Goal: Information Seeking & Learning: Learn about a topic

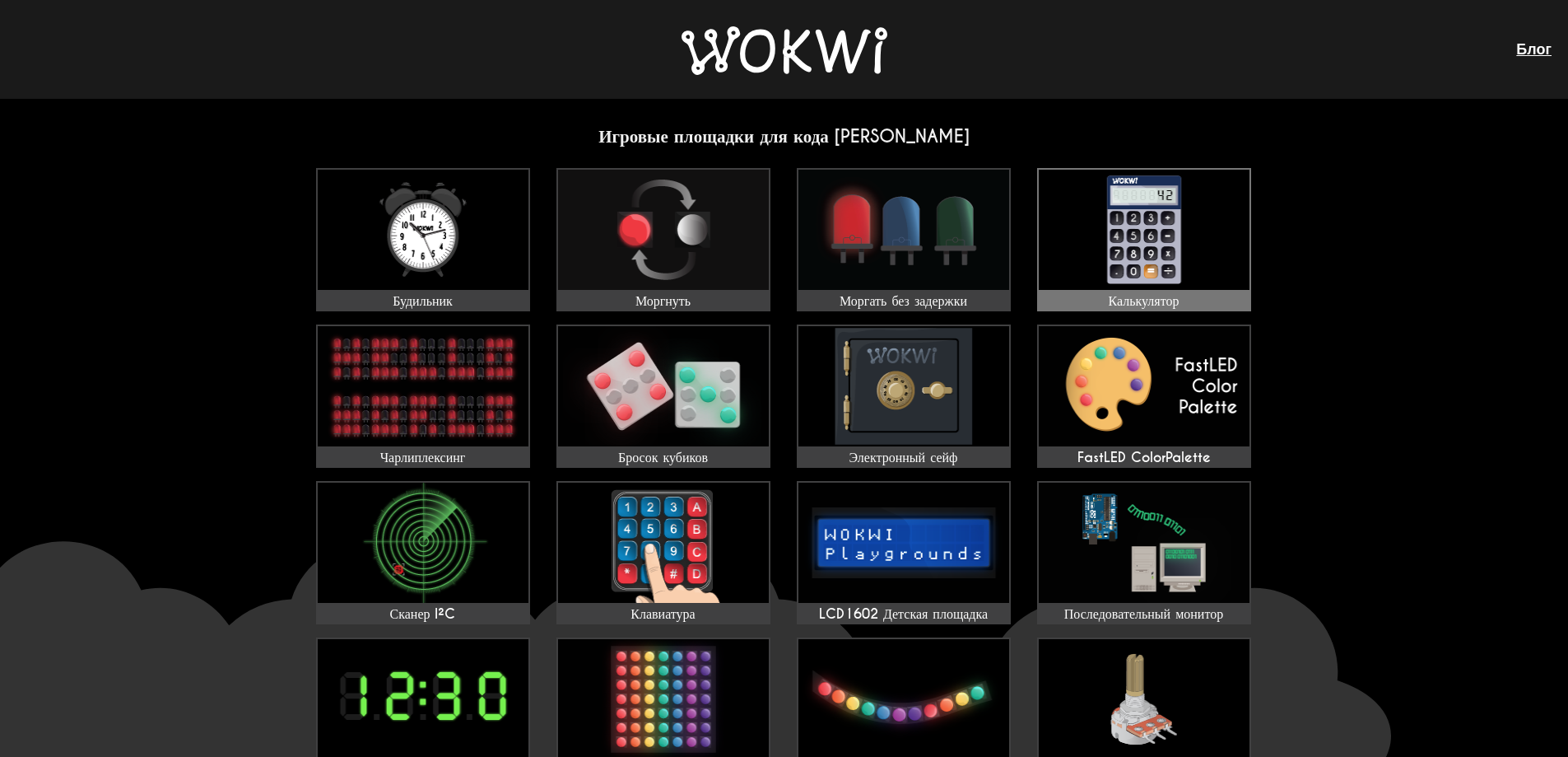
click at [1151, 278] on img at bounding box center [1144, 229] width 211 height 120
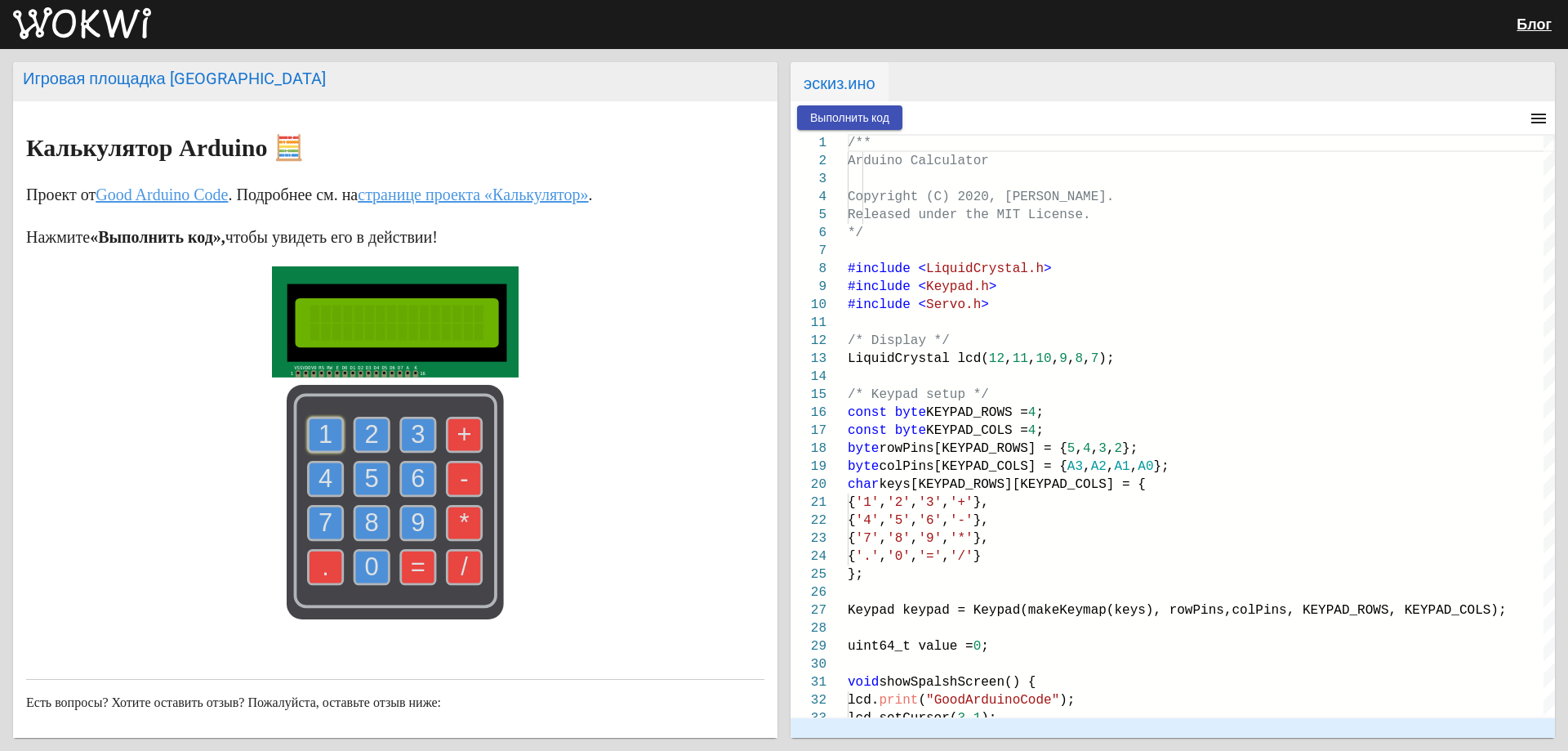
click at [319, 435] on text "1" at bounding box center [325, 433] width 14 height 28
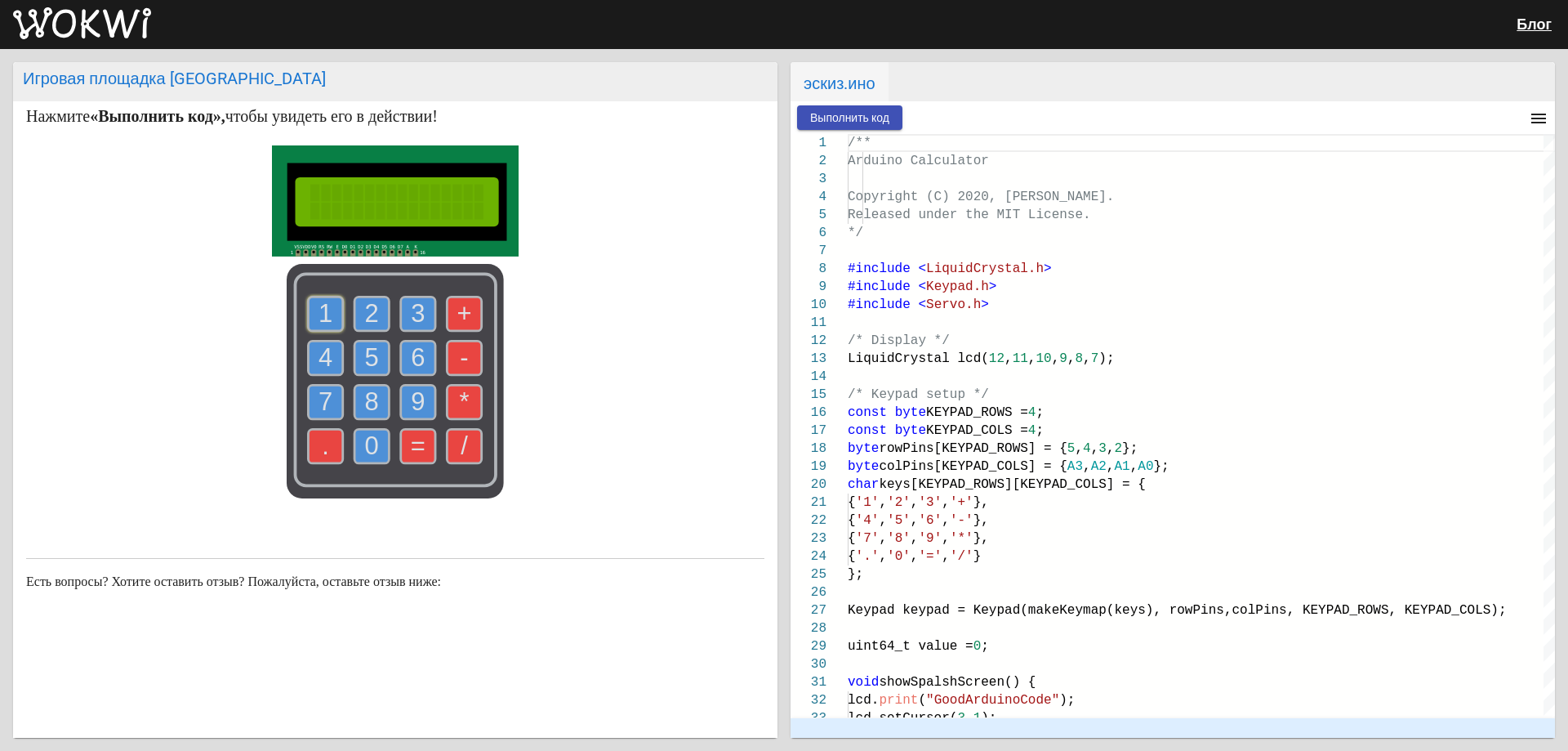
scroll to position [124, 0]
click at [319, 310] on text "1" at bounding box center [325, 312] width 14 height 28
click at [461, 316] on text "+" at bounding box center [464, 312] width 15 height 28
click at [367, 303] on text "2" at bounding box center [371, 312] width 14 height 28
click at [415, 210] on rect at bounding box center [397, 201] width 173 height 36
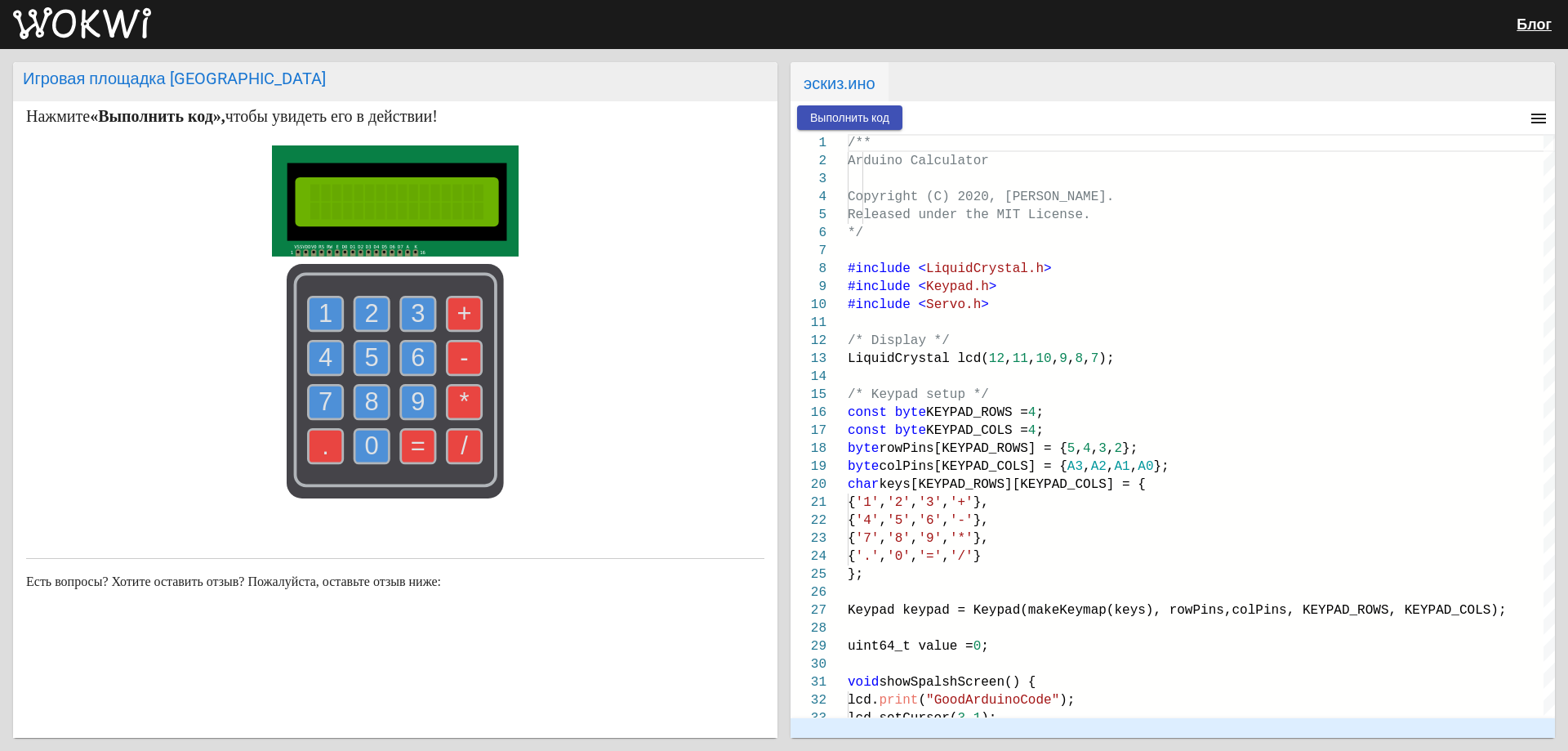
click at [398, 250] on rect at bounding box center [358, 252] width 126 height 7
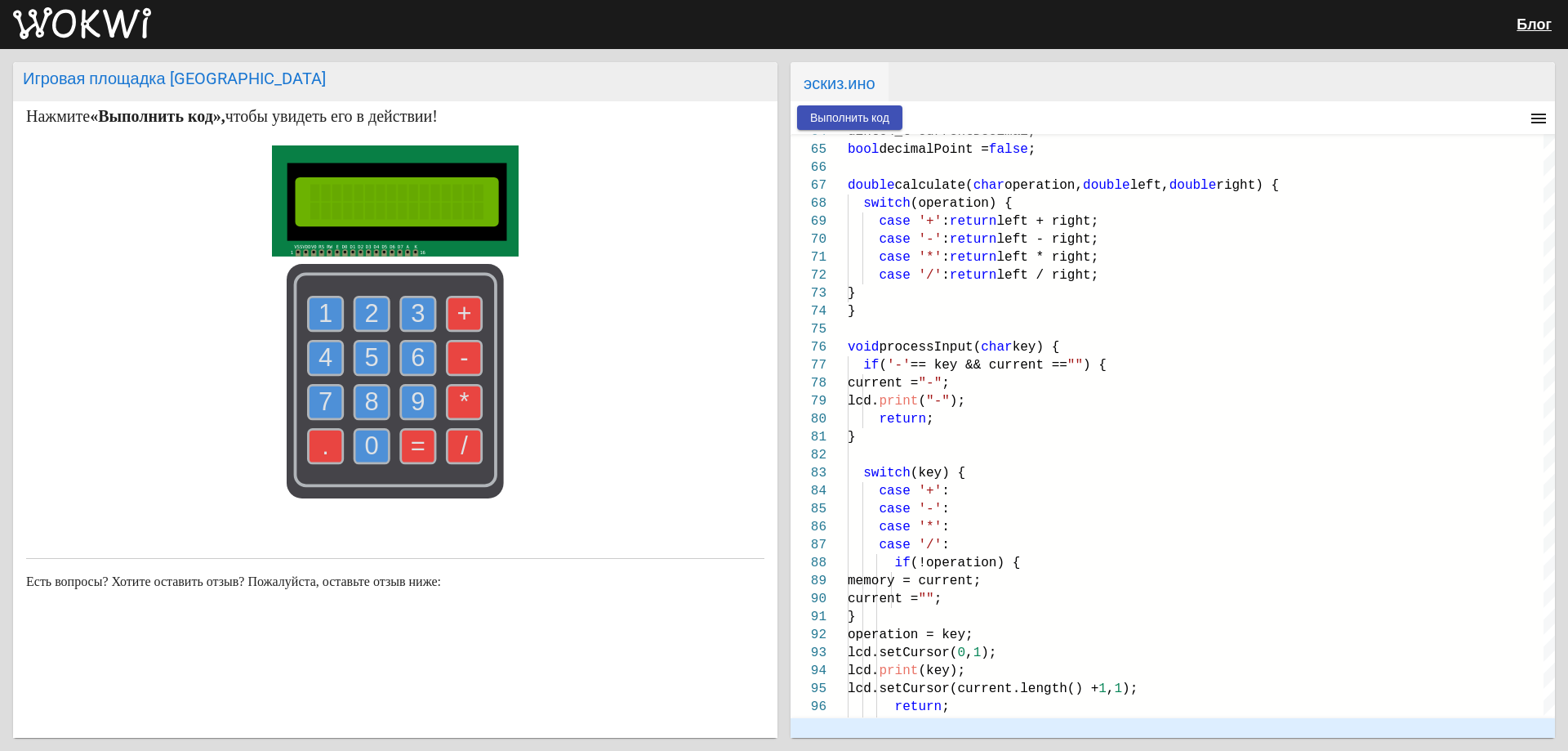
click at [862, 111] on font "Выполнить код" at bounding box center [849, 117] width 79 height 13
click at [309, 299] on use at bounding box center [326, 314] width 35 height 35
click at [448, 311] on use at bounding box center [465, 314] width 35 height 35
click at [371, 303] on text "2" at bounding box center [371, 312] width 14 height 28
click at [468, 306] on use at bounding box center [465, 314] width 35 height 35
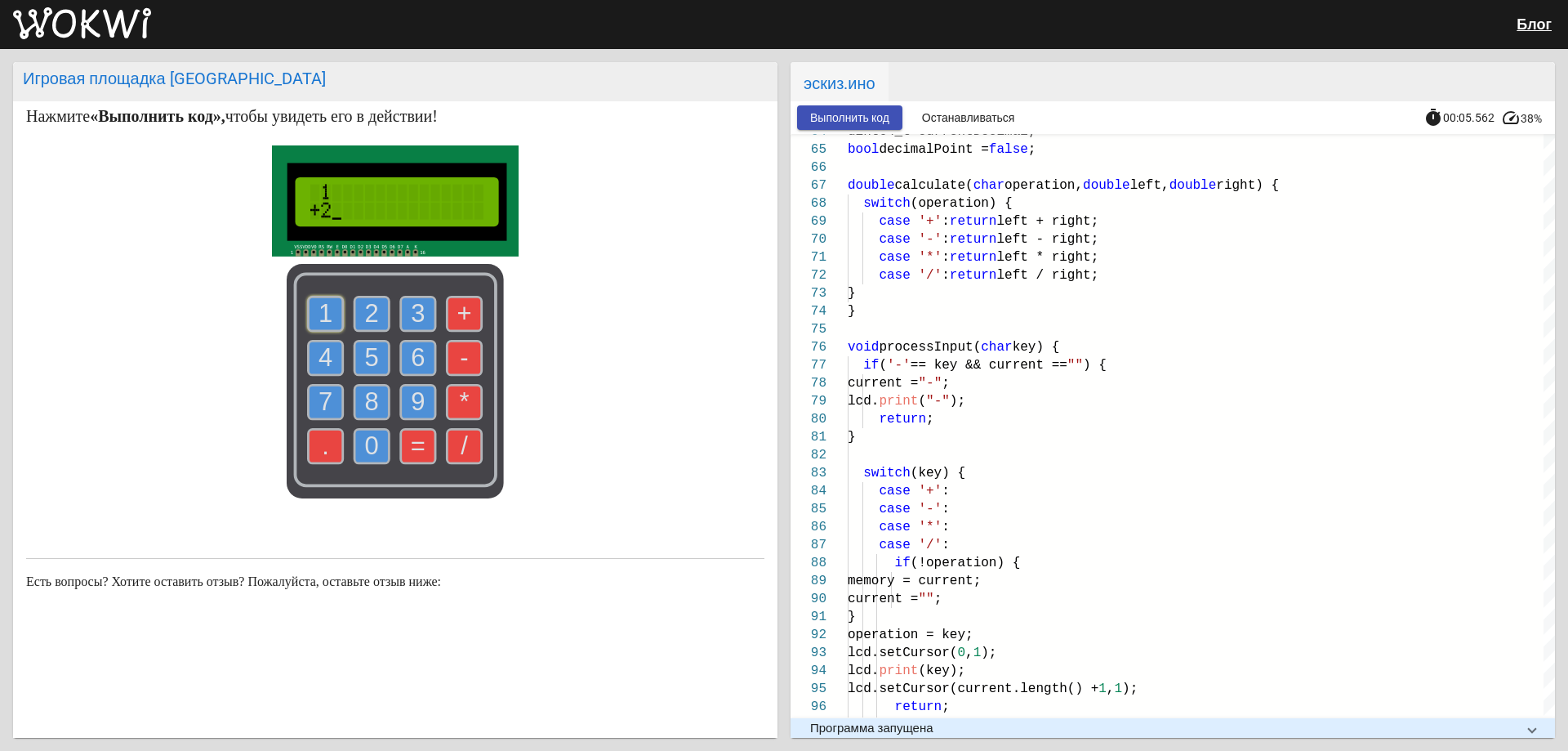
click at [414, 441] on text "=" at bounding box center [418, 445] width 15 height 28
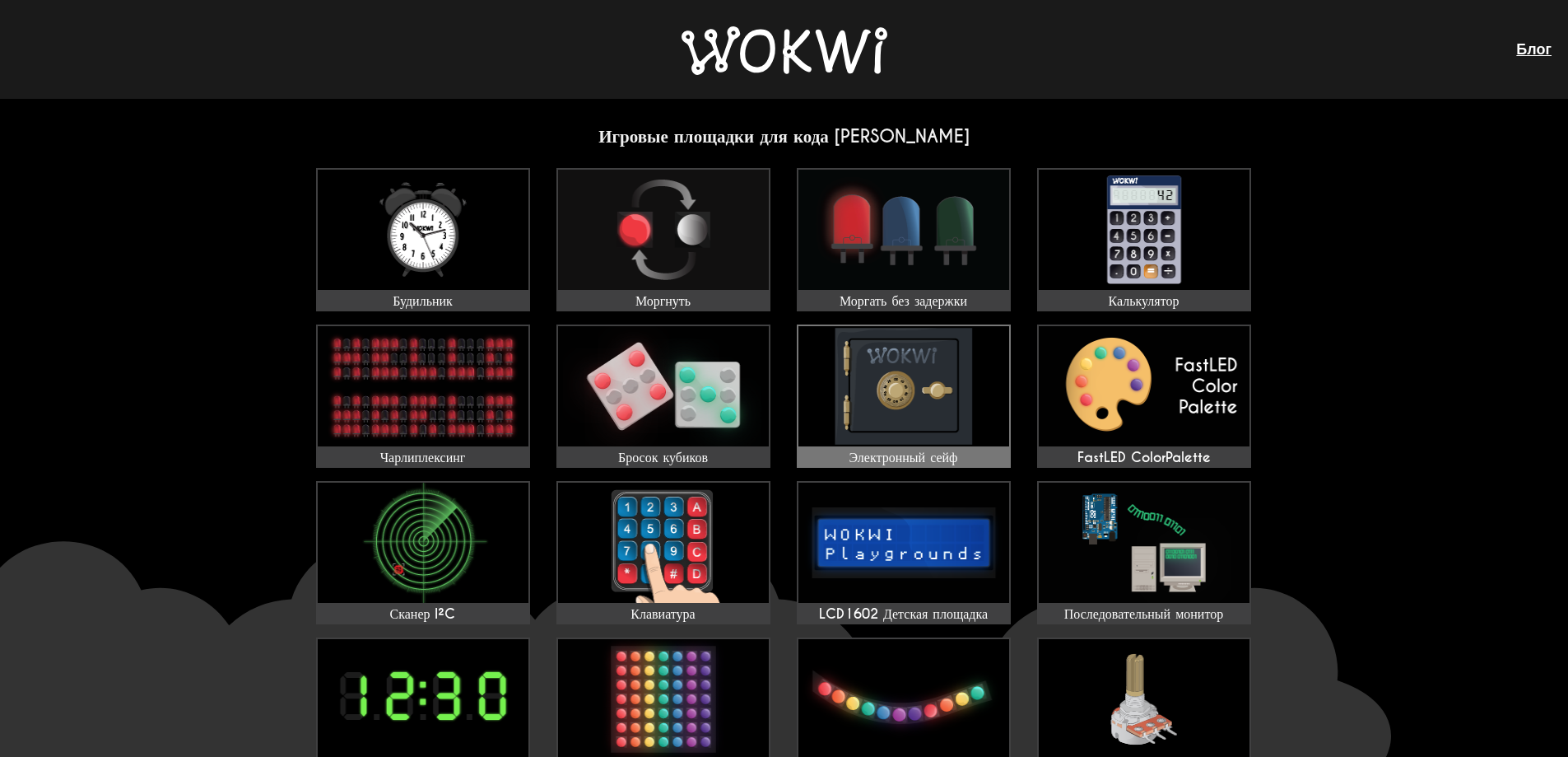
click at [855, 381] on img at bounding box center [904, 385] width 211 height 120
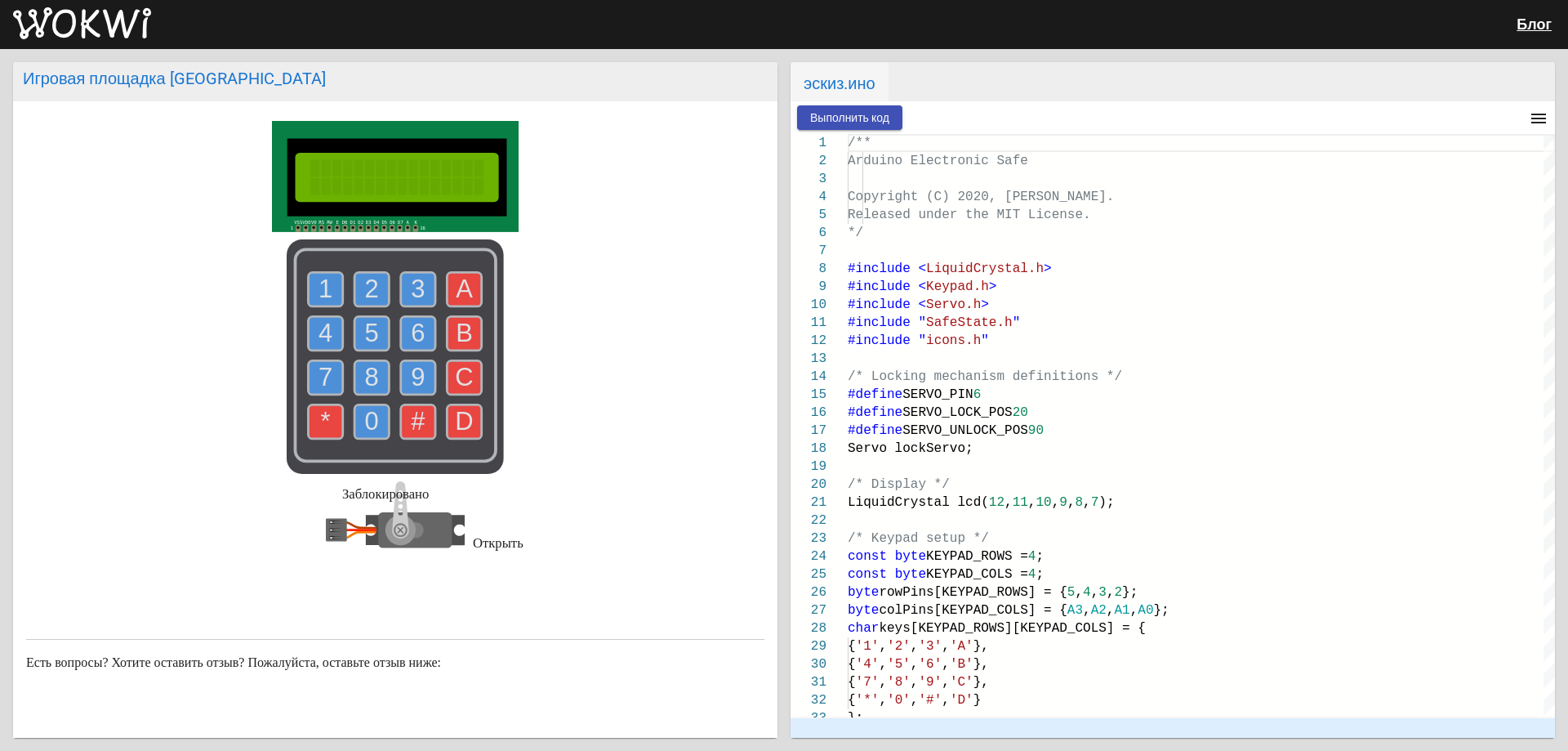
scroll to position [228, 0]
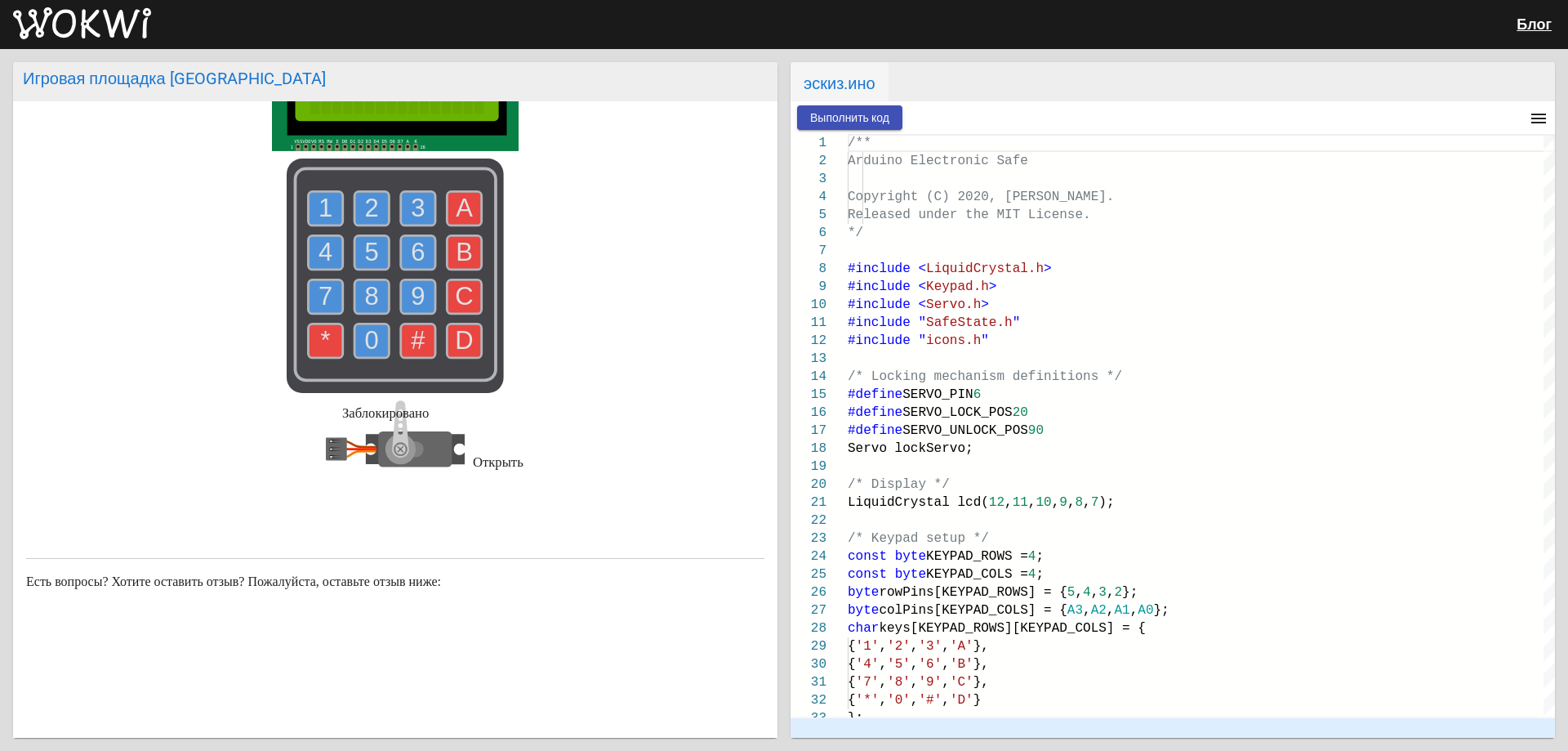
click at [494, 462] on font "Открыть" at bounding box center [499, 462] width 51 height 15
click at [452, 452] on icon at bounding box center [395, 450] width 139 height 98
click at [855, 116] on font "Выполнить код" at bounding box center [849, 117] width 79 height 13
click at [403, 453] on icon at bounding box center [420, 450] width 57 height 16
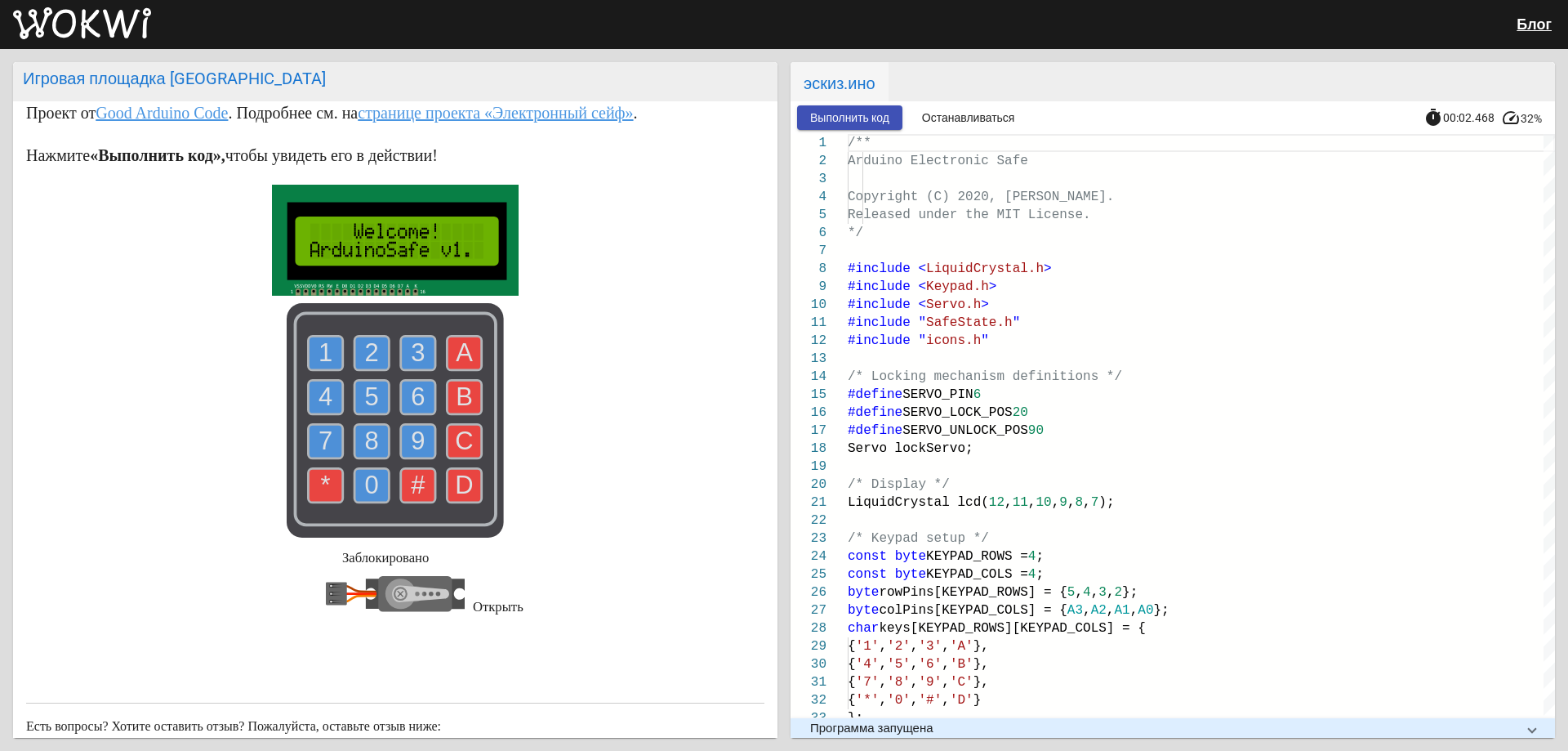
scroll to position [0, 0]
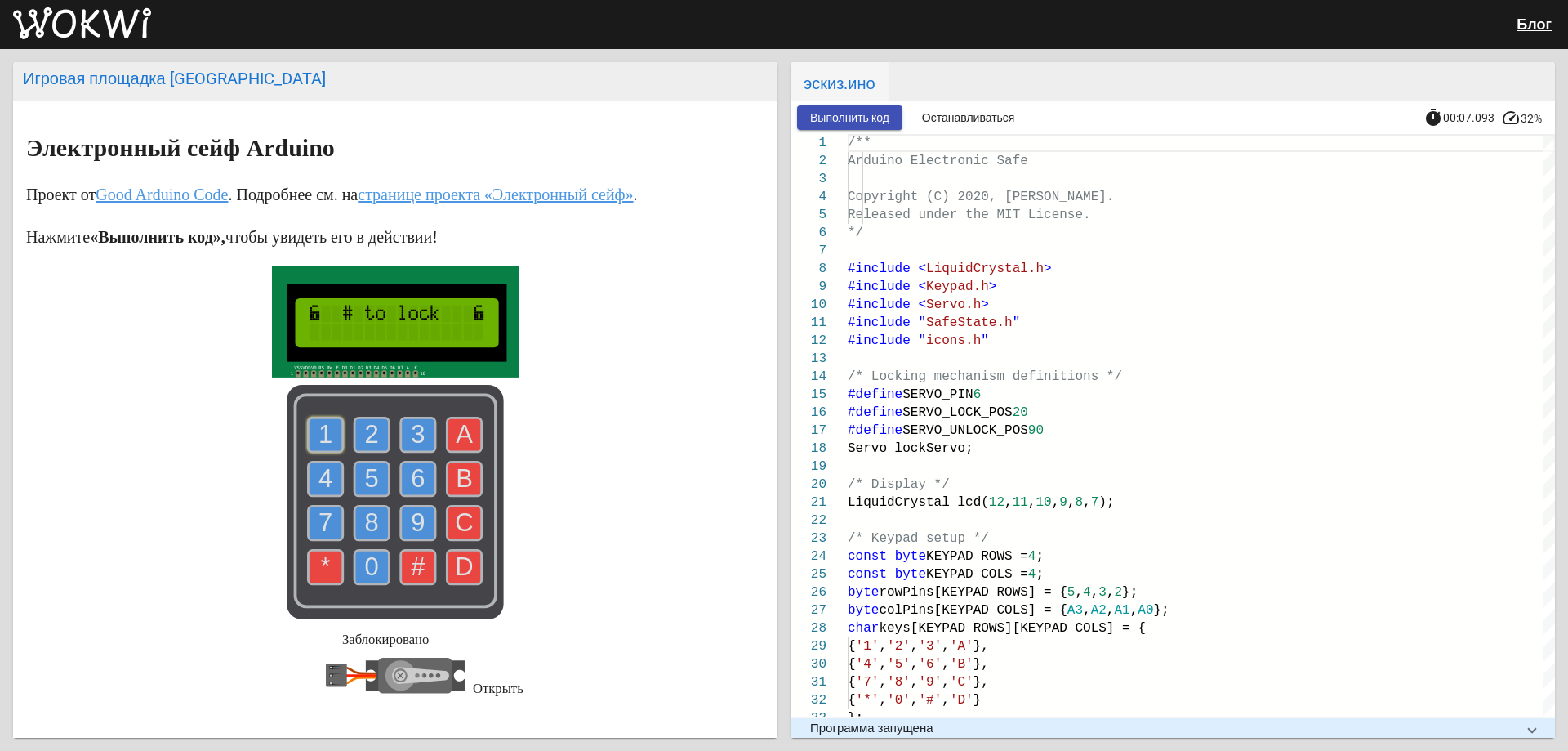
click at [319, 436] on text "1" at bounding box center [325, 433] width 14 height 28
click at [319, 430] on text "1" at bounding box center [325, 433] width 14 height 28
click at [384, 314] on rect at bounding box center [397, 322] width 173 height 36
click at [456, 576] on text "D" at bounding box center [465, 566] width 18 height 28
click at [417, 561] on text "#" at bounding box center [418, 566] width 15 height 28
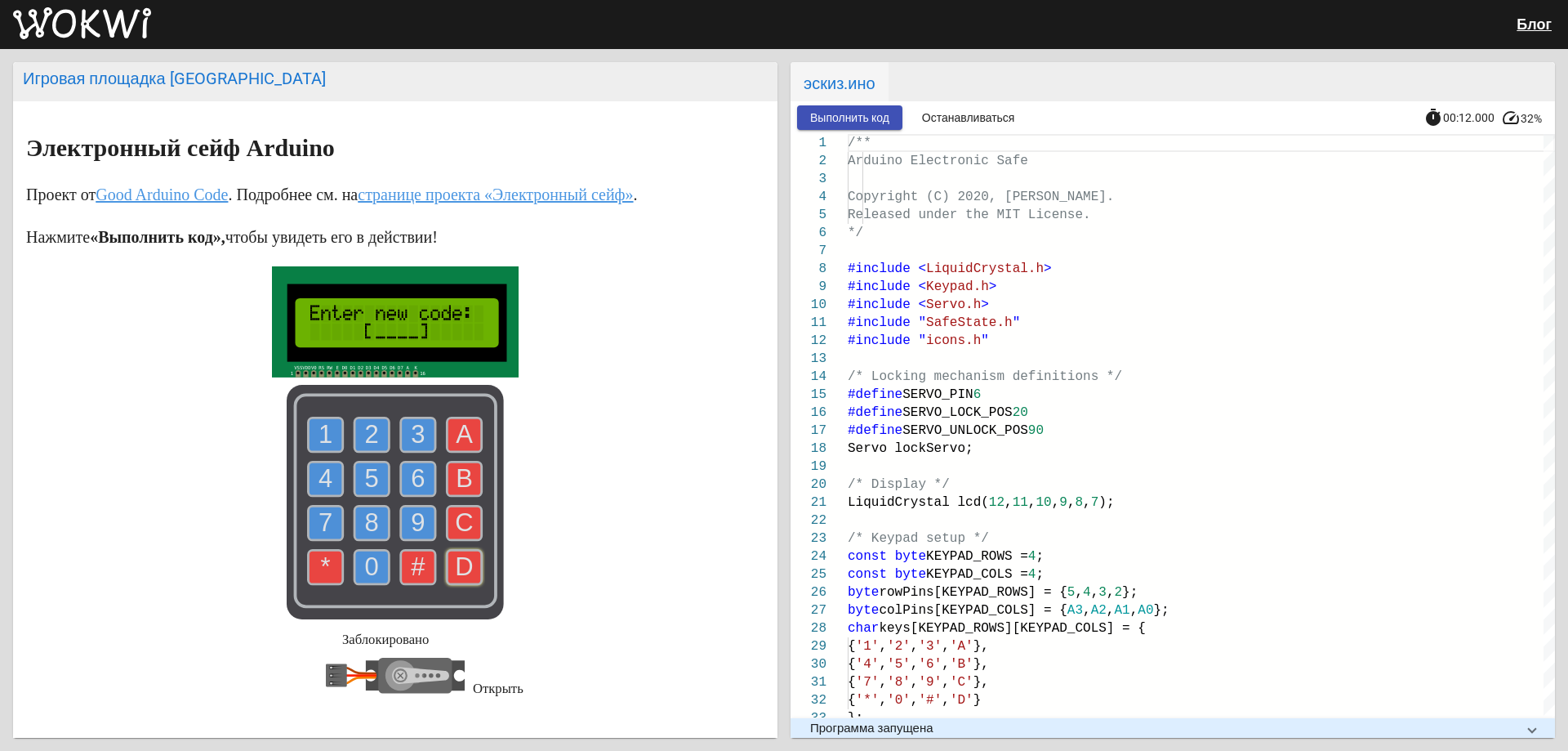
click at [311, 448] on use at bounding box center [326, 435] width 35 height 35
click at [369, 446] on text "2" at bounding box center [371, 433] width 14 height 28
click at [401, 439] on use at bounding box center [419, 435] width 35 height 35
click at [338, 483] on use at bounding box center [326, 479] width 35 height 35
click at [422, 565] on use at bounding box center [419, 567] width 35 height 35
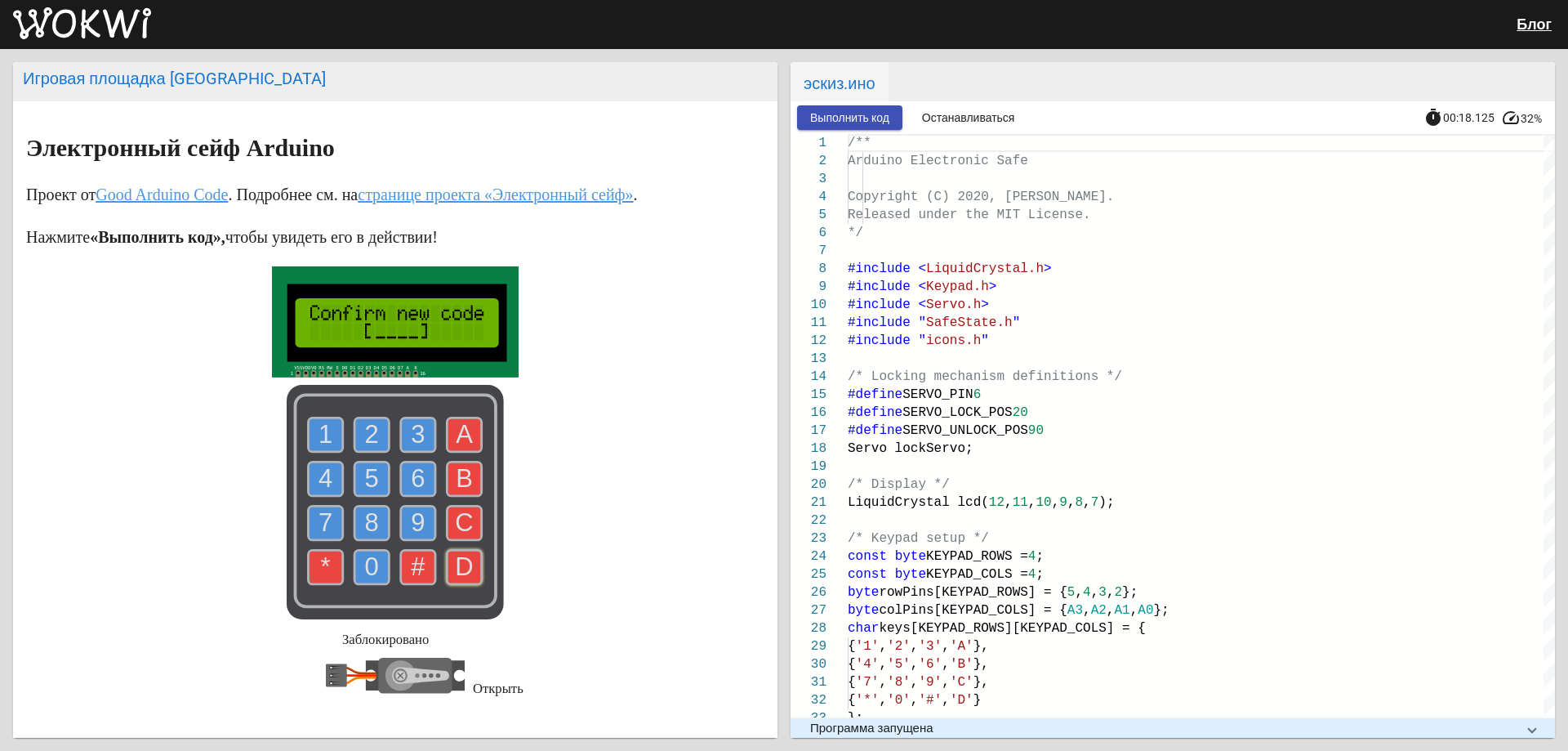
click at [421, 565] on use at bounding box center [419, 567] width 35 height 35
click at [329, 437] on use at bounding box center [326, 435] width 35 height 35
click at [410, 477] on text "6" at bounding box center [417, 478] width 14 height 28
click at [319, 520] on text "7" at bounding box center [325, 522] width 14 height 28
click at [387, 523] on rect at bounding box center [395, 502] width 217 height 235
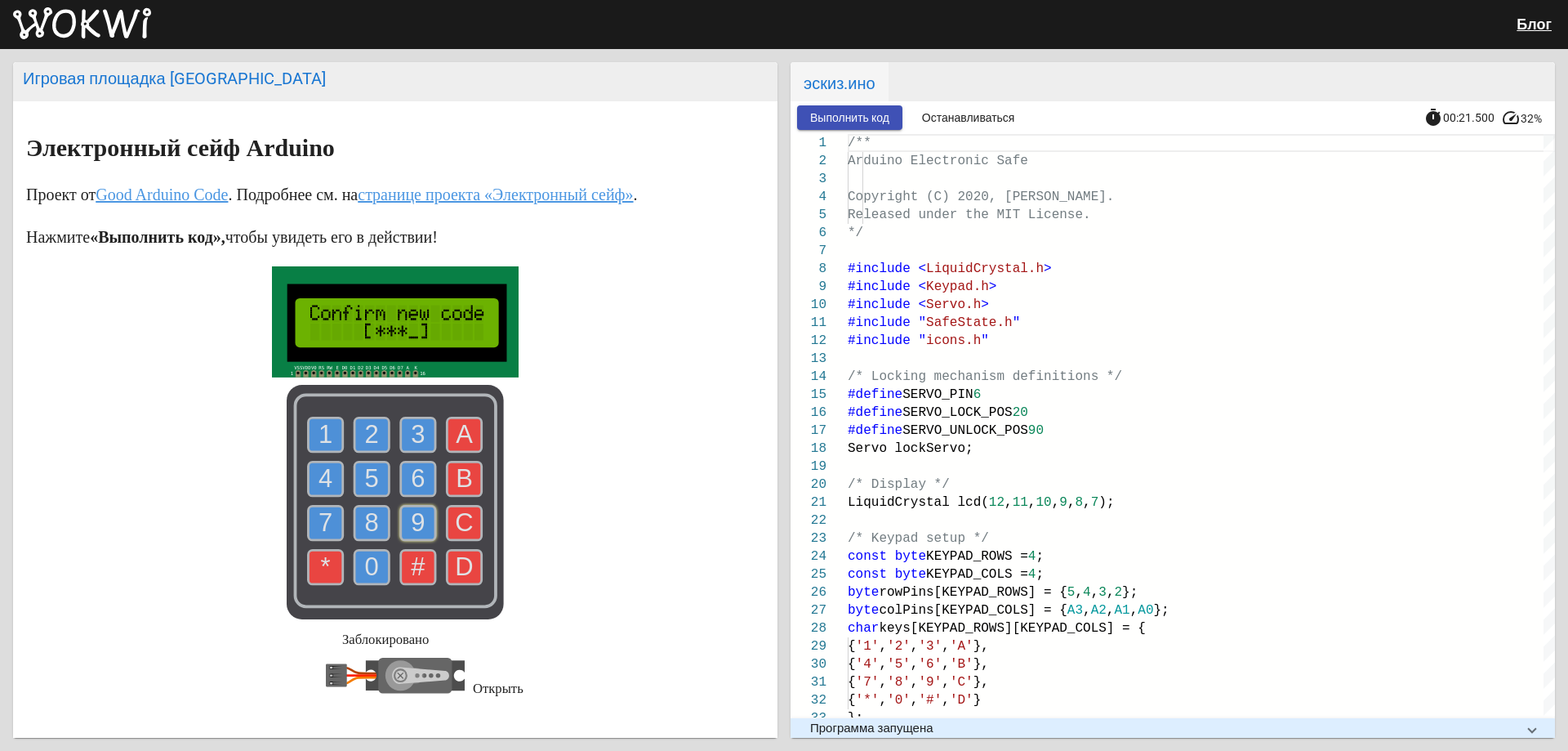
click at [418, 526] on text "9" at bounding box center [417, 522] width 14 height 28
click at [420, 675] on icon at bounding box center [420, 675] width 57 height 16
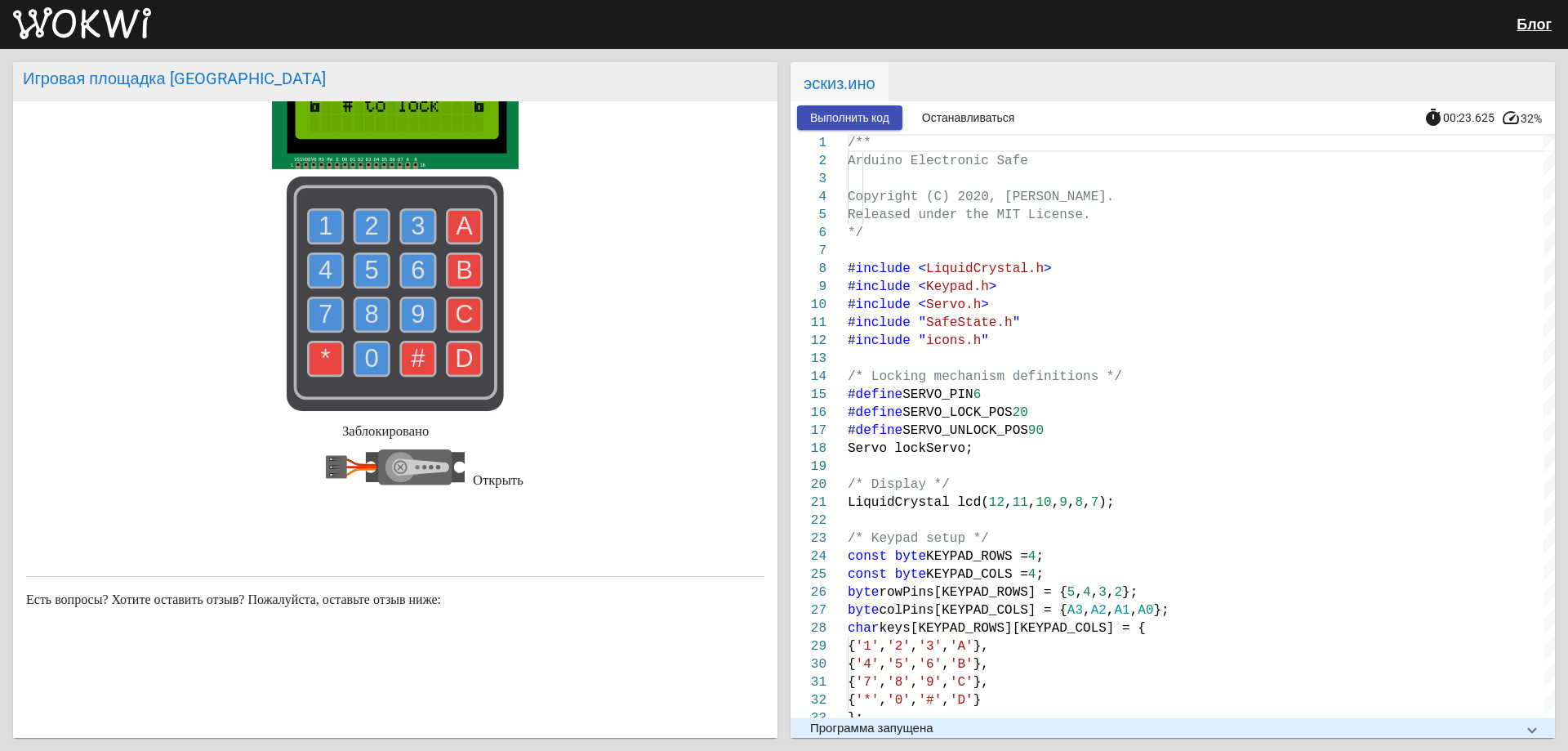
scroll to position [228, 0]
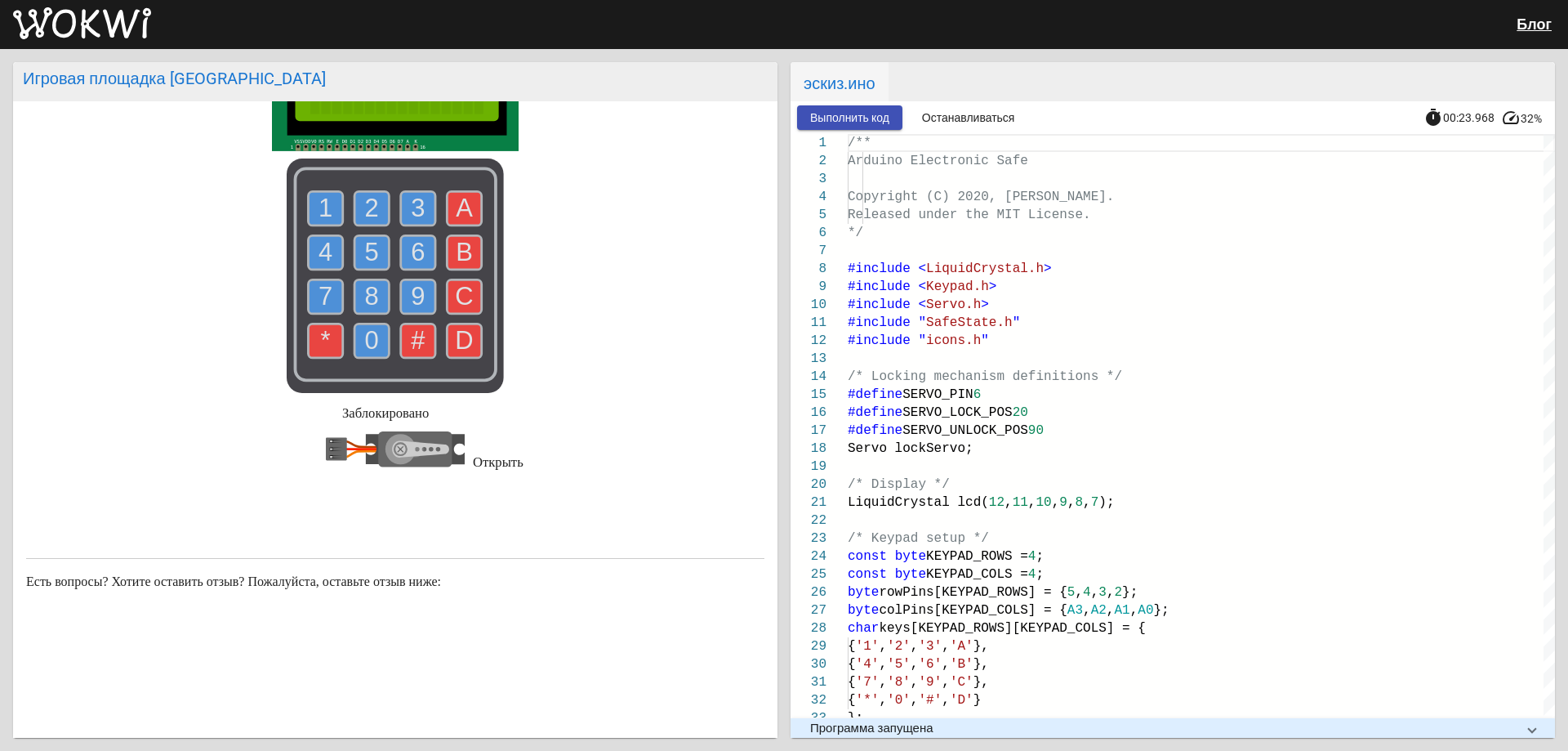
click at [365, 410] on font "Заблокировано" at bounding box center [385, 412] width 86 height 15
click at [346, 451] on icon at bounding box center [395, 450] width 139 height 98
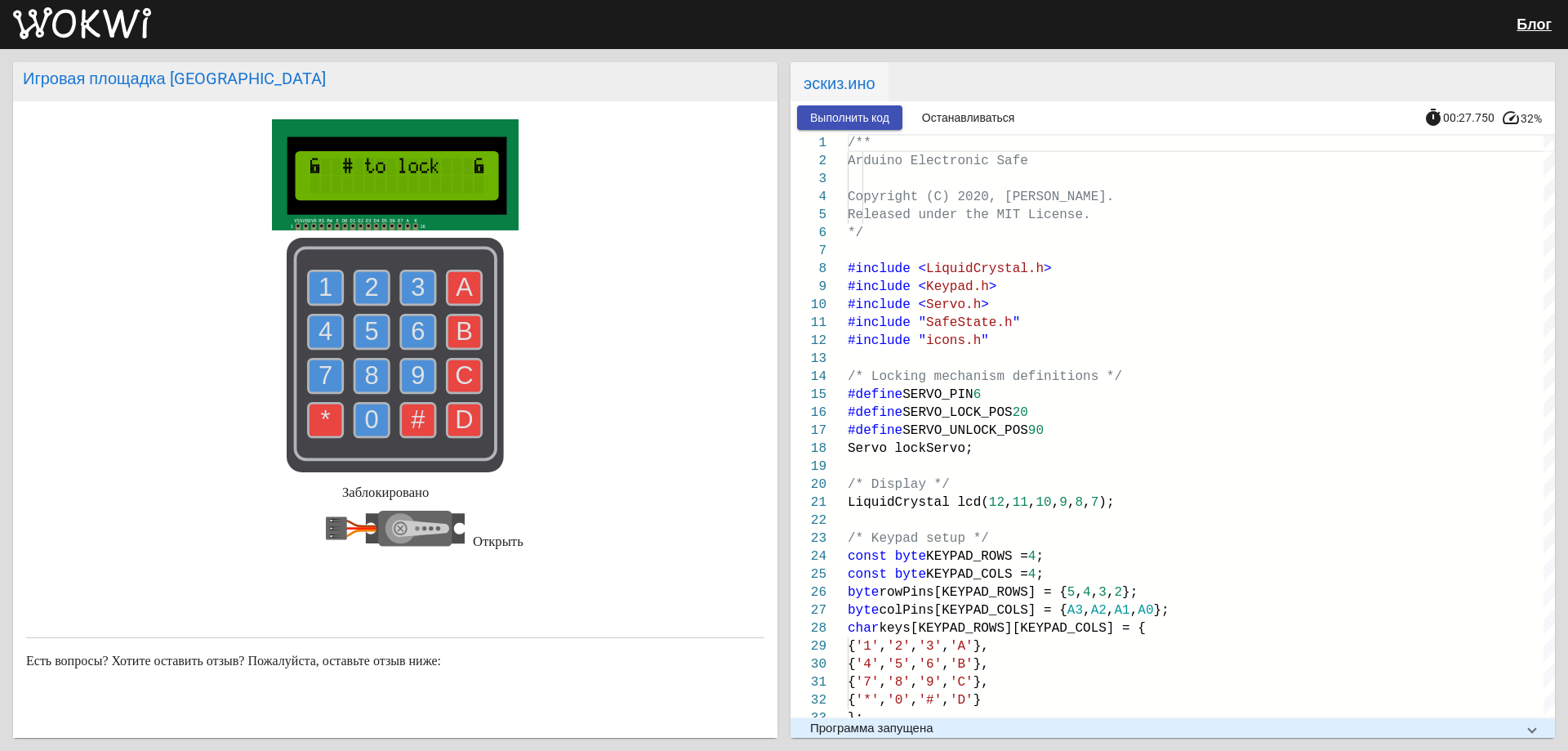
click at [326, 533] on rect at bounding box center [336, 528] width 21 height 23
click at [455, 406] on use at bounding box center [465, 420] width 35 height 35
click at [321, 418] on text "*" at bounding box center [326, 419] width 10 height 28
click at [410, 411] on text "#" at bounding box center [418, 419] width 15 height 28
click at [326, 300] on text "1" at bounding box center [325, 287] width 14 height 28
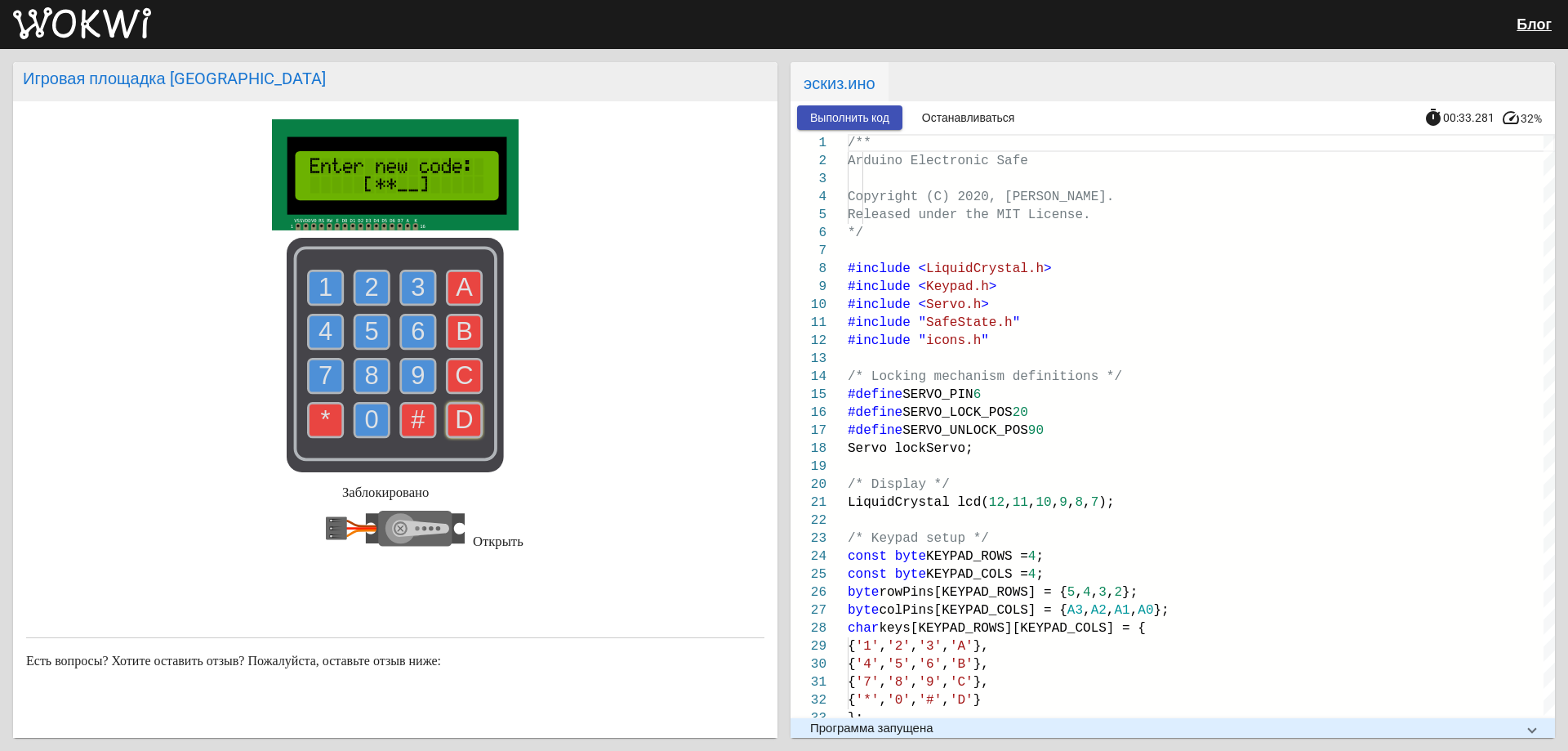
click at [356, 290] on use at bounding box center [371, 288] width 35 height 35
click at [410, 286] on text "3" at bounding box center [417, 287] width 14 height 28
click at [309, 342] on use at bounding box center [326, 331] width 35 height 35
click at [411, 410] on text "#" at bounding box center [418, 419] width 15 height 28
click at [309, 288] on use at bounding box center [326, 288] width 35 height 35
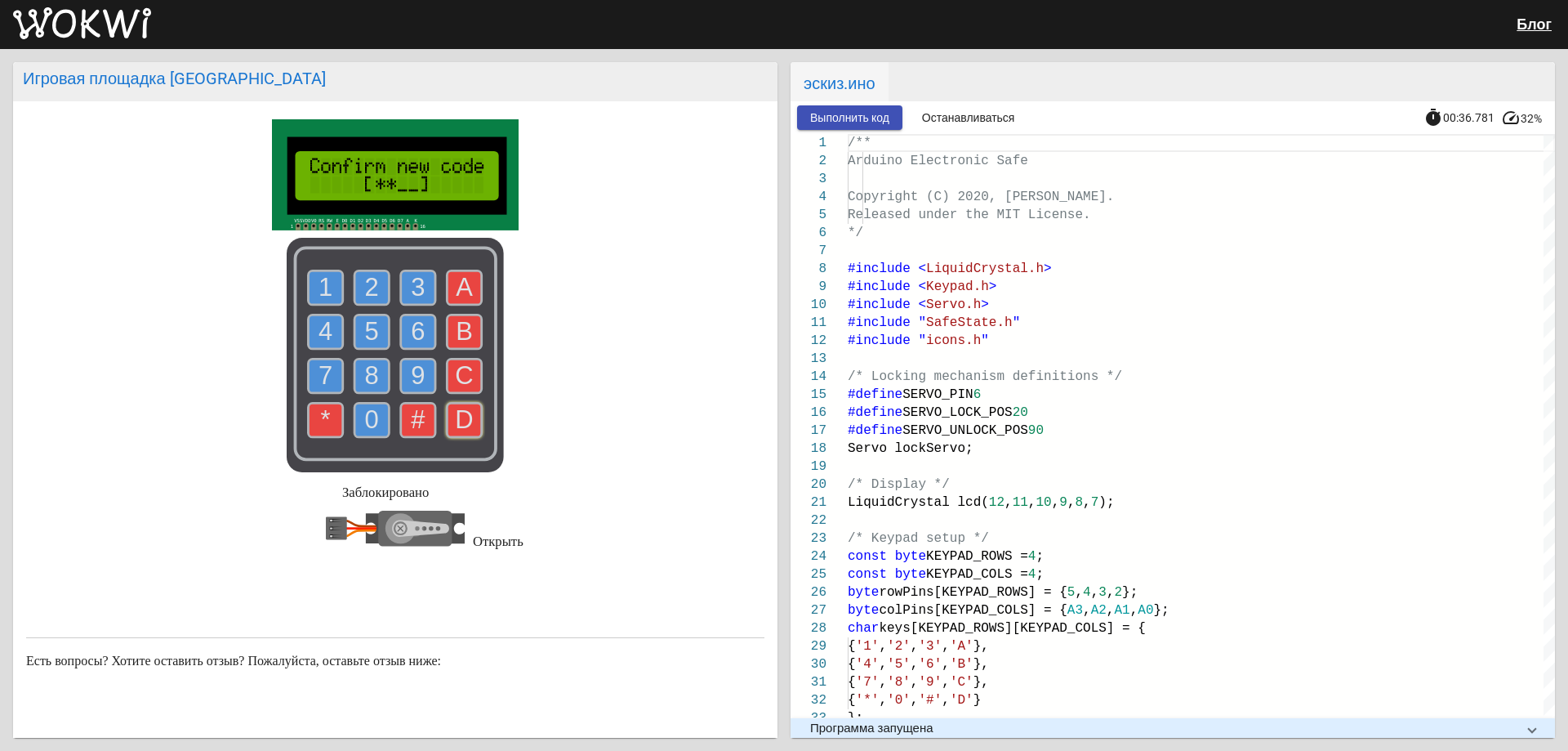
click at [354, 282] on use at bounding box center [371, 288] width 35 height 35
click at [401, 280] on use at bounding box center [419, 288] width 35 height 35
click at [426, 418] on use at bounding box center [419, 420] width 35 height 35
click at [365, 416] on text "0" at bounding box center [371, 419] width 14 height 28
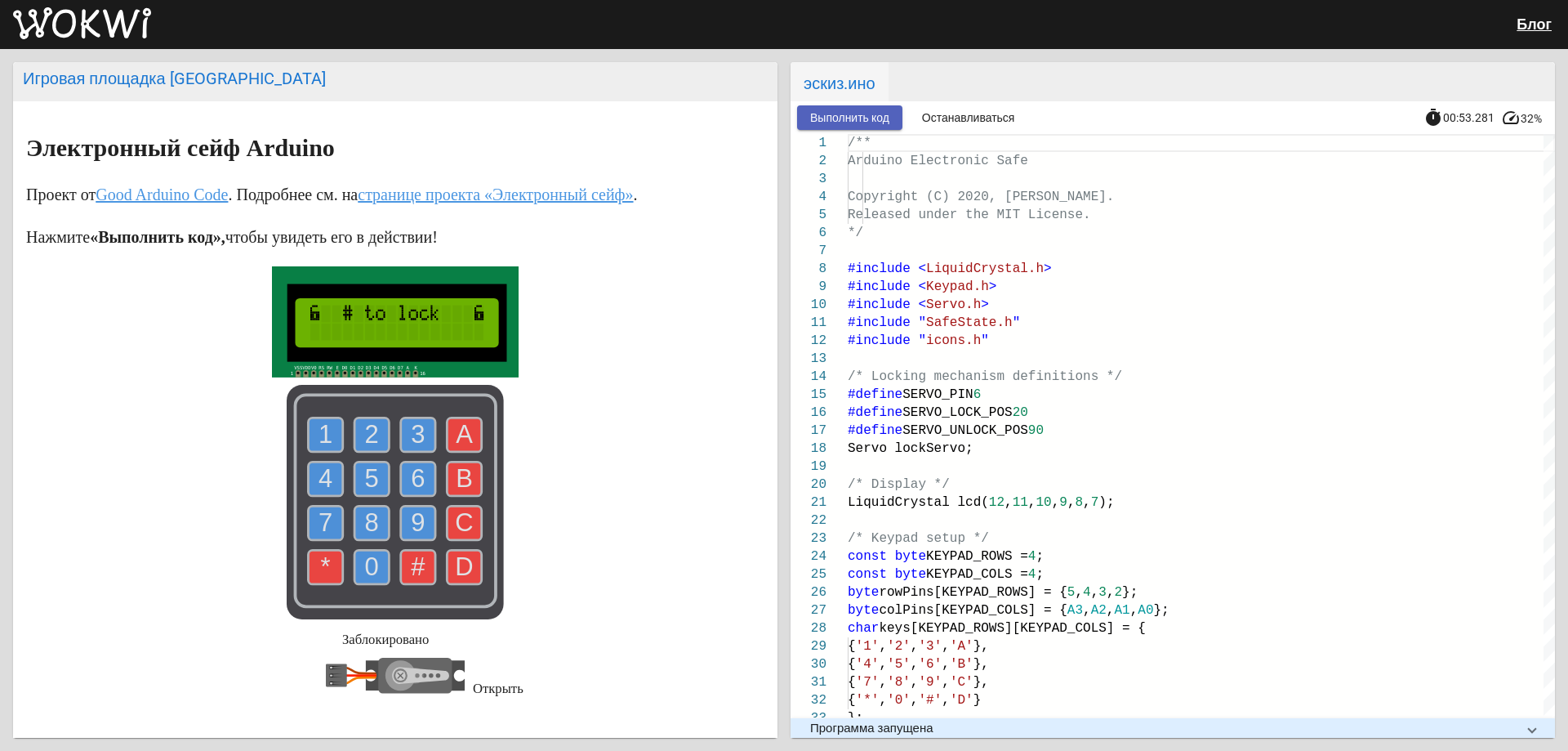
click at [871, 113] on font "Выполнить код" at bounding box center [849, 117] width 79 height 13
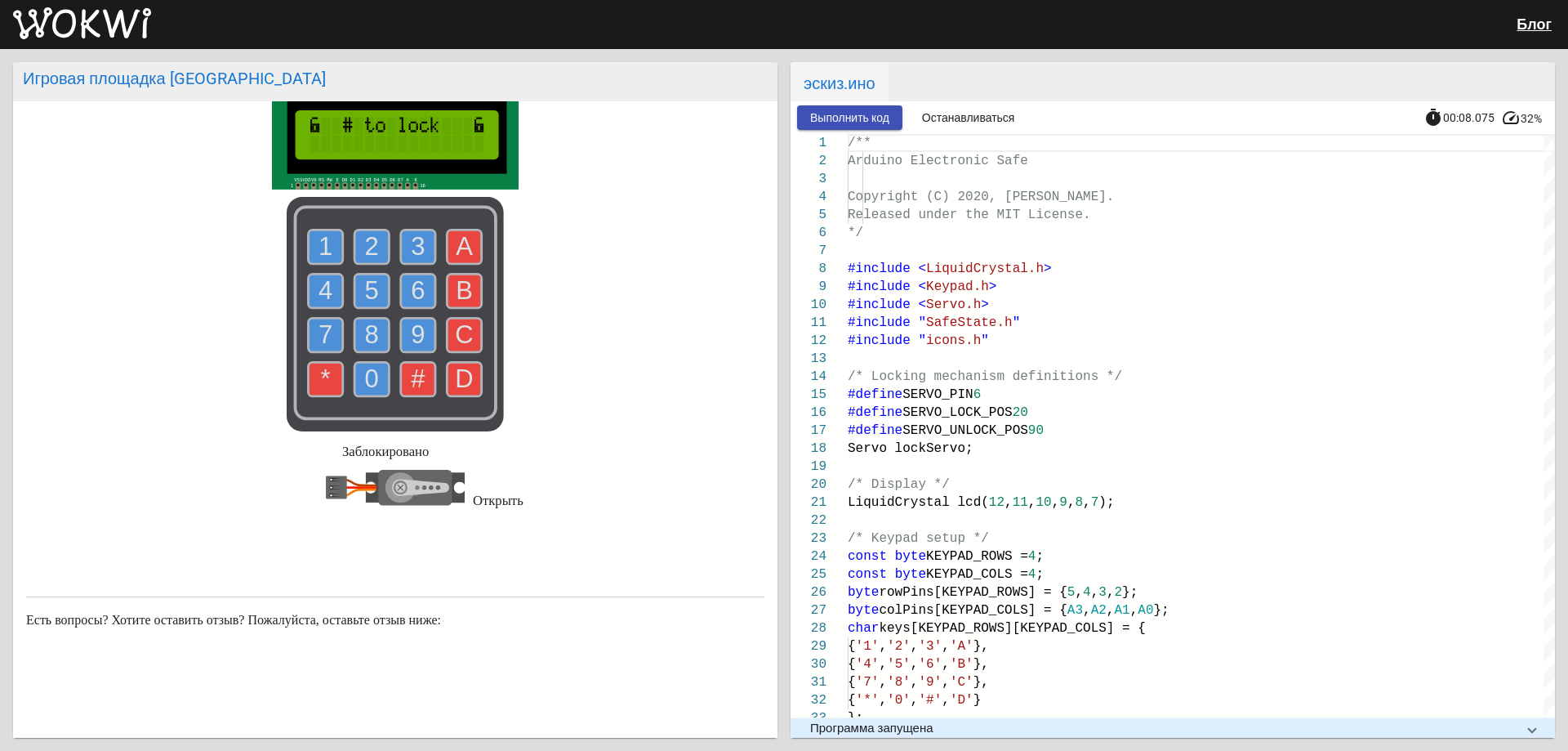
scroll to position [147, 0]
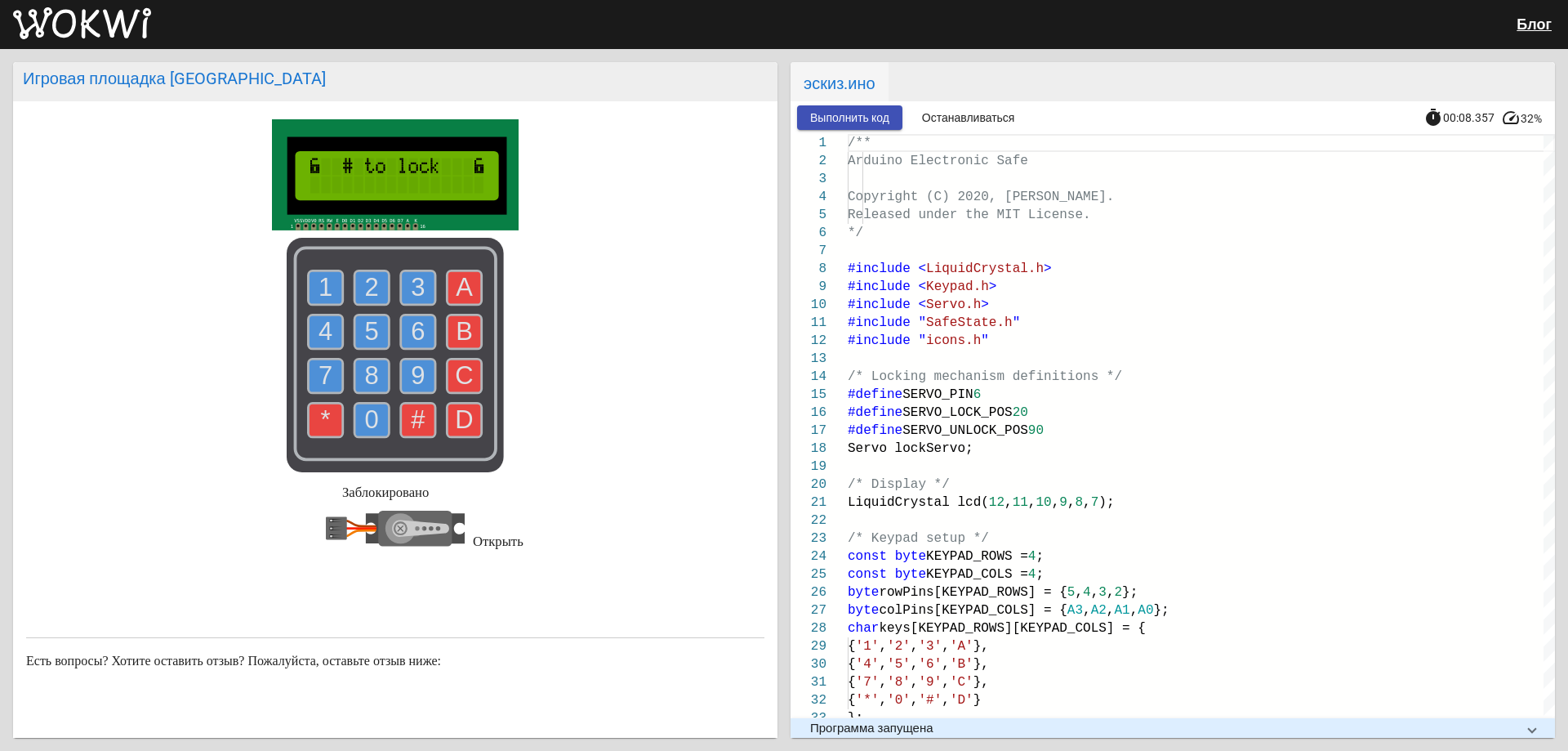
click at [450, 532] on icon at bounding box center [395, 529] width 139 height 98
click at [450, 531] on icon at bounding box center [457, 528] width 15 height 30
click at [410, 525] on icon at bounding box center [395, 529] width 139 height 98
click at [395, 531] on circle at bounding box center [400, 528] width 10 height 10
click at [402, 426] on use at bounding box center [419, 420] width 35 height 35
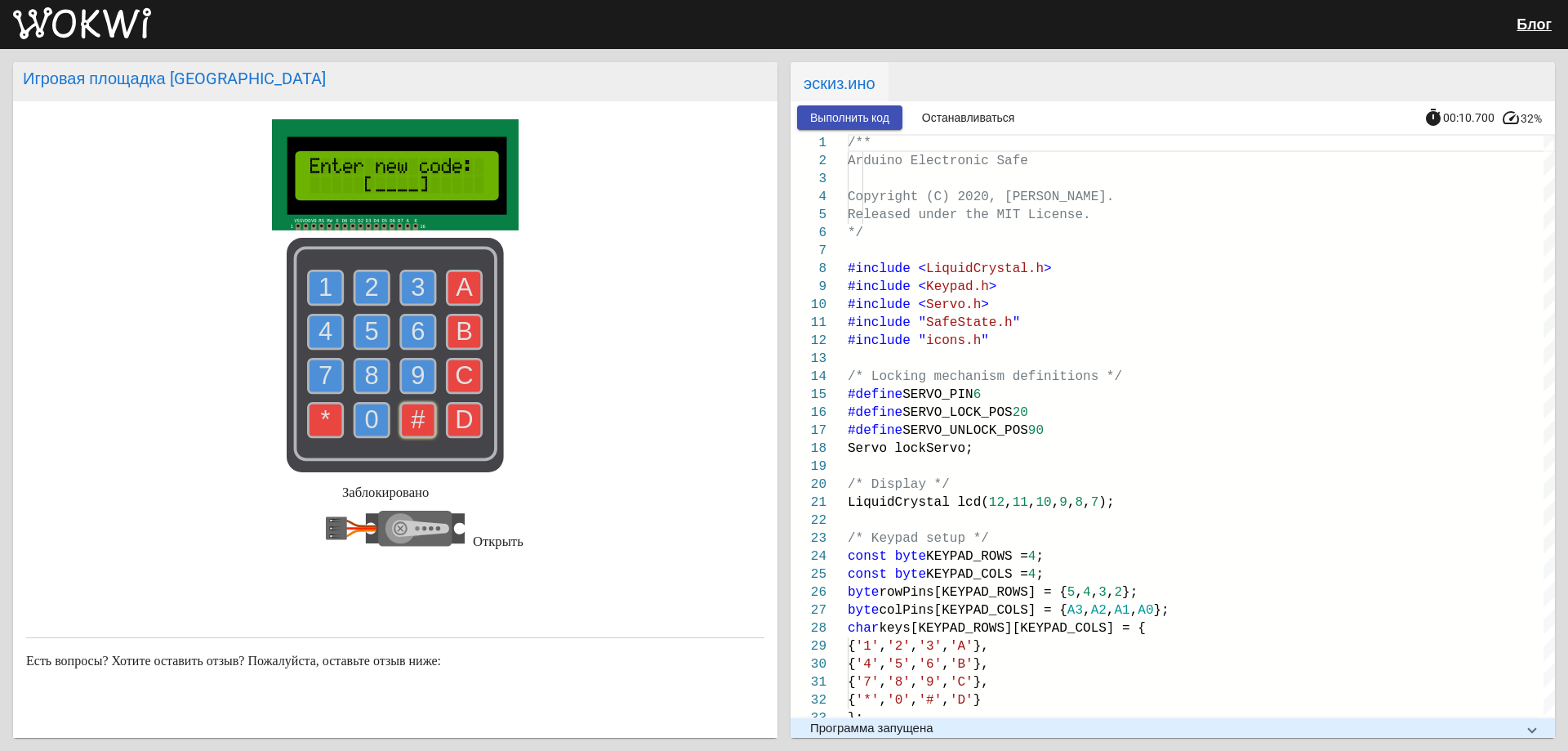
click at [401, 299] on use at bounding box center [419, 288] width 35 height 35
click at [330, 333] on use at bounding box center [326, 331] width 35 height 35
click at [346, 331] on rect at bounding box center [395, 355] width 217 height 235
click at [365, 335] on text "5" at bounding box center [371, 330] width 14 height 28
click at [410, 336] on text "6" at bounding box center [417, 330] width 14 height 28
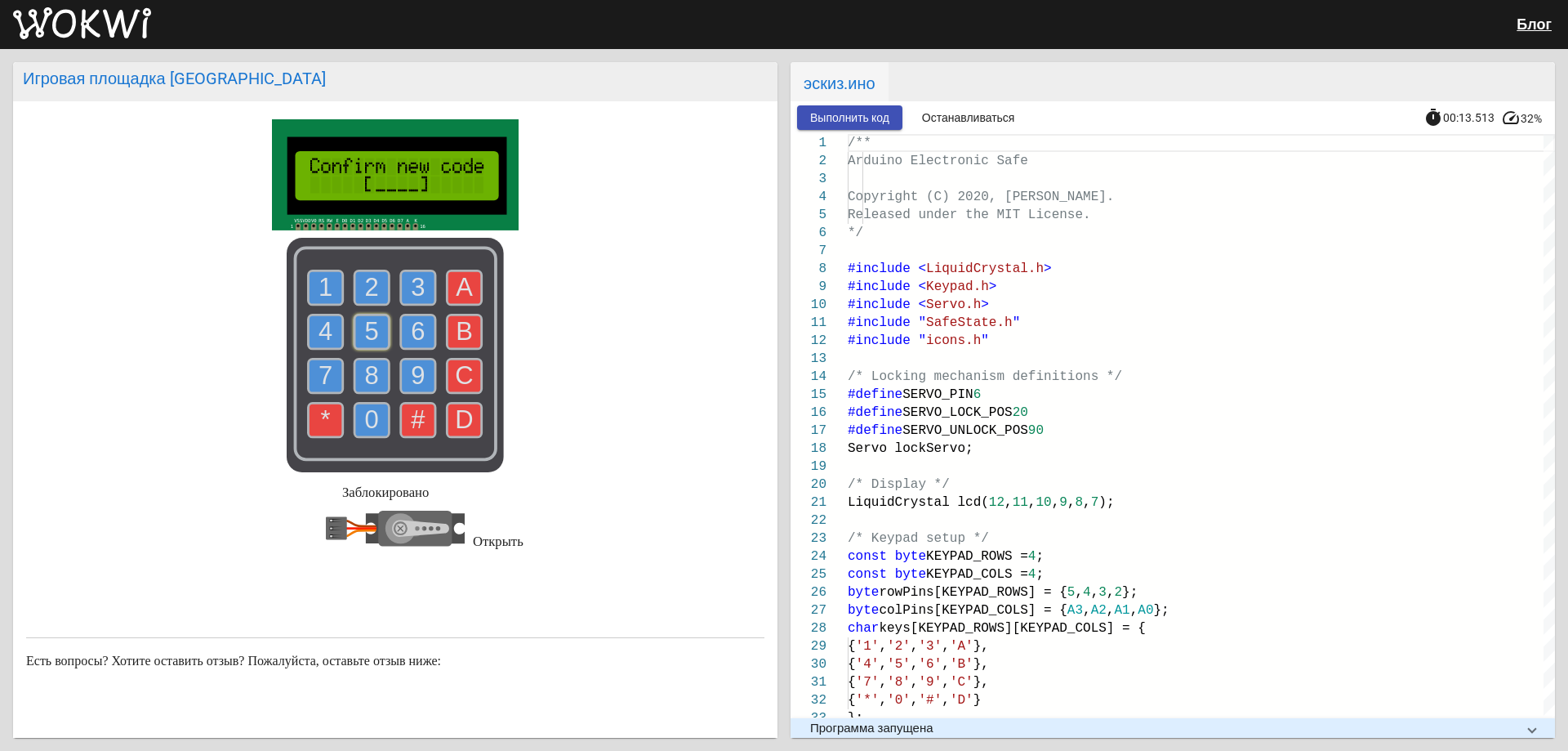
click at [456, 422] on text "D" at bounding box center [465, 419] width 18 height 28
click at [456, 293] on text "A" at bounding box center [464, 287] width 17 height 28
drag, startPoint x: 460, startPoint y: 316, endPoint x: 462, endPoint y: 333, distance: 17.1
click at [461, 320] on icon "1 2 3 4 5 6 7 8 9 0 * # A B C D" at bounding box center [395, 355] width 217 height 235
click at [460, 335] on text "B" at bounding box center [464, 330] width 17 height 28
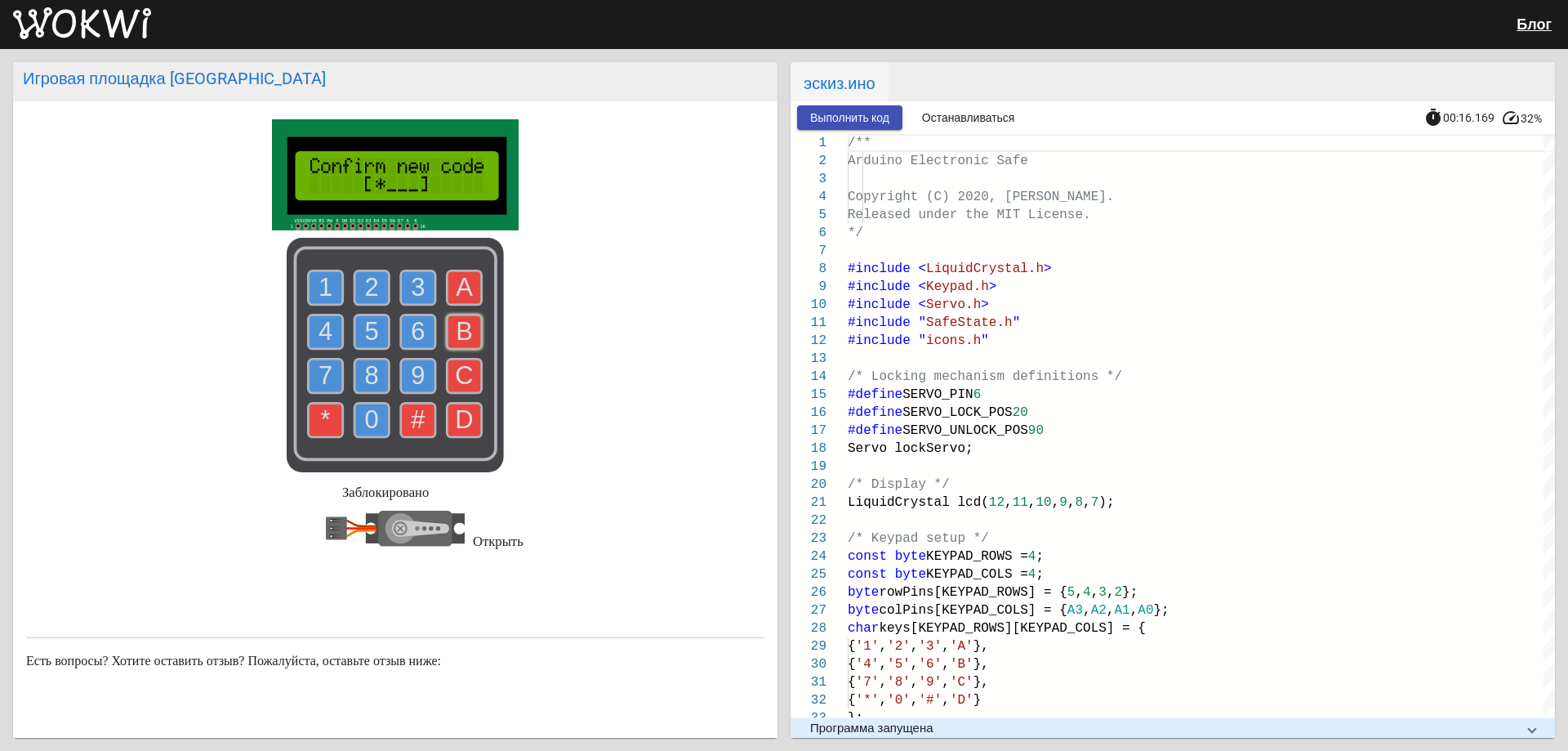
click at [328, 288] on use at bounding box center [326, 288] width 35 height 35
click at [369, 332] on text "5" at bounding box center [371, 330] width 14 height 28
drag, startPoint x: 403, startPoint y: 328, endPoint x: 404, endPoint y: 341, distance: 13.0
click at [405, 330] on g "6" at bounding box center [419, 331] width 35 height 35
click at [319, 377] on text "7" at bounding box center [325, 375] width 14 height 28
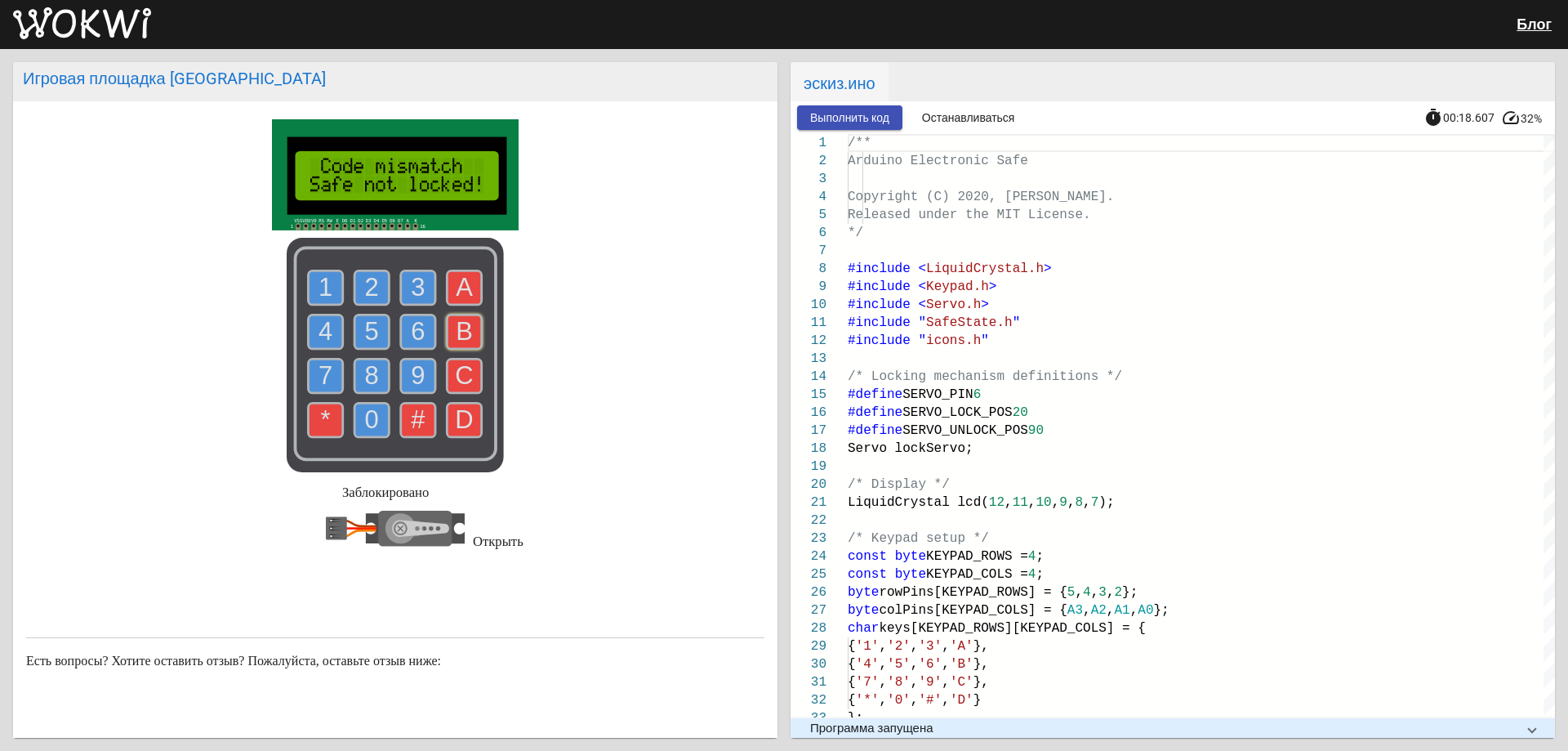
click at [448, 285] on use at bounding box center [465, 288] width 35 height 35
click at [458, 297] on text "A" at bounding box center [464, 287] width 17 height 28
click at [319, 290] on text "1" at bounding box center [325, 287] width 14 height 28
click at [365, 288] on text "2" at bounding box center [371, 287] width 14 height 28
drag, startPoint x: 421, startPoint y: 281, endPoint x: 408, endPoint y: 284, distance: 13.3
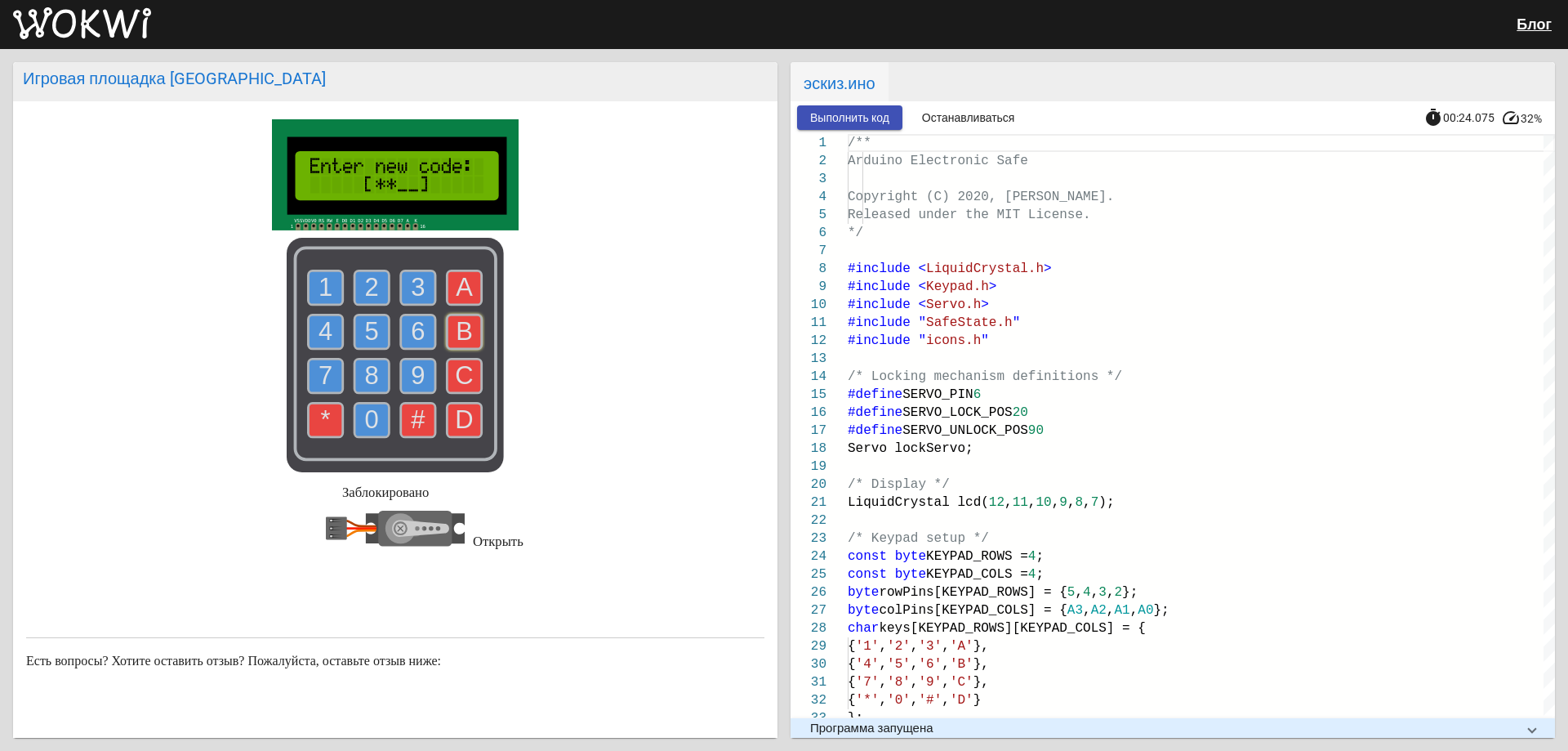
click at [415, 282] on g "3" at bounding box center [419, 288] width 35 height 35
click at [320, 332] on text "4" at bounding box center [325, 330] width 14 height 28
click at [319, 294] on text "1" at bounding box center [325, 287] width 14 height 28
click at [365, 295] on text "2" at bounding box center [371, 287] width 14 height 28
drag, startPoint x: 428, startPoint y: 289, endPoint x: 420, endPoint y: 290, distance: 8.1
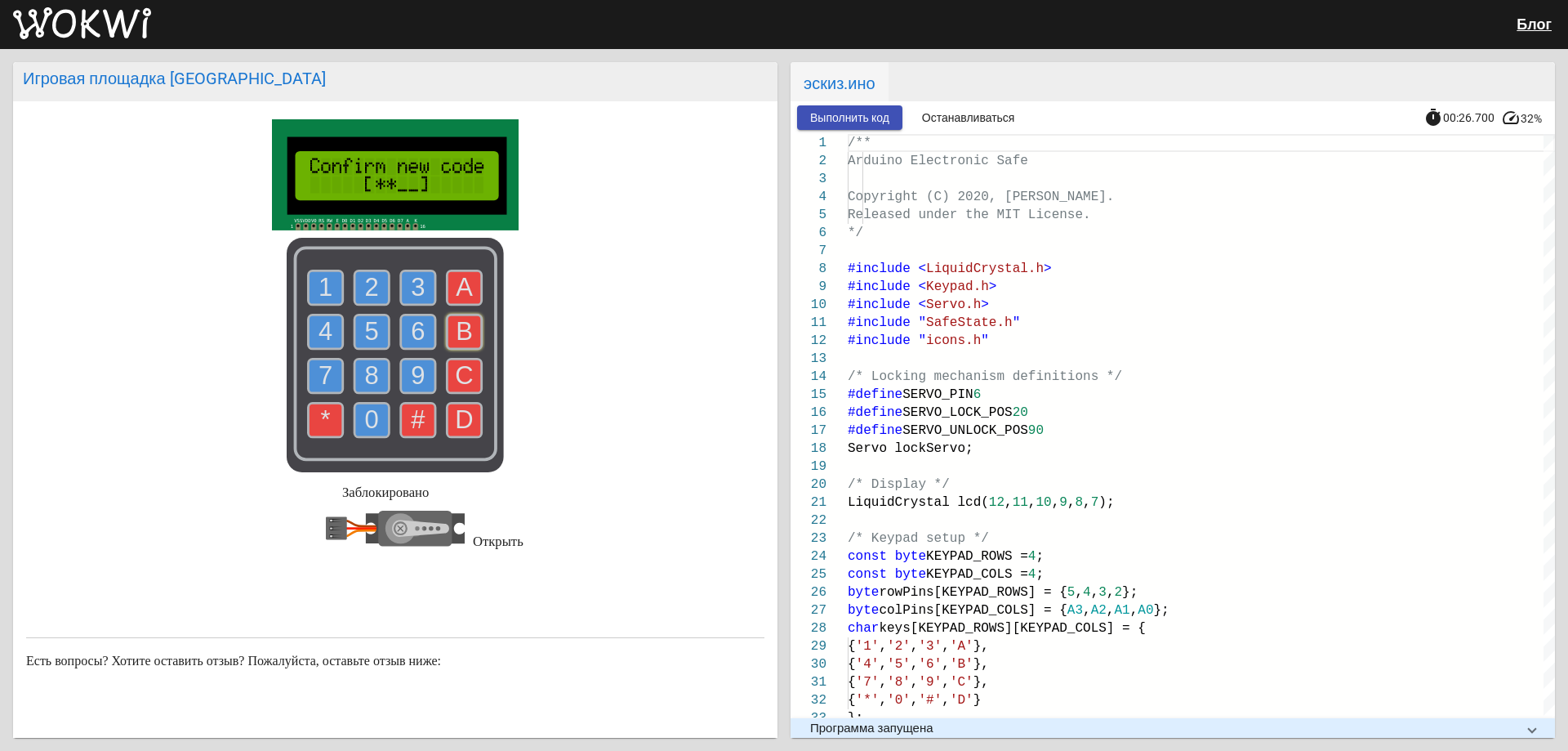
click at [424, 290] on use at bounding box center [419, 288] width 35 height 35
click at [326, 324] on text "4" at bounding box center [325, 330] width 14 height 28
click at [331, 280] on use at bounding box center [326, 288] width 35 height 35
click at [365, 284] on text "2" at bounding box center [371, 287] width 14 height 28
click at [402, 286] on use at bounding box center [419, 288] width 35 height 35
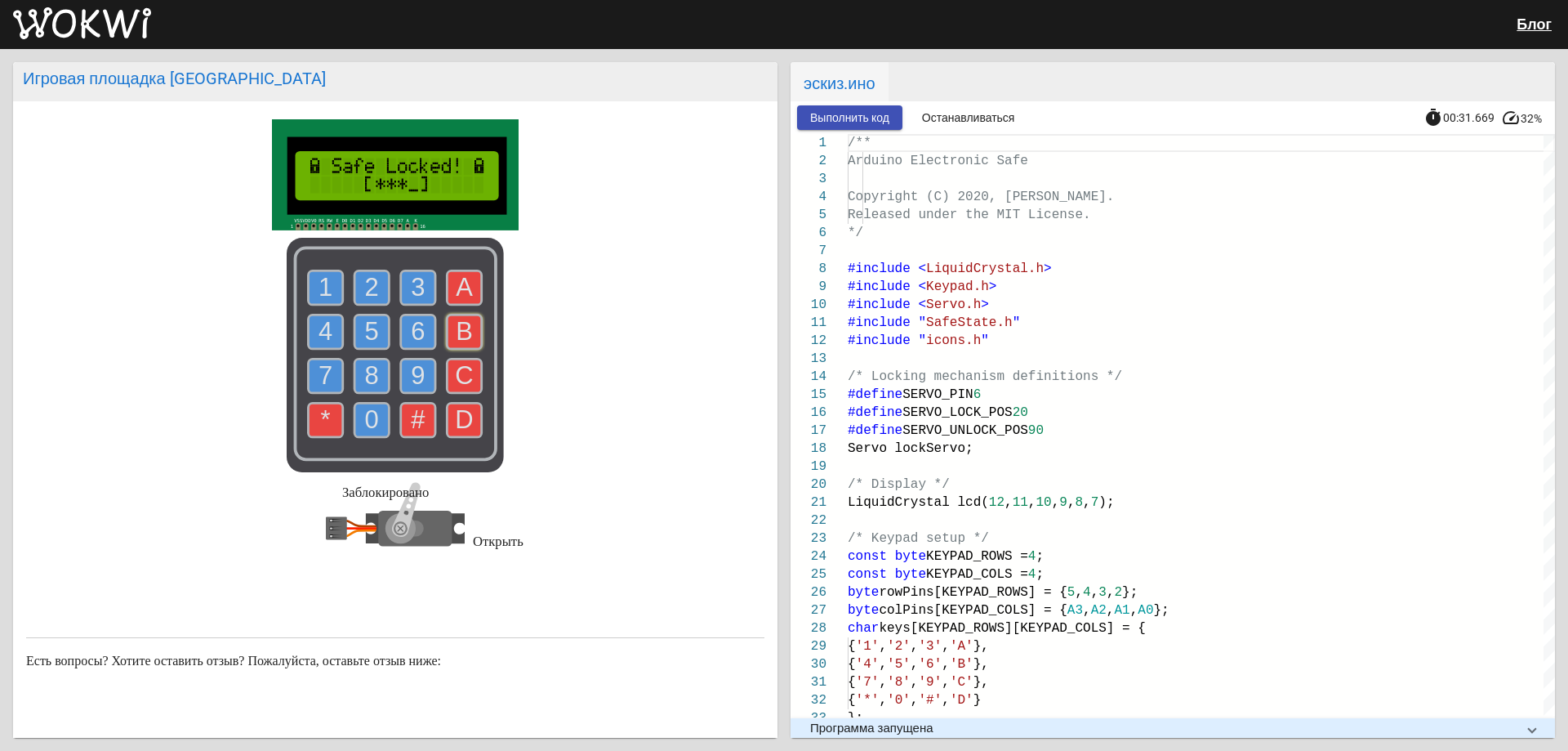
click at [322, 322] on text "4" at bounding box center [325, 330] width 14 height 28
click at [456, 289] on text "A" at bounding box center [464, 287] width 17 height 28
click at [329, 284] on use at bounding box center [326, 288] width 35 height 35
click at [366, 297] on text "2" at bounding box center [371, 287] width 14 height 28
drag, startPoint x: 408, startPoint y: 289, endPoint x: 320, endPoint y: 331, distance: 97.5
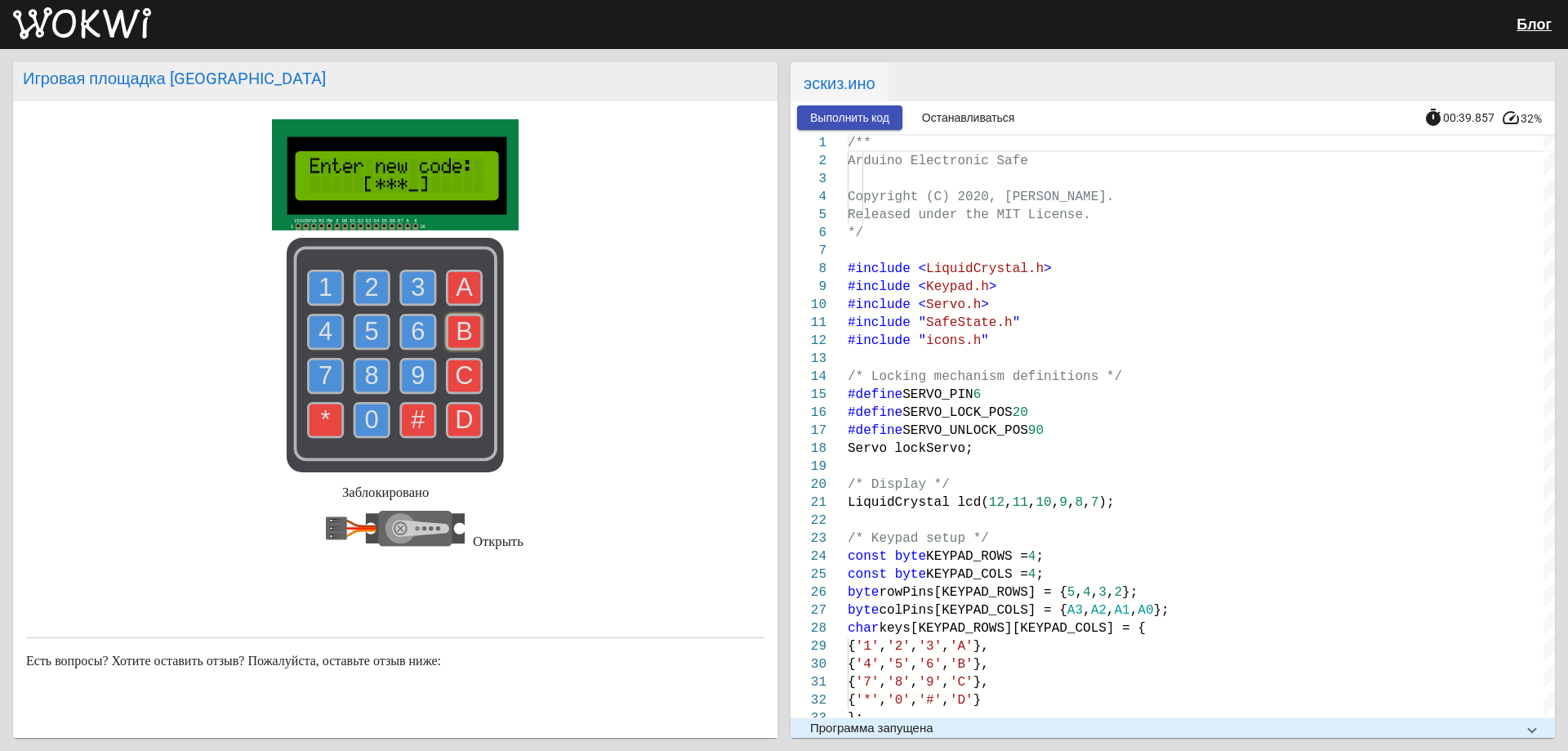
click at [410, 290] on text "3" at bounding box center [417, 287] width 14 height 28
click at [322, 331] on text "4" at bounding box center [325, 330] width 14 height 28
click at [319, 295] on text "1" at bounding box center [325, 287] width 14 height 28
click at [369, 289] on text "2" at bounding box center [371, 287] width 14 height 28
click at [401, 281] on use at bounding box center [419, 288] width 35 height 35
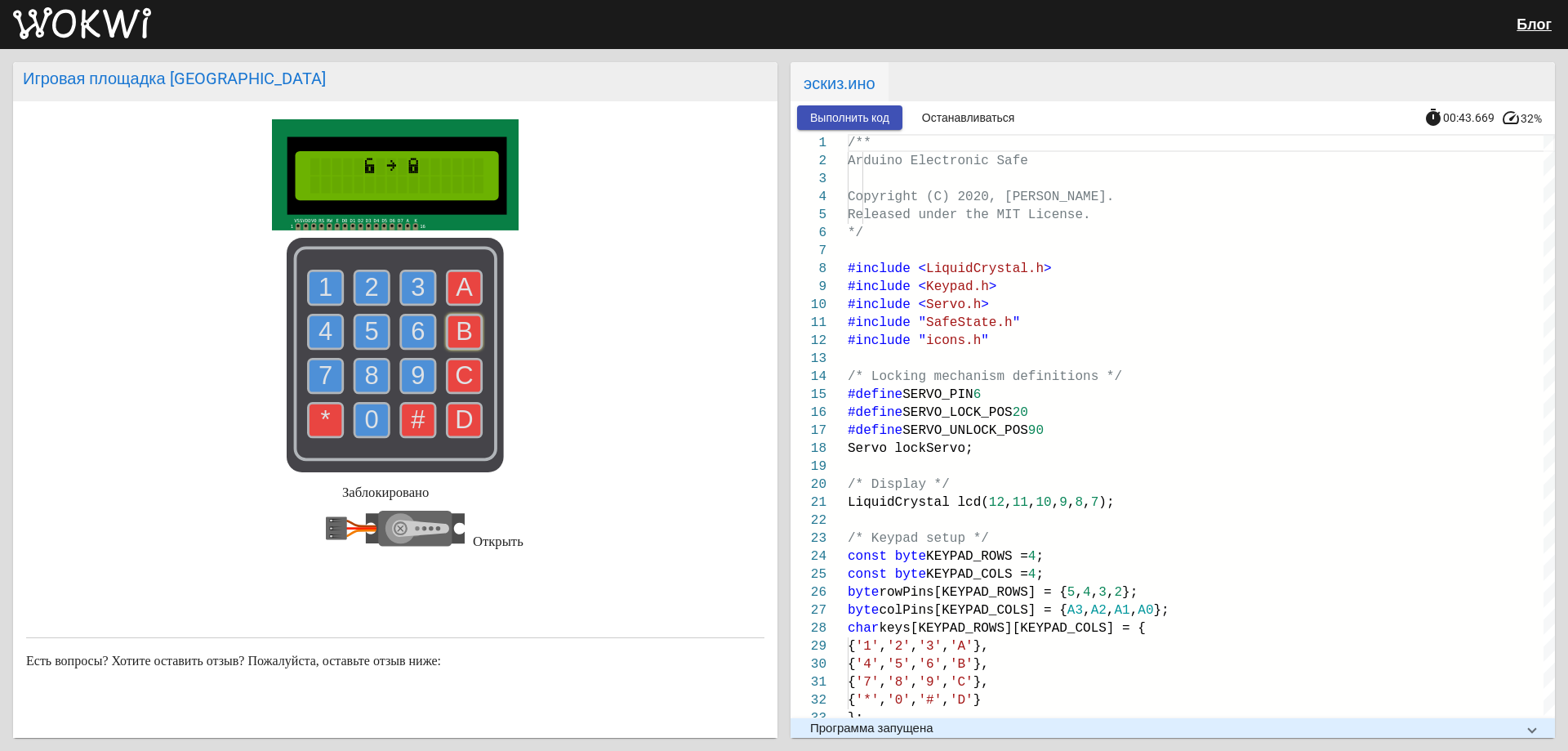
click at [331, 317] on use at bounding box center [326, 331] width 35 height 35
click at [457, 431] on text "D" at bounding box center [465, 419] width 18 height 28
click at [319, 289] on text "1" at bounding box center [325, 287] width 14 height 28
click at [365, 297] on text "2" at bounding box center [371, 287] width 14 height 28
click at [401, 305] on use at bounding box center [419, 288] width 35 height 35
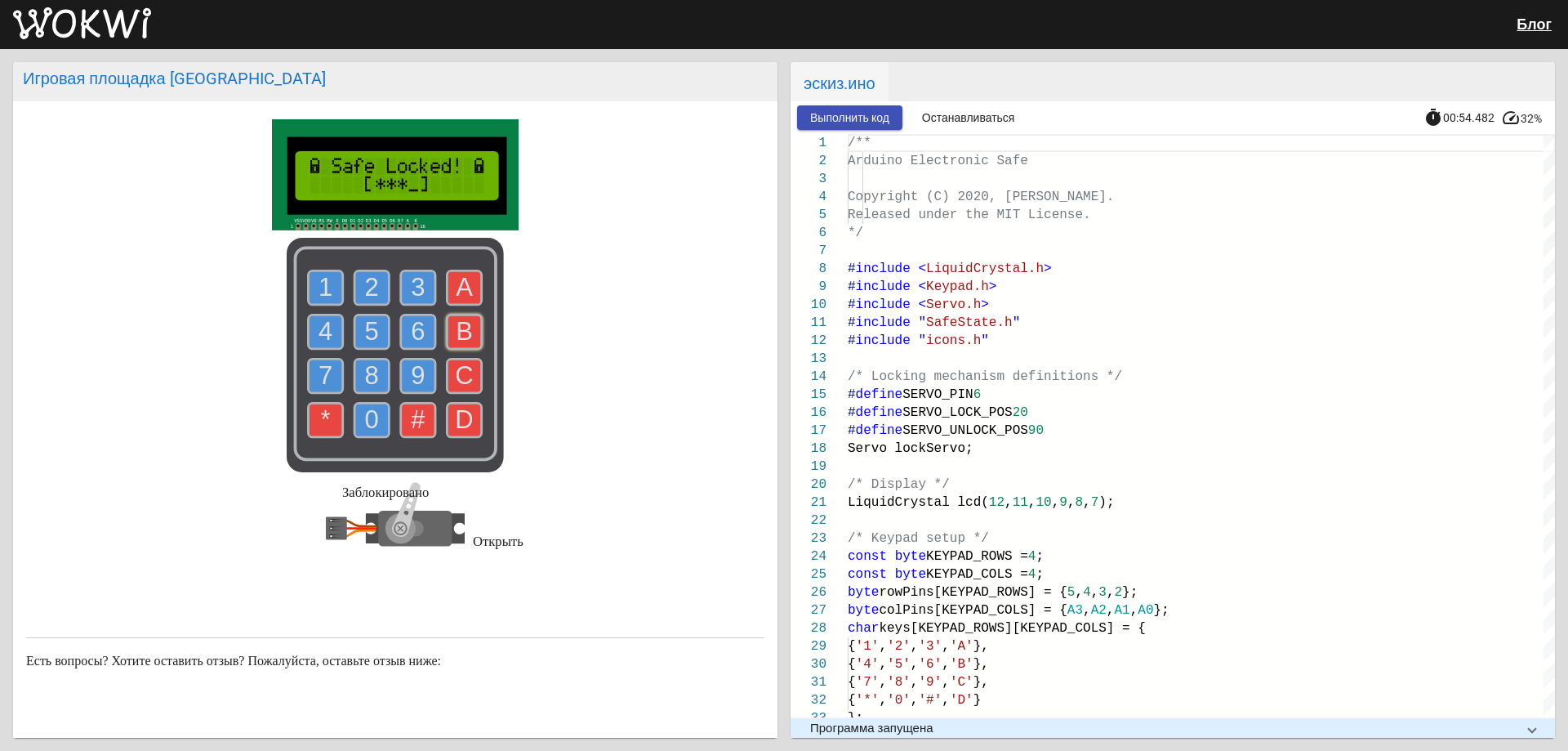
click at [336, 335] on use at bounding box center [326, 331] width 35 height 35
click at [458, 339] on text "B" at bounding box center [464, 330] width 17 height 28
click at [319, 301] on text "1" at bounding box center [325, 287] width 14 height 28
click at [456, 279] on text "A" at bounding box center [464, 287] width 17 height 28
click at [335, 299] on use at bounding box center [326, 288] width 35 height 35
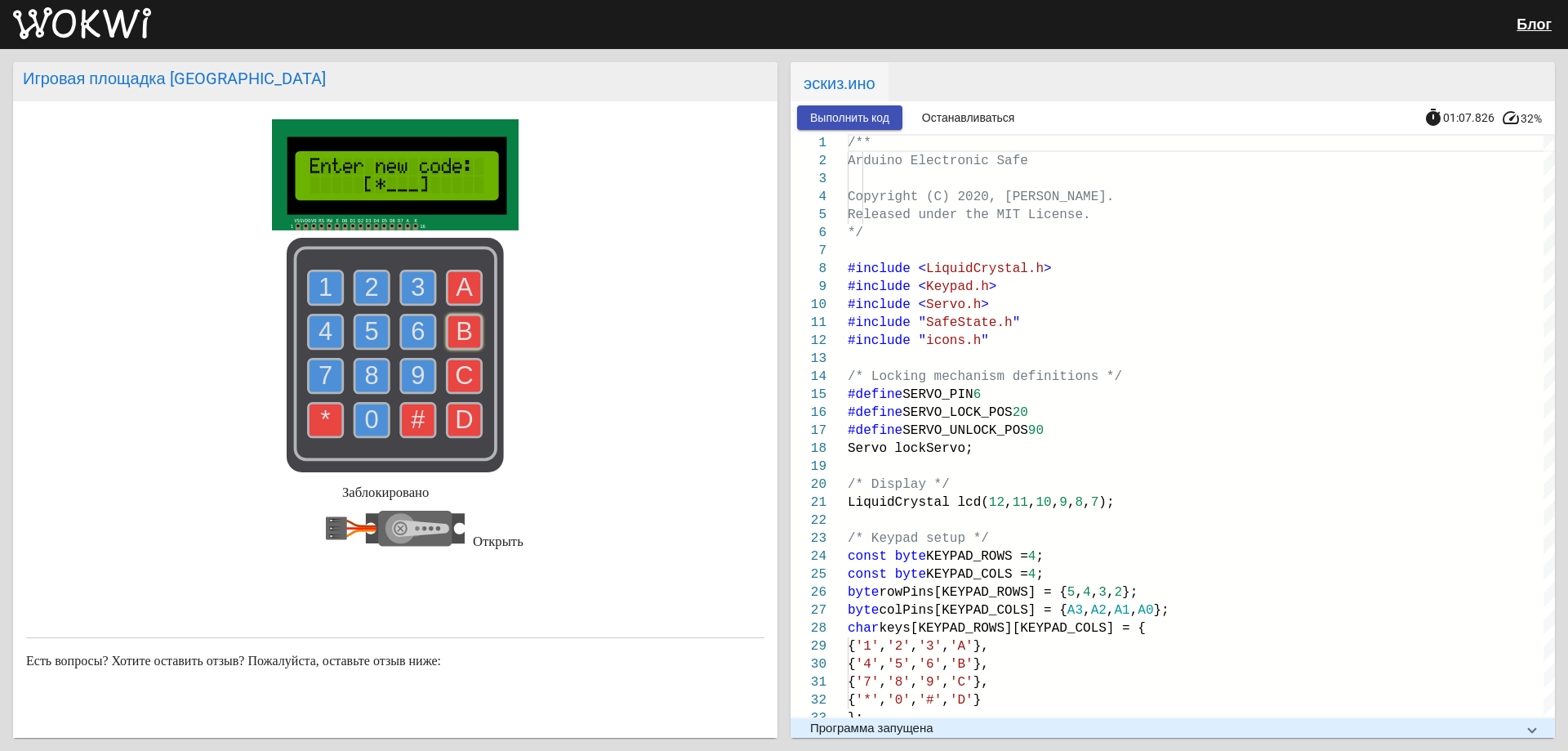
click at [365, 294] on text "2" at bounding box center [371, 287] width 14 height 28
drag, startPoint x: 410, startPoint y: 286, endPoint x: 367, endPoint y: 312, distance: 50.2
click at [410, 287] on text "3" at bounding box center [417, 287] width 14 height 28
click at [331, 332] on use at bounding box center [326, 331] width 35 height 35
click at [319, 300] on text "1" at bounding box center [325, 287] width 14 height 28
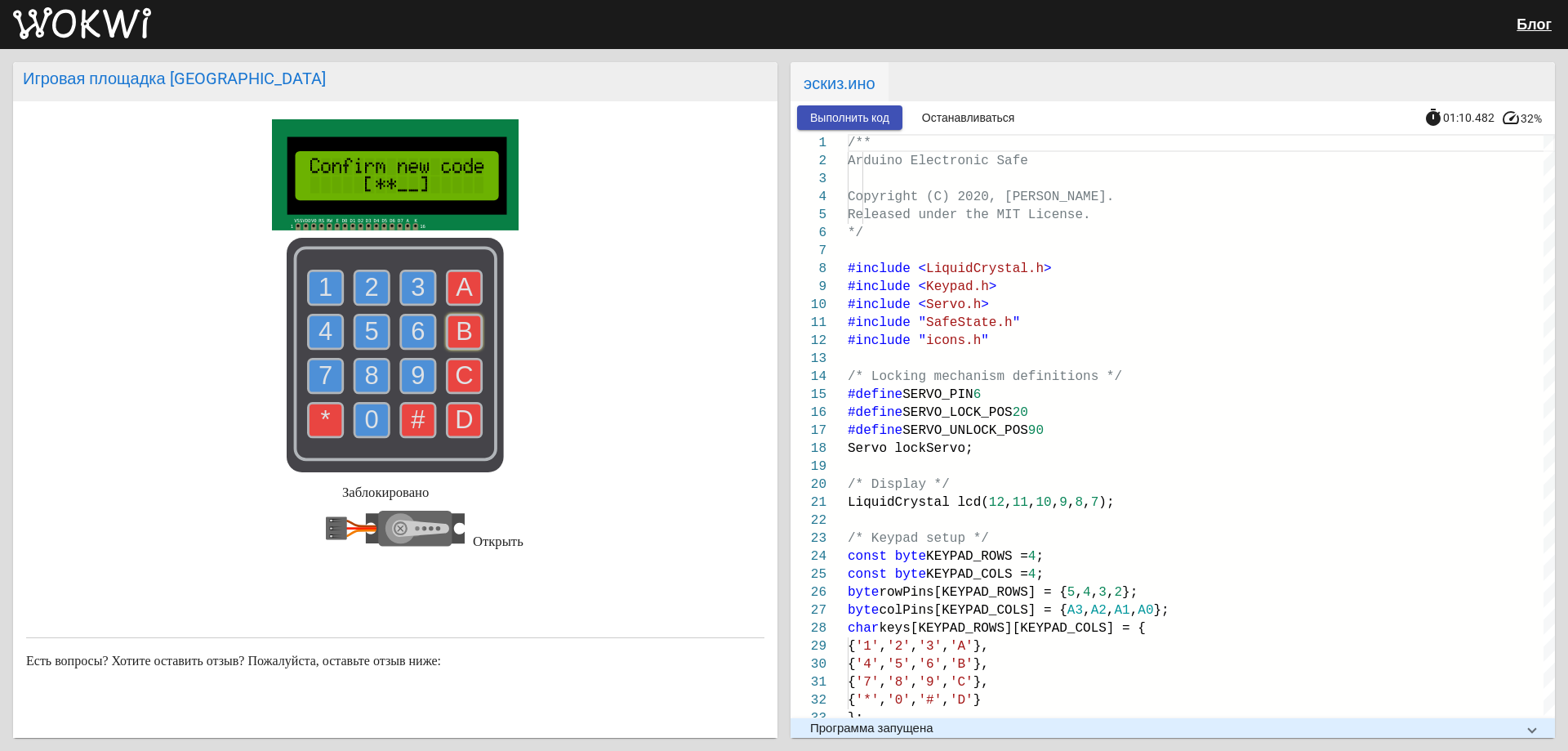
click at [365, 289] on text "2" at bounding box center [371, 287] width 14 height 28
click at [401, 284] on use at bounding box center [419, 288] width 35 height 35
click at [326, 331] on text "4" at bounding box center [325, 330] width 14 height 28
click at [419, 416] on text "#" at bounding box center [418, 419] width 15 height 28
click at [410, 415] on text "#" at bounding box center [418, 419] width 15 height 28
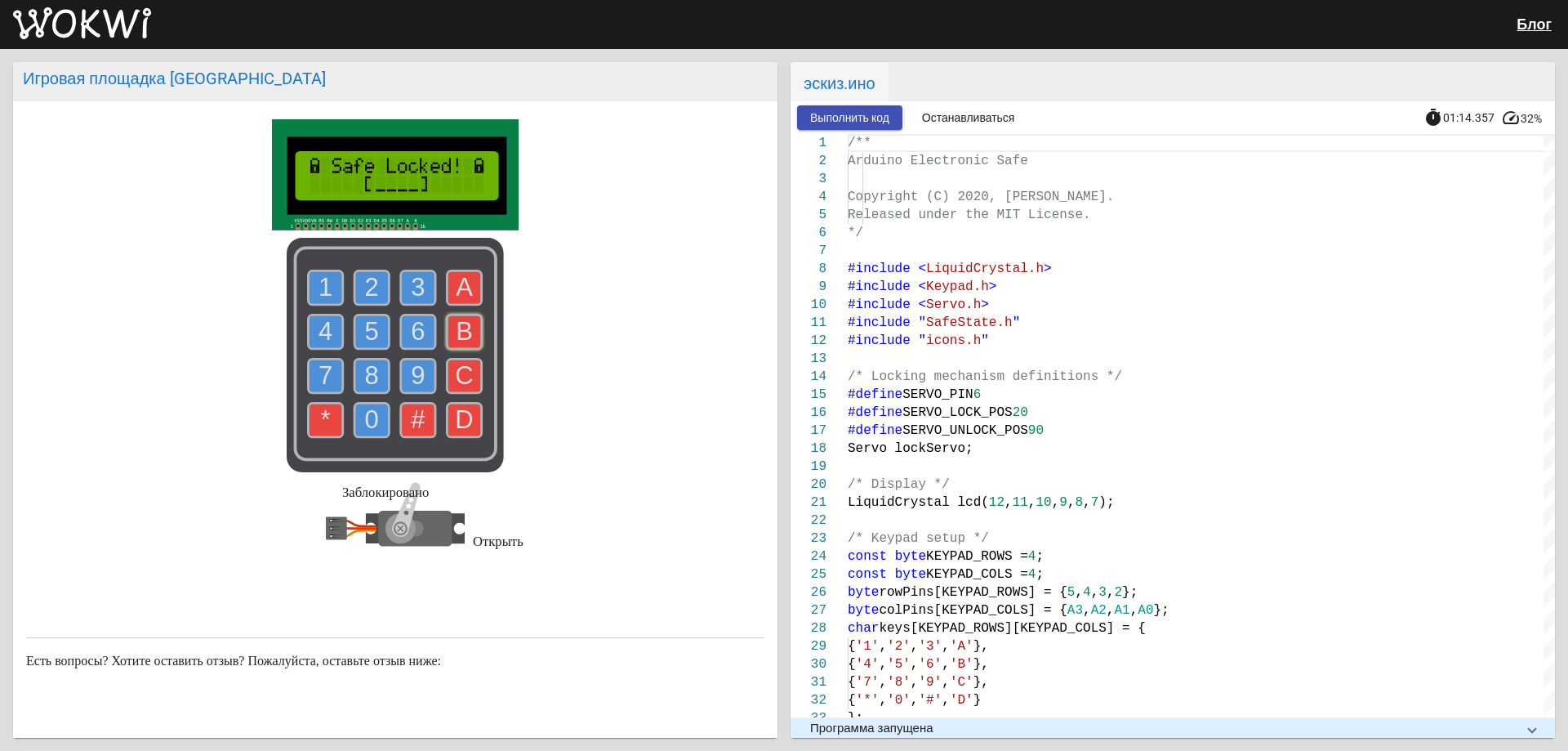
click at [313, 413] on g "*" at bounding box center [326, 420] width 35 height 35
click at [321, 416] on text "*" at bounding box center [326, 419] width 10 height 28
drag, startPoint x: 378, startPoint y: 416, endPoint x: 363, endPoint y: 402, distance: 20.5
click at [375, 416] on use at bounding box center [371, 420] width 35 height 35
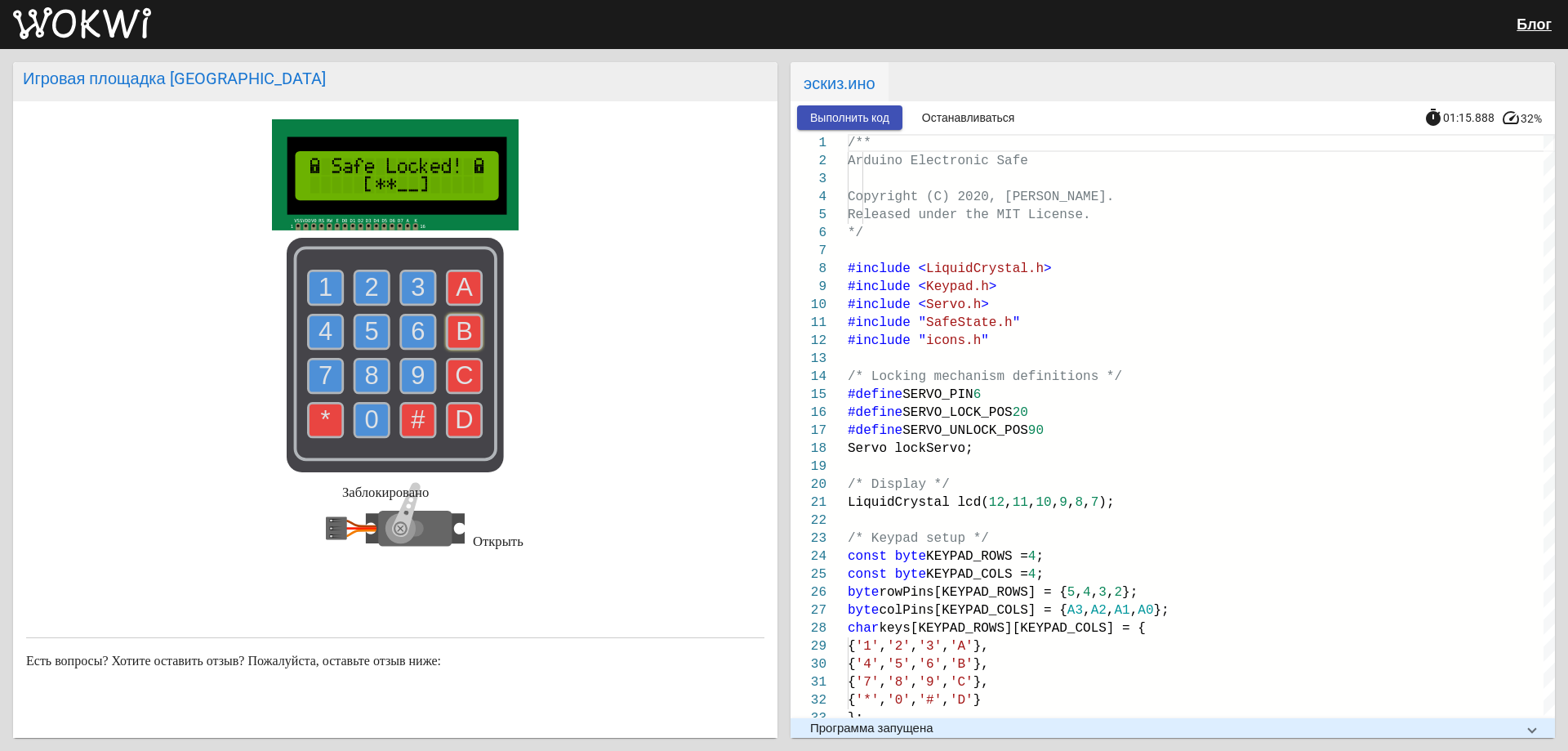
drag, startPoint x: 360, startPoint y: 392, endPoint x: 393, endPoint y: 369, distance: 40.2
click at [365, 390] on text "8" at bounding box center [371, 375] width 14 height 28
drag, startPoint x: 407, startPoint y: 374, endPoint x: 381, endPoint y: 325, distance: 55.5
click at [401, 374] on g "9" at bounding box center [419, 376] width 35 height 35
click at [386, 324] on rect at bounding box center [395, 355] width 217 height 235
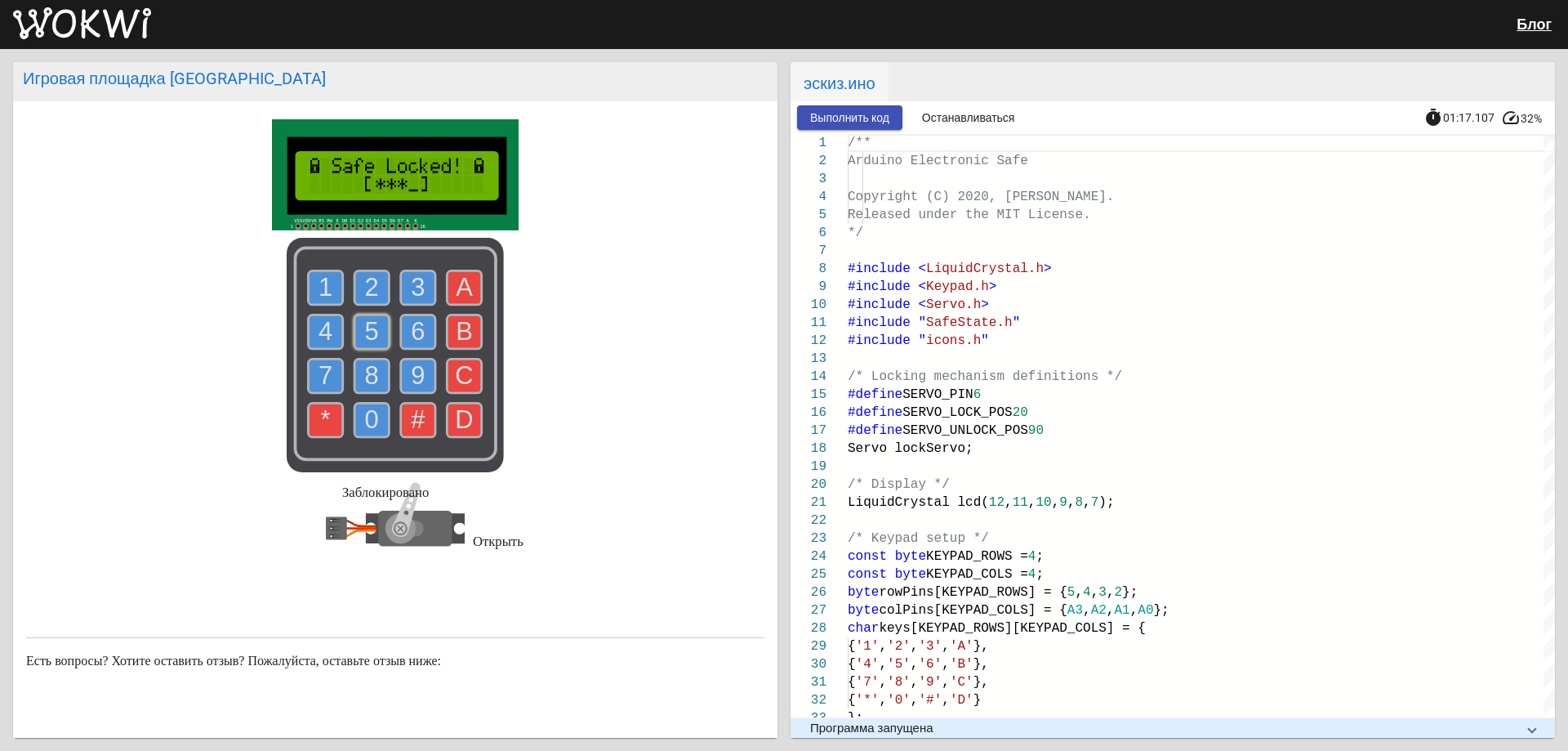
click at [373, 328] on use at bounding box center [371, 331] width 35 height 35
click at [310, 299] on use at bounding box center [326, 288] width 35 height 35
click at [456, 281] on text "A" at bounding box center [464, 287] width 17 height 28
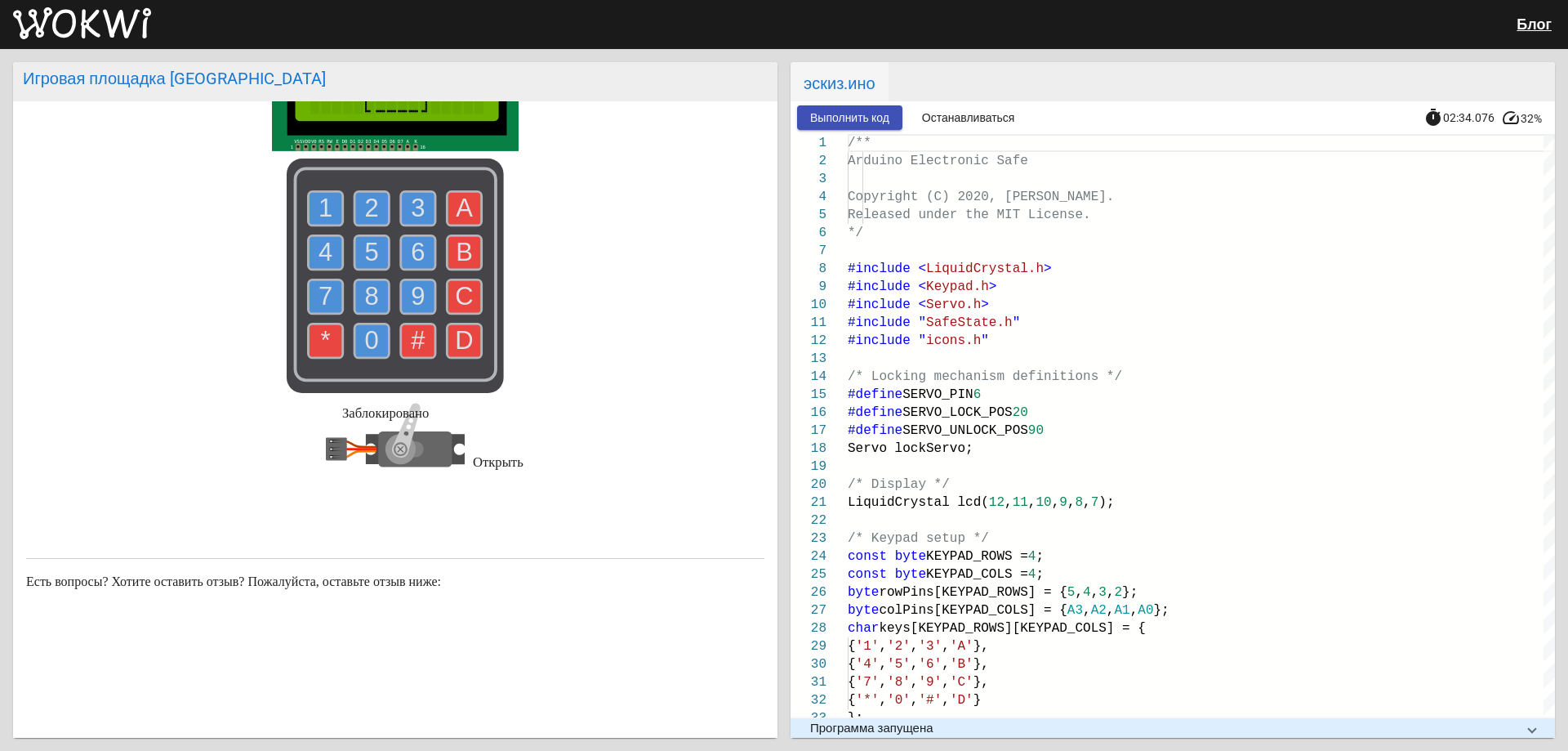
click at [513, 457] on font "Открыть" at bounding box center [499, 462] width 51 height 15
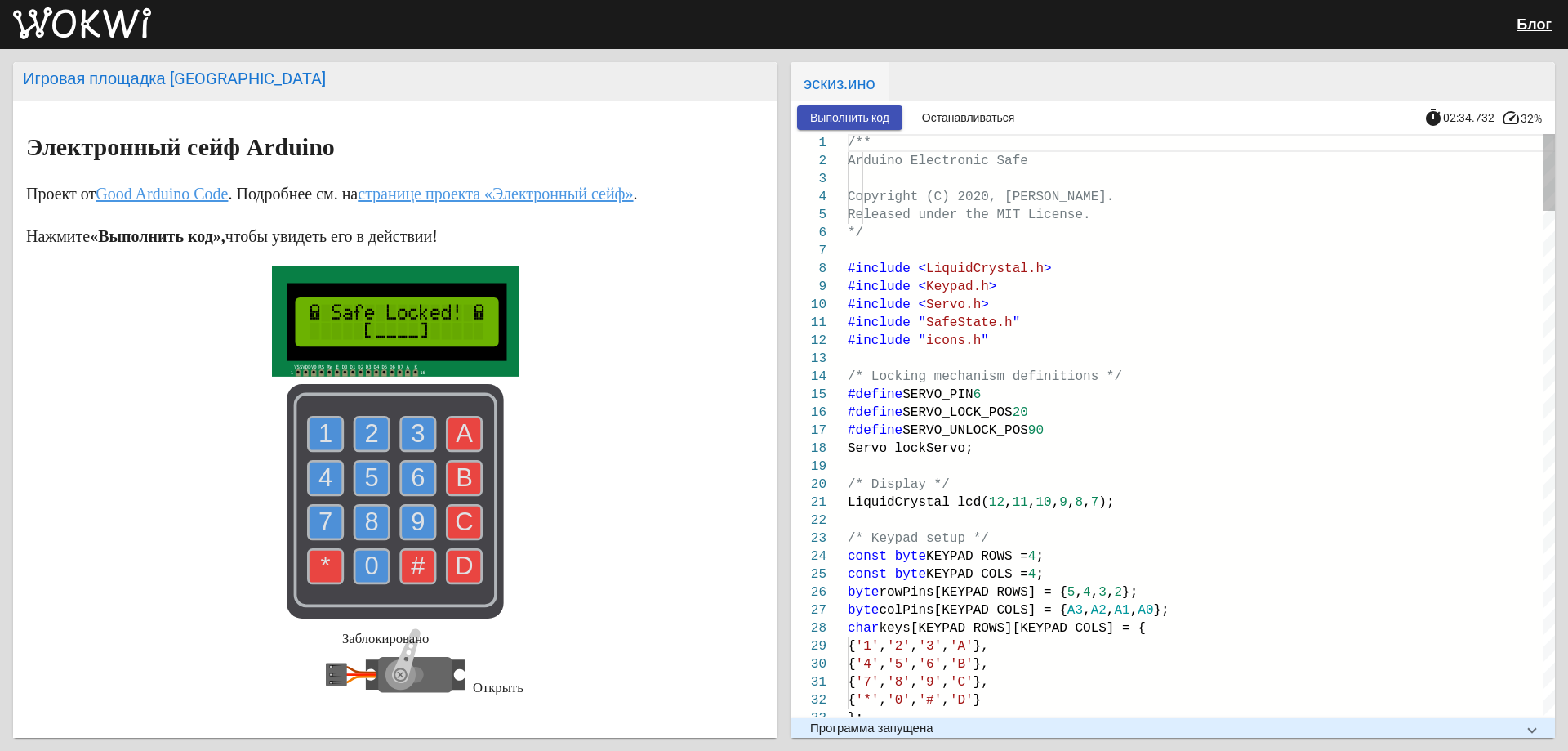
scroll to position [0, 0]
click at [835, 143] on div at bounding box center [838, 143] width 21 height 18
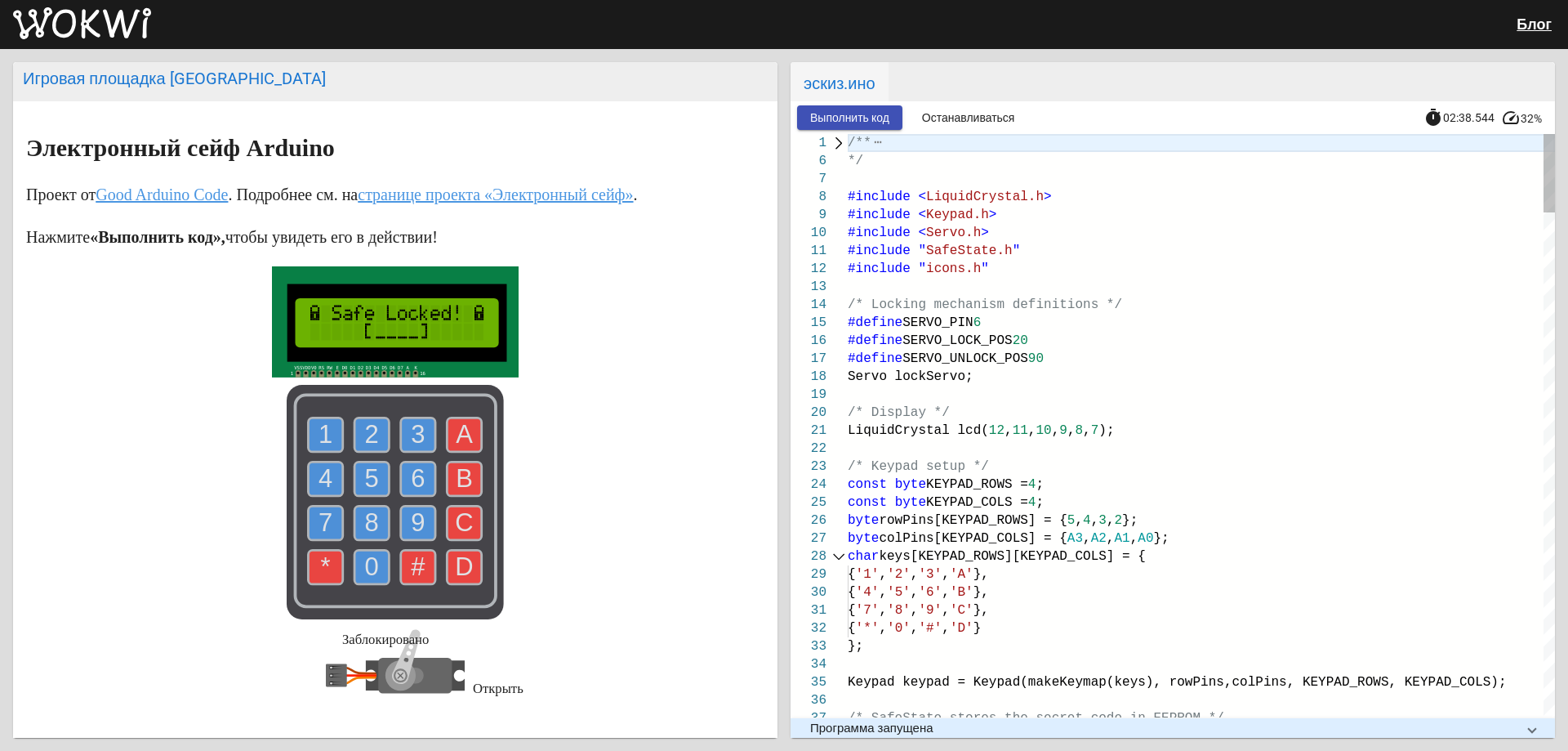
click at [838, 146] on div at bounding box center [838, 143] width 21 height 18
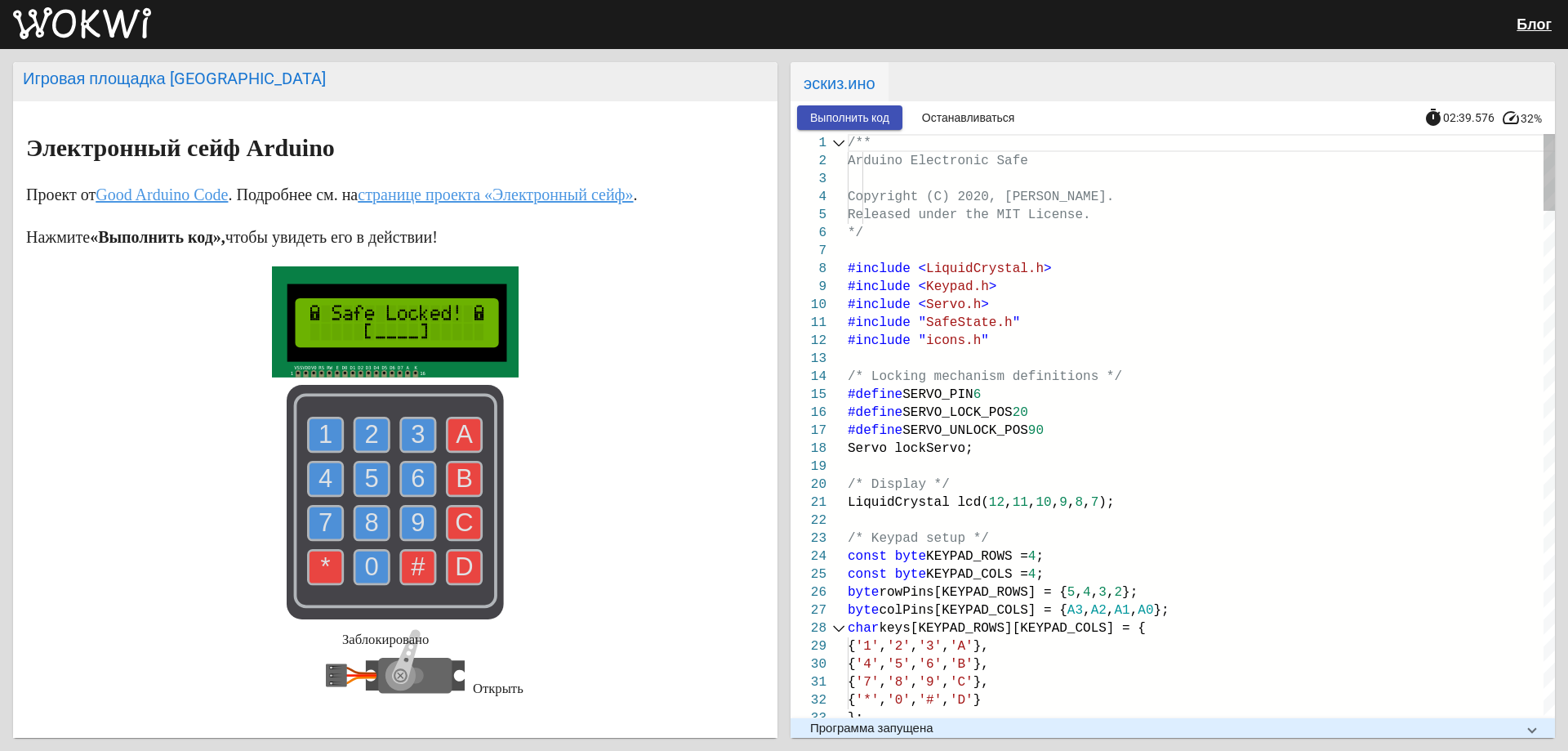
click at [836, 140] on div at bounding box center [838, 143] width 21 height 18
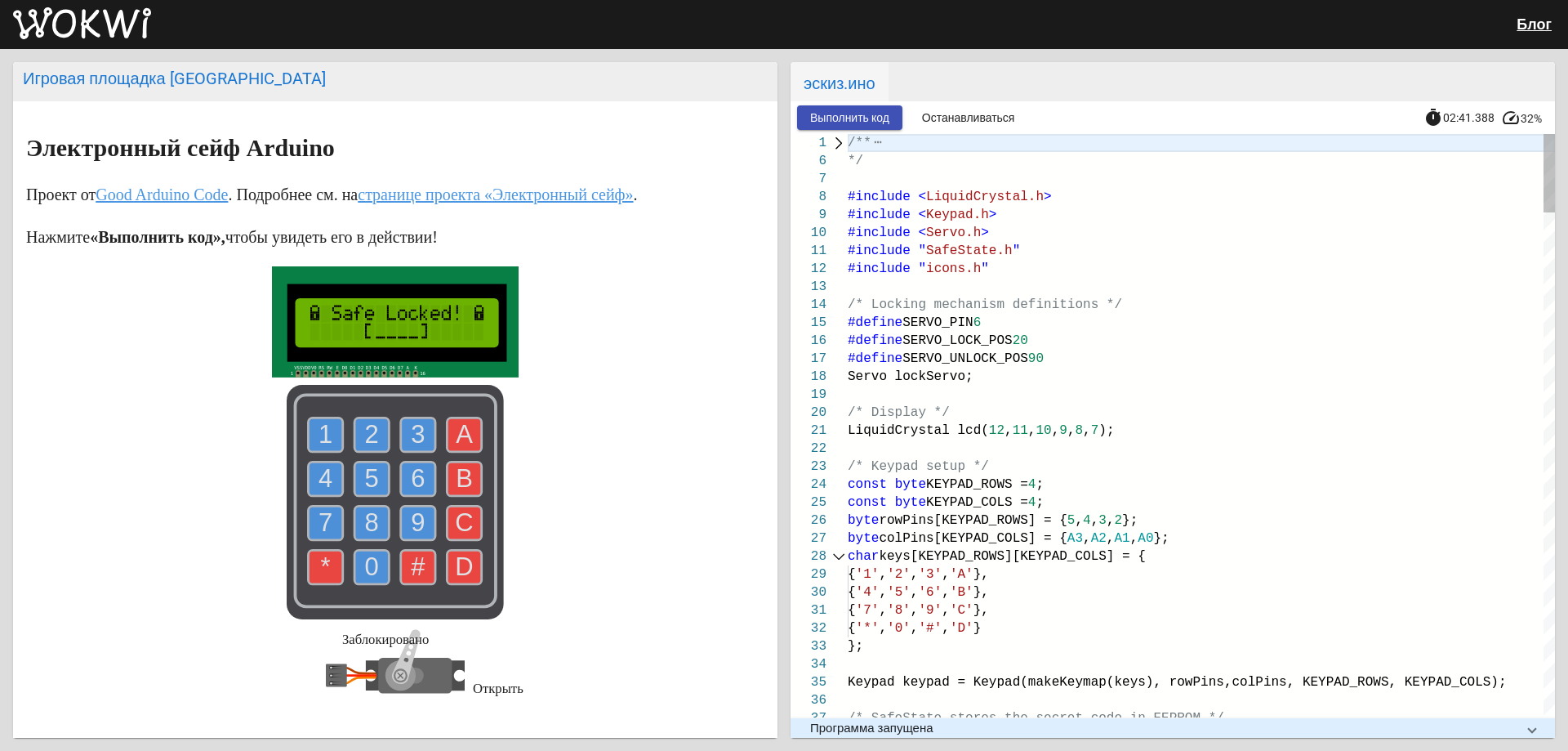
click at [836, 310] on div "14" at bounding box center [819, 305] width 57 height 18
click at [835, 143] on div at bounding box center [838, 143] width 21 height 18
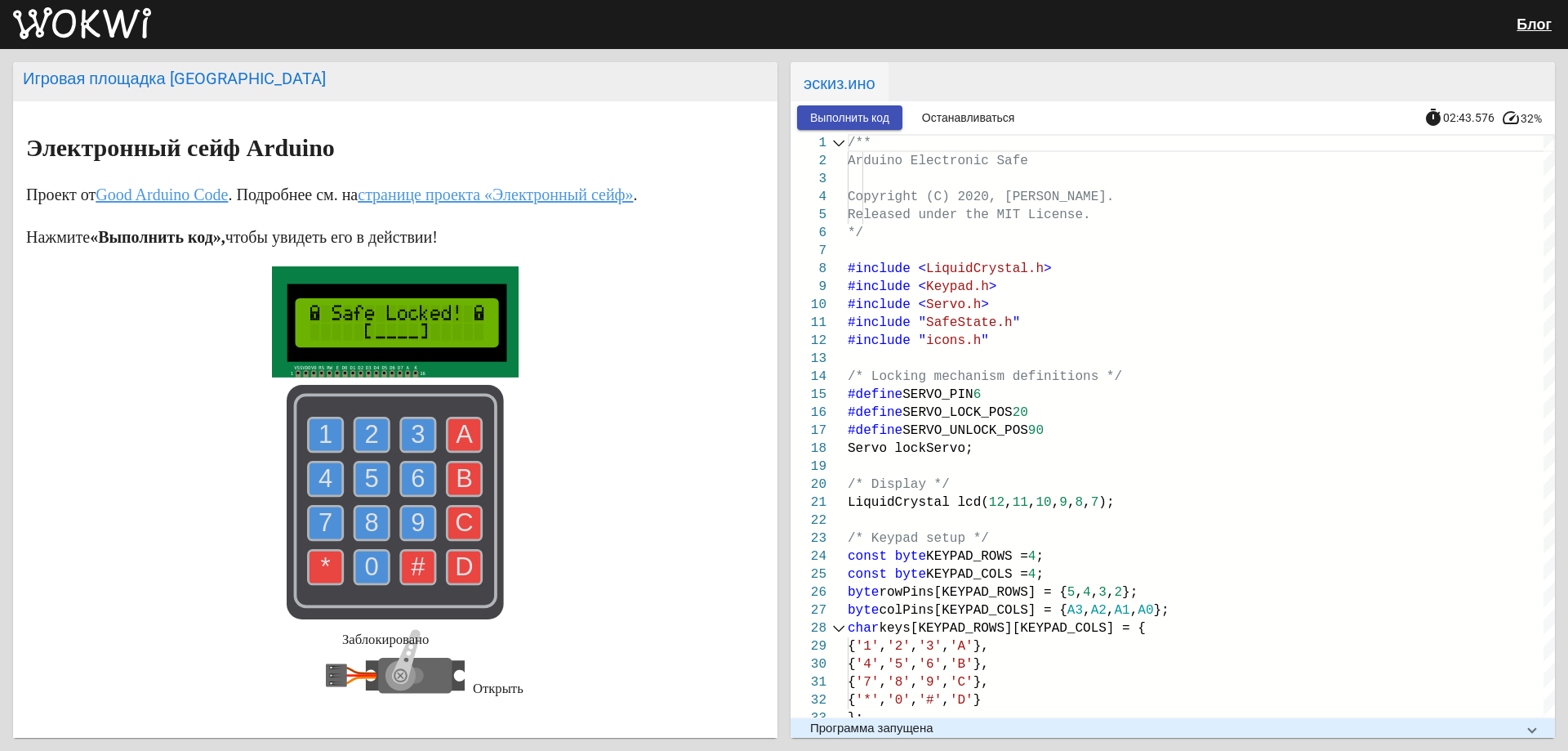
scroll to position [228, 0]
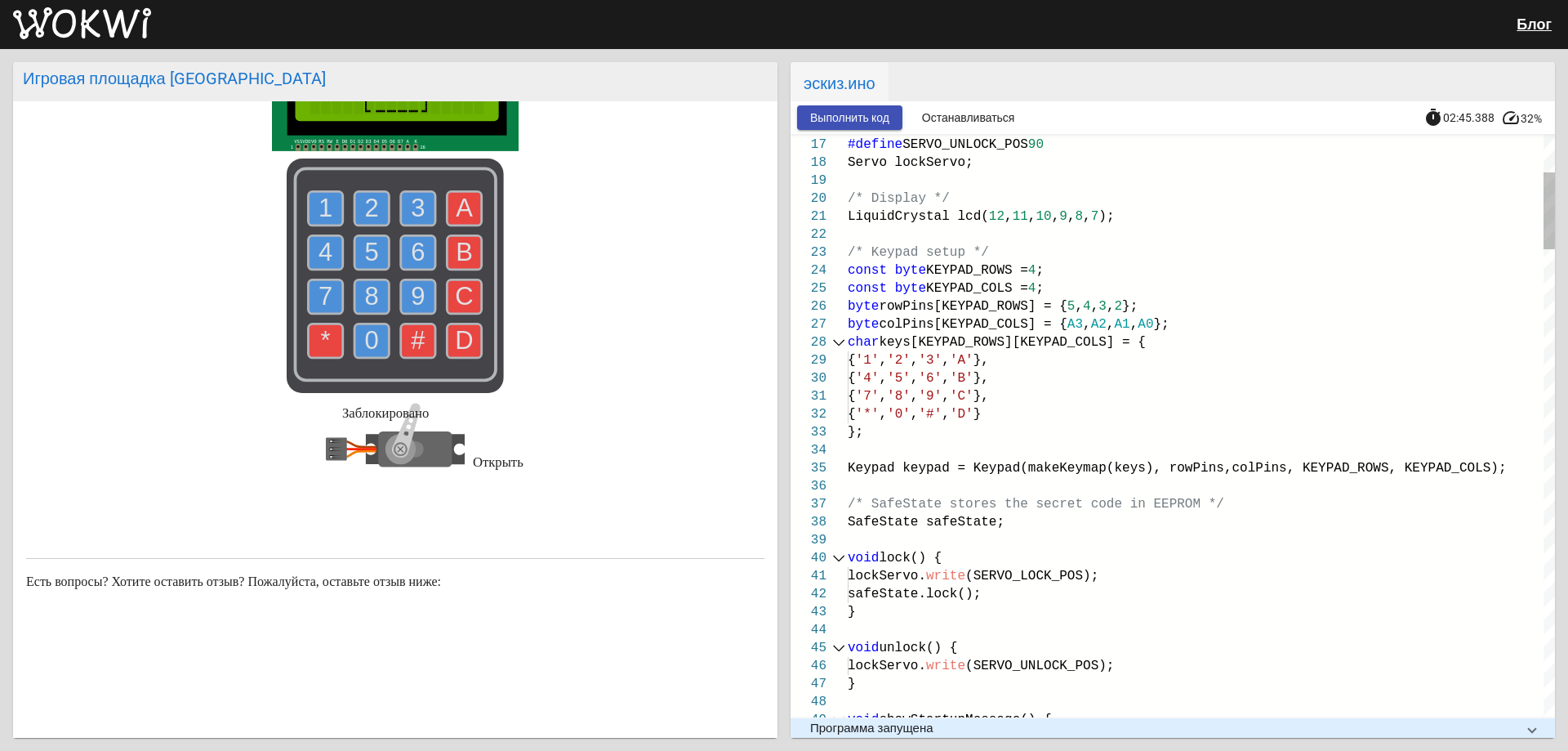
click at [835, 341] on div at bounding box center [838, 342] width 21 height 18
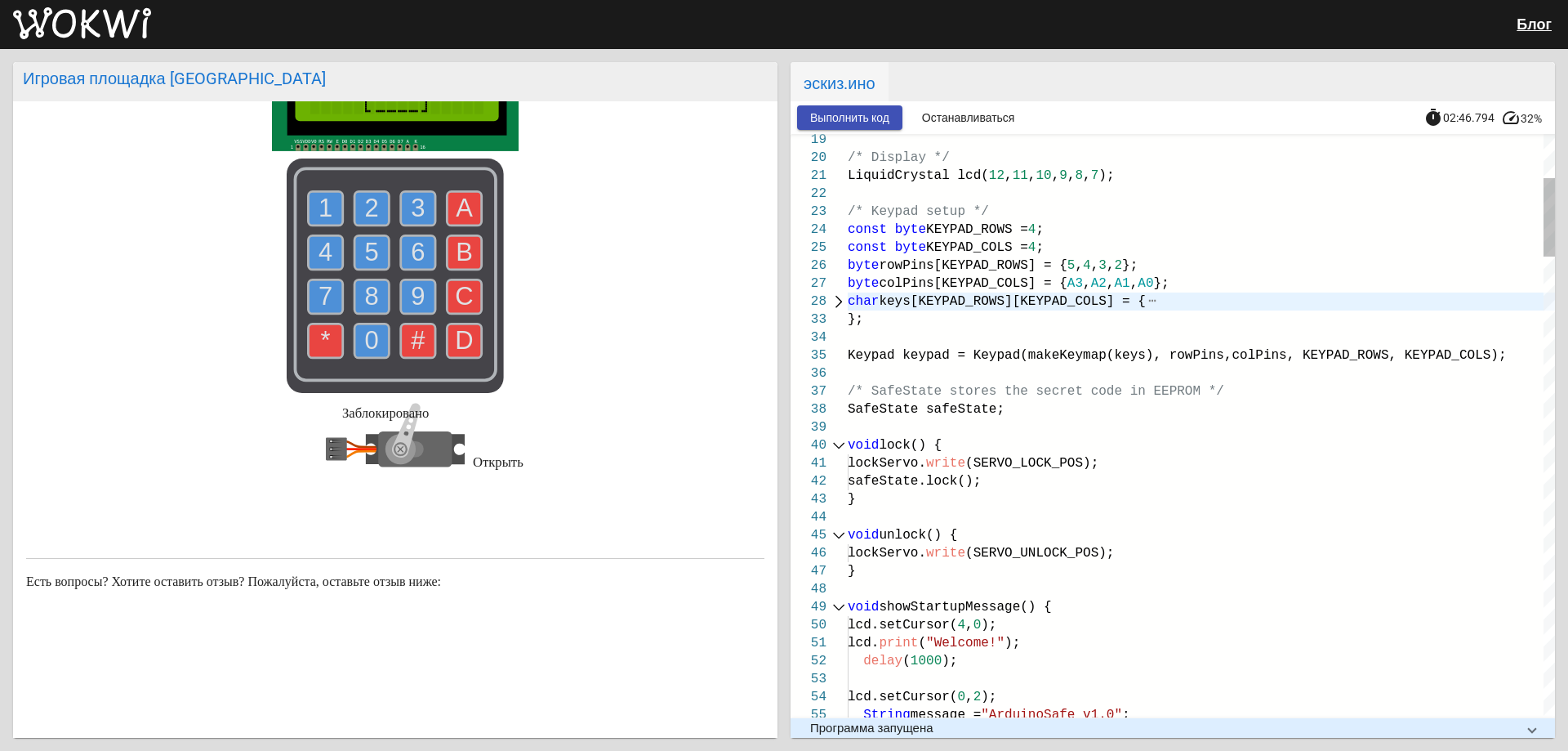
click at [840, 445] on div at bounding box center [838, 445] width 21 height 18
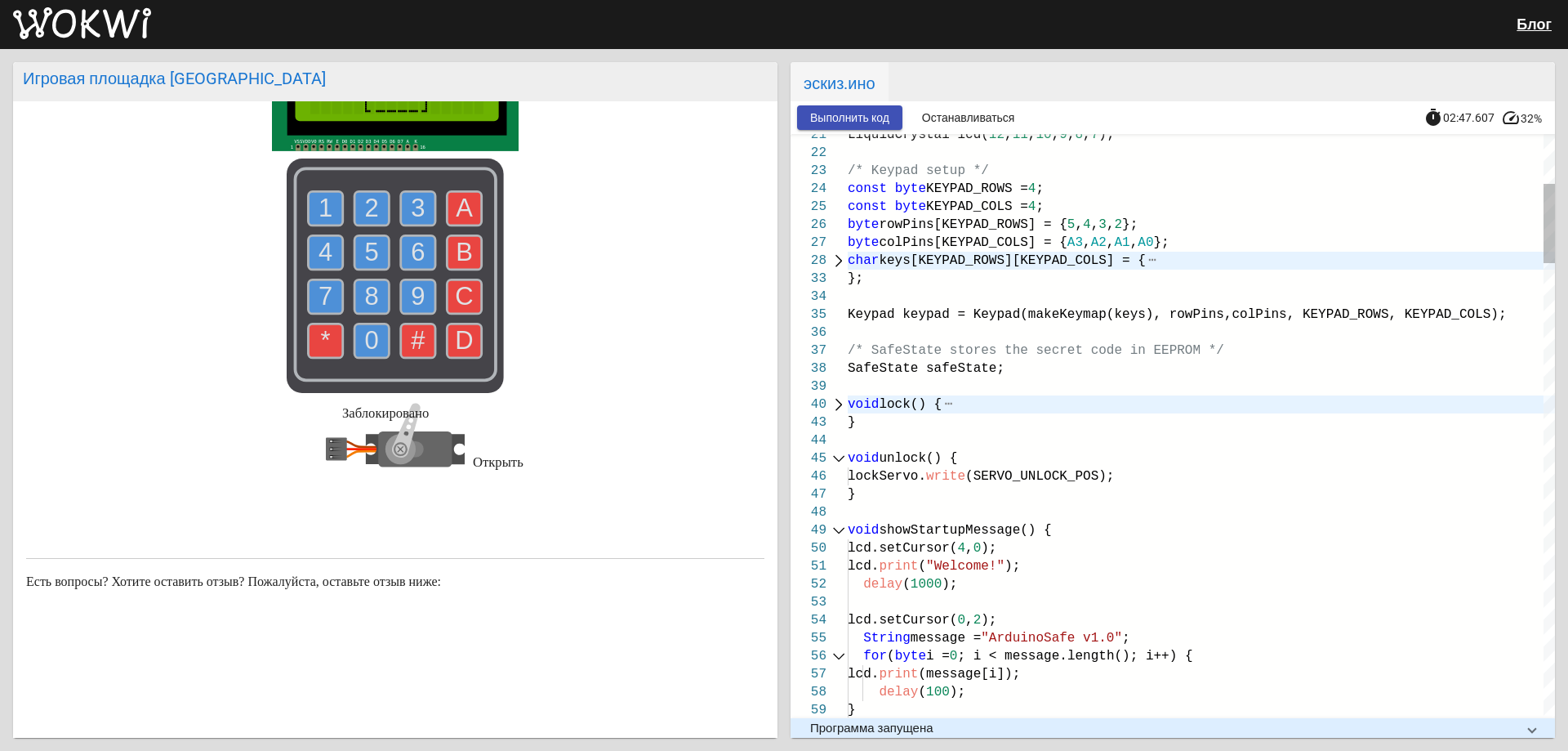
click at [832, 460] on div at bounding box center [838, 459] width 21 height 18
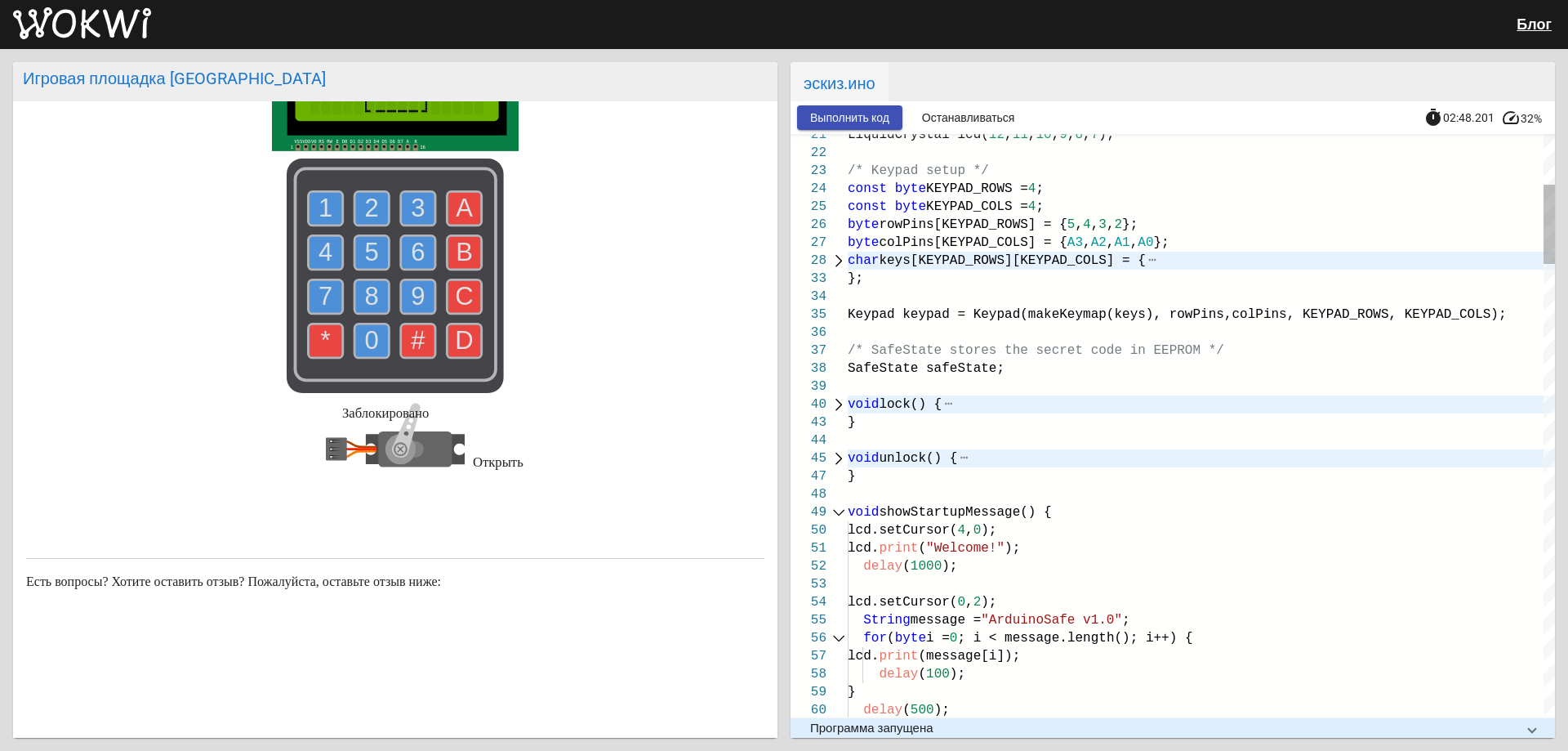
click at [835, 514] on div at bounding box center [838, 513] width 21 height 18
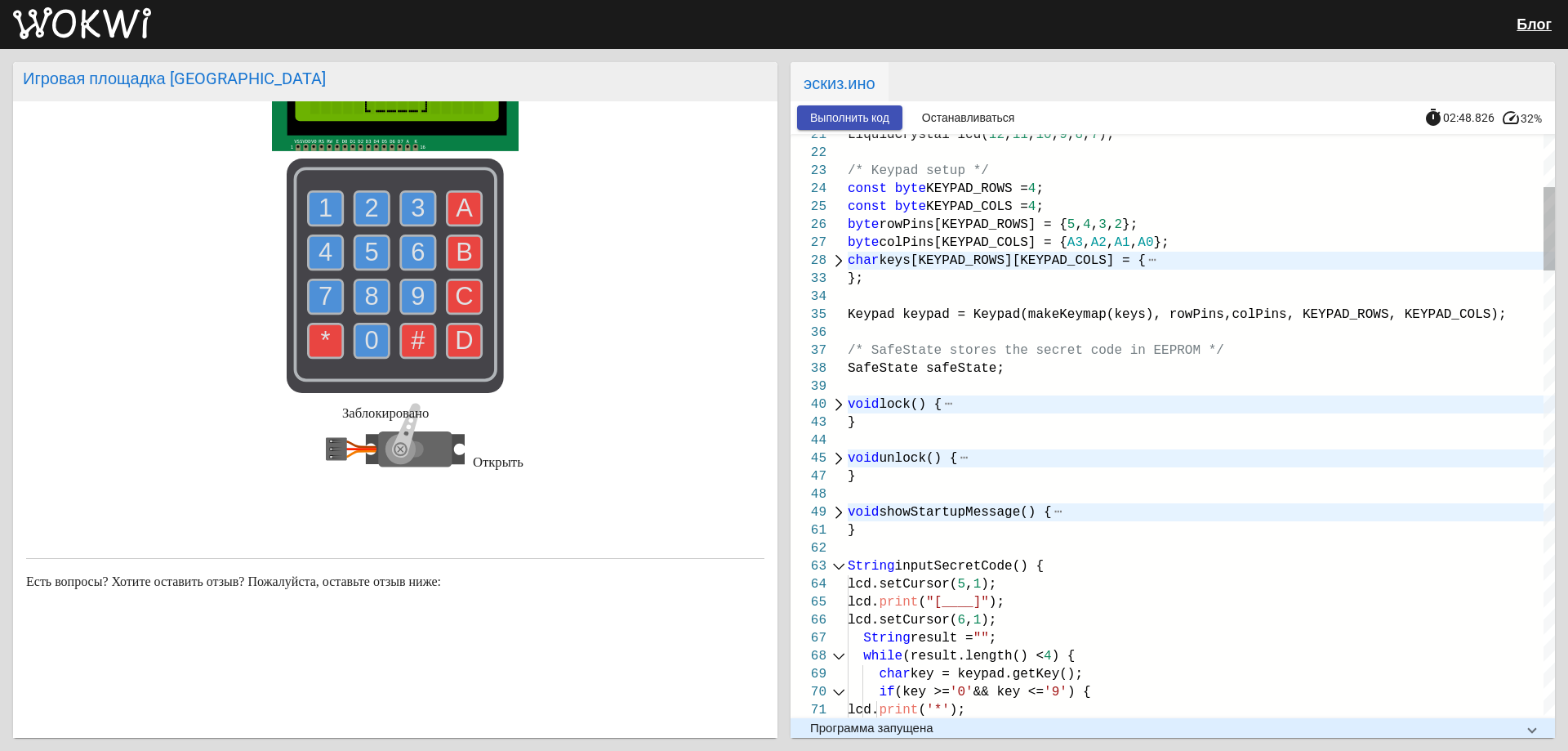
click at [834, 567] on div at bounding box center [838, 566] width 21 height 18
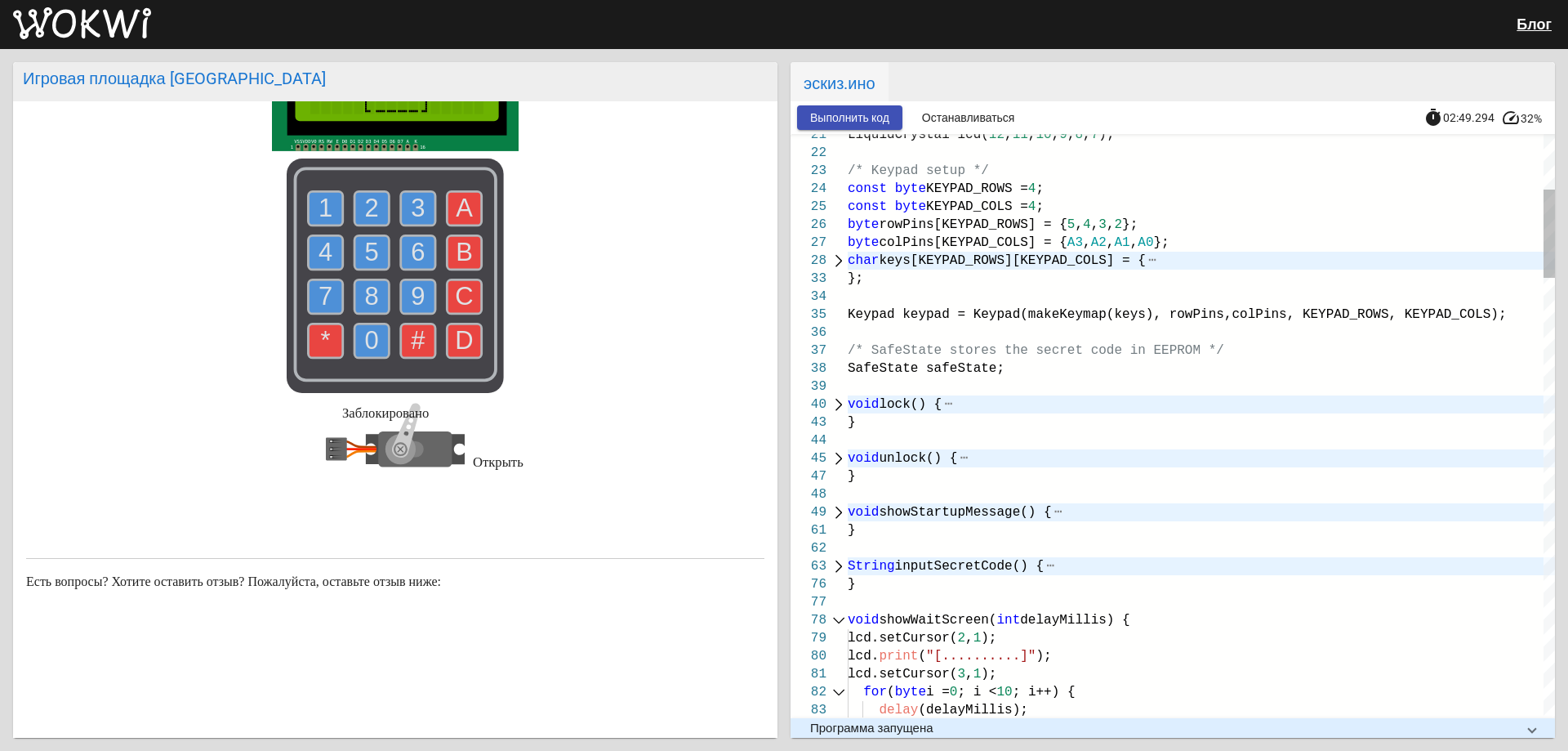
click at [836, 617] on div at bounding box center [838, 620] width 21 height 18
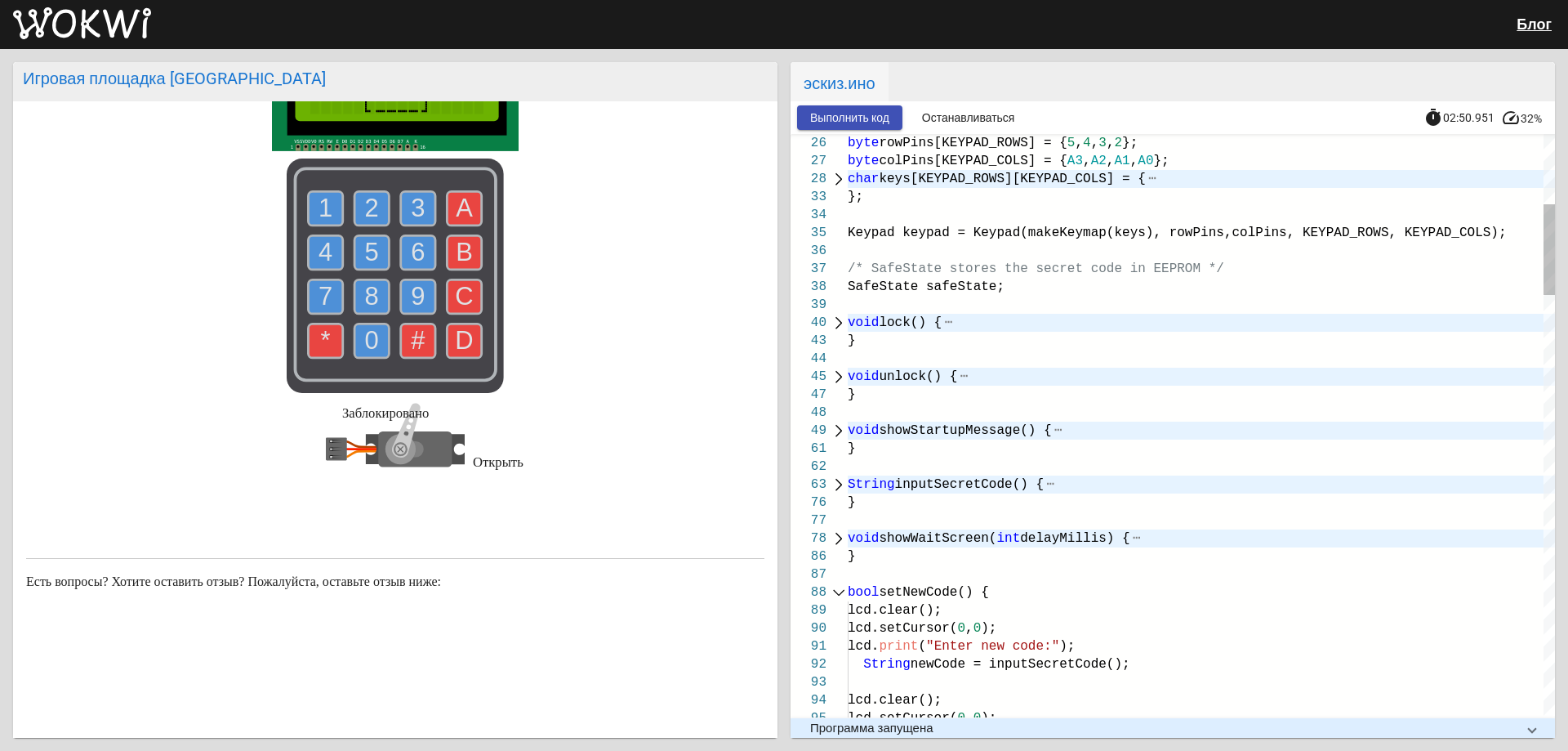
click at [835, 594] on div at bounding box center [838, 593] width 21 height 18
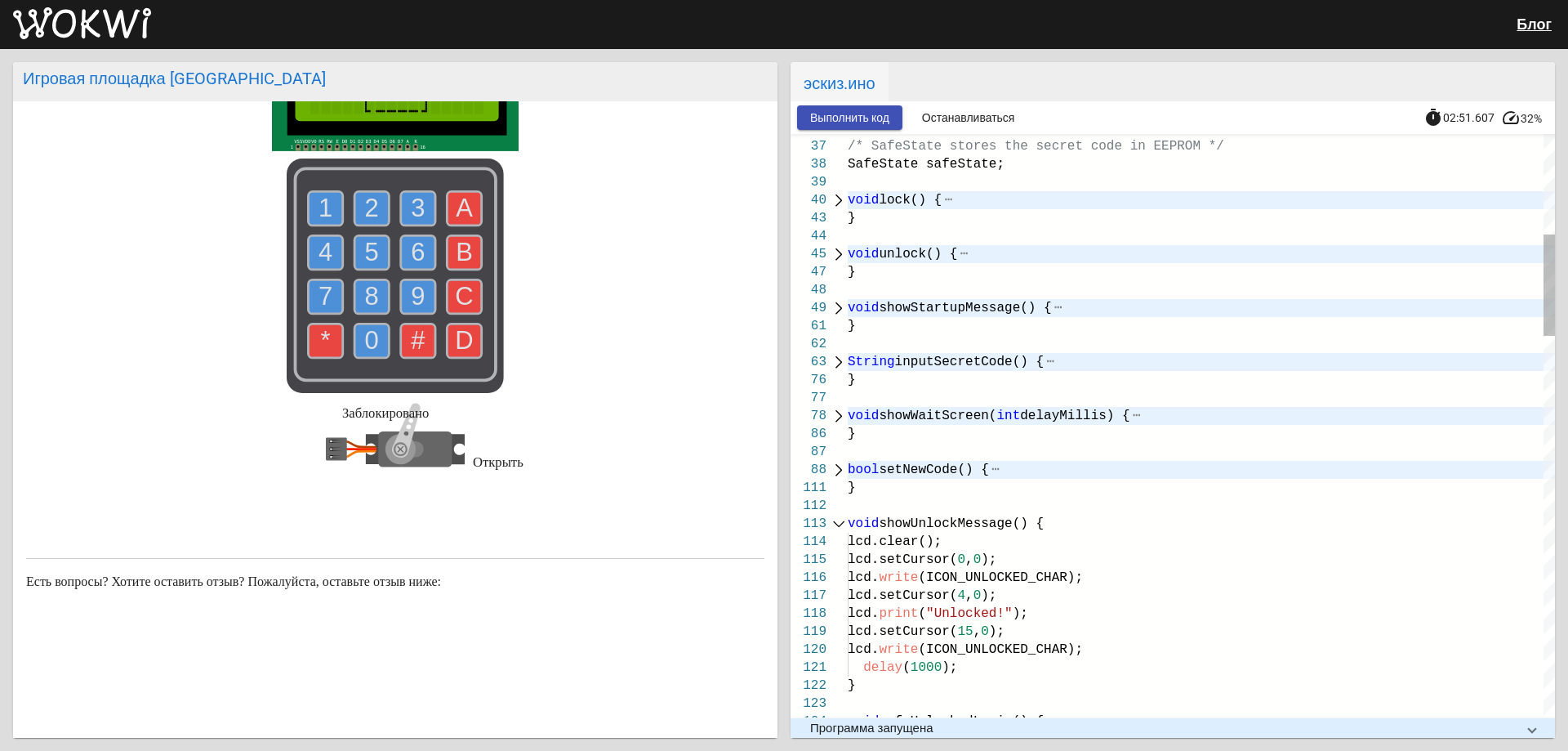
click at [839, 526] on div at bounding box center [838, 523] width 21 height 18
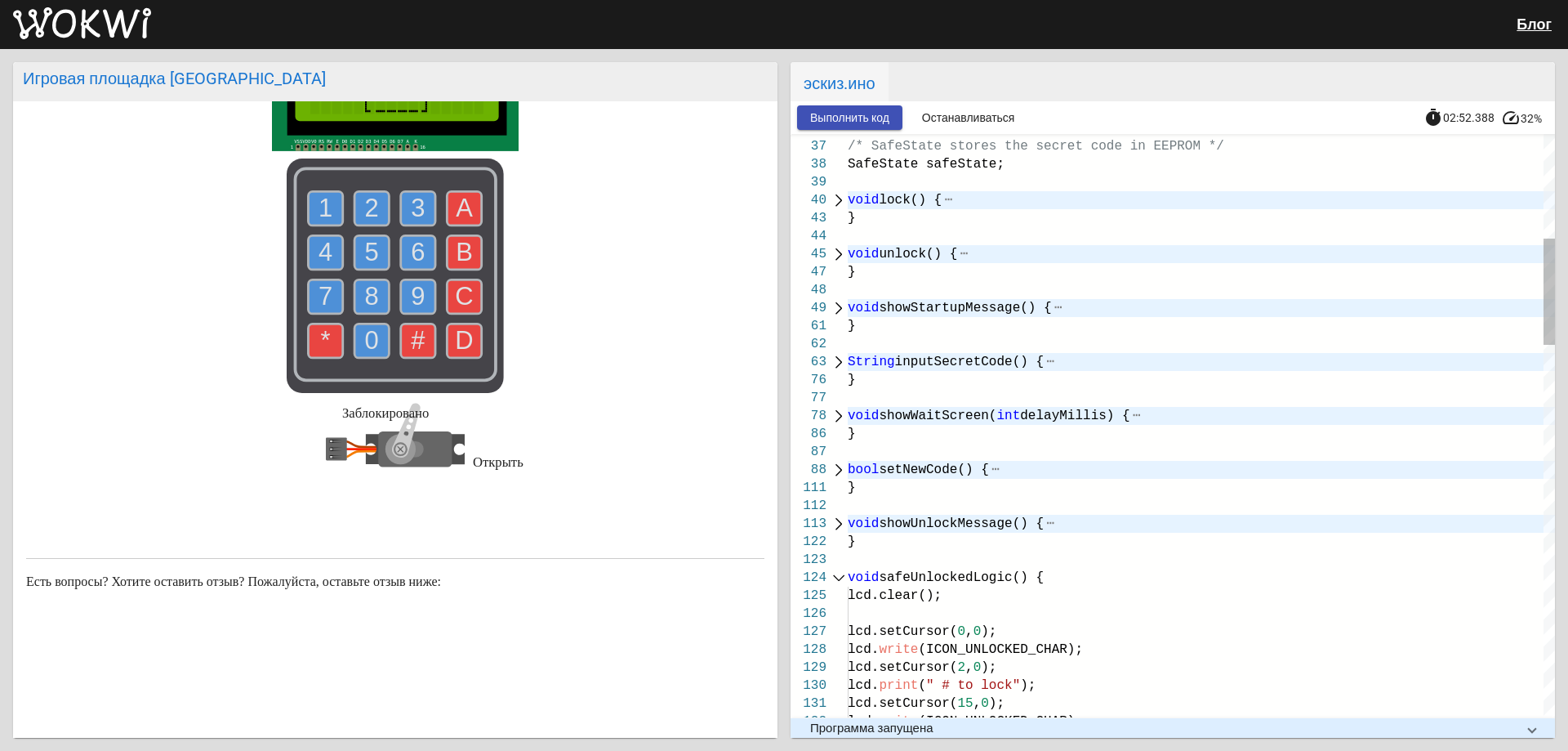
click at [841, 580] on div at bounding box center [838, 578] width 21 height 18
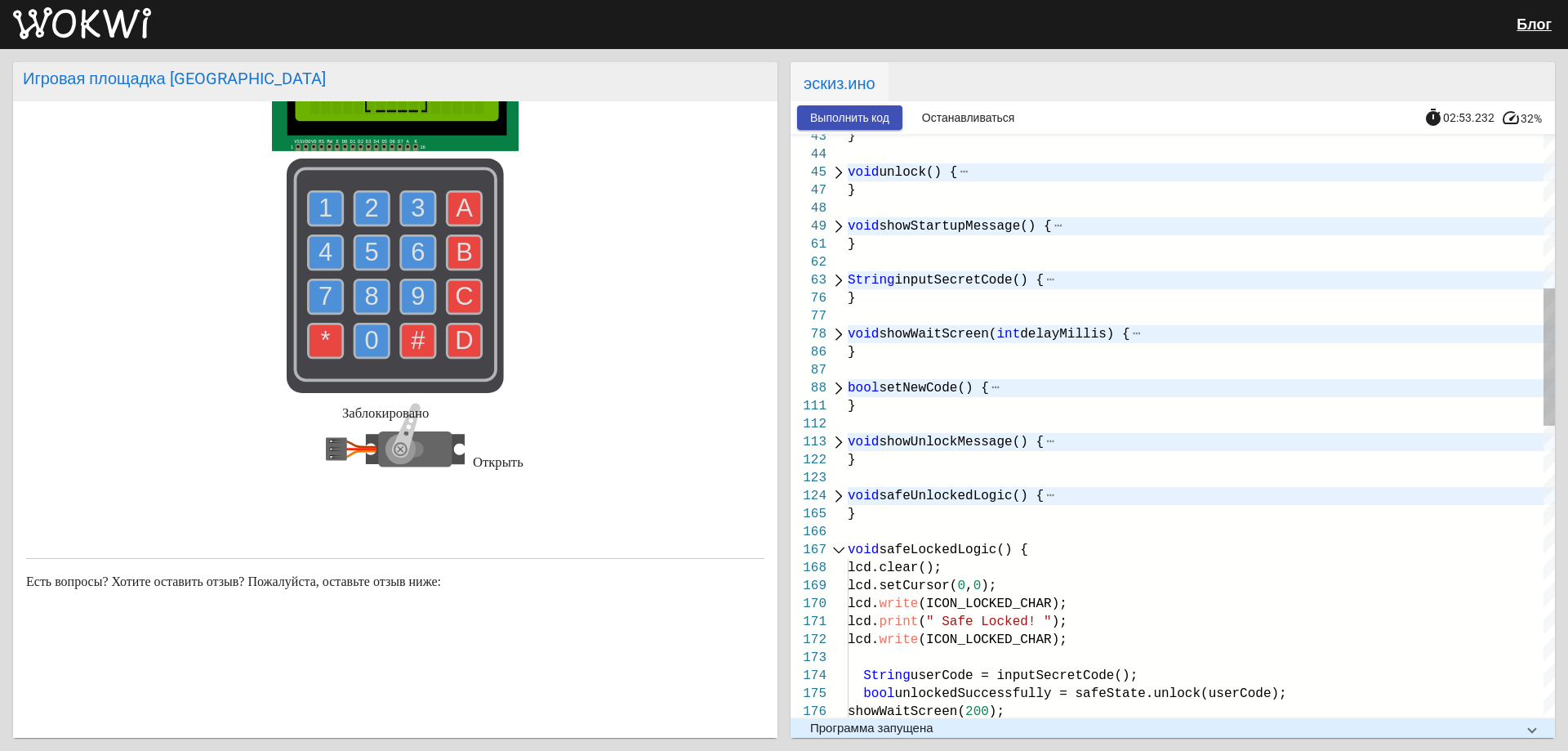
click at [845, 545] on div at bounding box center [838, 550] width 21 height 18
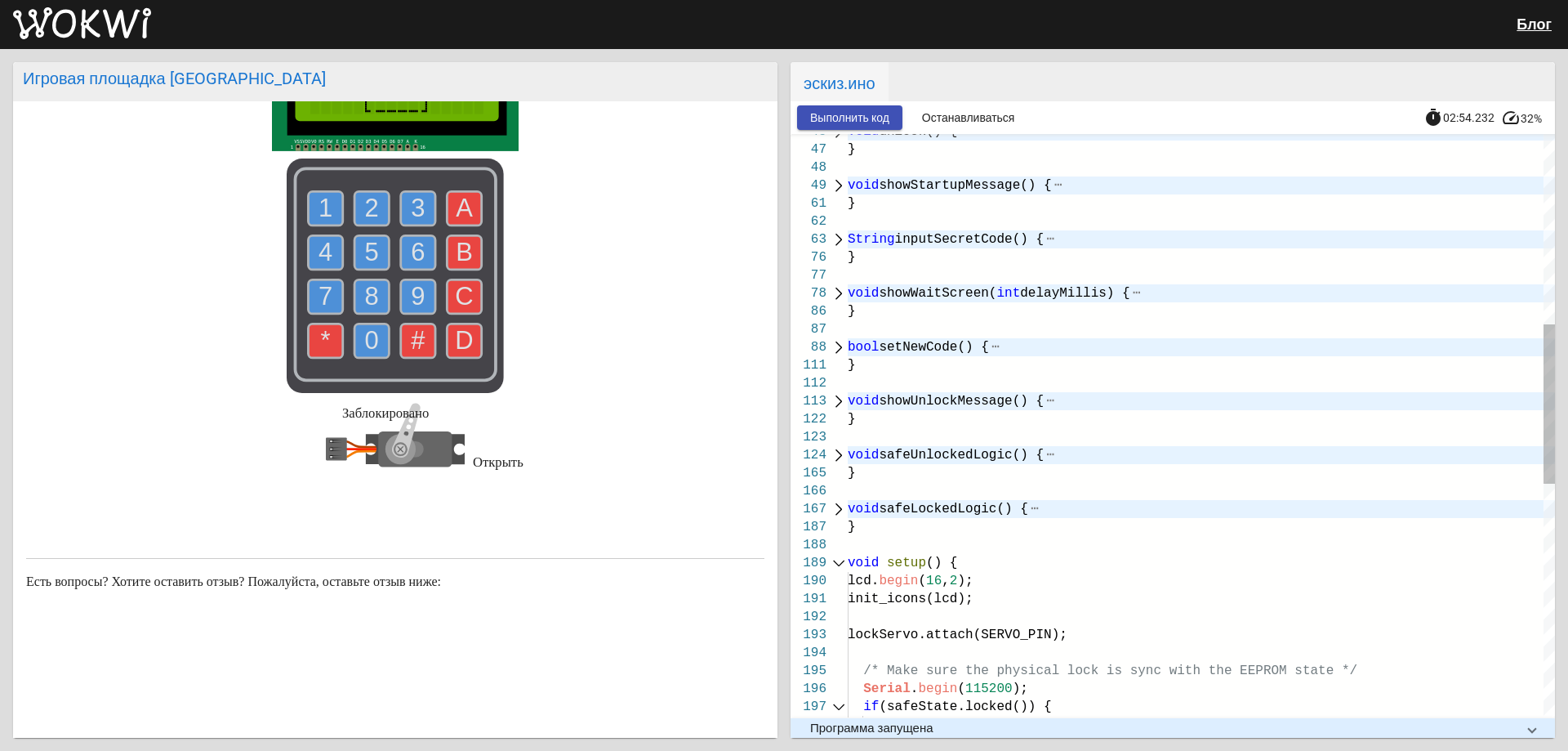
click at [839, 557] on div at bounding box center [838, 563] width 21 height 18
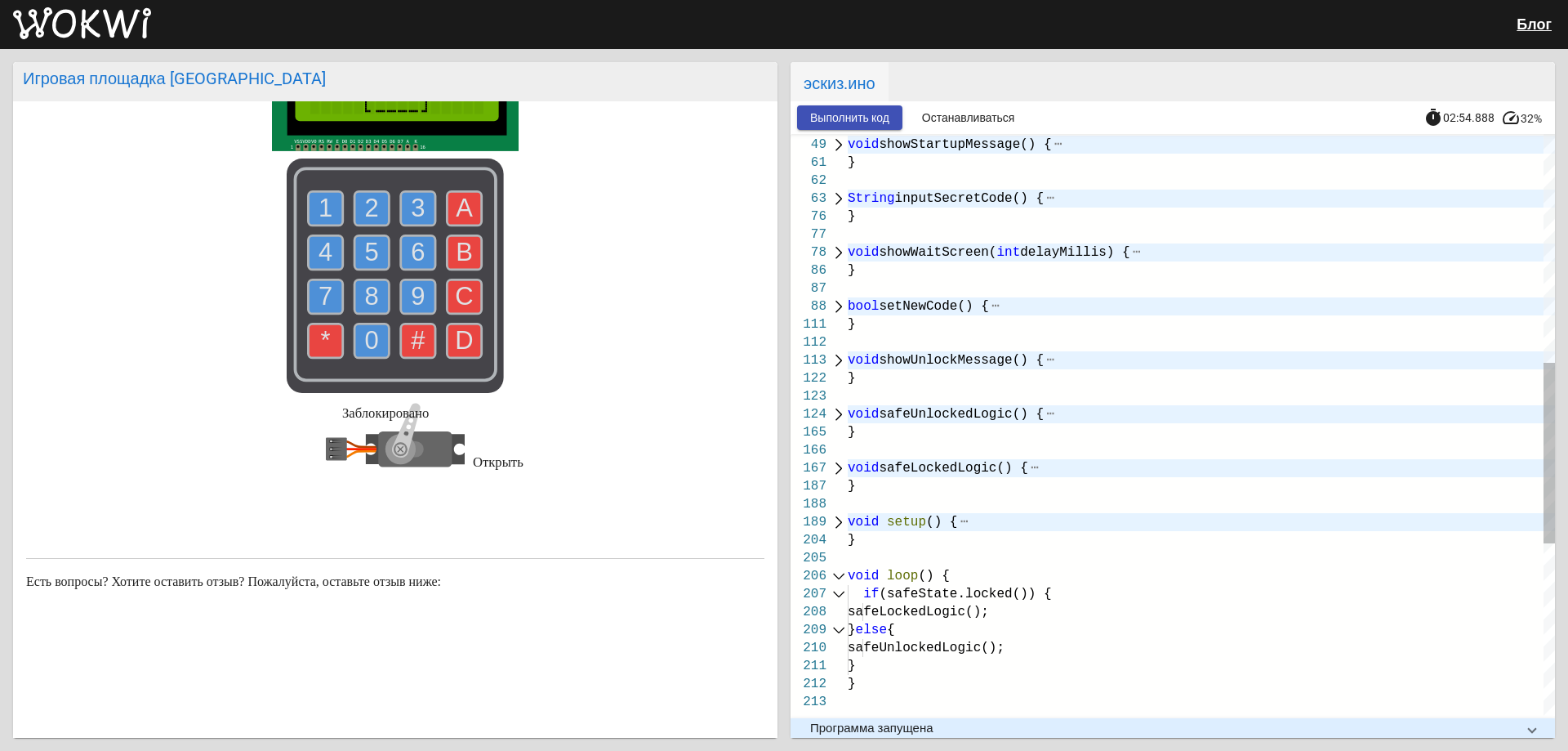
click at [842, 572] on div at bounding box center [838, 576] width 21 height 18
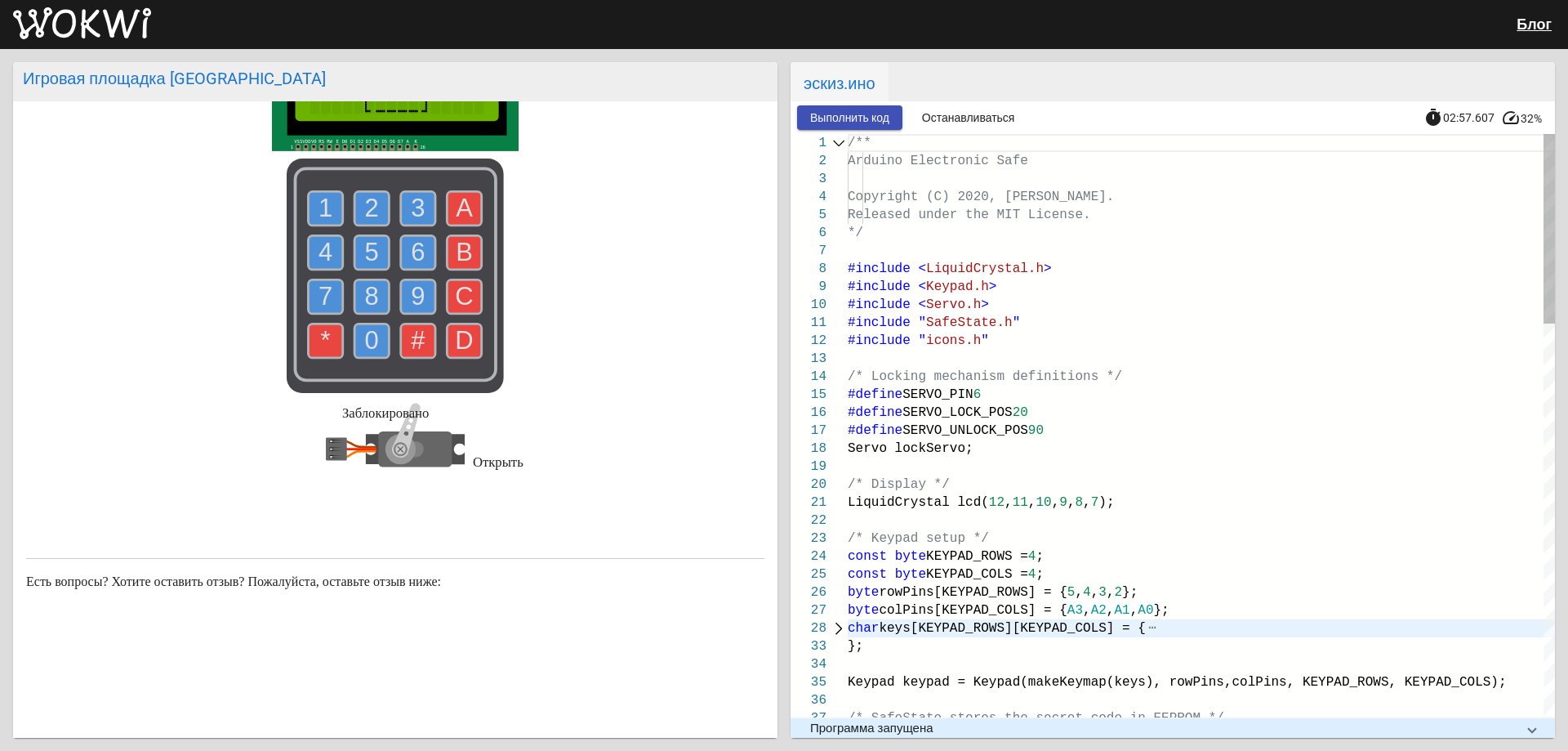
click at [838, 146] on div at bounding box center [838, 143] width 21 height 18
type textarea "/** Arduino Electronic Safe Copyright (C) 2020, Uri Shaked. Released under the …"
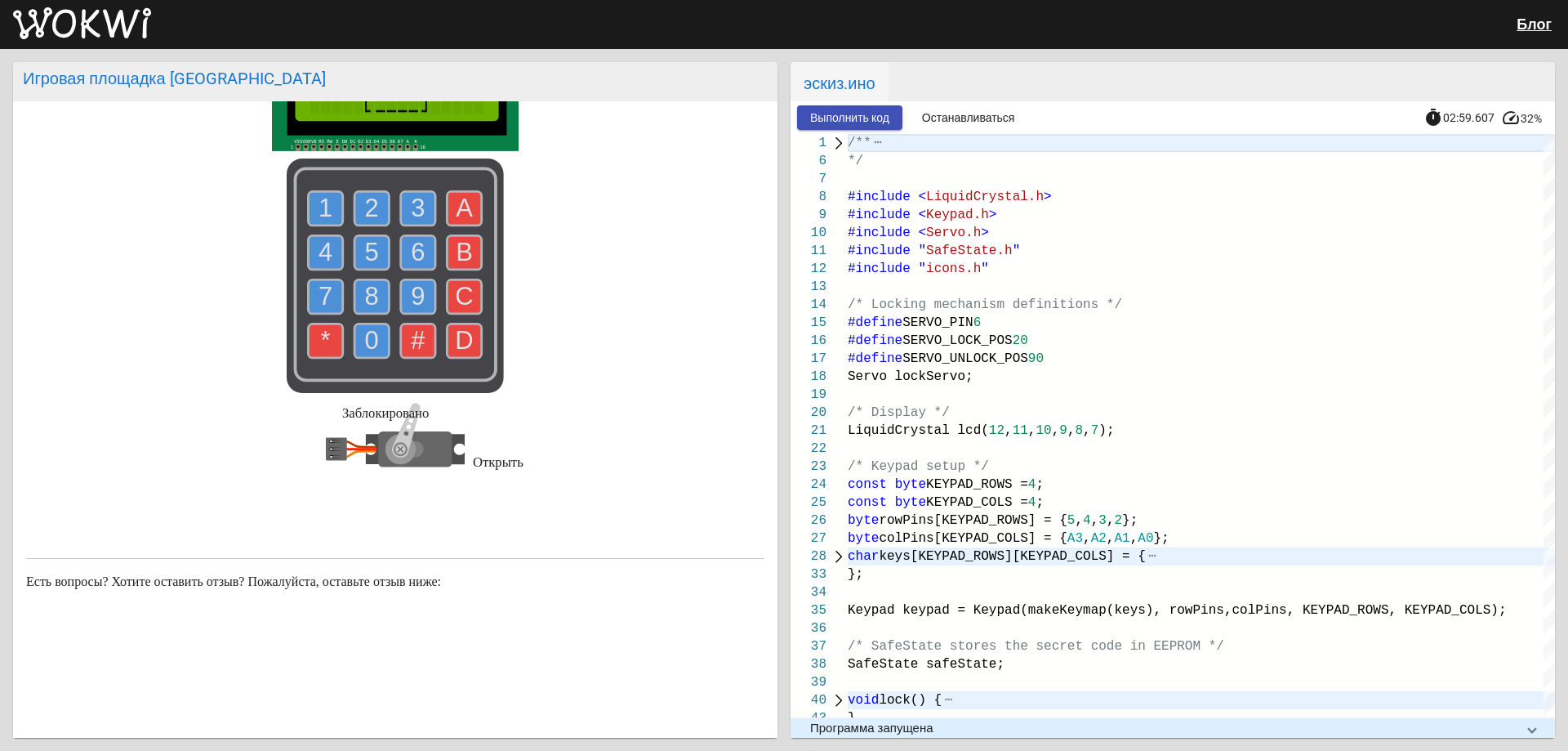
scroll to position [0, 0]
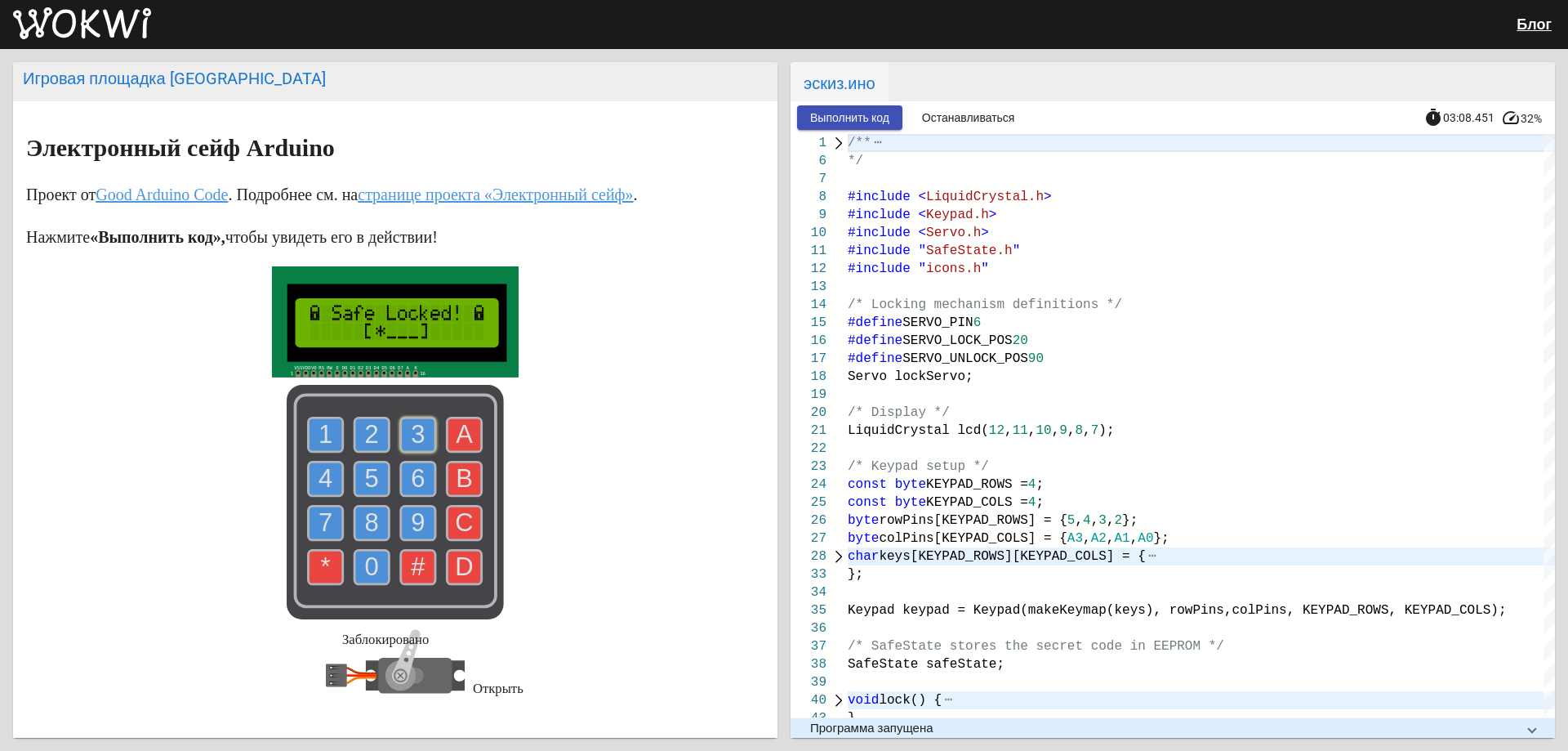
click at [419, 426] on text "3" at bounding box center [417, 433] width 14 height 28
drag, startPoint x: 375, startPoint y: 433, endPoint x: 415, endPoint y: 448, distance: 42.7
click at [376, 433] on use at bounding box center [371, 435] width 35 height 35
drag, startPoint x: 415, startPoint y: 448, endPoint x: 378, endPoint y: 452, distance: 37.2
click at [413, 449] on text "3" at bounding box center [417, 433] width 14 height 28
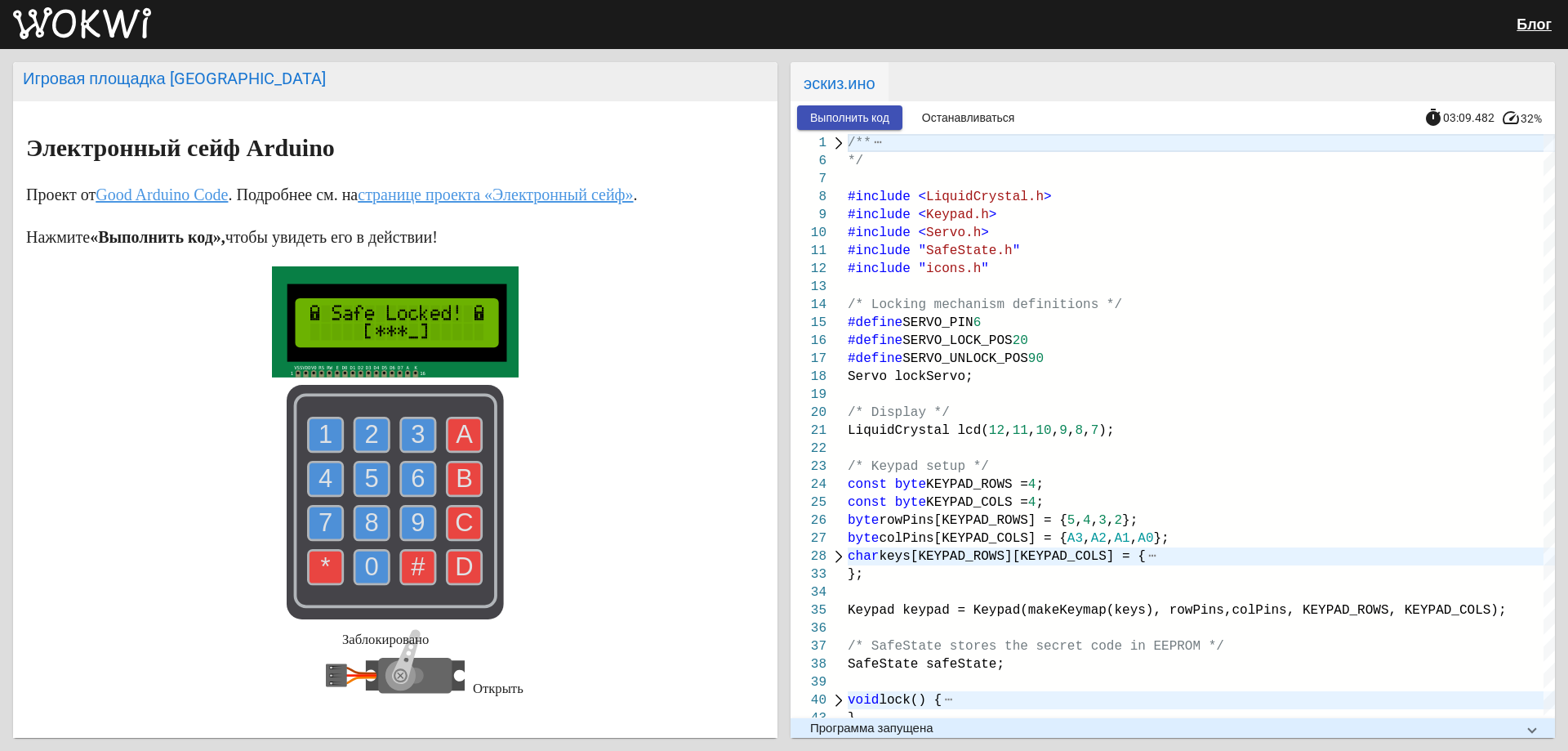
drag, startPoint x: 359, startPoint y: 462, endPoint x: 420, endPoint y: 450, distance: 62.2
click at [371, 459] on rect at bounding box center [395, 502] width 217 height 235
click at [422, 450] on use at bounding box center [419, 435] width 35 height 35
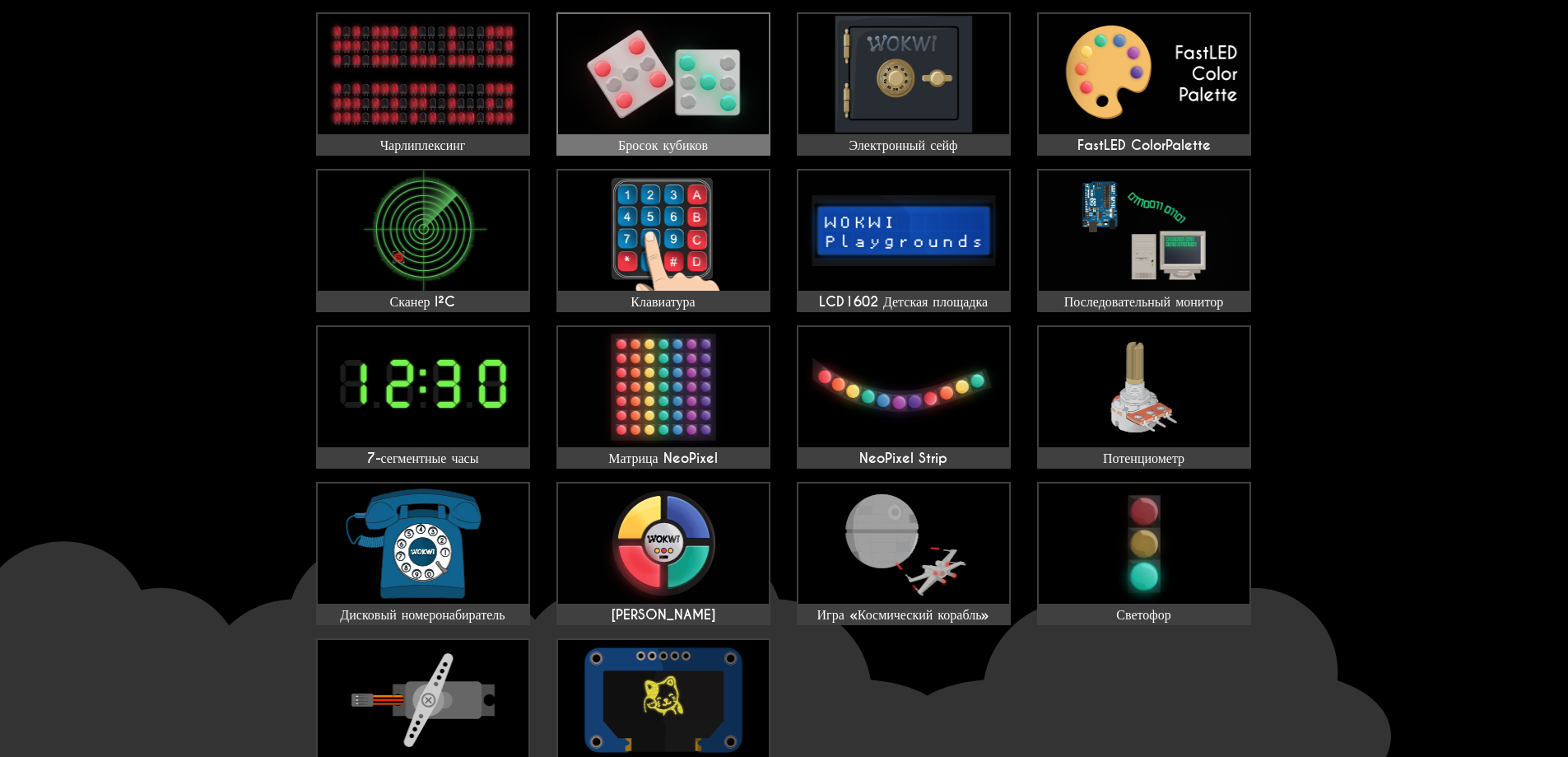
scroll to position [494, 0]
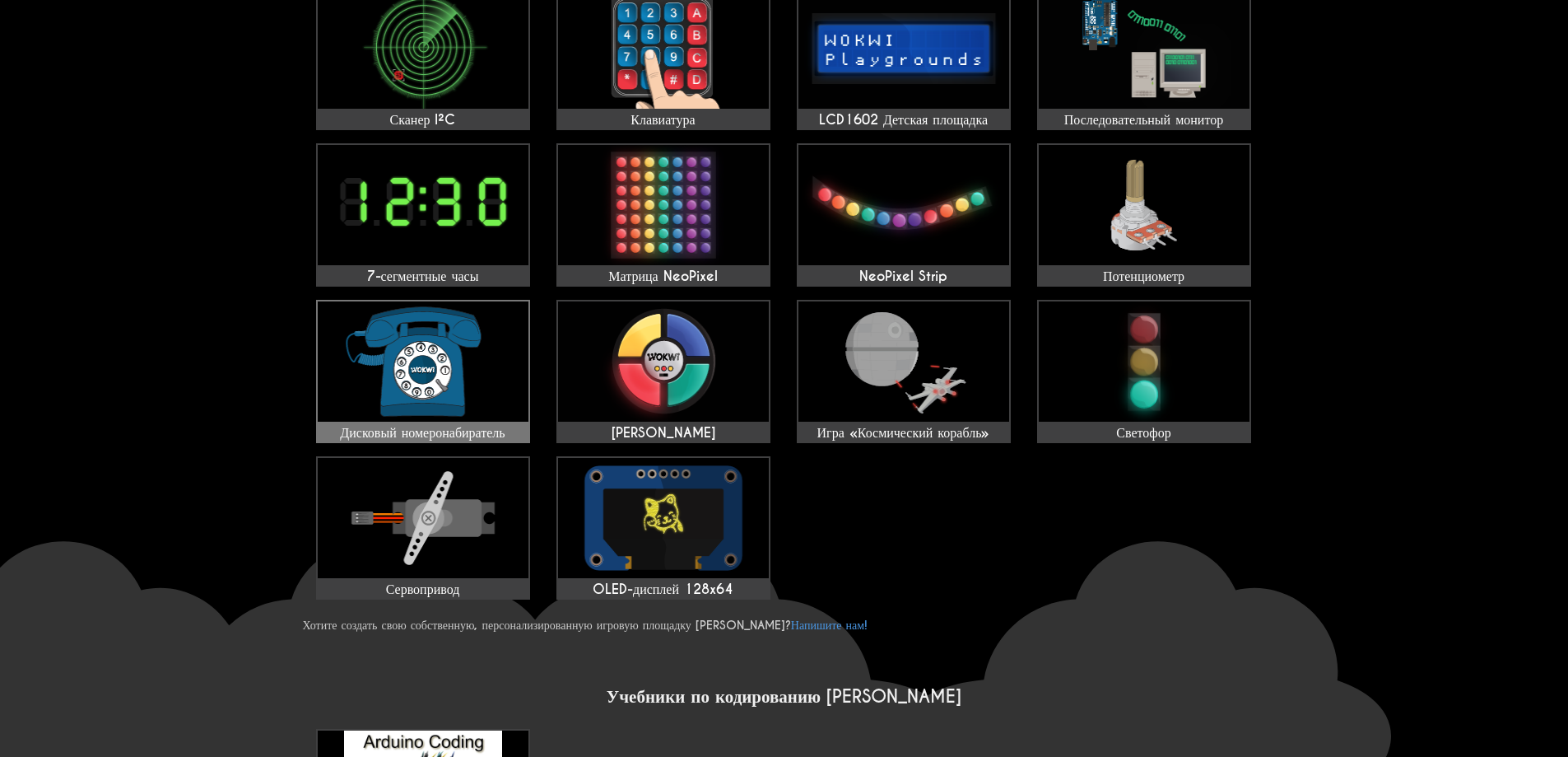
click at [474, 388] on img at bounding box center [423, 361] width 211 height 120
click at [912, 382] on img at bounding box center [904, 361] width 211 height 120
click at [675, 365] on img at bounding box center [663, 361] width 211 height 120
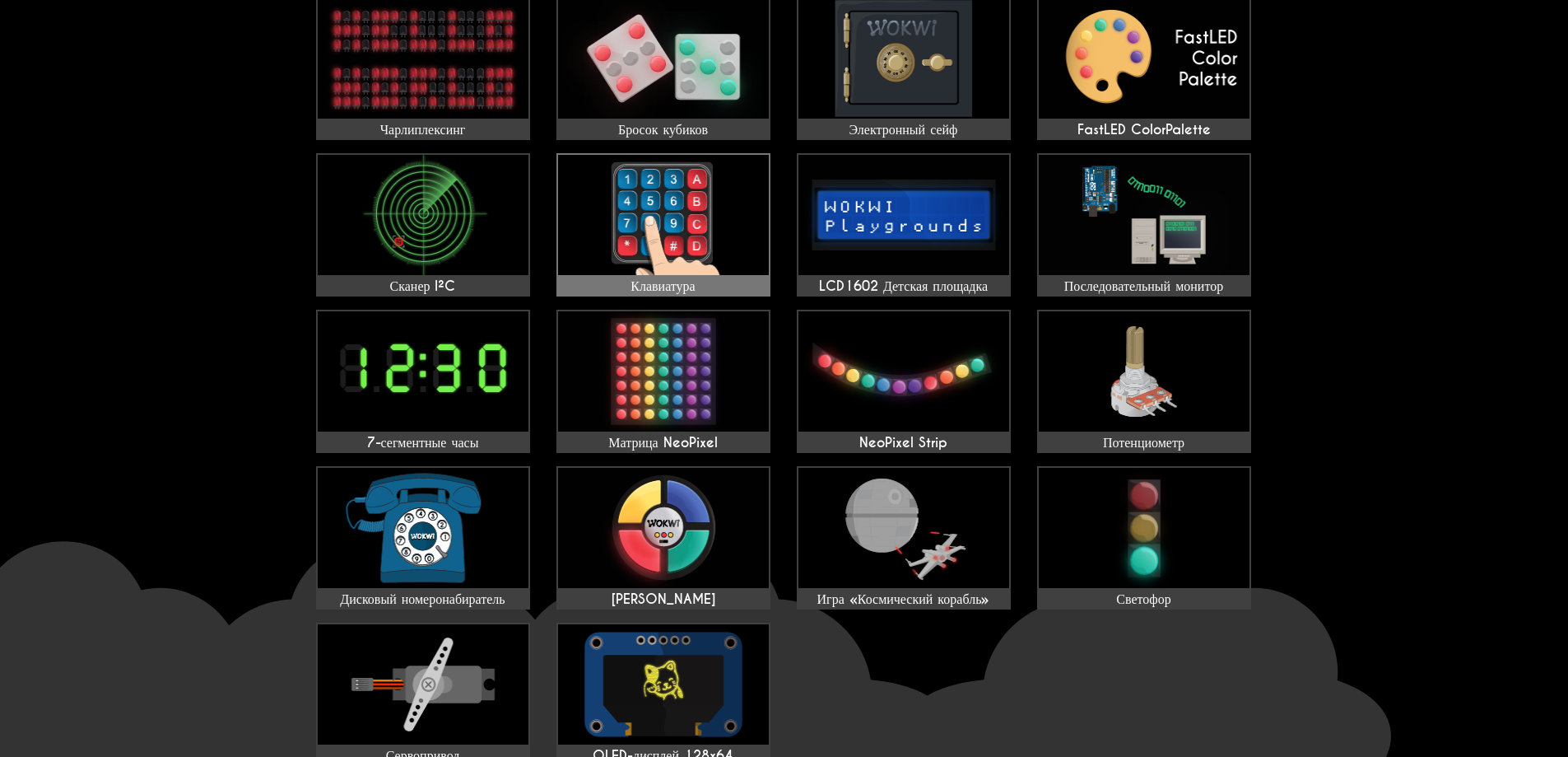
scroll to position [329, 0]
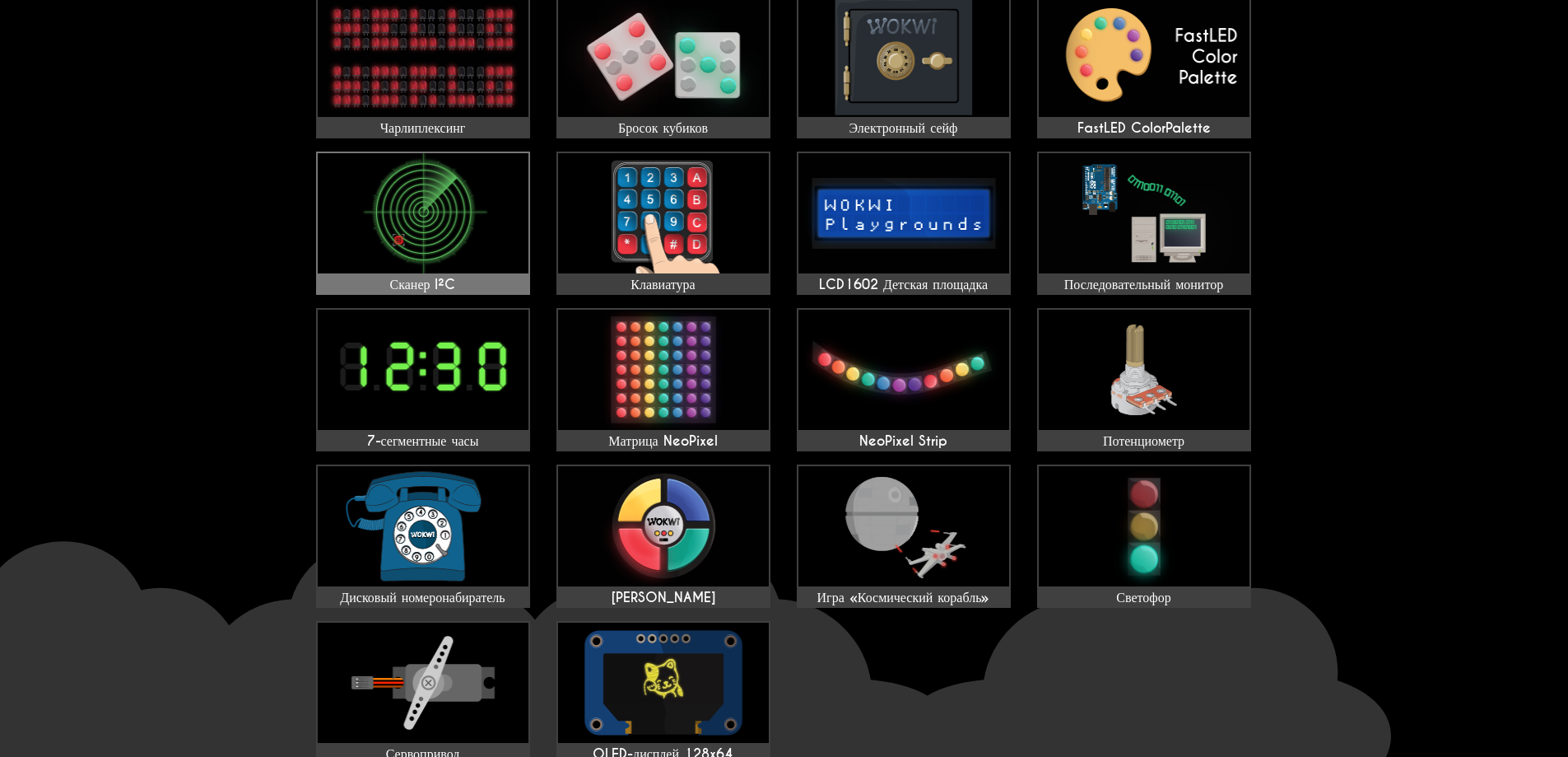
click at [470, 197] on img at bounding box center [423, 213] width 211 height 120
click at [695, 274] on link "Клавиатура" at bounding box center [663, 223] width 214 height 143
click at [1207, 349] on img at bounding box center [1144, 369] width 211 height 120
click at [711, 384] on img at bounding box center [663, 369] width 211 height 120
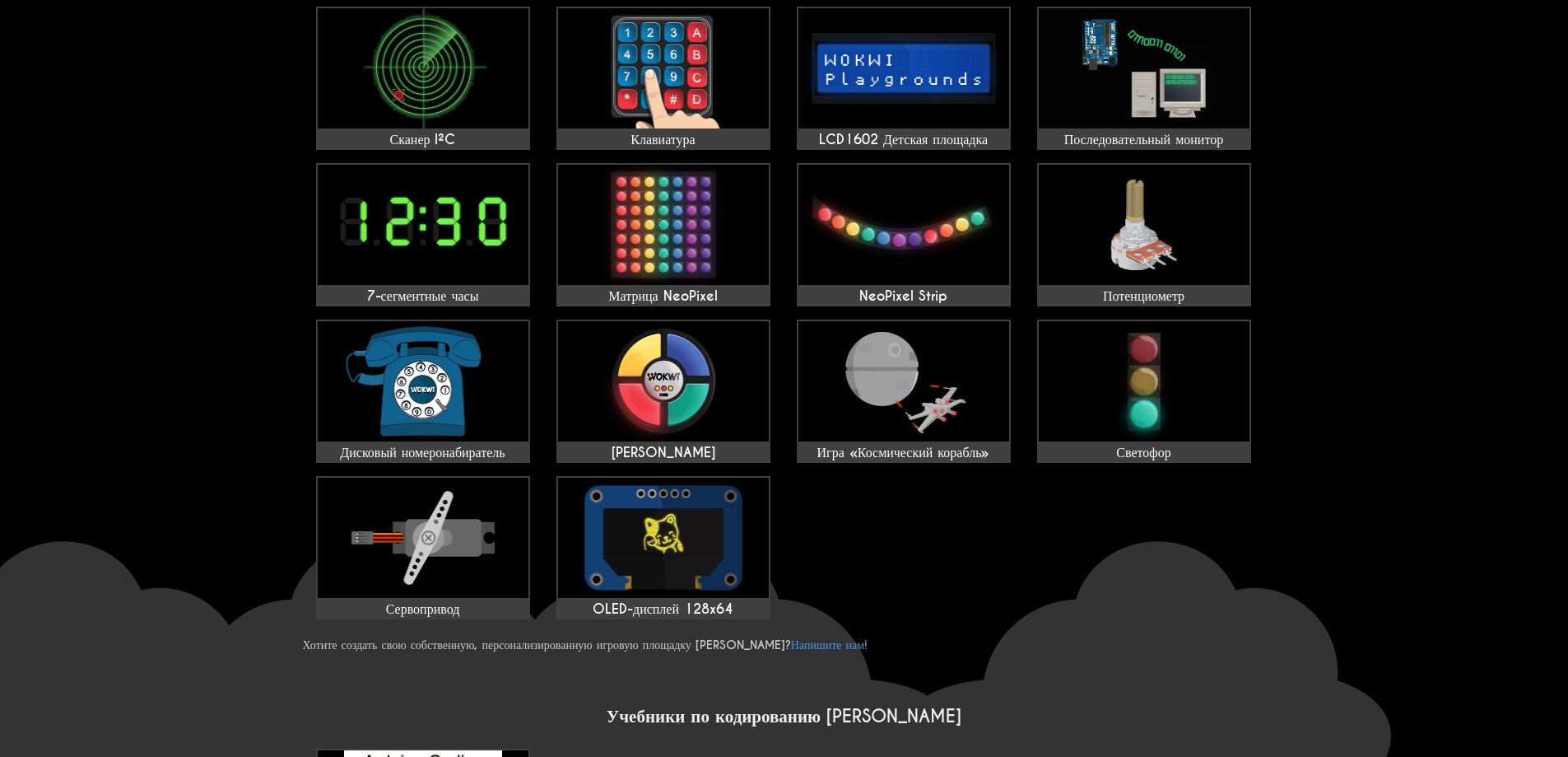
scroll to position [576, 0]
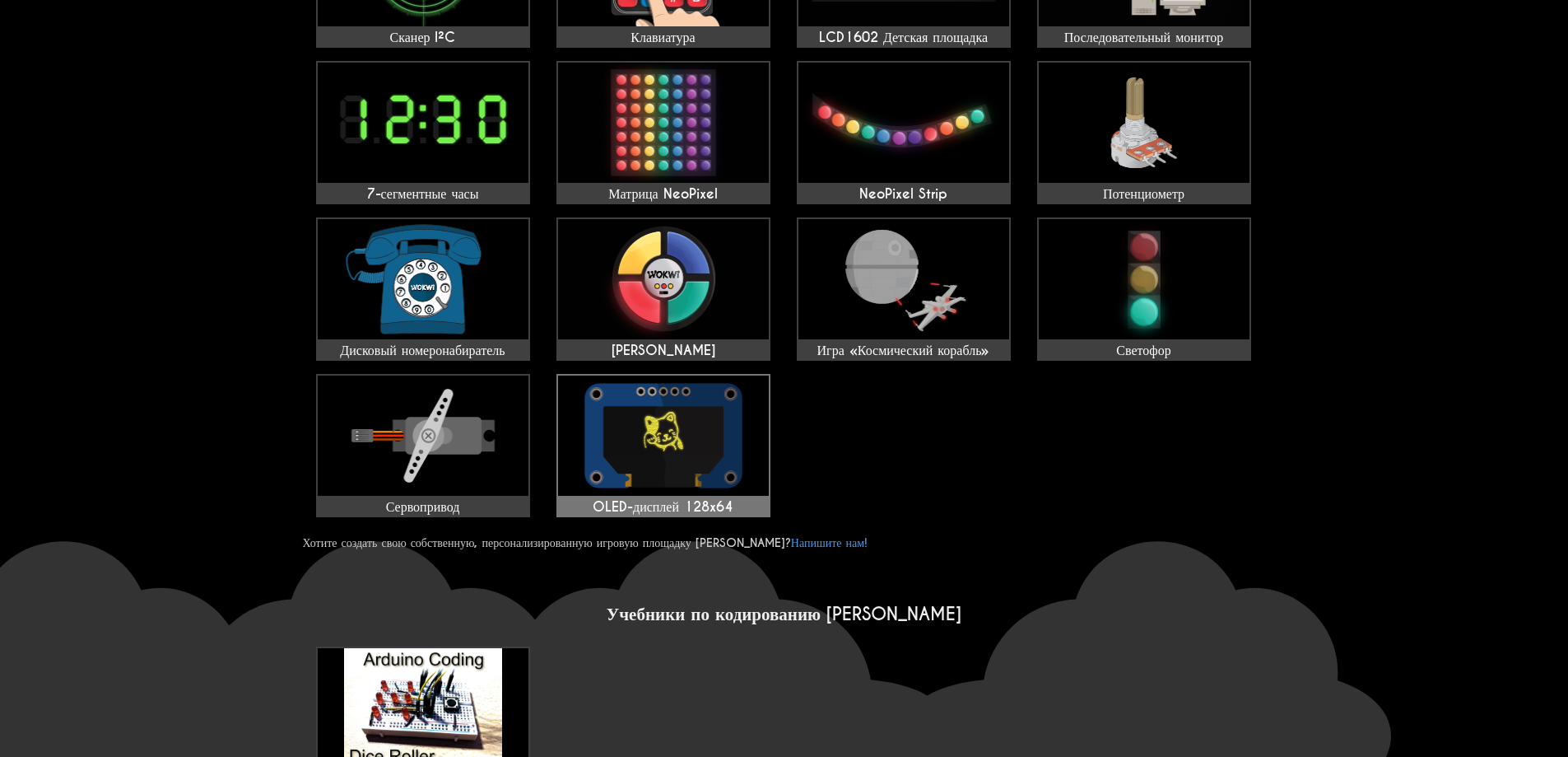
click at [685, 441] on img at bounding box center [663, 435] width 211 height 120
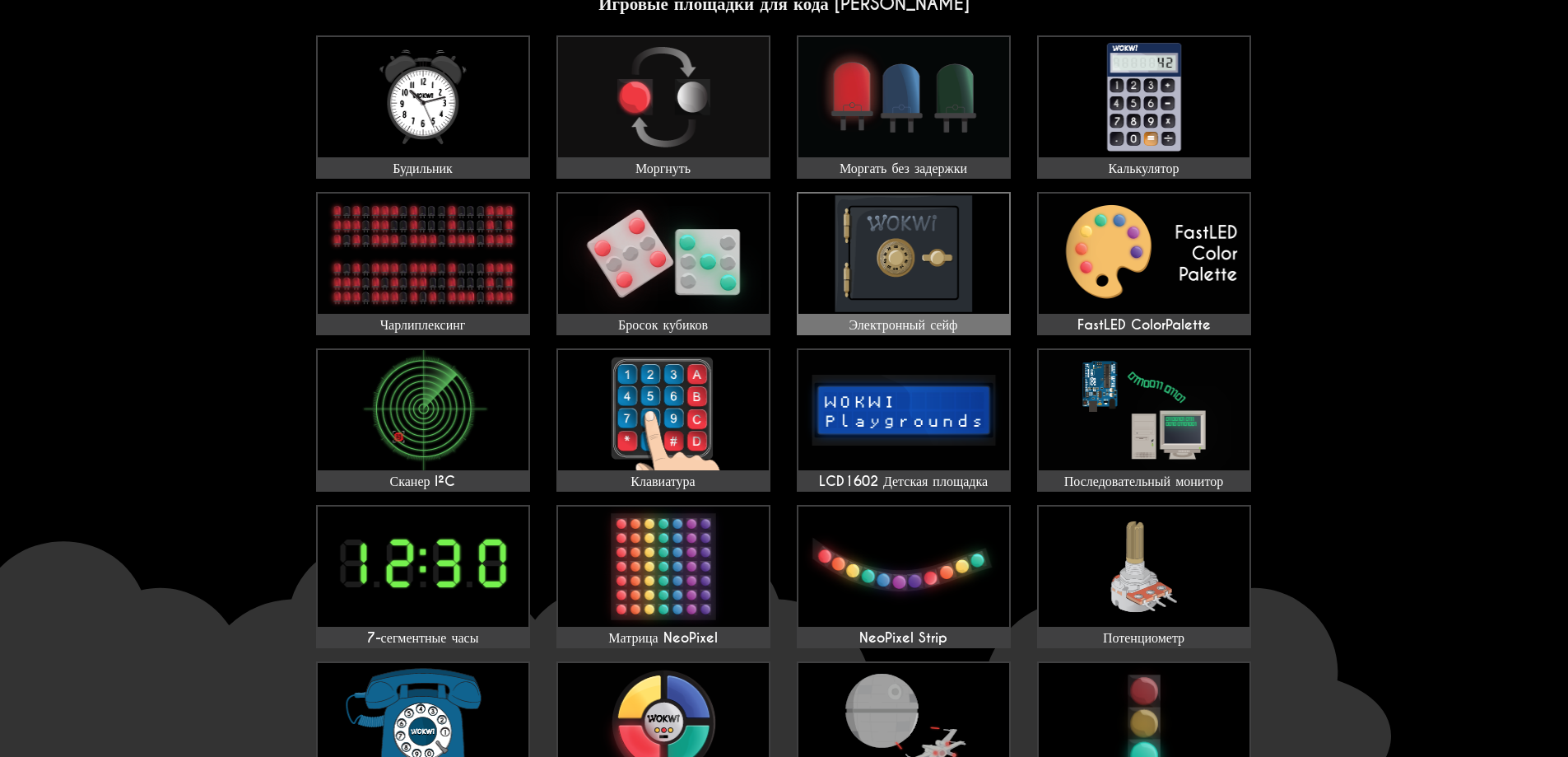
scroll to position [83, 0]
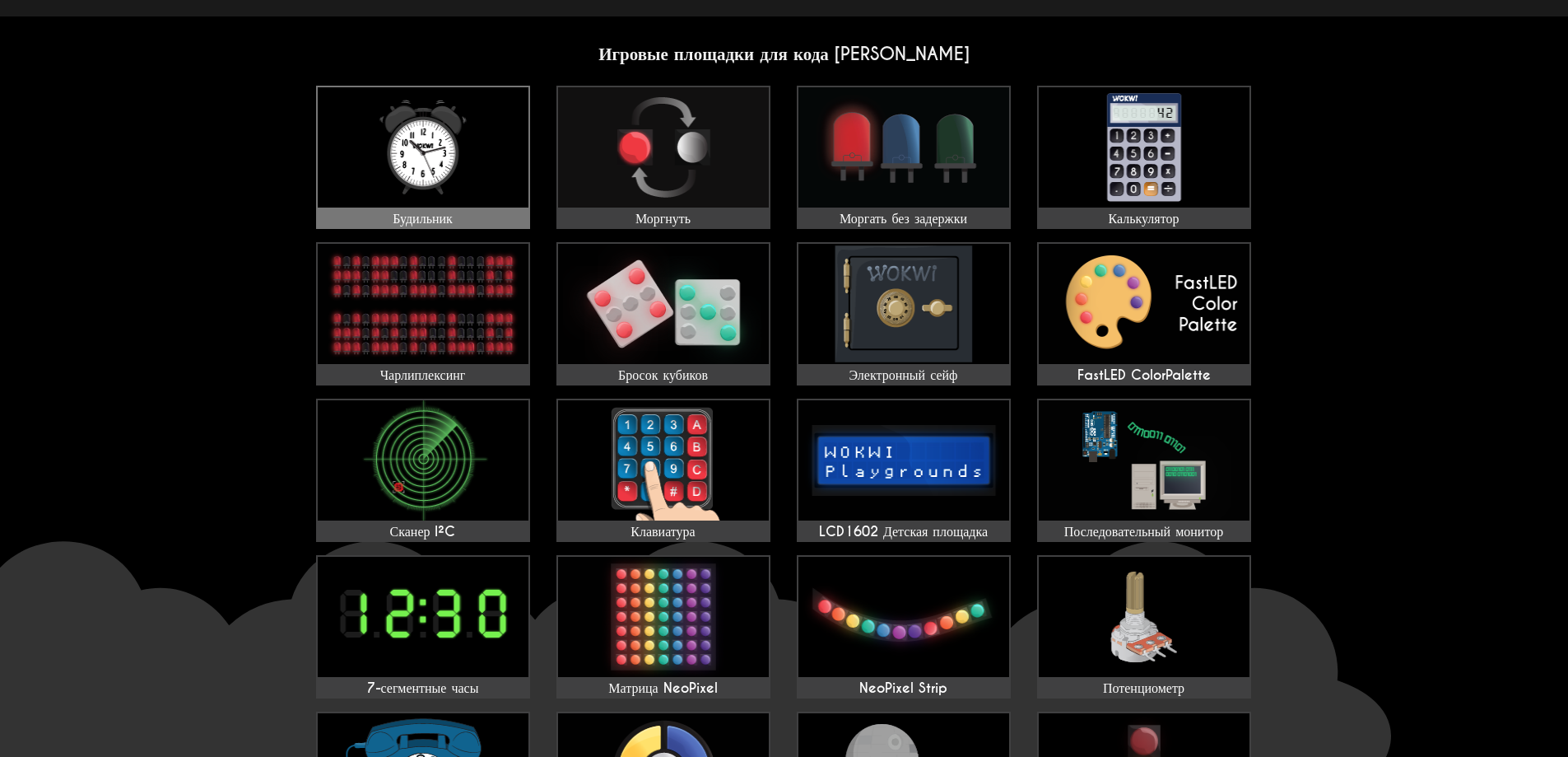
click at [445, 172] on img at bounding box center [423, 147] width 211 height 120
click at [703, 467] on img at bounding box center [663, 460] width 211 height 120
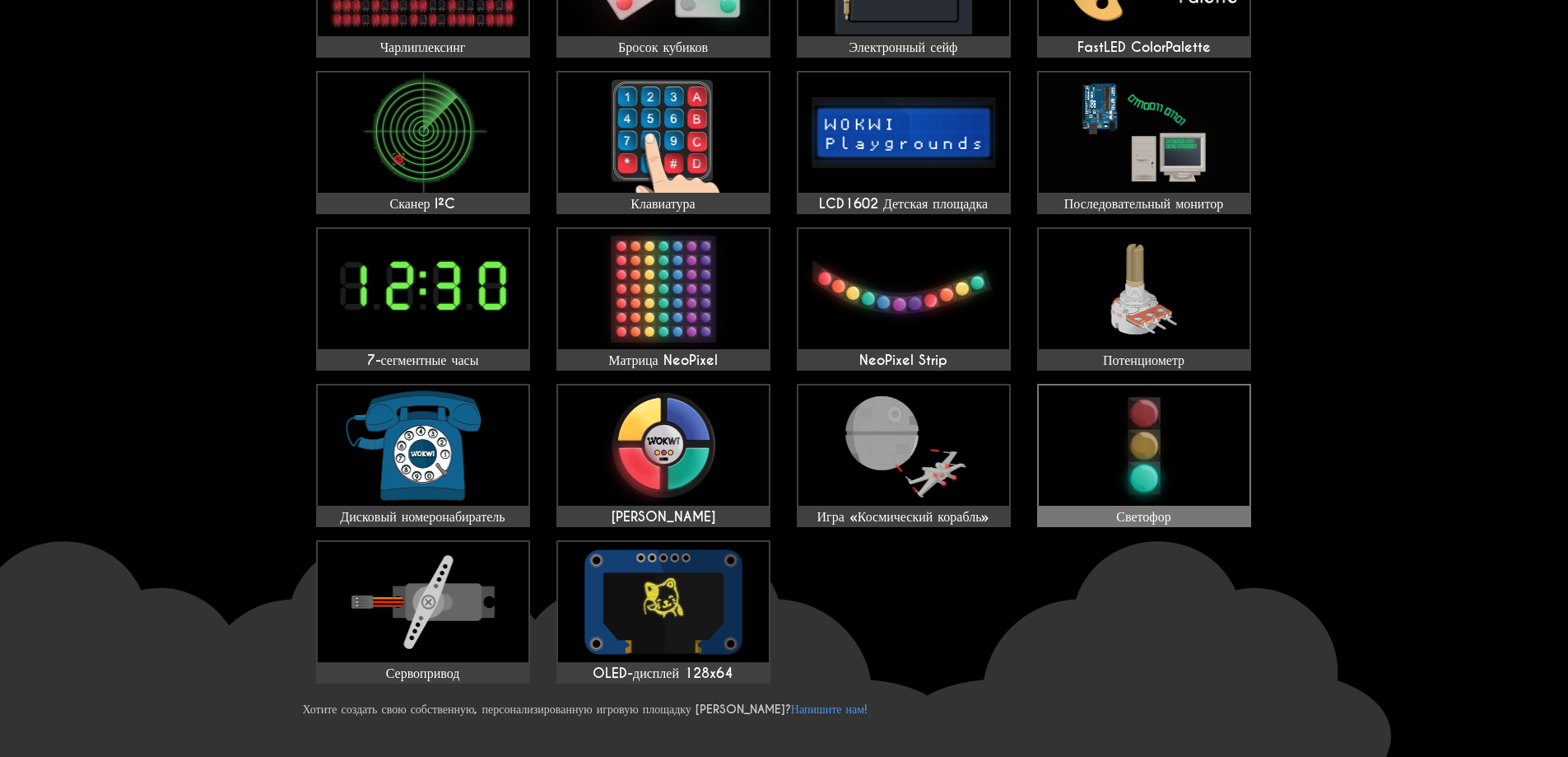
scroll to position [412, 0]
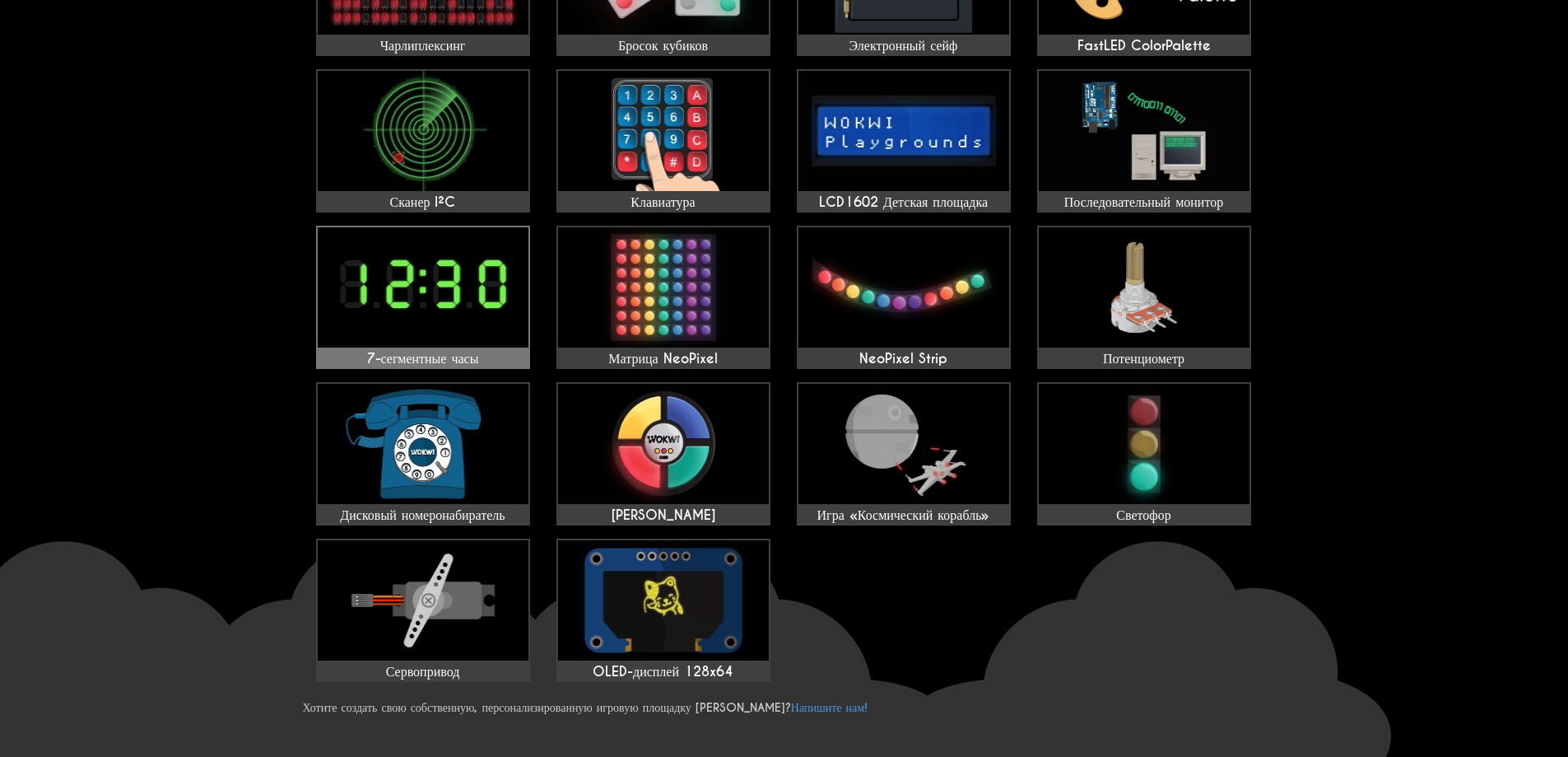
click at [458, 340] on img at bounding box center [423, 287] width 211 height 120
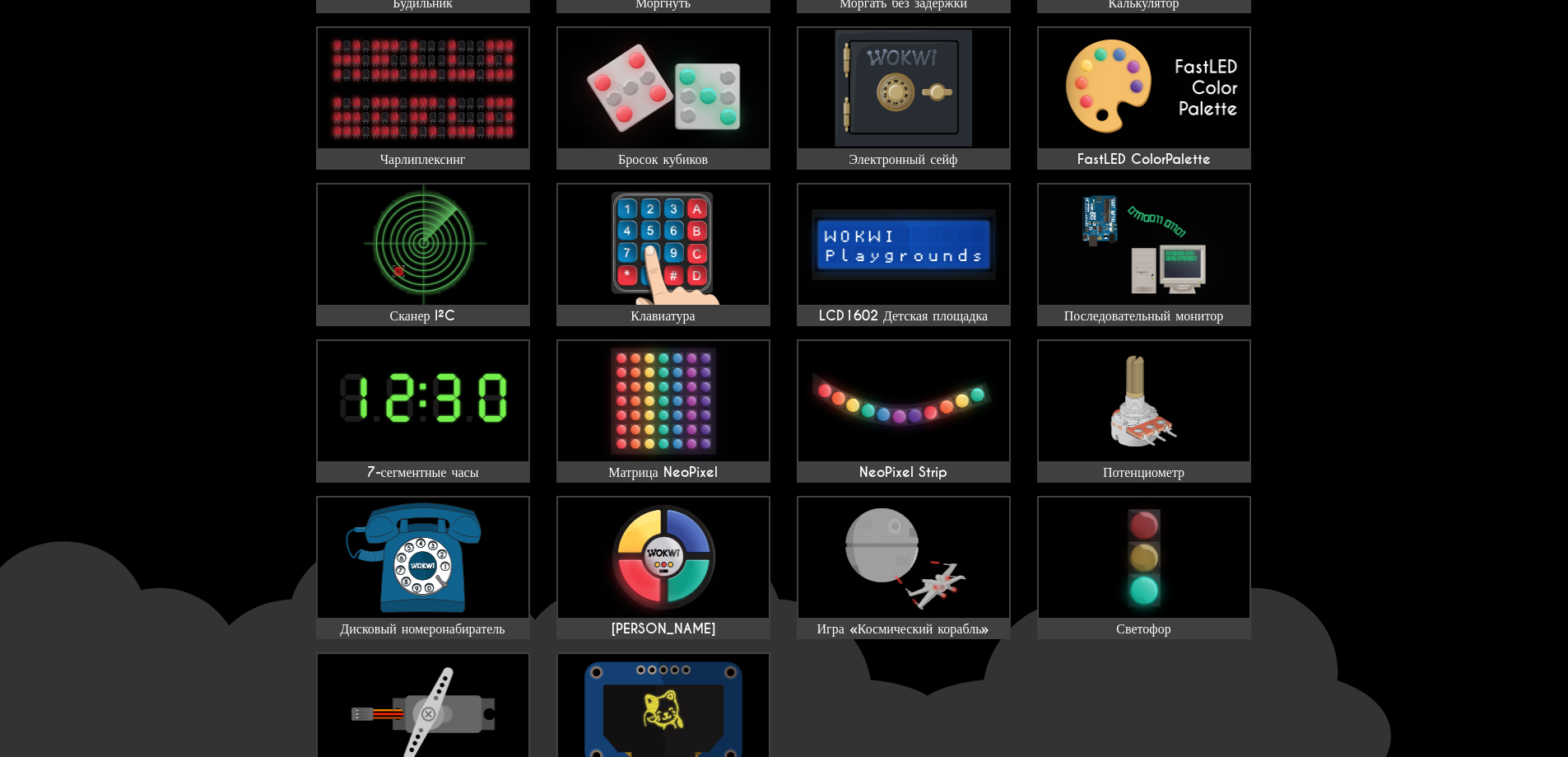
scroll to position [164, 0]
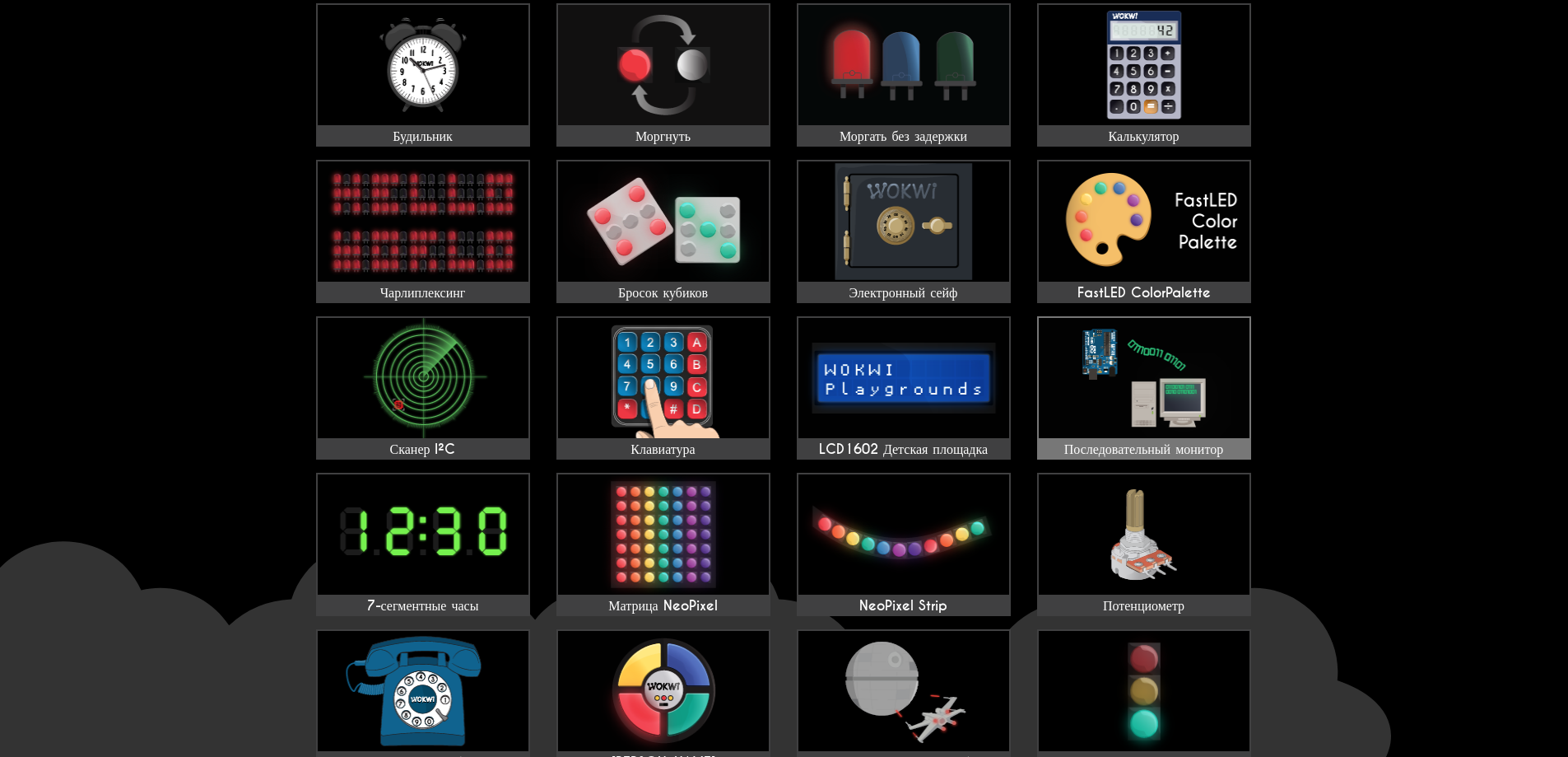
click at [1218, 424] on img at bounding box center [1144, 377] width 211 height 120
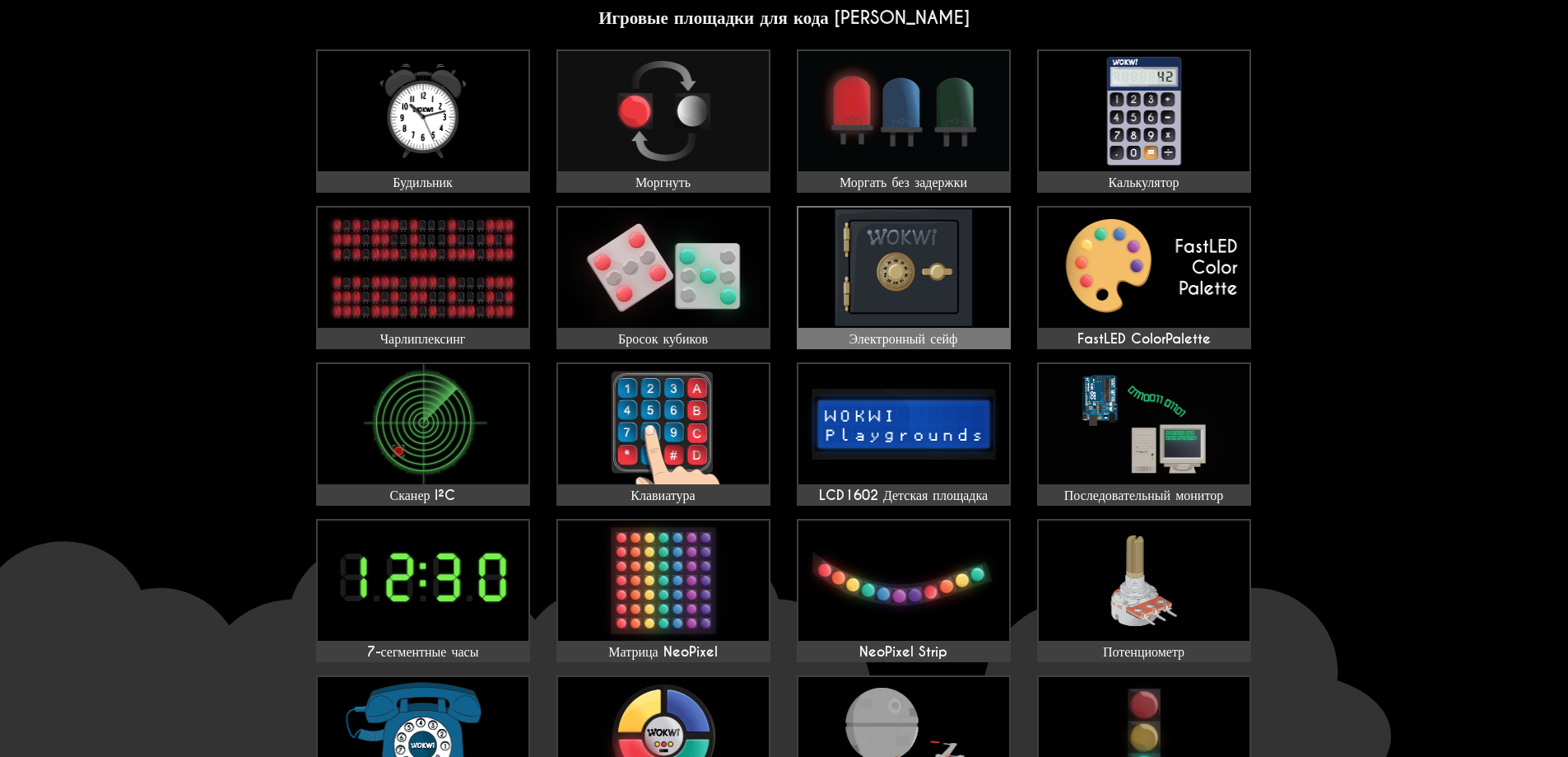
scroll to position [0, 0]
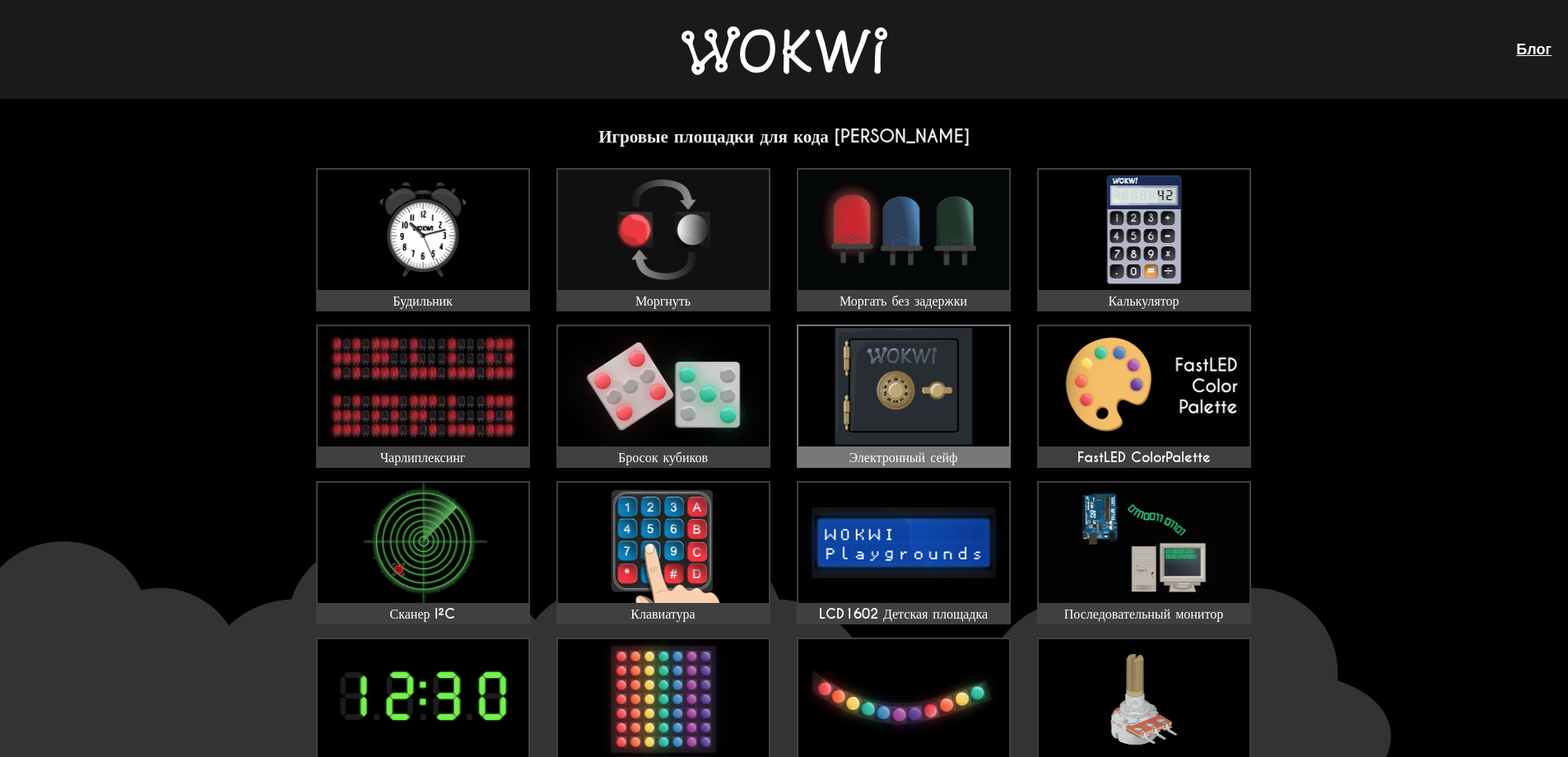
click at [886, 401] on img at bounding box center [904, 385] width 211 height 120
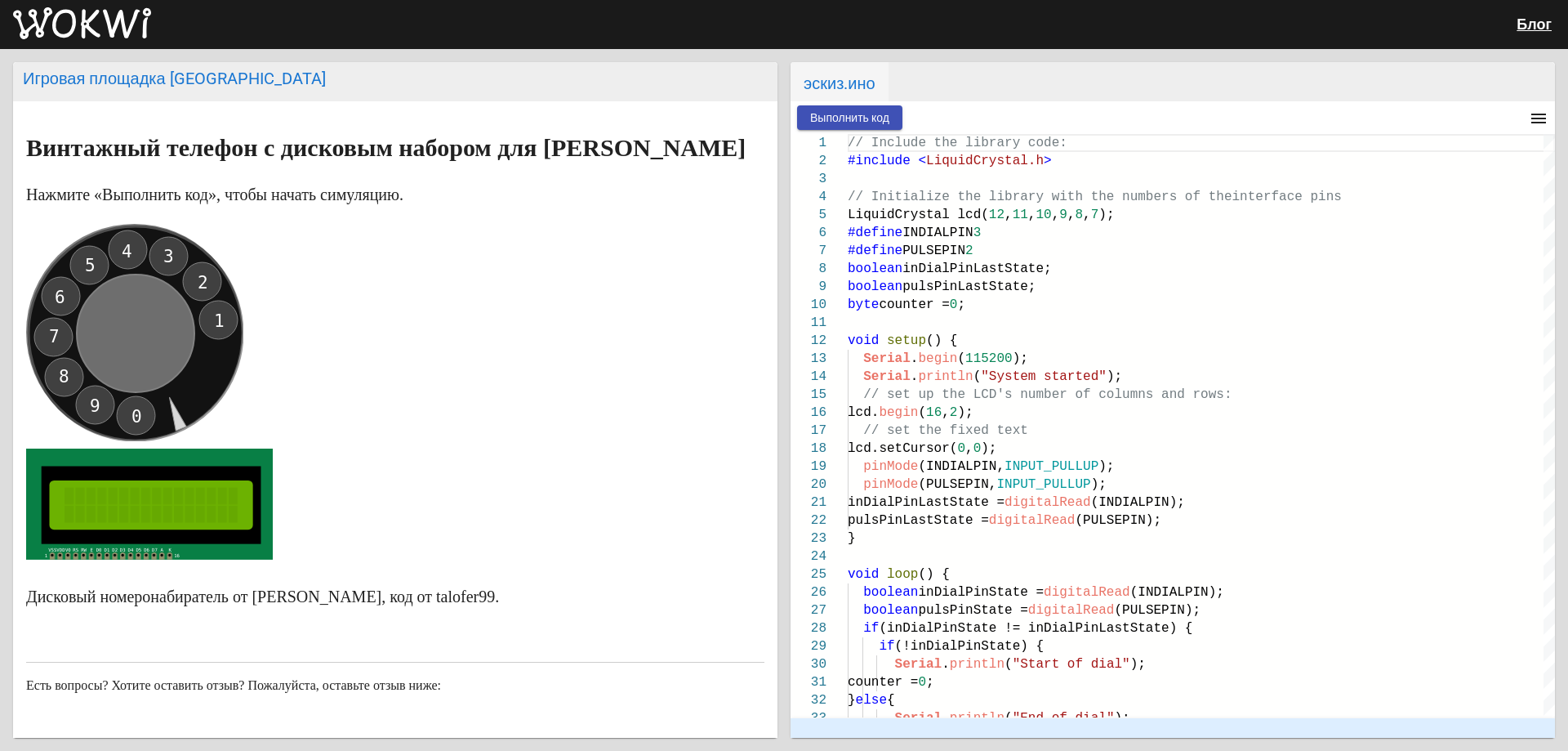
click at [844, 116] on font "Выполнить код" at bounding box center [849, 117] width 79 height 13
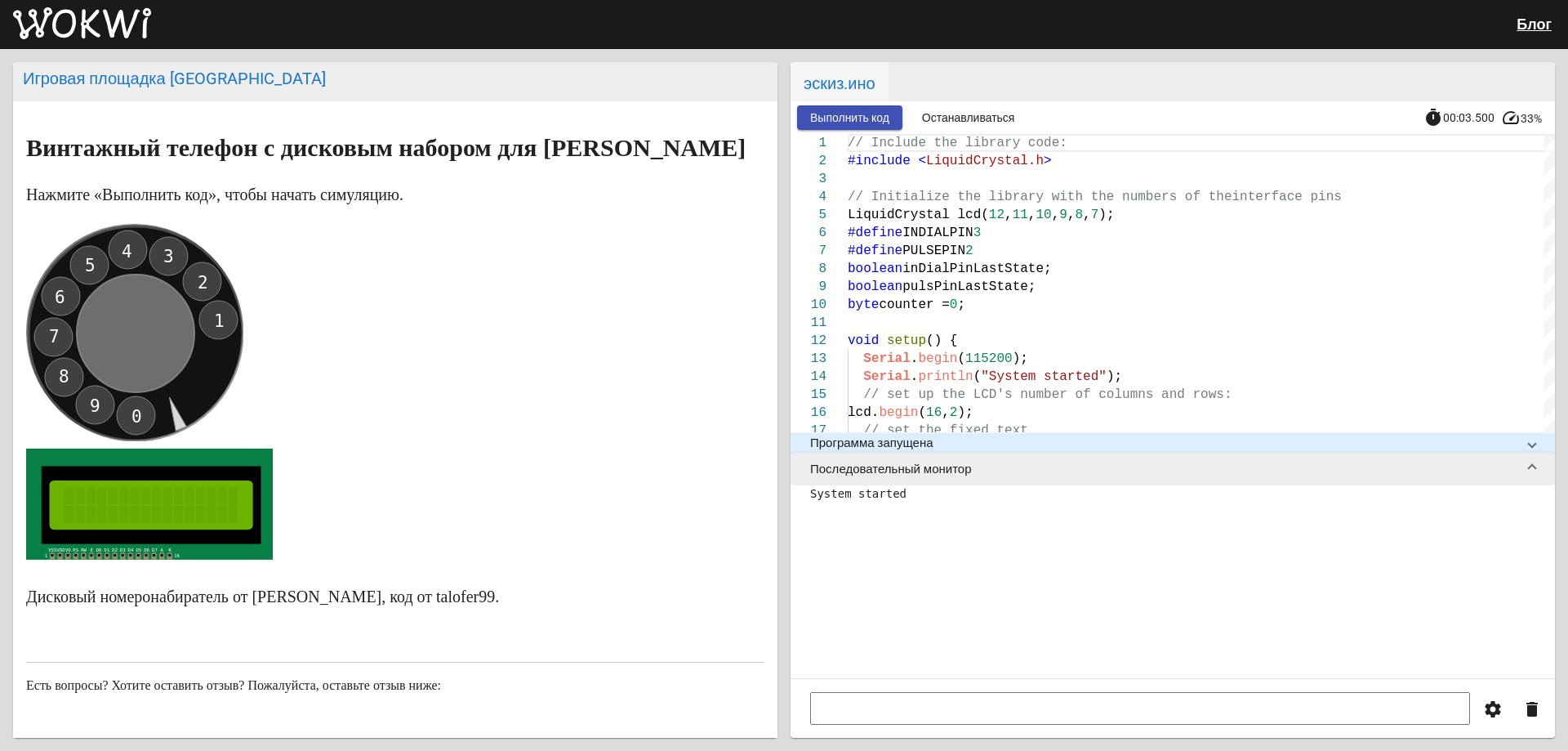
drag, startPoint x: 143, startPoint y: 442, endPoint x: 87, endPoint y: 430, distance: 57.3
click at [87, 432] on circle at bounding box center [135, 332] width 217 height 217
click at [217, 357] on icon "0 9 8 7 6 5 4 3 2 1" at bounding box center [135, 332] width 217 height 218
click at [218, 330] on text "1" at bounding box center [219, 321] width 11 height 20
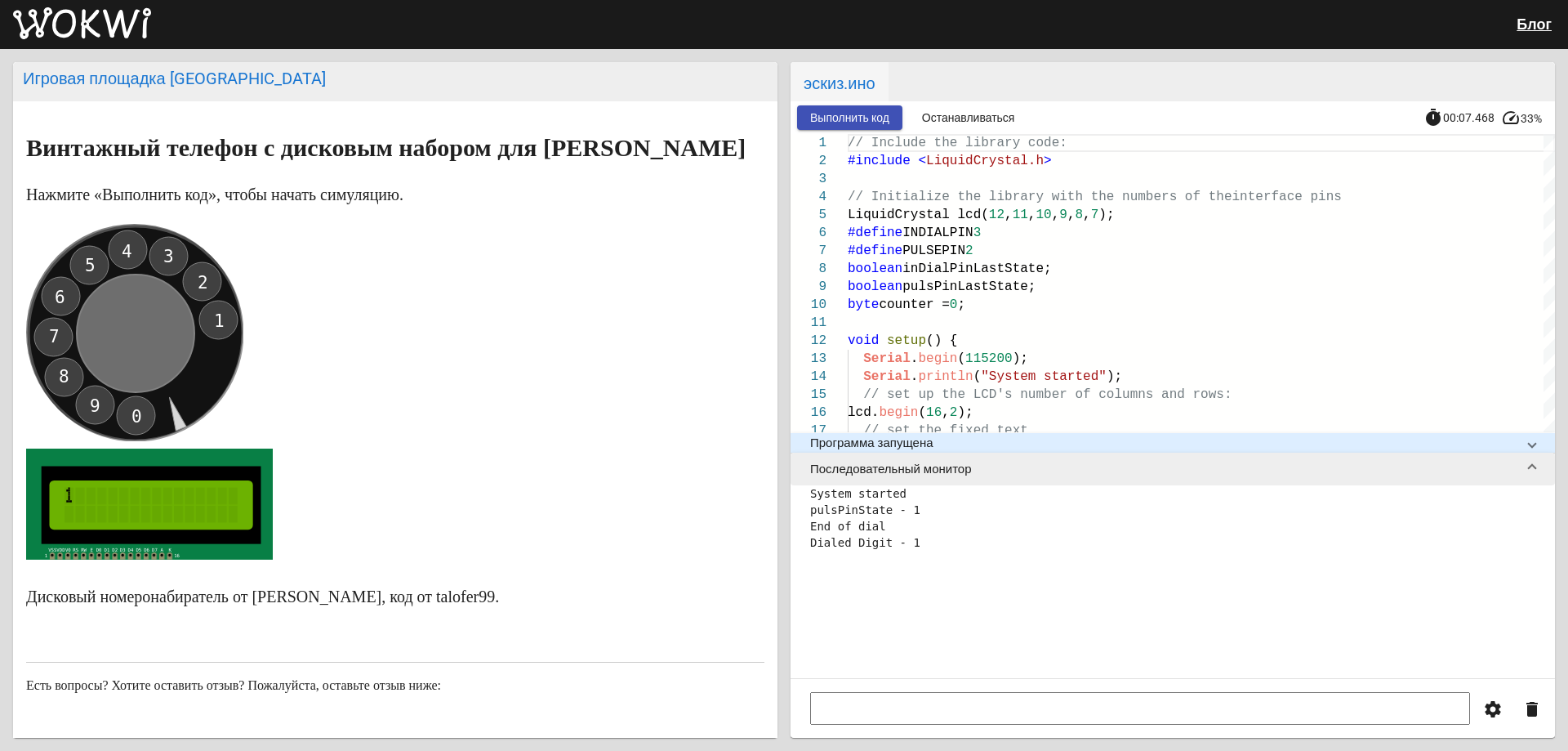
click at [165, 267] on text "3" at bounding box center [168, 257] width 11 height 20
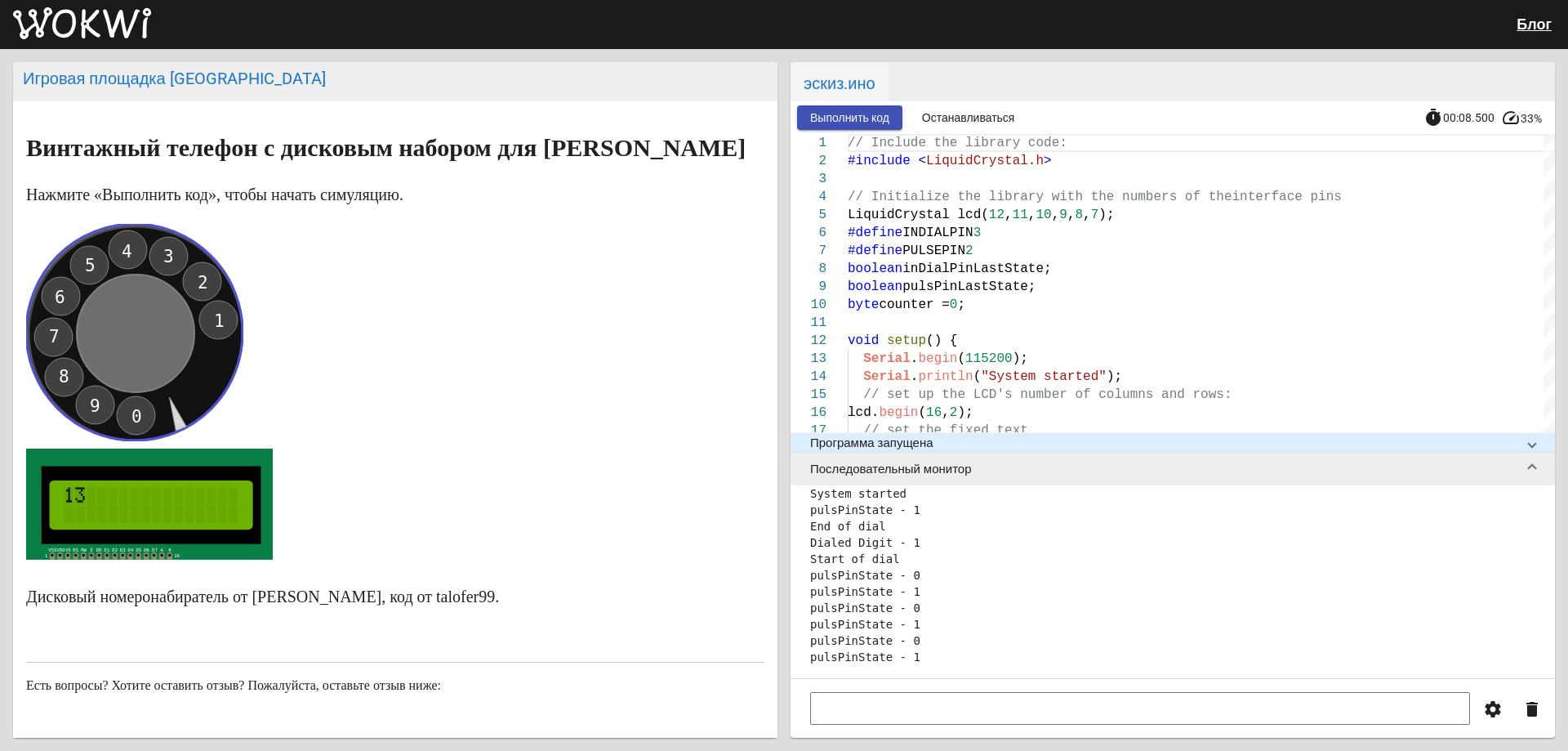
scroll to position [33, 0]
click at [147, 280] on circle at bounding box center [135, 332] width 217 height 217
click at [131, 261] on text "4" at bounding box center [127, 252] width 11 height 20
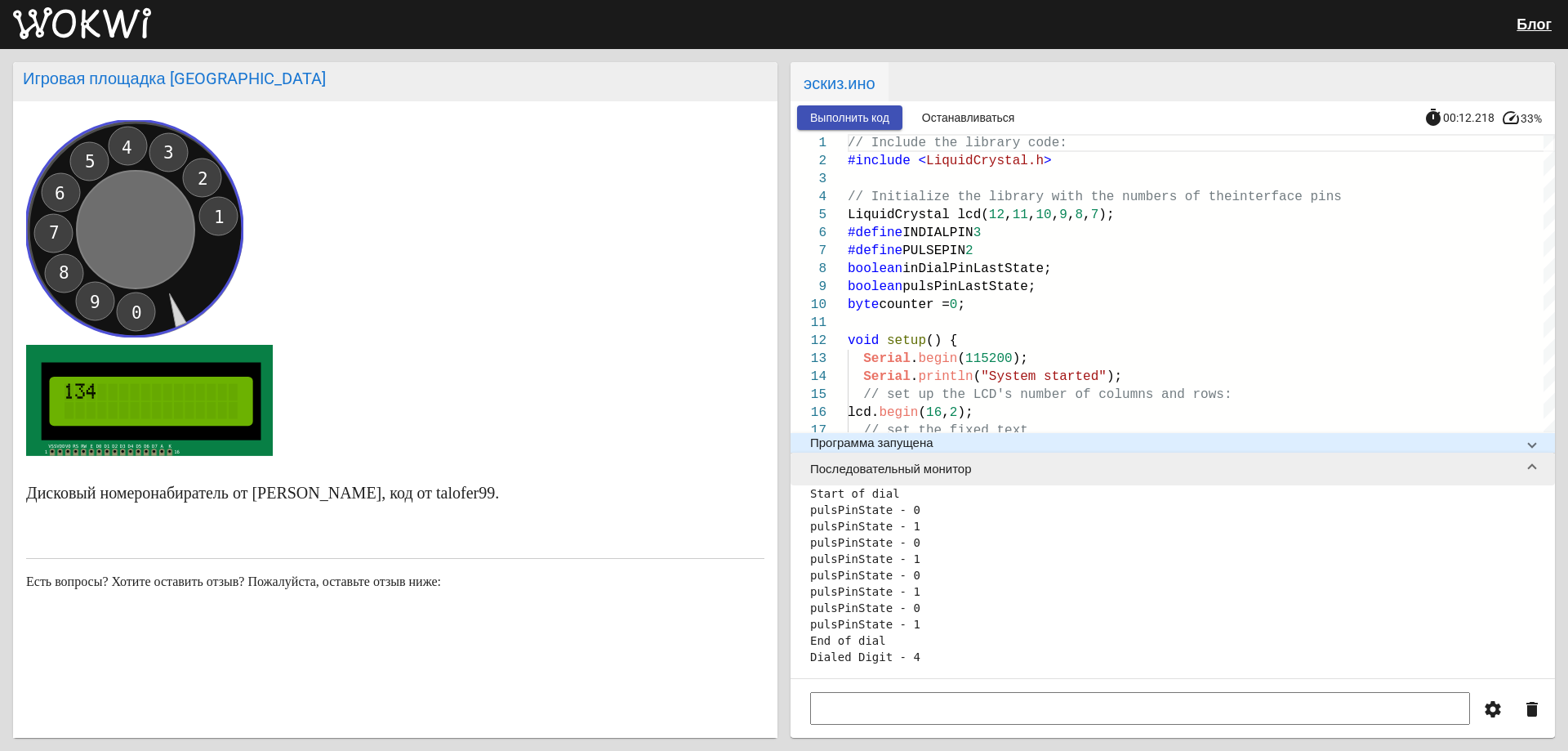
scroll to position [133, 0]
click at [44, 228] on circle at bounding box center [135, 228] width 217 height 217
click at [46, 227] on circle at bounding box center [135, 228] width 217 height 217
click at [63, 237] on circle at bounding box center [135, 228] width 217 height 217
click at [57, 230] on text "7" at bounding box center [55, 233] width 11 height 20
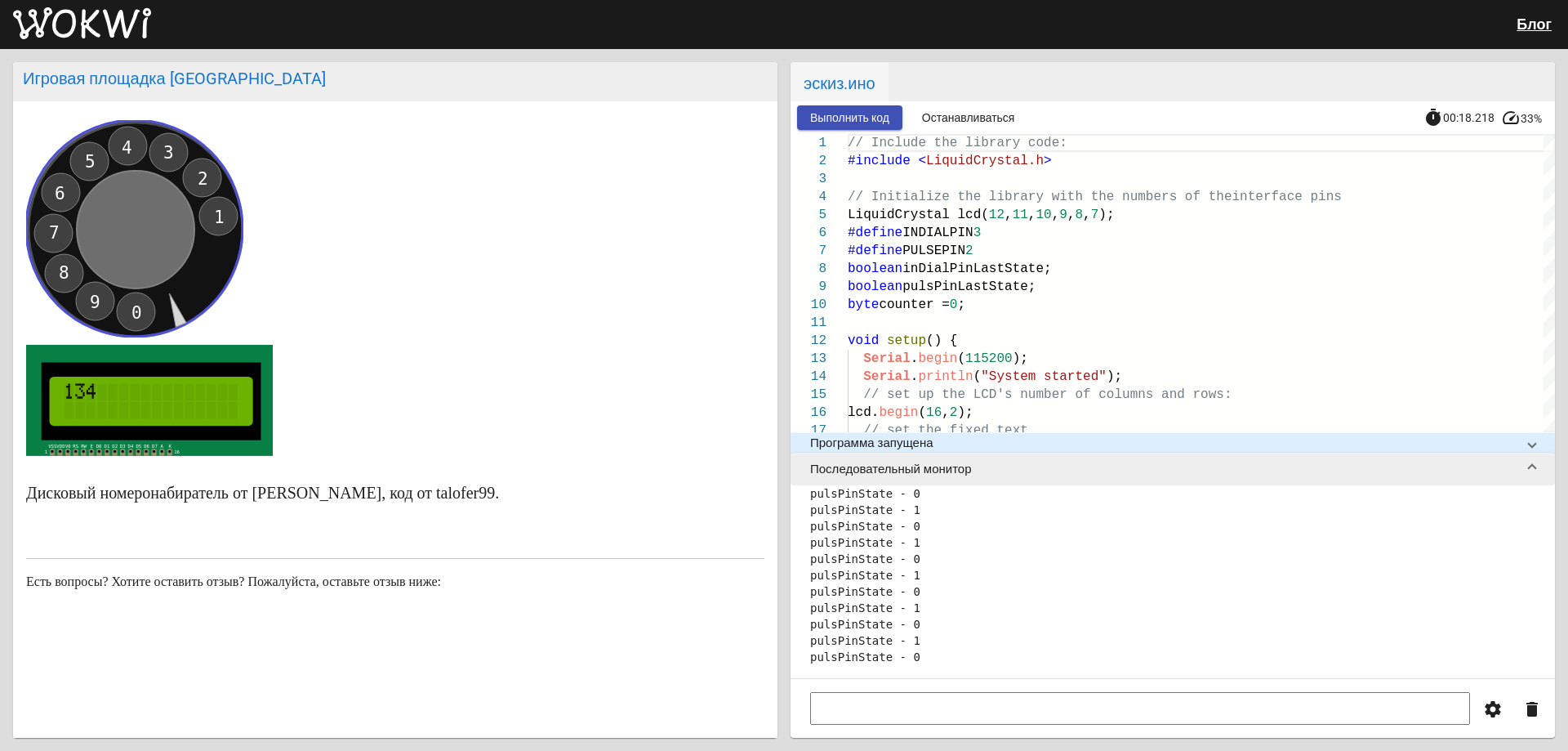
scroll to position [490, 0]
click at [57, 230] on text "7" at bounding box center [55, 233] width 11 height 20
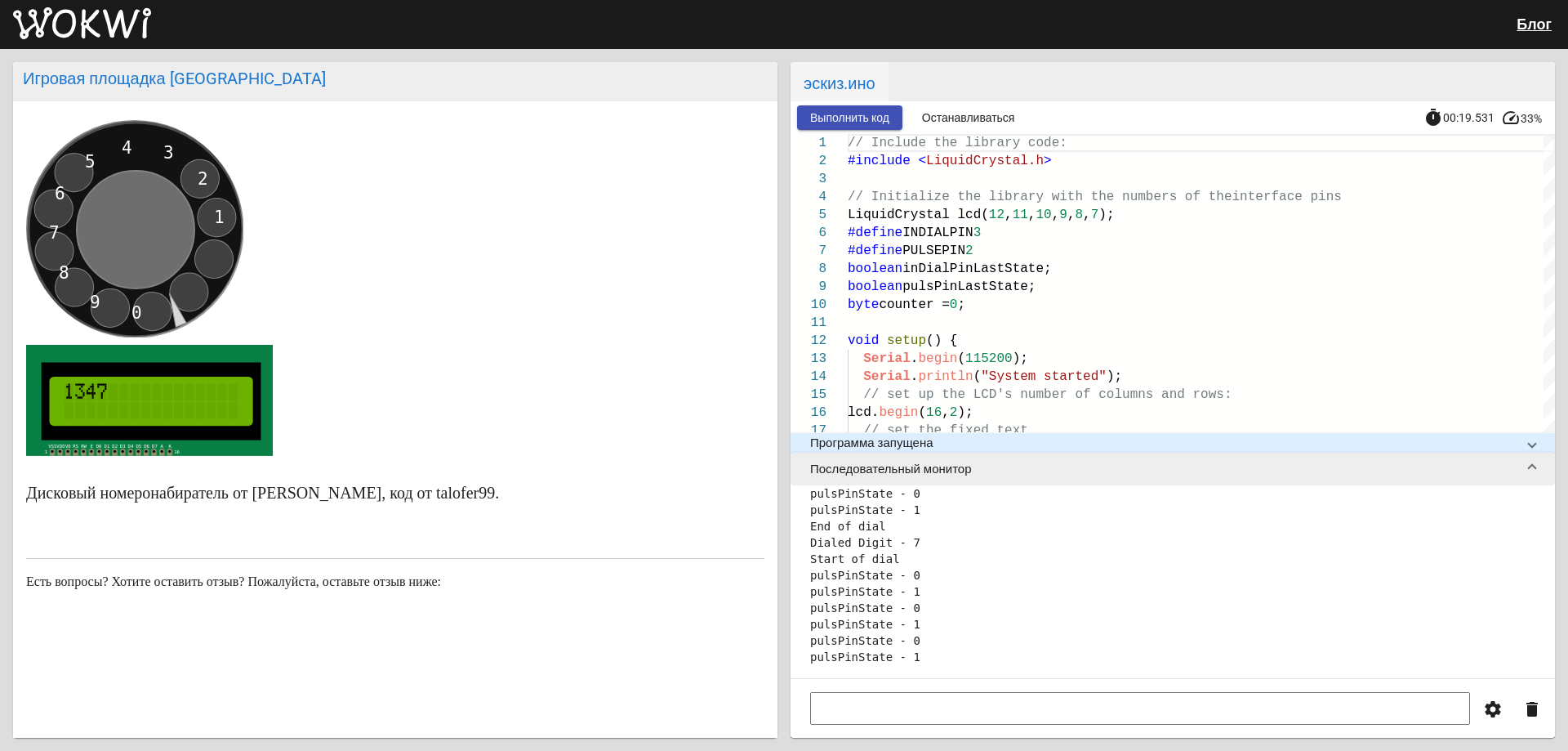
click at [57, 230] on text "7" at bounding box center [55, 233] width 11 height 20
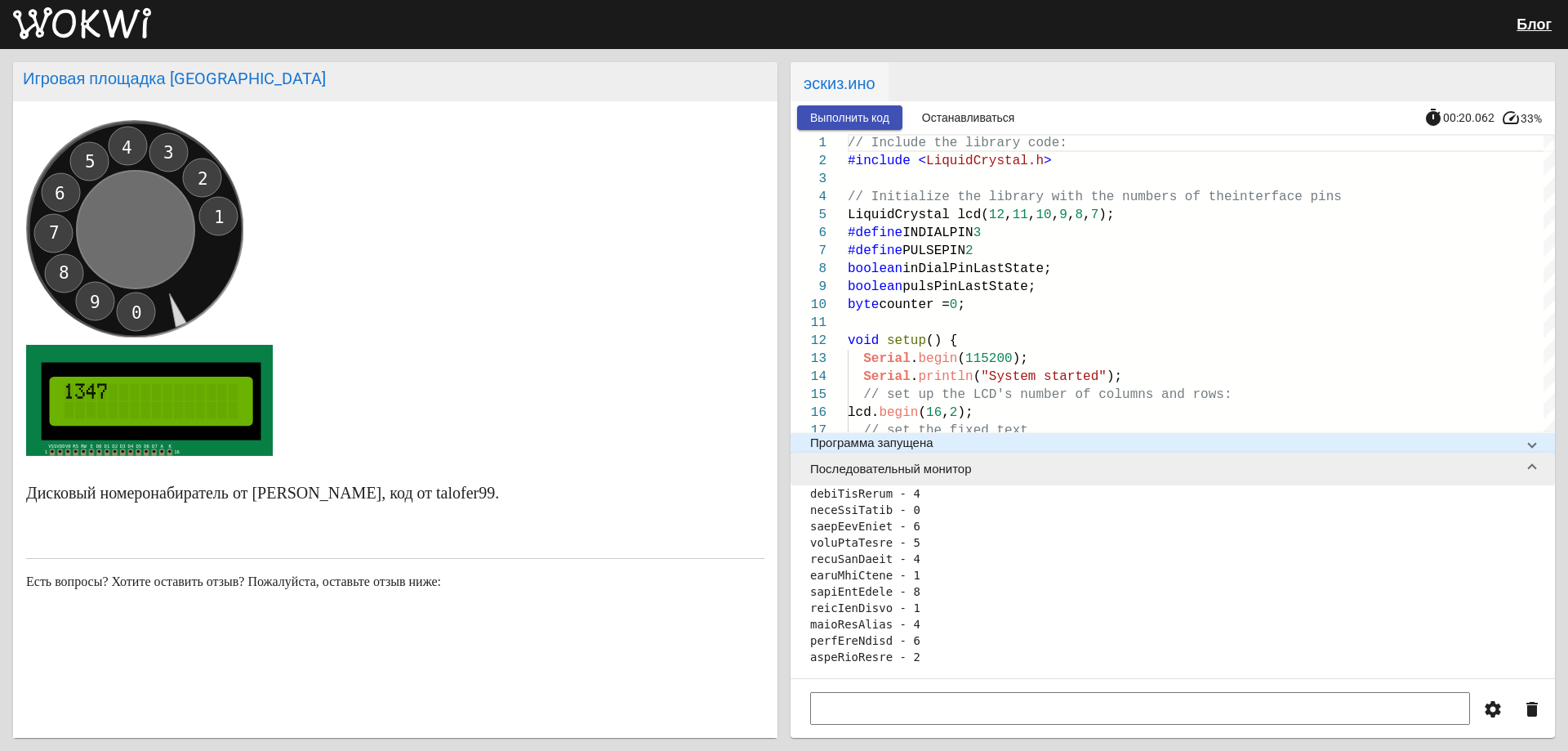
click at [57, 230] on text "7" at bounding box center [55, 233] width 11 height 20
click at [59, 228] on circle at bounding box center [135, 228] width 217 height 217
click at [62, 227] on circle at bounding box center [135, 228] width 217 height 217
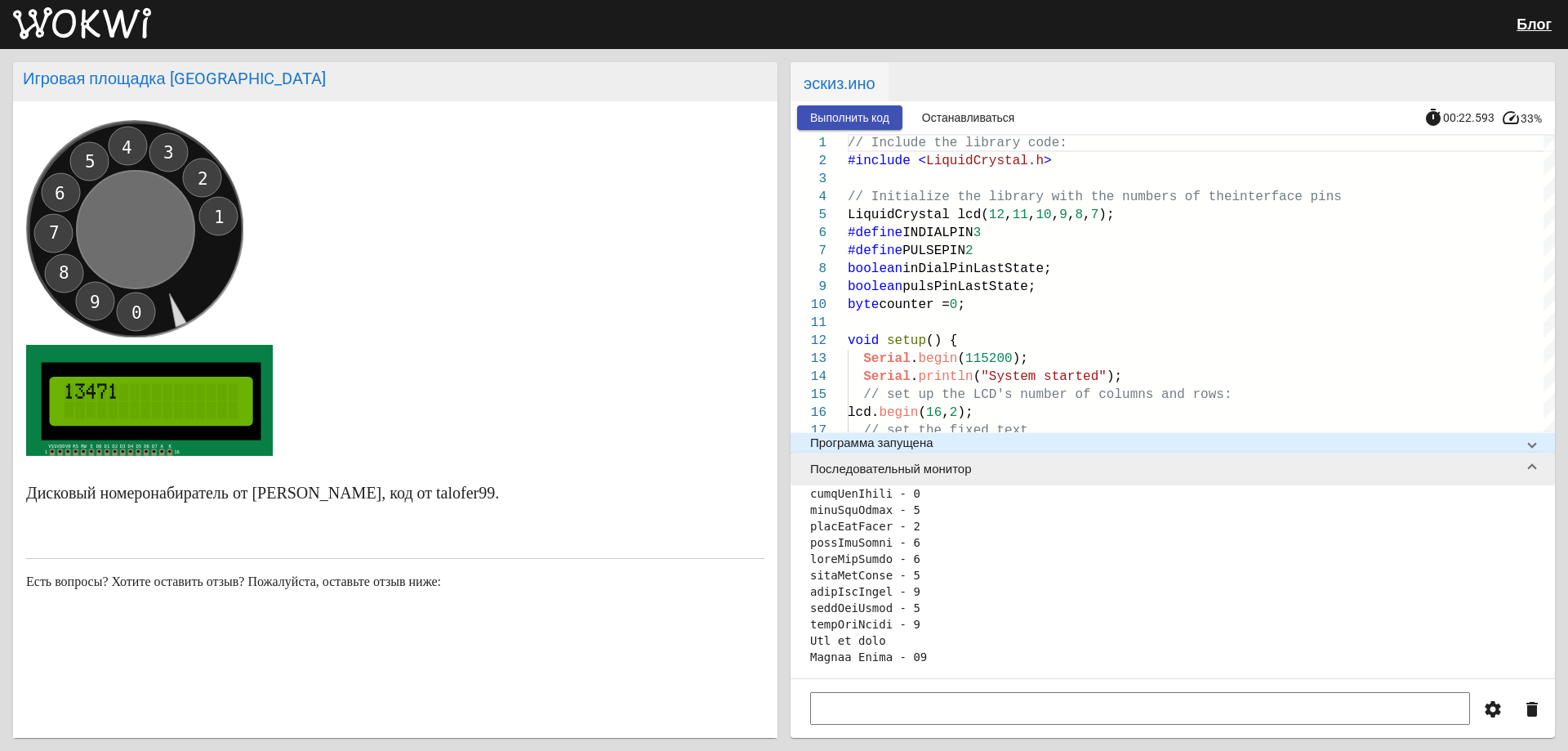
click at [46, 230] on circle at bounding box center [135, 228] width 217 height 217
click at [54, 223] on text "7" at bounding box center [55, 233] width 11 height 20
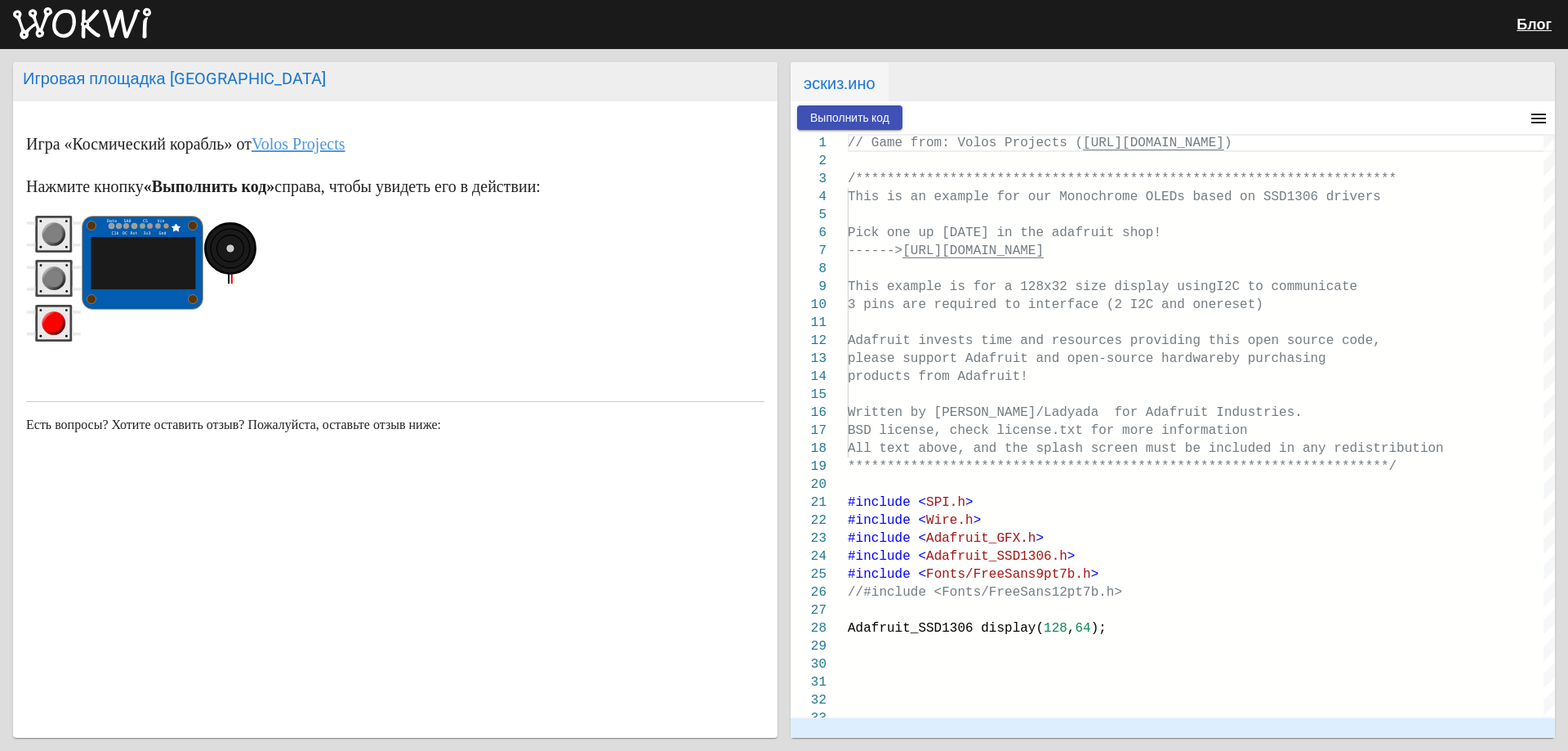
click at [50, 312] on icon "красная кнопка" at bounding box center [54, 323] width 56 height 36
click at [826, 114] on font "Выполнить код" at bounding box center [849, 117] width 79 height 13
click at [49, 274] on circle "серая кнопка" at bounding box center [54, 279] width 18 height 18
click at [46, 228] on circle "серая кнопка" at bounding box center [55, 234] width 24 height 24
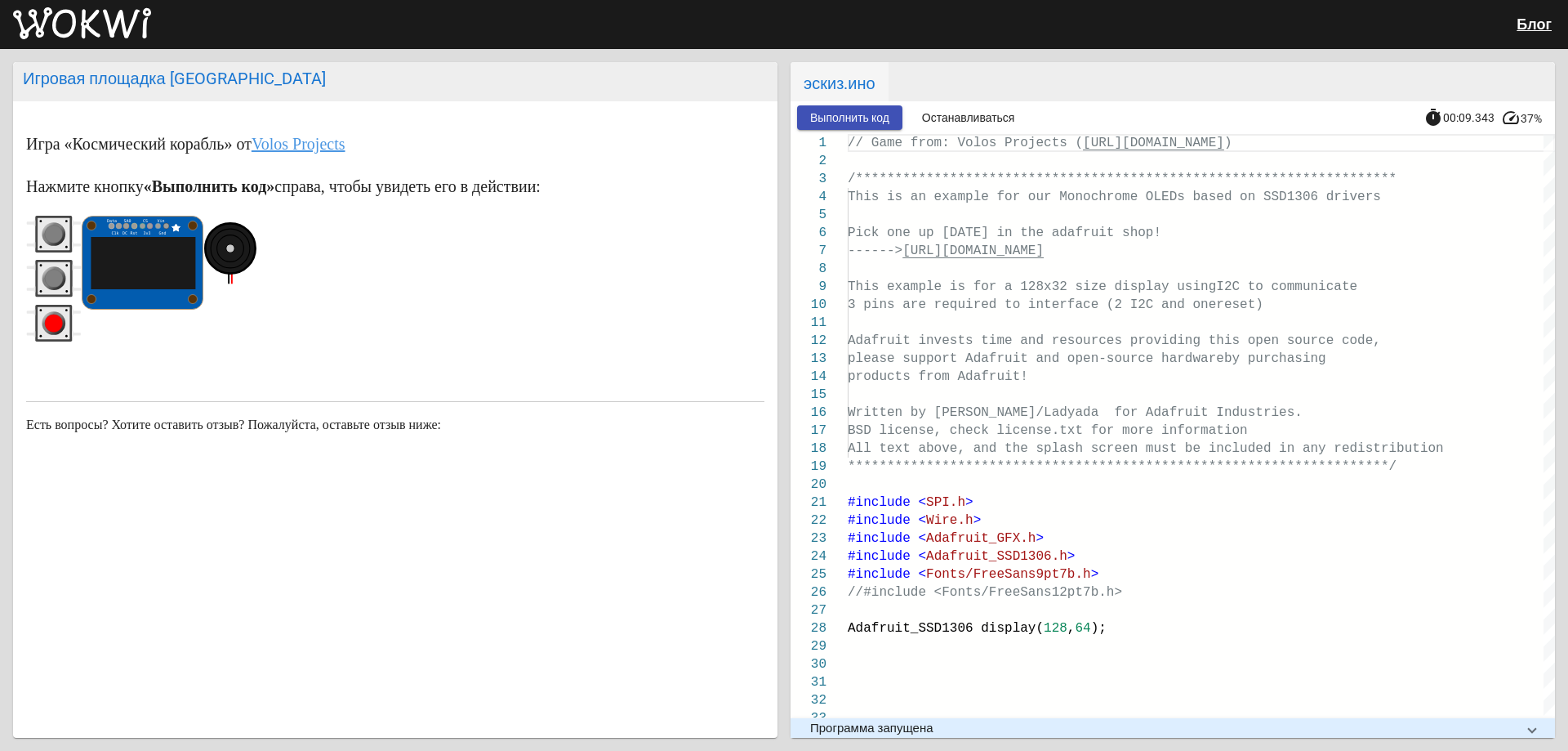
click at [46, 228] on circle "серая кнопка" at bounding box center [55, 234] width 24 height 24
click at [58, 327] on circle "красная кнопка" at bounding box center [54, 323] width 18 height 18
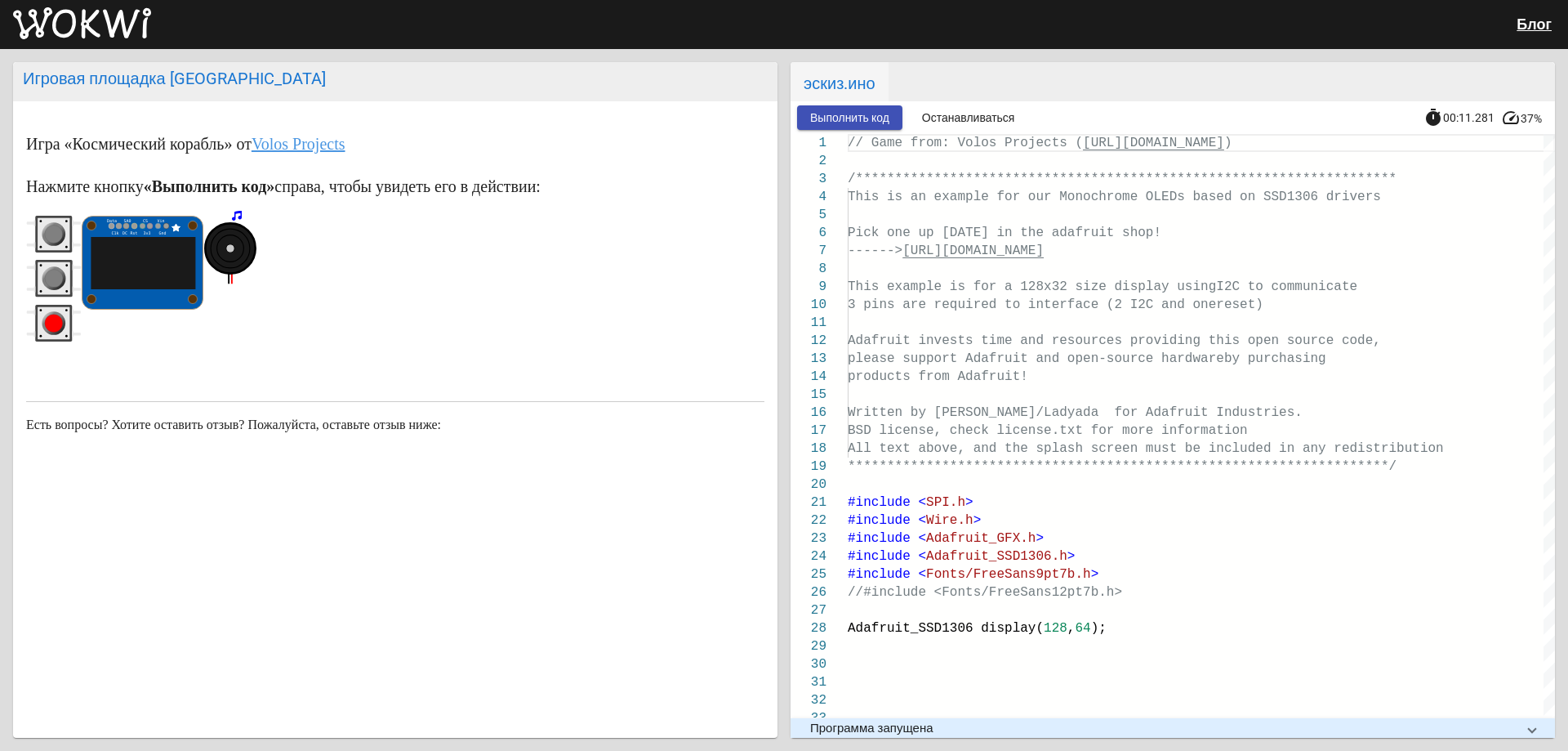
click at [58, 327] on circle "красная кнопка" at bounding box center [54, 323] width 18 height 18
click at [52, 275] on circle "серая кнопка" at bounding box center [54, 279] width 18 height 18
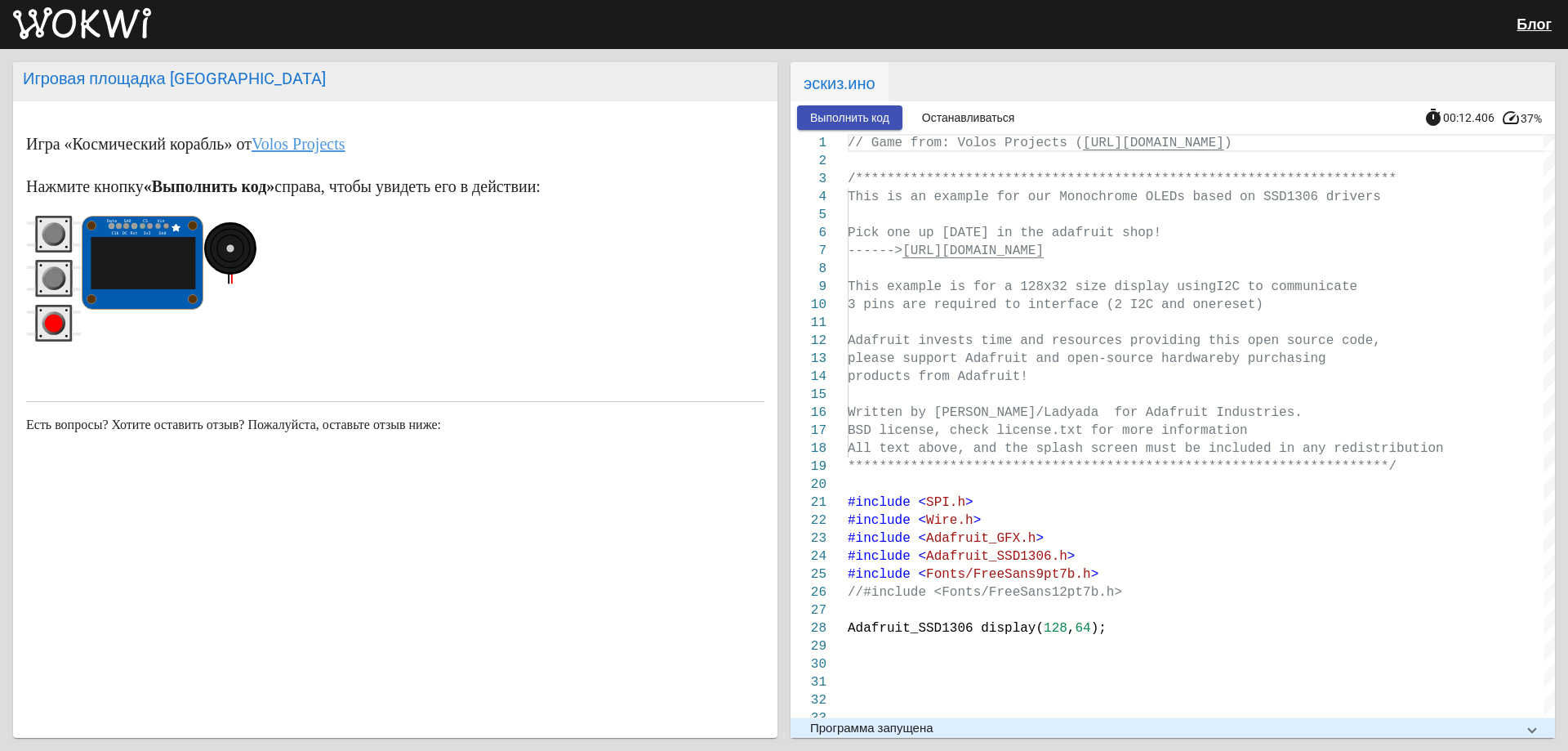
click at [53, 277] on circle "серая кнопка" at bounding box center [54, 279] width 18 height 18
click at [51, 314] on circle "красная кнопка" at bounding box center [55, 323] width 24 height 24
click at [49, 310] on rect "красная кнопка" at bounding box center [54, 323] width 33 height 33
click at [60, 267] on rect "серая кнопка" at bounding box center [54, 279] width 33 height 33
click at [64, 300] on wokwi-pushbutton at bounding box center [54, 281] width 56 height 44
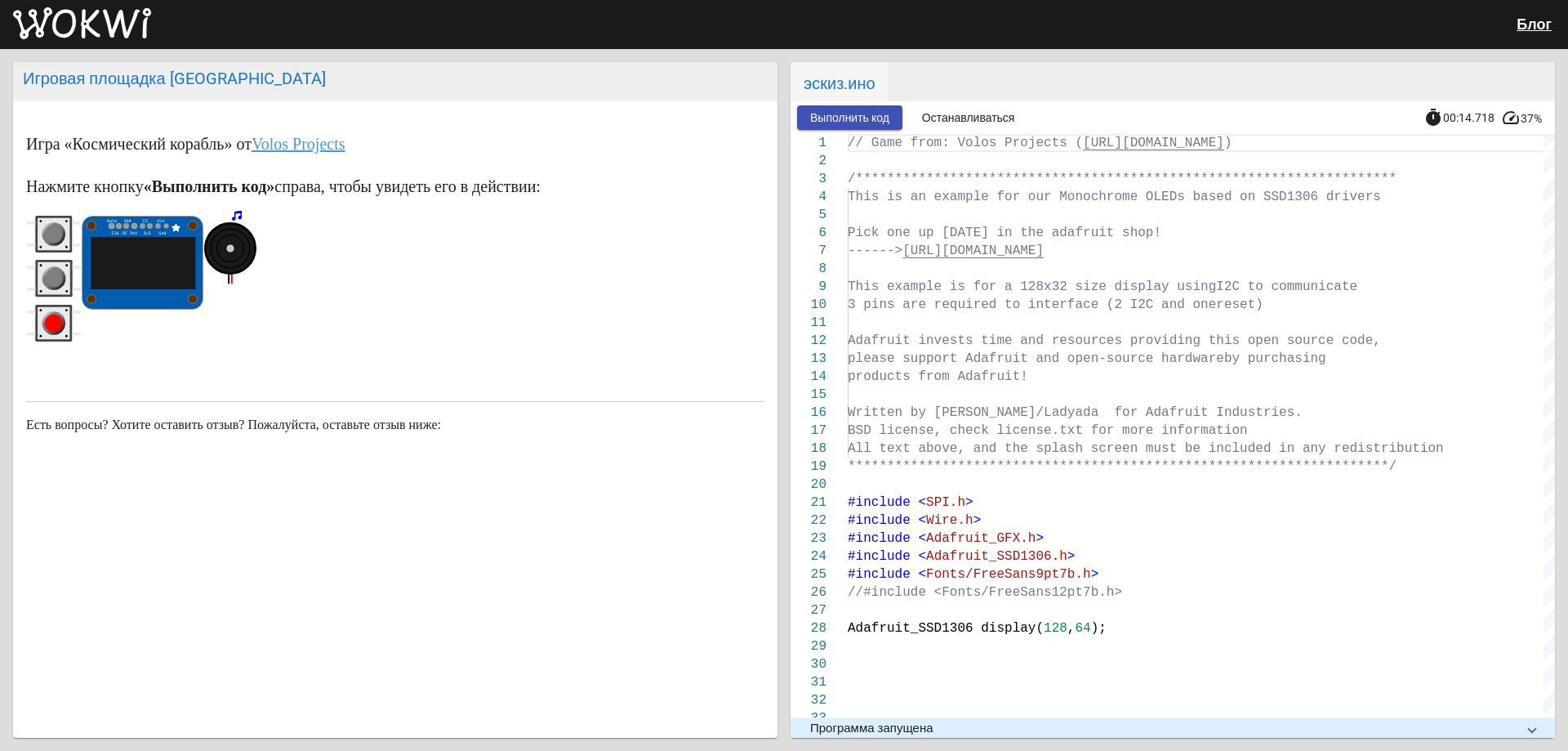
click at [63, 301] on wokwi-pushbutton at bounding box center [54, 281] width 56 height 44
click at [61, 305] on rect "красная кнопка" at bounding box center [54, 323] width 36 height 36
click at [60, 305] on rect "красная кнопка" at bounding box center [54, 323] width 36 height 36
click at [46, 227] on circle "серая кнопка" at bounding box center [55, 234] width 24 height 24
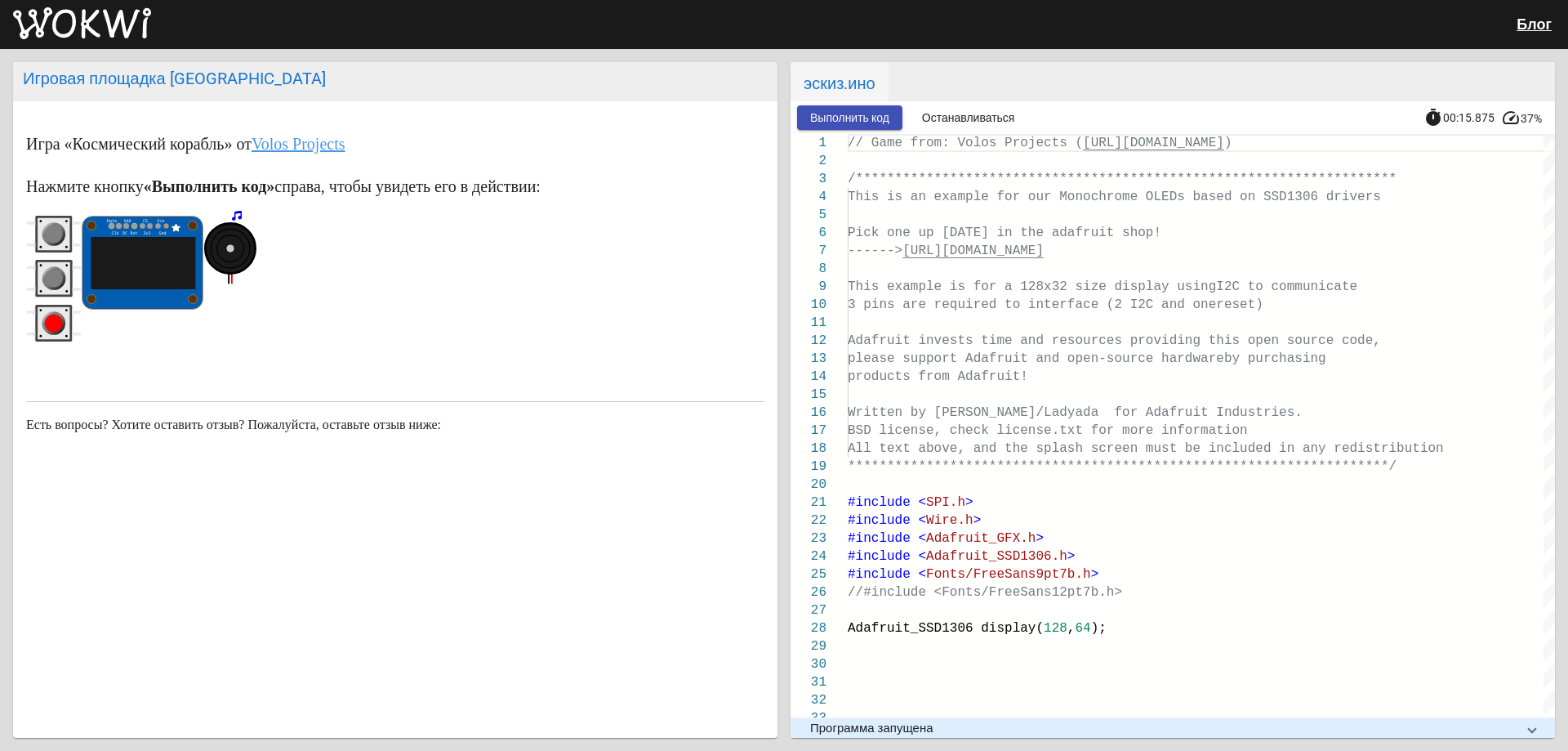
click at [46, 227] on circle "серая кнопка" at bounding box center [55, 234] width 24 height 24
click at [60, 308] on rect "красная кнопка" at bounding box center [54, 323] width 33 height 33
click at [62, 305] on rect "красная кнопка" at bounding box center [54, 323] width 36 height 36
click at [61, 305] on icon "красная кнопка" at bounding box center [54, 323] width 56 height 36
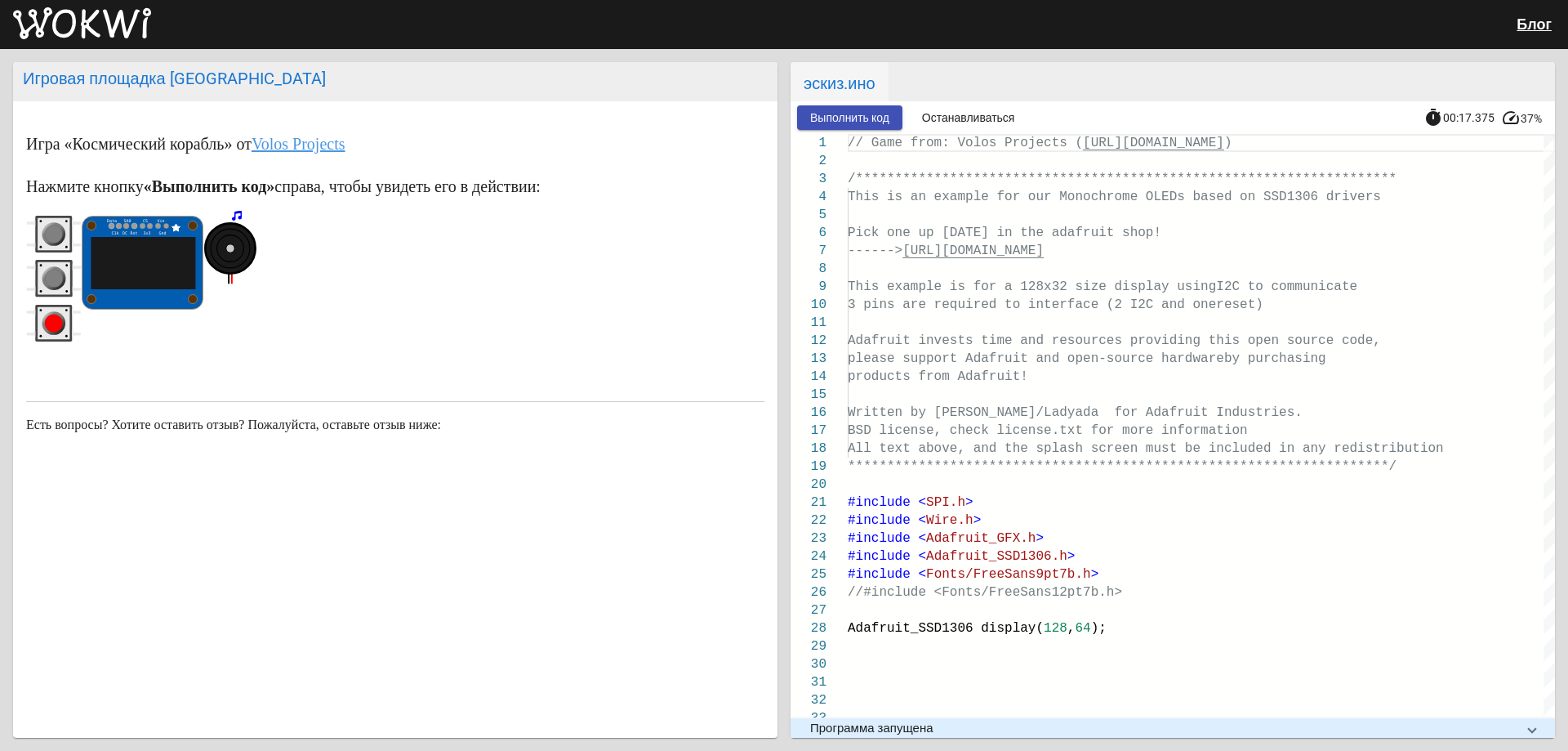
click at [60, 305] on icon "красная кнопка" at bounding box center [54, 323] width 56 height 36
click at [59, 305] on icon "красная кнопка" at bounding box center [54, 323] width 56 height 36
click at [66, 311] on rect "красная кнопка" at bounding box center [54, 323] width 33 height 33
click at [62, 308] on rect "красная кнопка" at bounding box center [54, 323] width 33 height 33
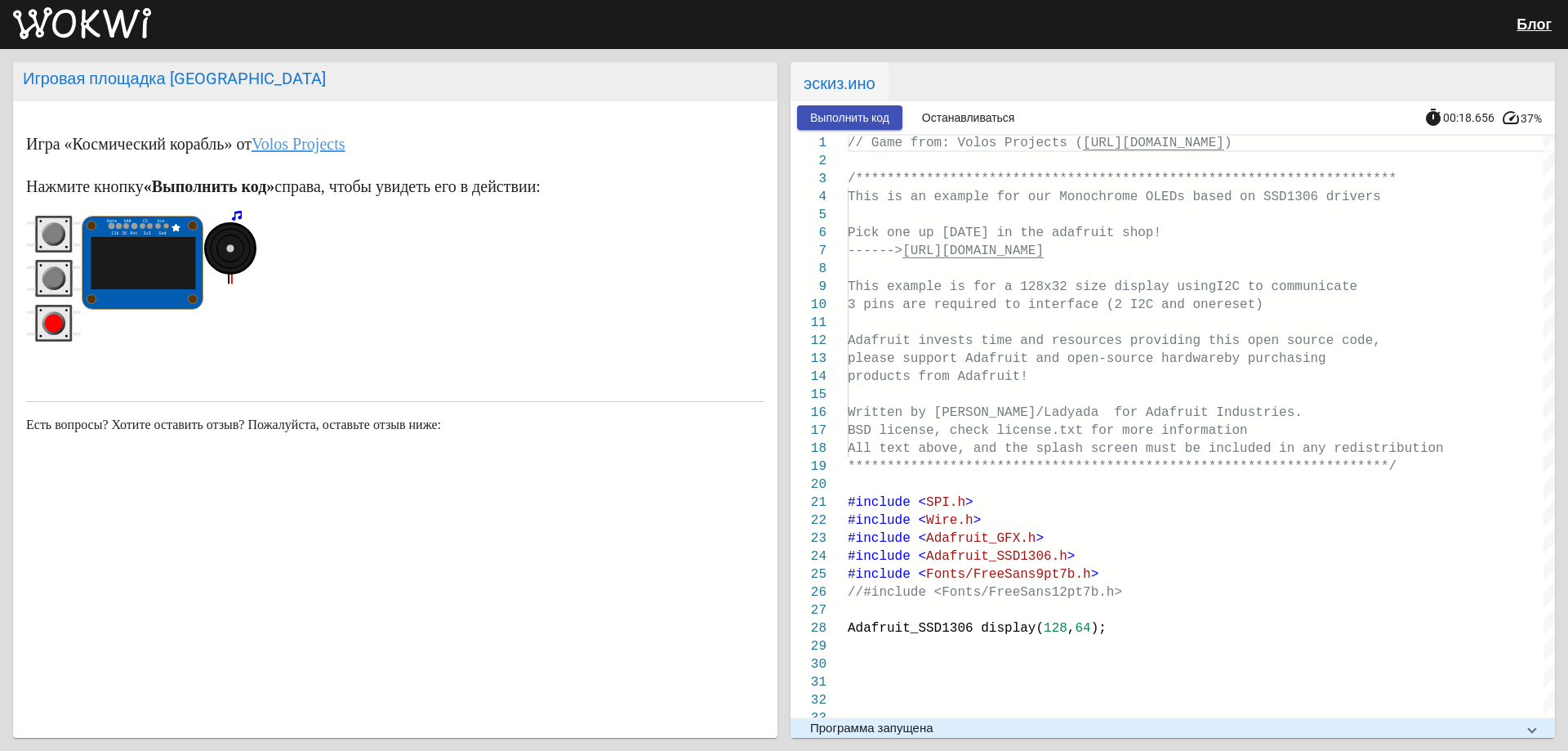
click at [46, 278] on circle "серая кнопка" at bounding box center [54, 279] width 18 height 18
click at [48, 278] on circle "серая кнопка" at bounding box center [54, 279] width 18 height 18
click at [49, 279] on circle "серая кнопка" at bounding box center [54, 279] width 18 height 18
click at [52, 281] on circle "серая кнопка" at bounding box center [54, 279] width 18 height 18
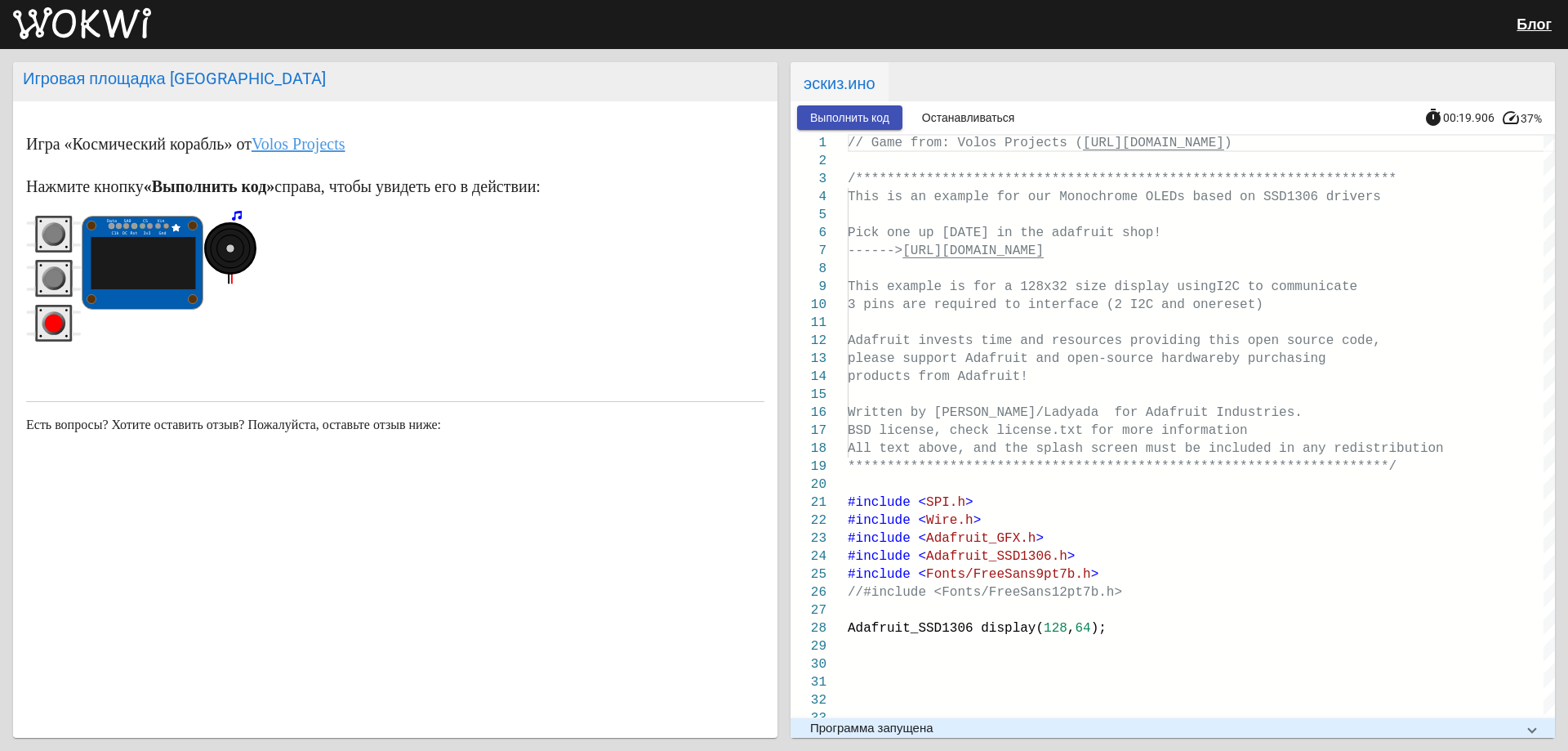
click at [56, 322] on circle "красная кнопка" at bounding box center [54, 323] width 18 height 18
click at [54, 322] on circle "красная кнопка" at bounding box center [54, 323] width 18 height 18
click at [53, 322] on circle "красная кнопка" at bounding box center [54, 323] width 18 height 18
click at [52, 322] on circle "красная кнопка" at bounding box center [54, 323] width 18 height 18
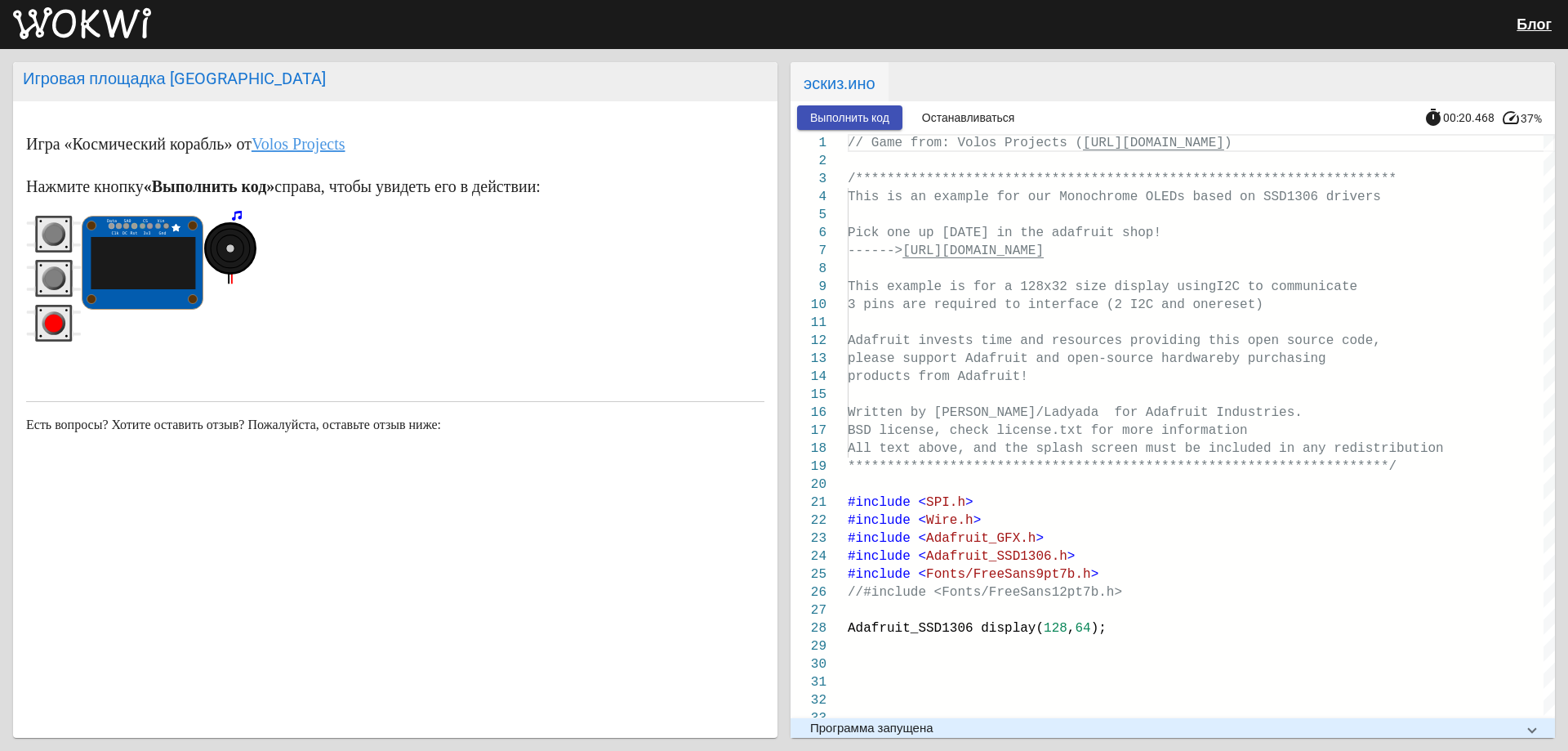
click at [52, 322] on circle "красная кнопка" at bounding box center [54, 323] width 18 height 18
click at [48, 318] on circle "красная кнопка" at bounding box center [54, 323] width 18 height 18
click at [46, 310] on rect "красная кнопка" at bounding box center [54, 323] width 33 height 33
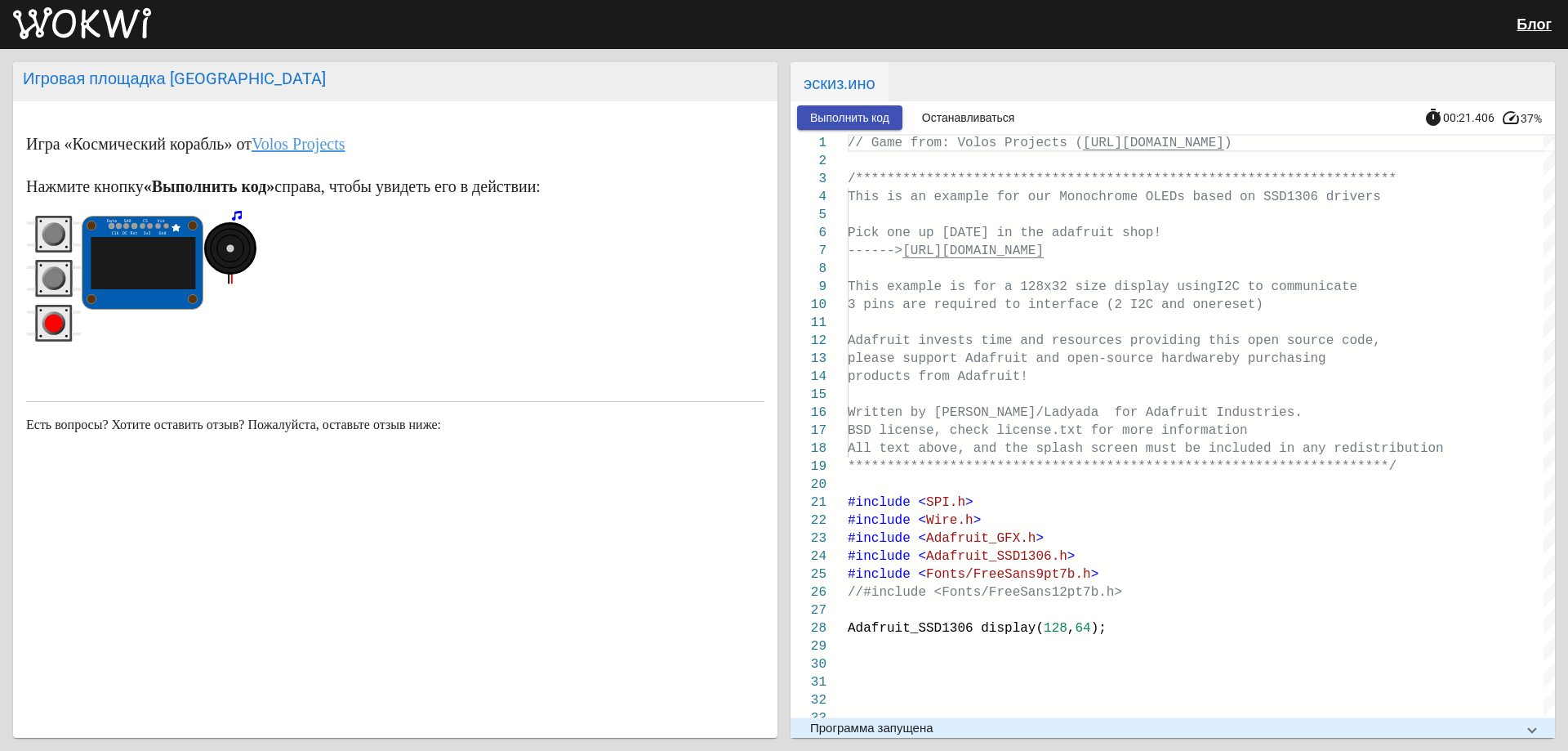
click at [46, 310] on rect "красная кнопка" at bounding box center [54, 323] width 33 height 33
click at [49, 313] on icon "красная кнопка" at bounding box center [54, 323] width 56 height 36
click at [49, 313] on circle "красная кнопка" at bounding box center [55, 323] width 24 height 24
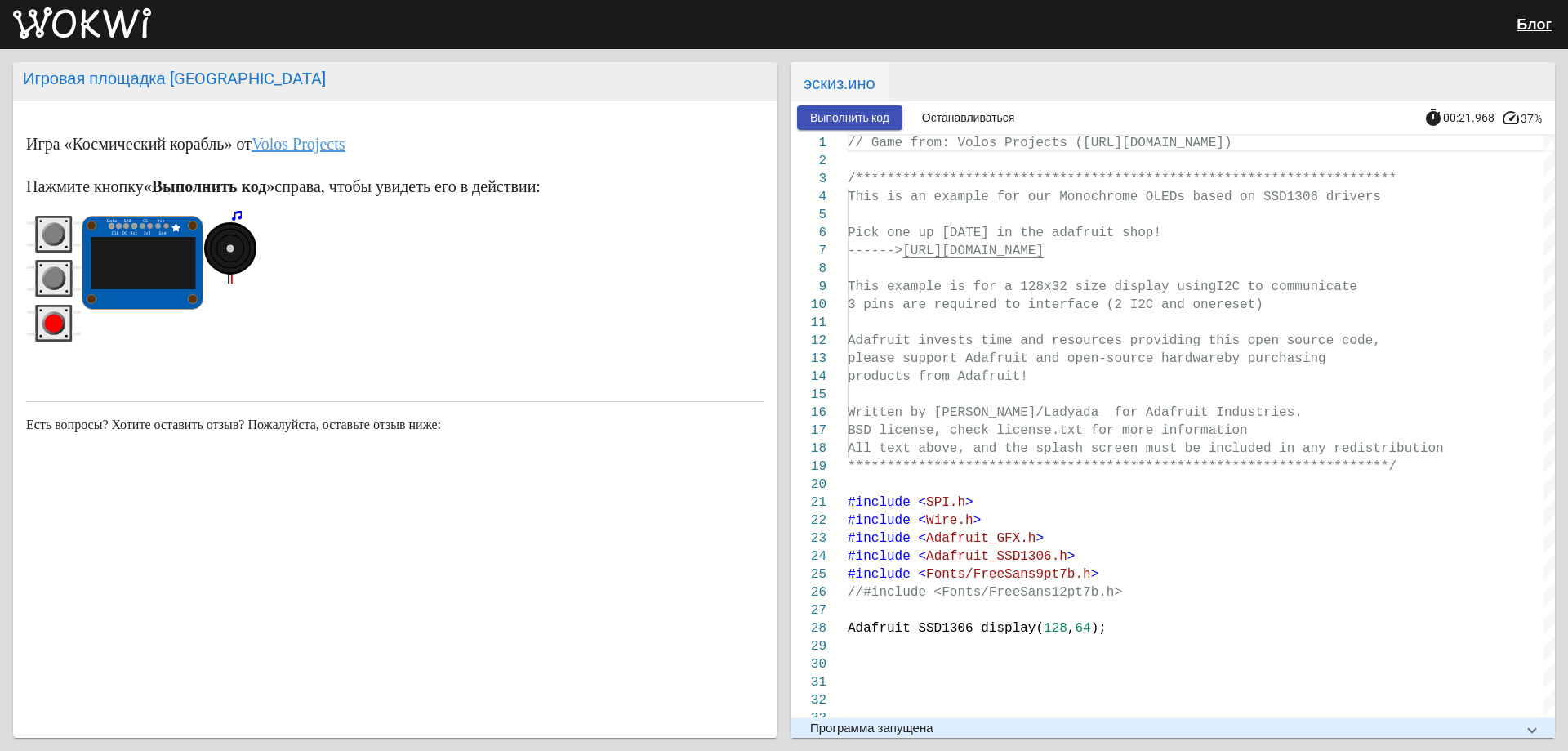
click at [51, 314] on circle "красная кнопка" at bounding box center [55, 323] width 24 height 24
click at [50, 313] on circle "красная кнопка" at bounding box center [55, 323] width 24 height 24
click at [55, 265] on rect "серая кнопка" at bounding box center [54, 279] width 33 height 33
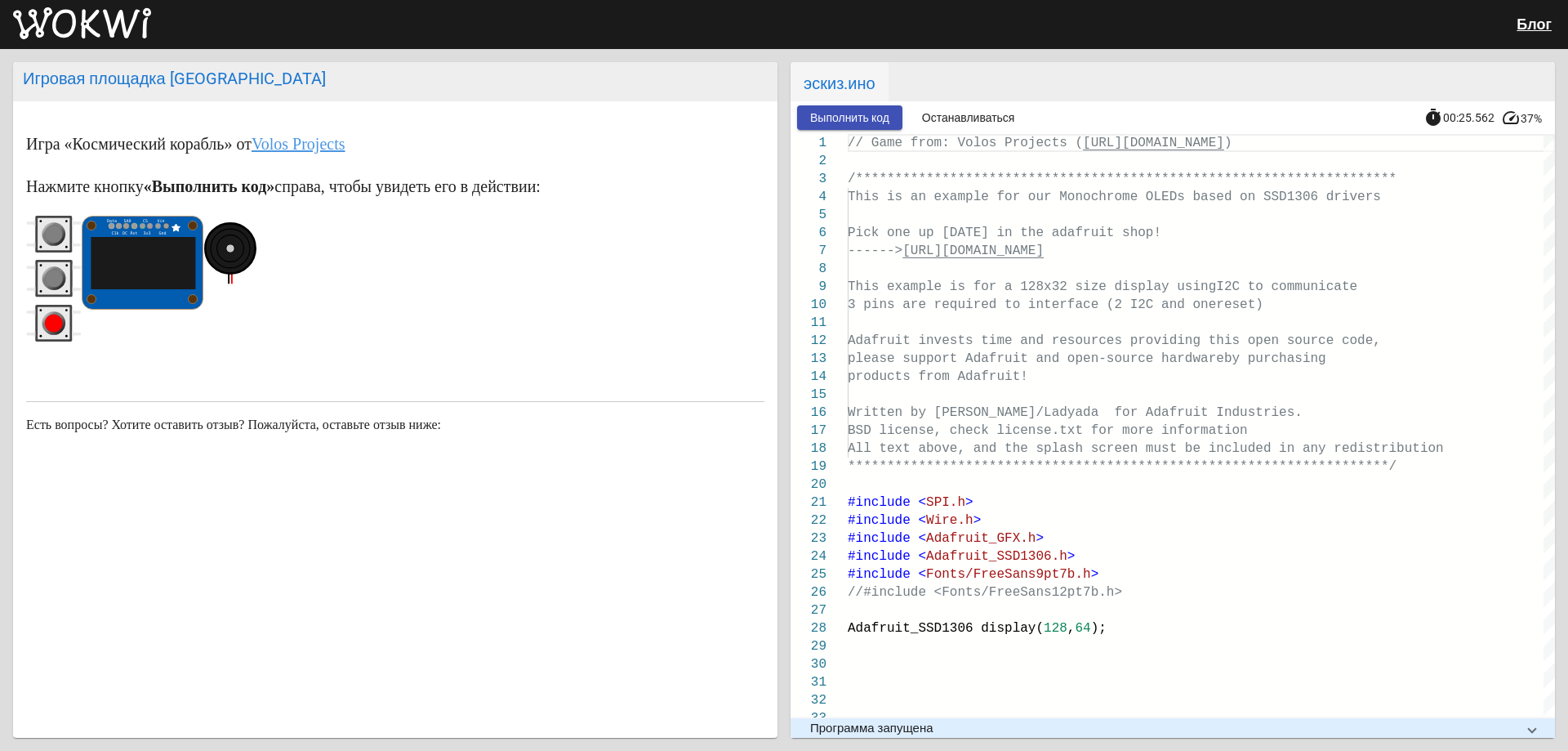
click at [59, 319] on icon "красная кнопка" at bounding box center [54, 323] width 56 height 36
drag, startPoint x: 44, startPoint y: 314, endPoint x: 48, endPoint y: 326, distance: 12.6
click at [47, 325] on icon "красная кнопка" at bounding box center [54, 323] width 56 height 36
drag, startPoint x: 49, startPoint y: 326, endPoint x: 59, endPoint y: 319, distance: 12.2
click at [55, 323] on circle "красная кнопка" at bounding box center [54, 323] width 18 height 18
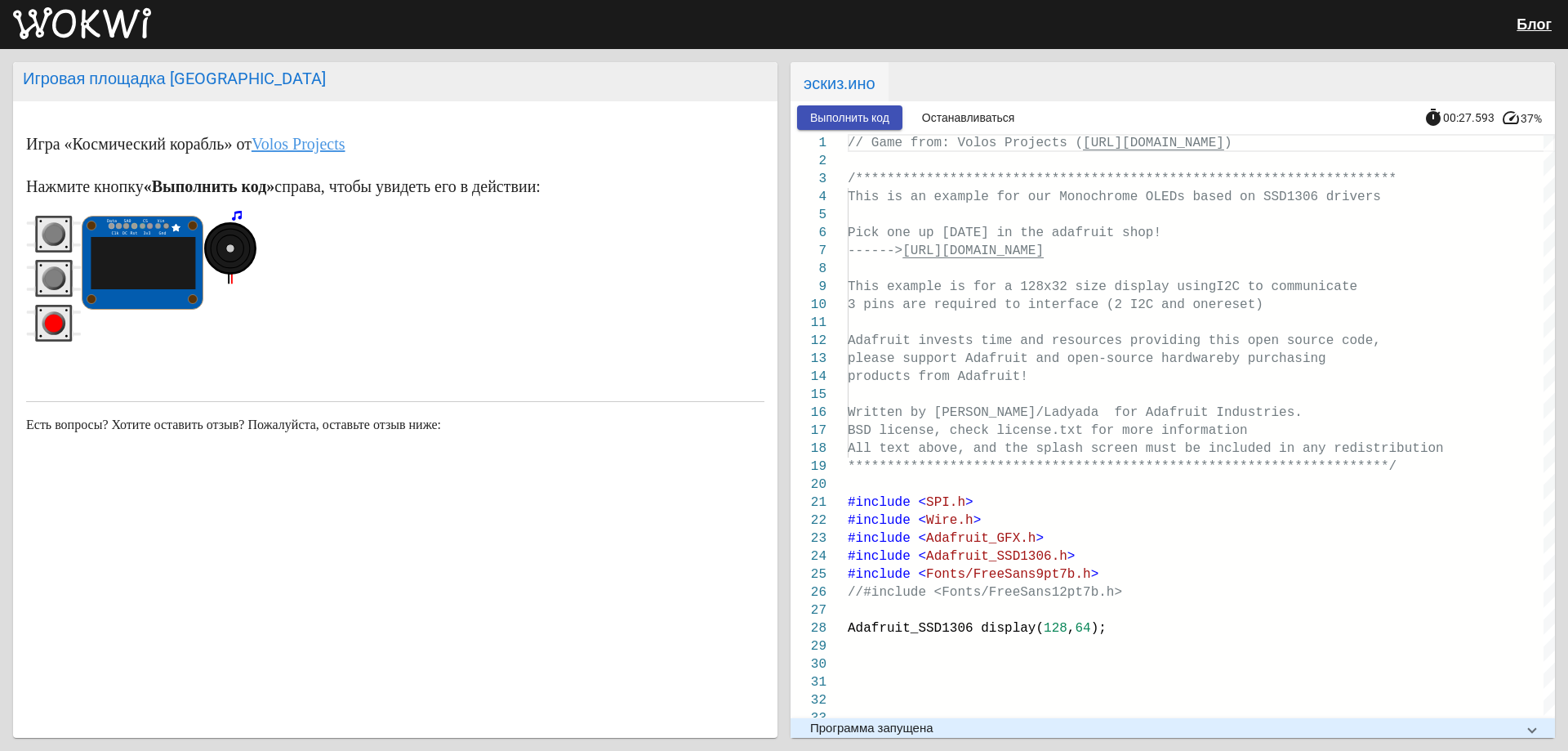
click at [60, 319] on circle "красная кнопка" at bounding box center [54, 323] width 18 height 18
click at [60, 316] on g "красная кнопка" at bounding box center [55, 323] width 24 height 24
click at [58, 303] on div at bounding box center [54, 282] width 56 height 133
click at [54, 230] on circle "серая кнопка" at bounding box center [54, 235] width 18 height 18
drag, startPoint x: 52, startPoint y: 325, endPoint x: 44, endPoint y: 320, distance: 9.4
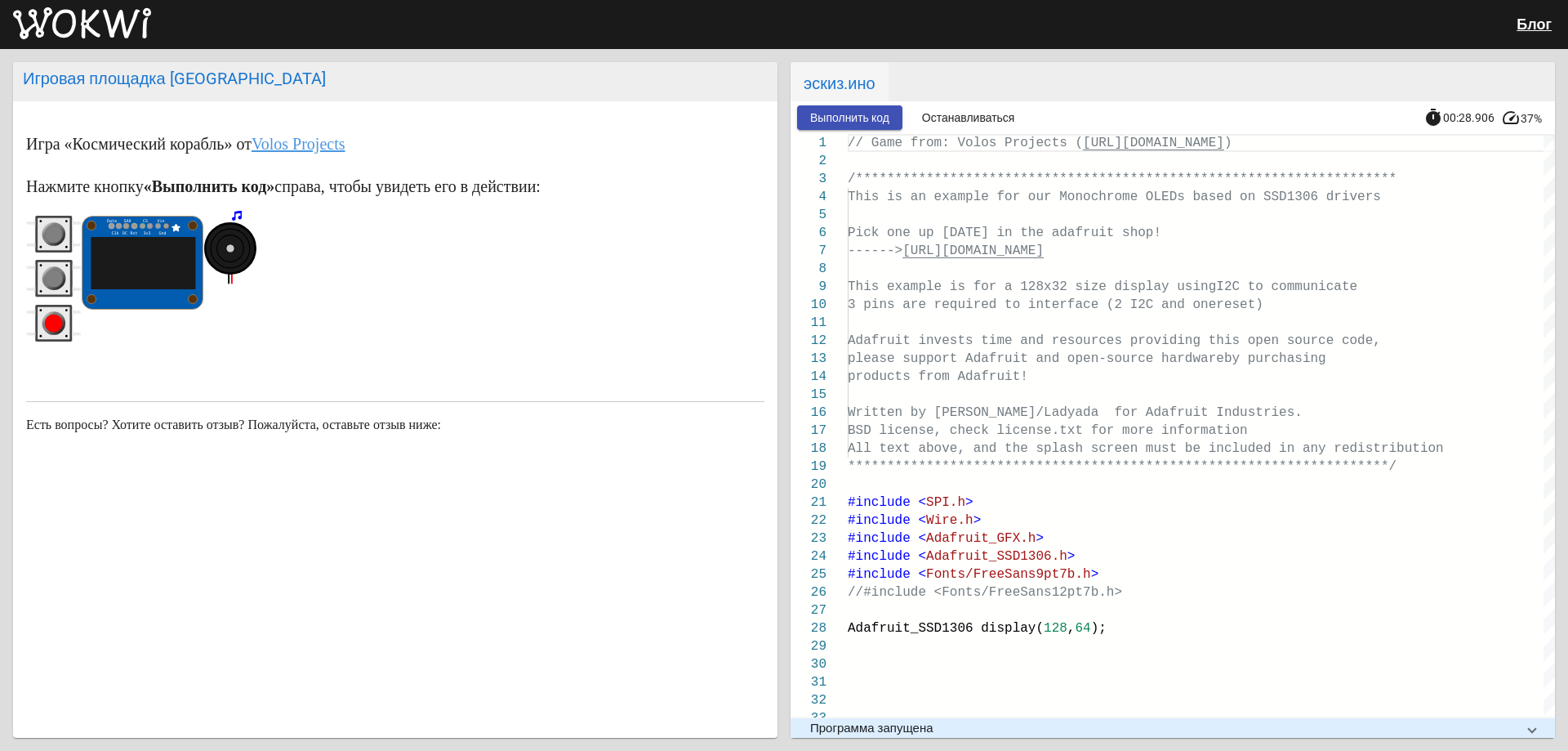
click at [51, 324] on circle "красная кнопка" at bounding box center [54, 323] width 18 height 18
click at [44, 320] on circle "красная кнопка" at bounding box center [55, 323] width 24 height 24
drag, startPoint x: 44, startPoint y: 320, endPoint x: 52, endPoint y: 268, distance: 52.6
click at [45, 320] on circle "красная кнопка" at bounding box center [55, 323] width 24 height 24
click at [59, 237] on circle "серая кнопка" at bounding box center [54, 235] width 18 height 18
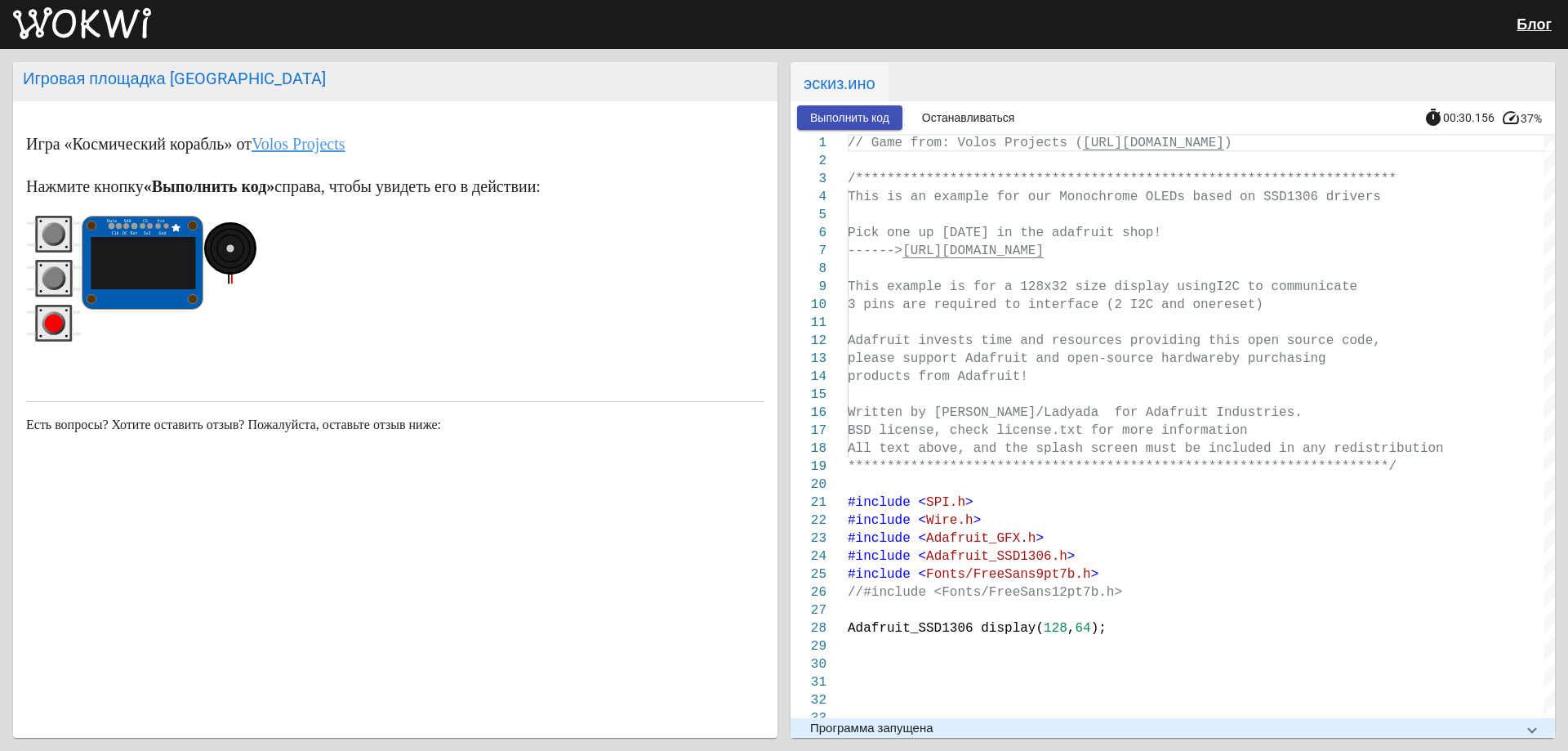
click at [40, 235] on rect "серая кнопка" at bounding box center [54, 235] width 33 height 33
click at [44, 232] on icon "серая кнопка" at bounding box center [54, 234] width 56 height 36
click at [52, 238] on circle "серая кнопка" at bounding box center [54, 235] width 18 height 18
click at [53, 236] on circle "серая кнопка" at bounding box center [54, 235] width 18 height 18
click at [55, 234] on circle "серая кнопка" at bounding box center [54, 235] width 18 height 18
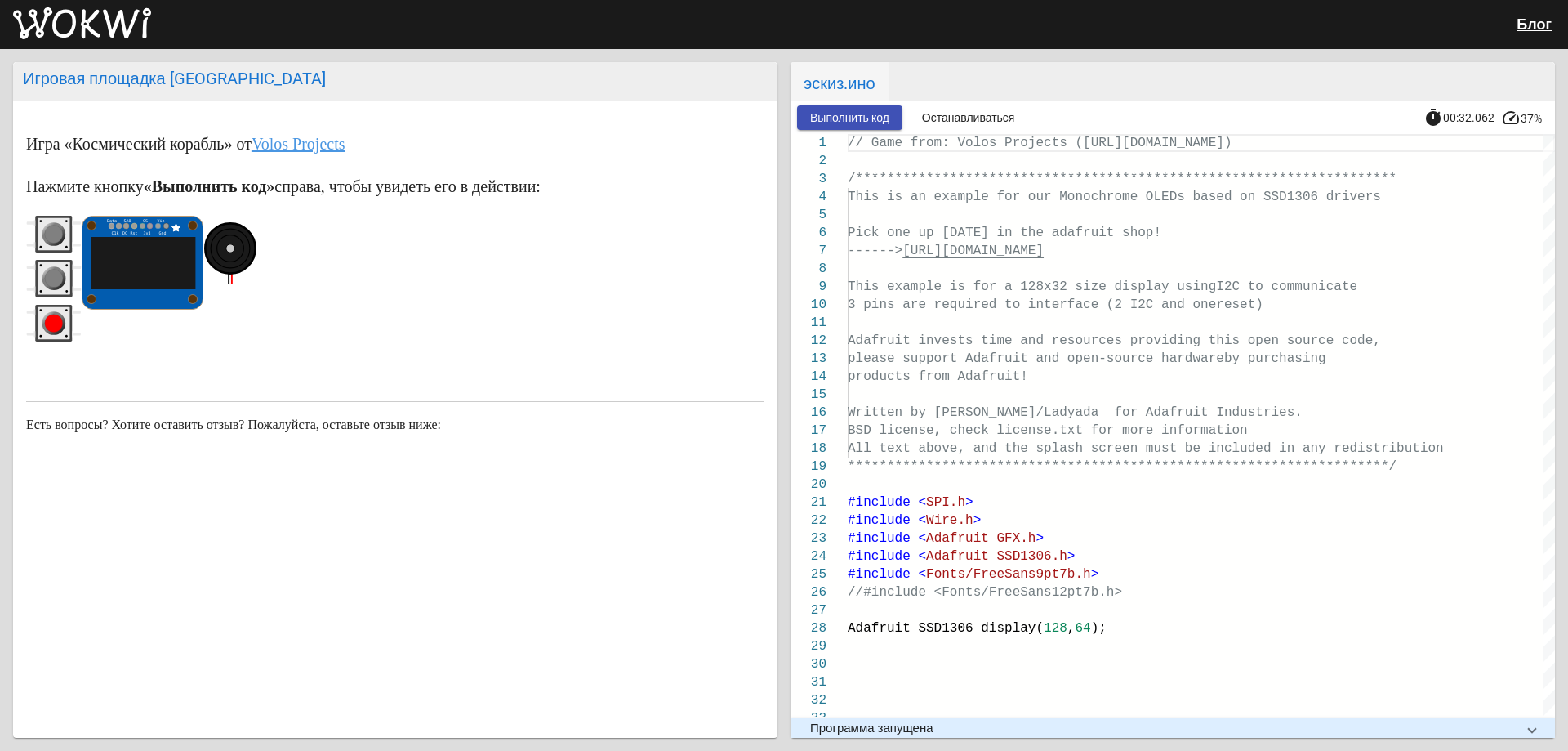
click at [47, 276] on circle "серая кнопка" at bounding box center [54, 279] width 18 height 18
click at [50, 279] on circle "серая кнопка" at bounding box center [54, 279] width 18 height 18
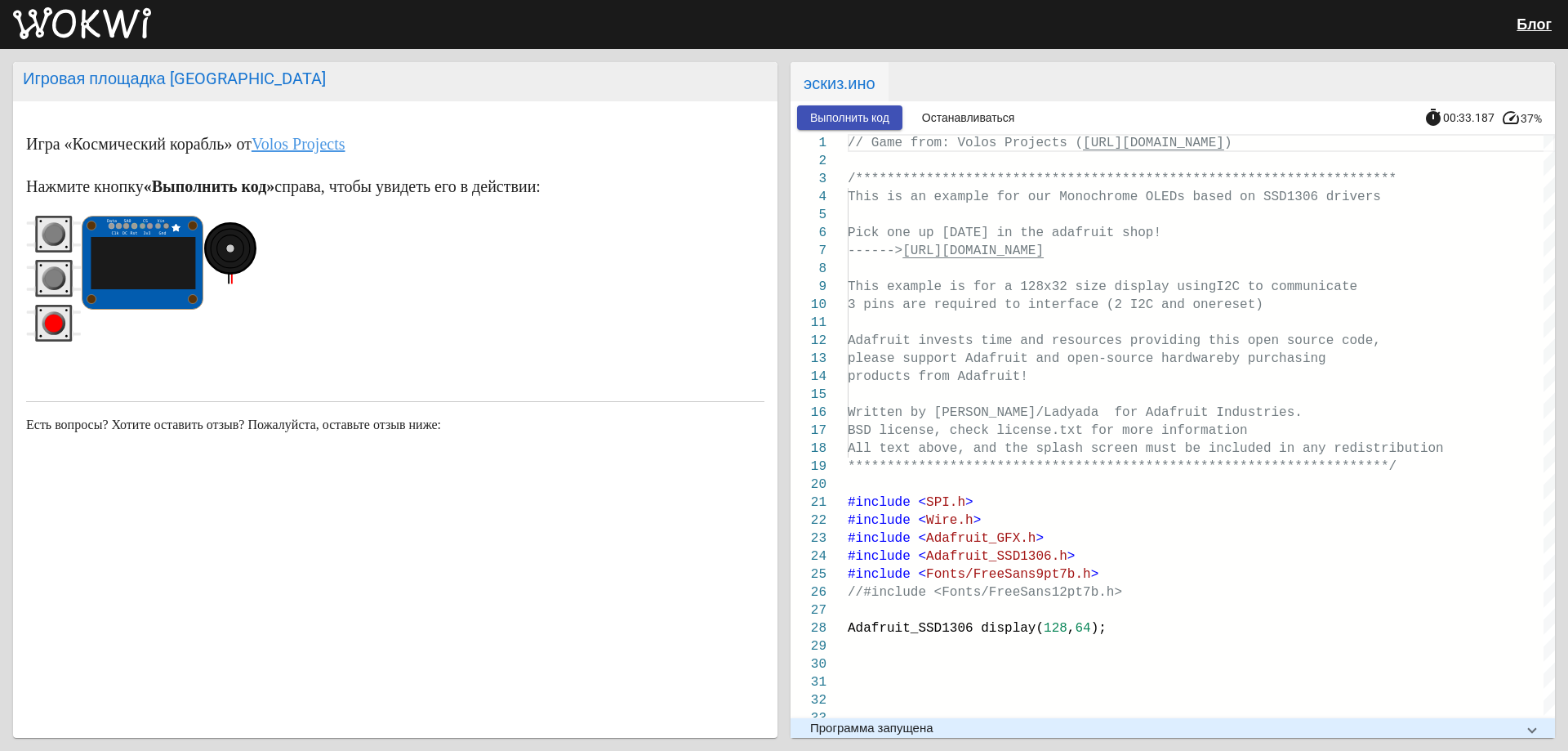
click at [58, 321] on circle "красная кнопка" at bounding box center [54, 323] width 18 height 18
drag, startPoint x: 56, startPoint y: 316, endPoint x: 51, endPoint y: 306, distance: 11.2
click at [55, 315] on circle "красная кнопка" at bounding box center [54, 323] width 18 height 18
click at [51, 306] on rect "красная кнопка" at bounding box center [54, 323] width 36 height 36
click at [52, 308] on icon "красная кнопка" at bounding box center [54, 323] width 56 height 36
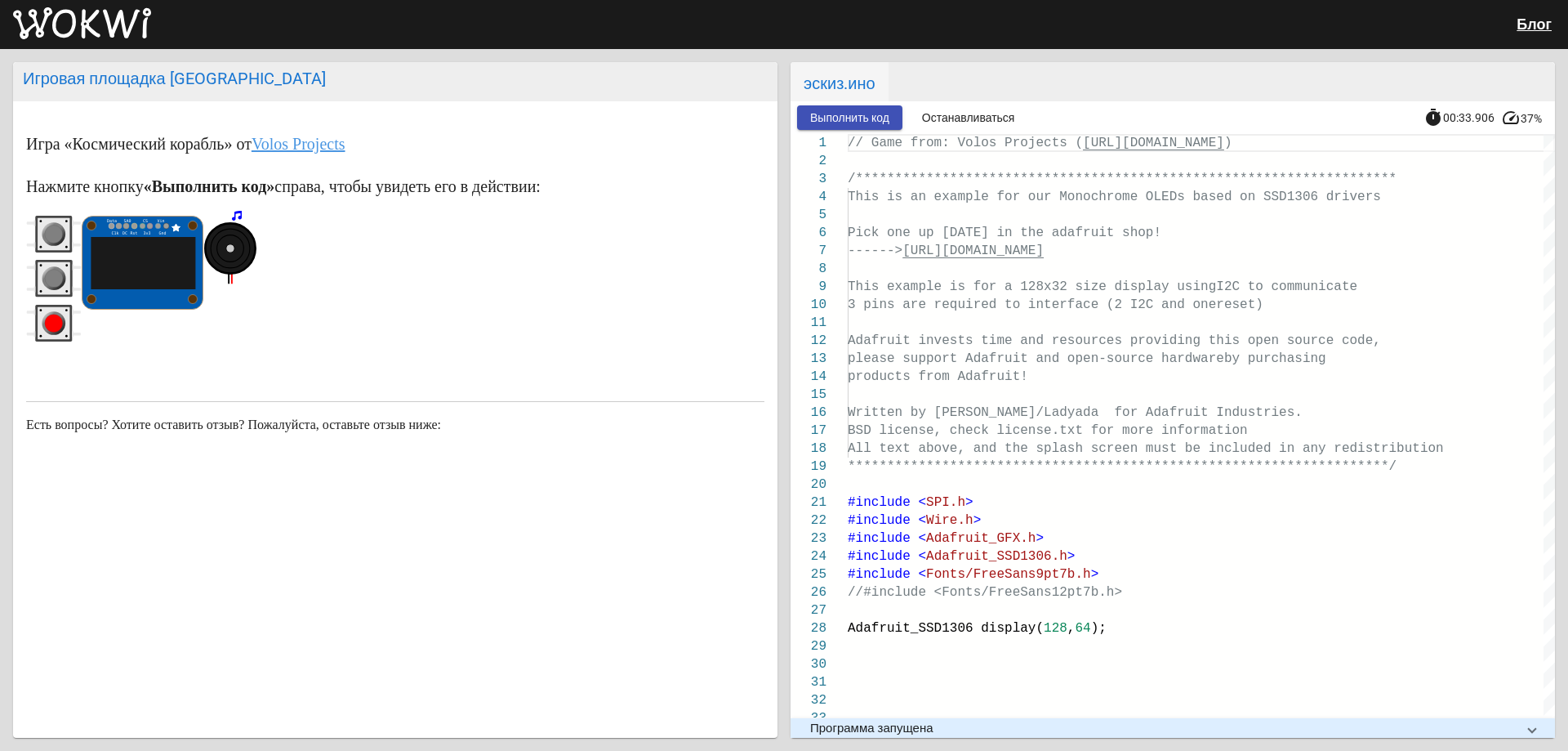
click at [50, 302] on wokwi-pushbutton at bounding box center [54, 281] width 56 height 44
click at [52, 303] on wokwi-pushbutton at bounding box center [54, 281] width 56 height 44
click at [55, 237] on circle "серая кнопка" at bounding box center [54, 235] width 18 height 18
click at [56, 237] on circle "серая кнопка" at bounding box center [54, 235] width 18 height 18
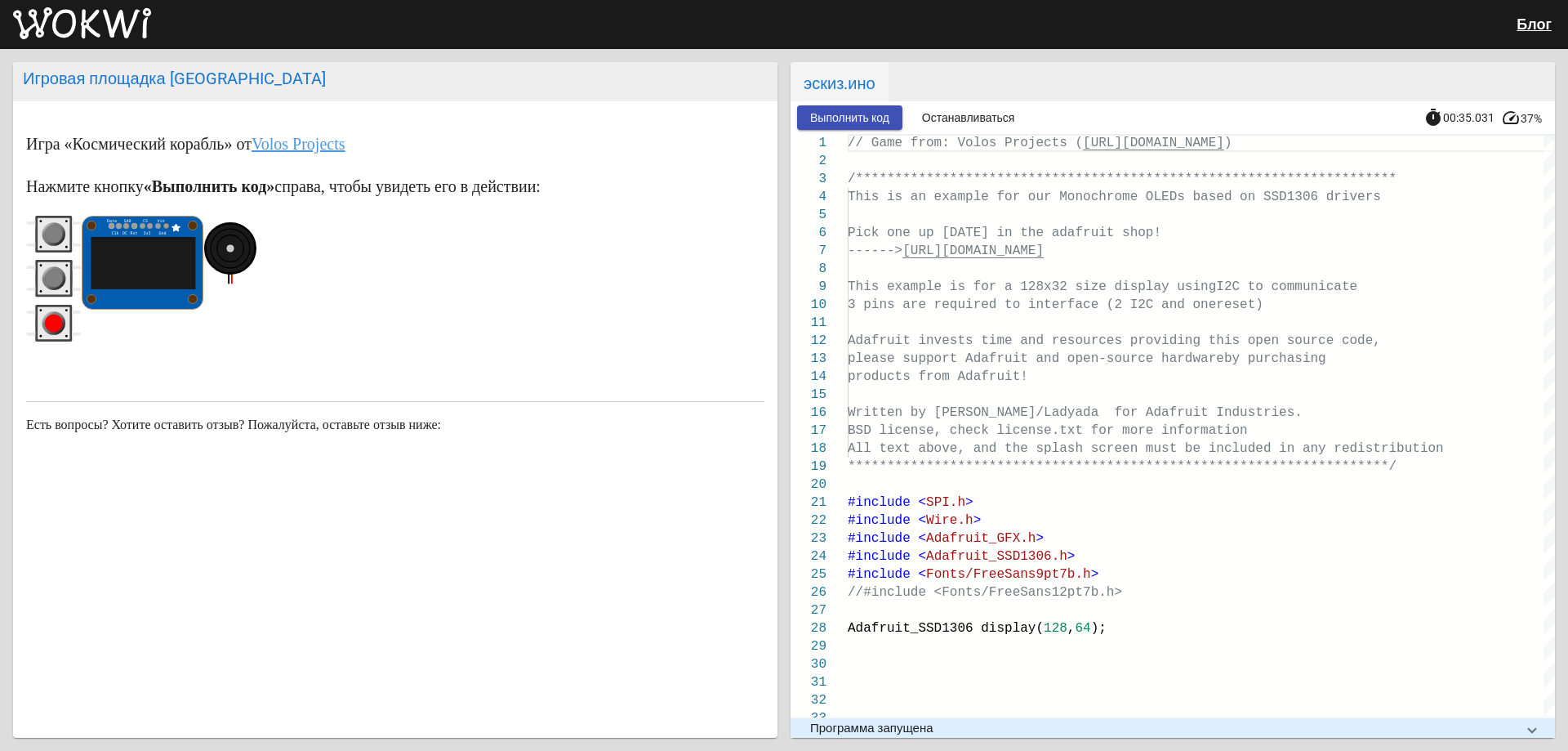
click at [56, 237] on circle "серая кнопка" at bounding box center [54, 235] width 18 height 18
click at [63, 235] on circle "серая кнопка" at bounding box center [54, 235] width 18 height 18
click at [60, 320] on circle "красная кнопка" at bounding box center [54, 323] width 18 height 18
click at [56, 318] on circle "красная кнопка" at bounding box center [54, 323] width 18 height 18
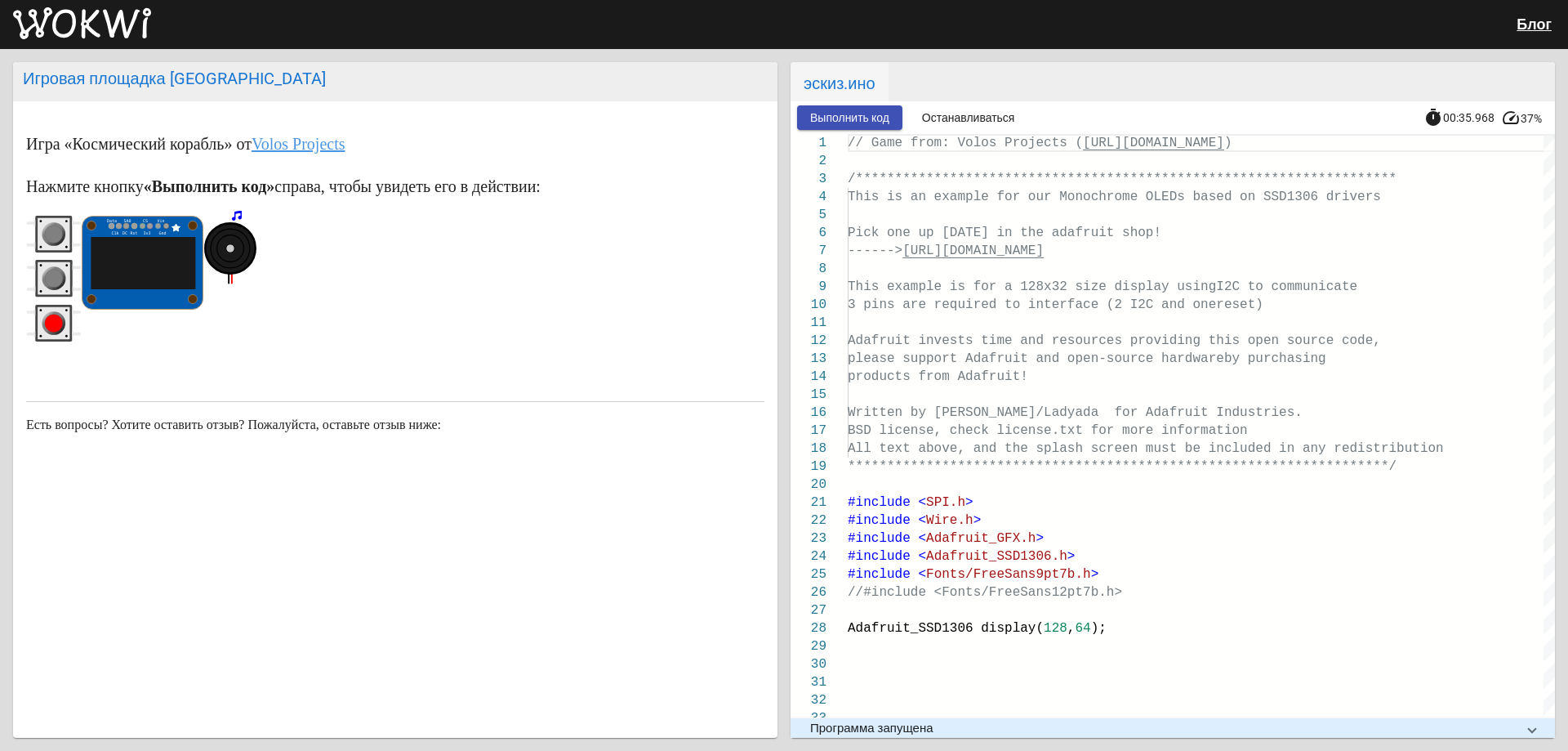
click at [56, 319] on circle "красная кнопка" at bounding box center [54, 323] width 18 height 18
click at [59, 319] on circle "красная кнопка" at bounding box center [54, 323] width 18 height 18
click at [59, 318] on circle "красная кнопка" at bounding box center [54, 323] width 18 height 18
click at [59, 317] on circle "красная кнопка" at bounding box center [54, 323] width 18 height 18
click at [59, 283] on circle "серая кнопка" at bounding box center [54, 279] width 18 height 18
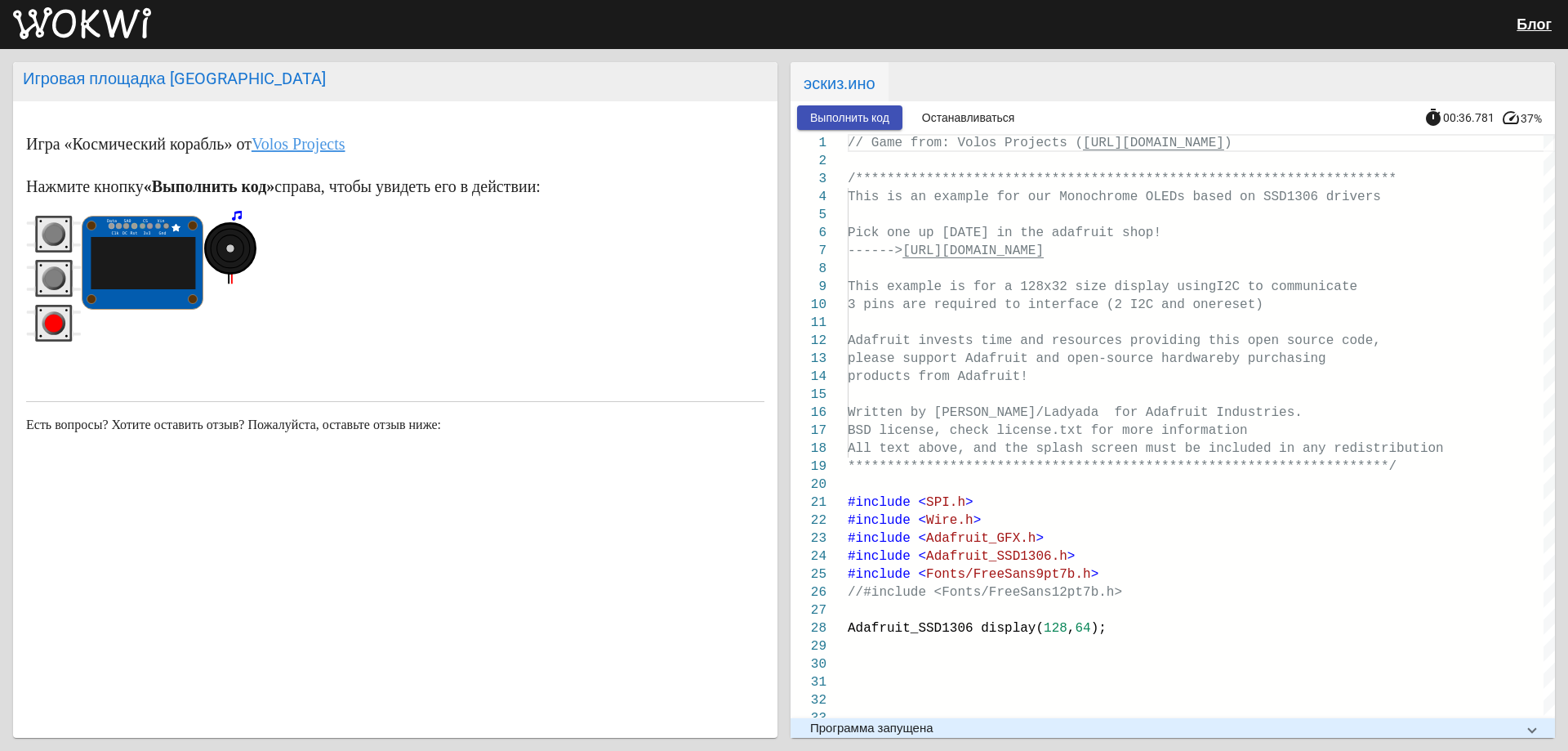
click at [57, 283] on circle "серая кнопка" at bounding box center [54, 279] width 18 height 18
click at [60, 317] on circle "красная кнопка" at bounding box center [54, 323] width 18 height 18
click at [57, 314] on circle "красная кнопка" at bounding box center [54, 323] width 18 height 18
click at [56, 313] on circle "красная кнопка" at bounding box center [55, 323] width 24 height 24
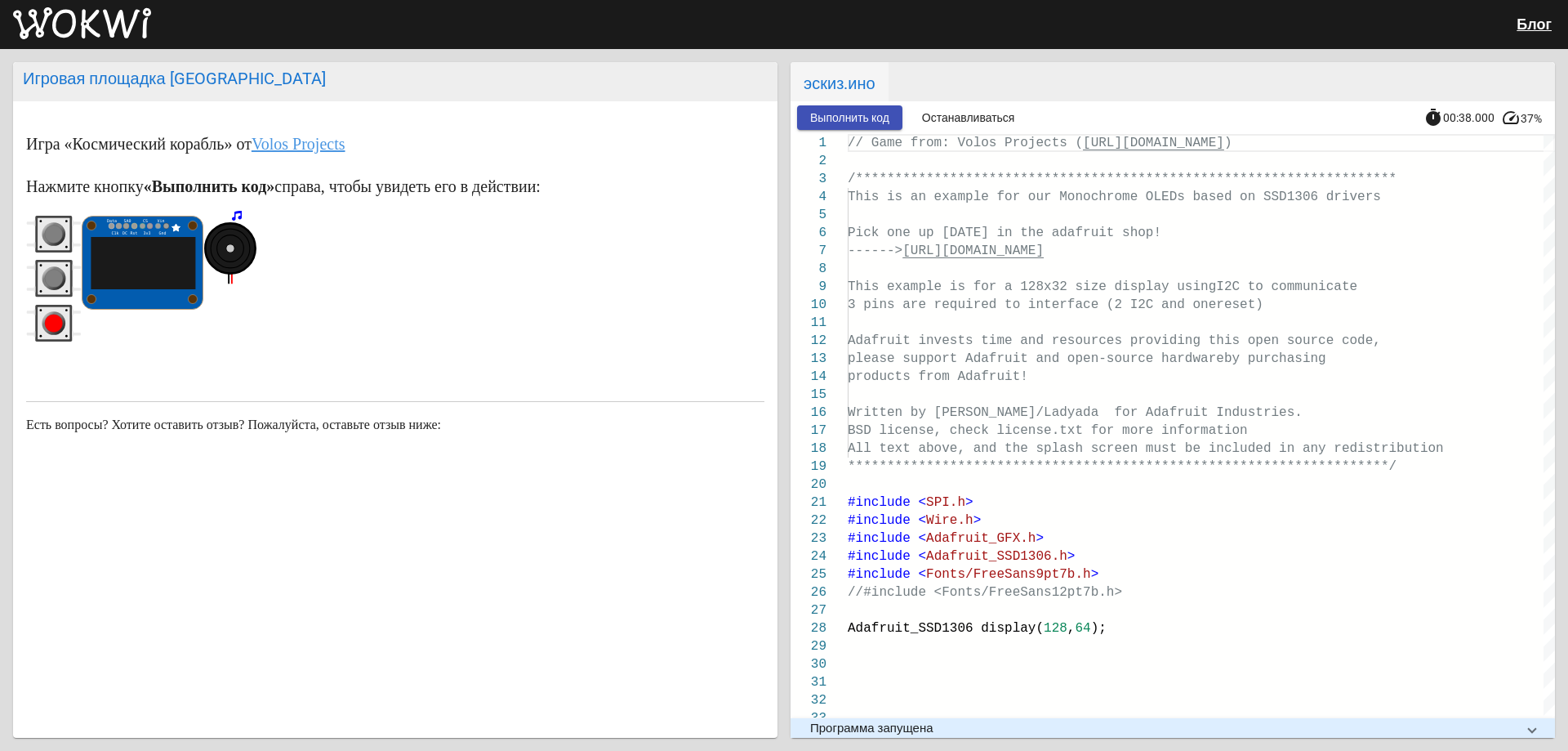
click at [53, 306] on rect "красная кнопка" at bounding box center [54, 323] width 36 height 36
click at [56, 308] on icon "красная кнопка" at bounding box center [54, 323] width 56 height 36
click at [52, 281] on circle "серая кнопка" at bounding box center [54, 279] width 18 height 18
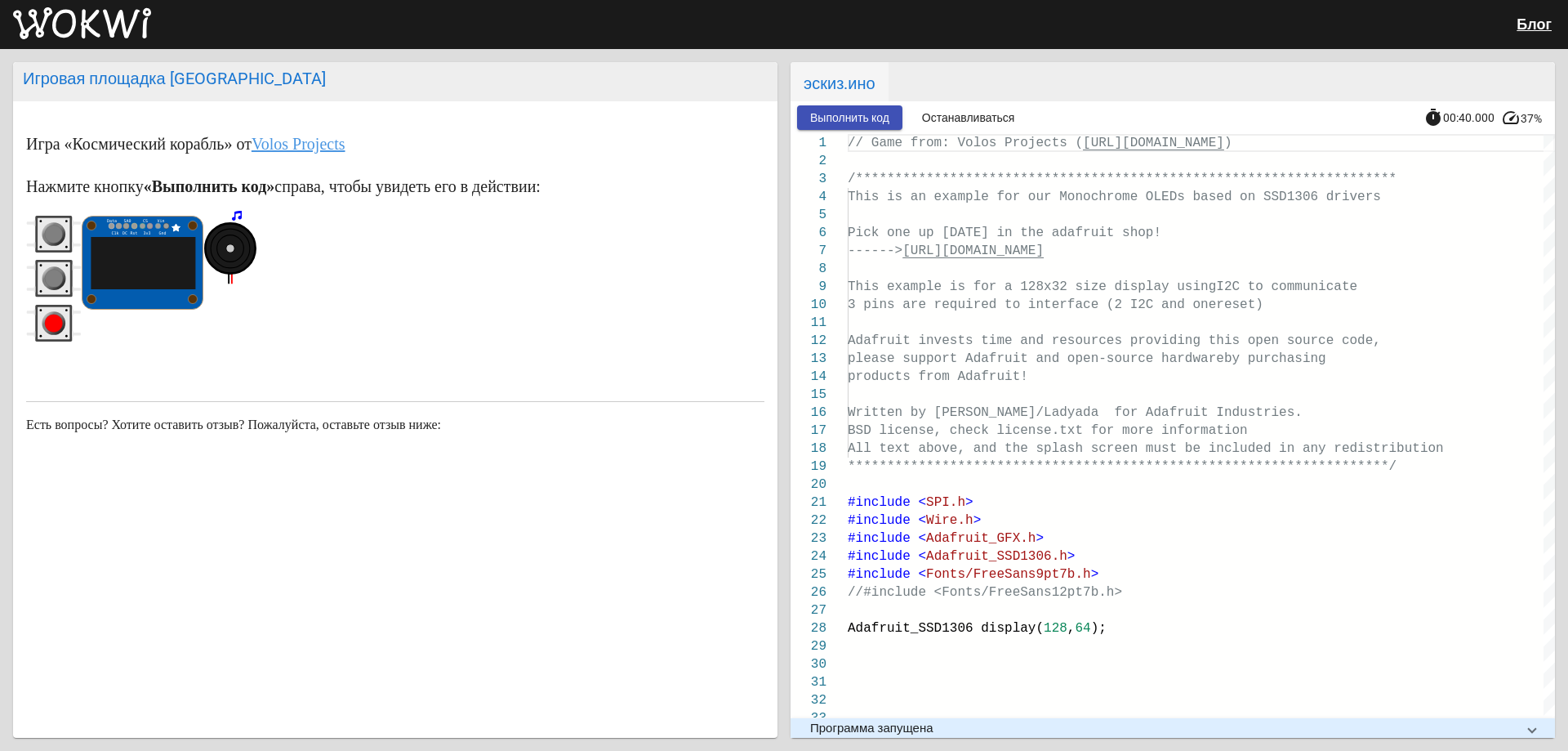
click at [60, 326] on circle "красная кнопка" at bounding box center [54, 323] width 18 height 18
click at [57, 323] on circle "красная кнопка" at bounding box center [54, 323] width 18 height 18
click at [60, 325] on circle "красная кнопка" at bounding box center [54, 323] width 18 height 18
click at [58, 325] on circle "красная кнопка" at bounding box center [54, 323] width 18 height 18
click at [53, 320] on circle "красная кнопка" at bounding box center [54, 323] width 18 height 18
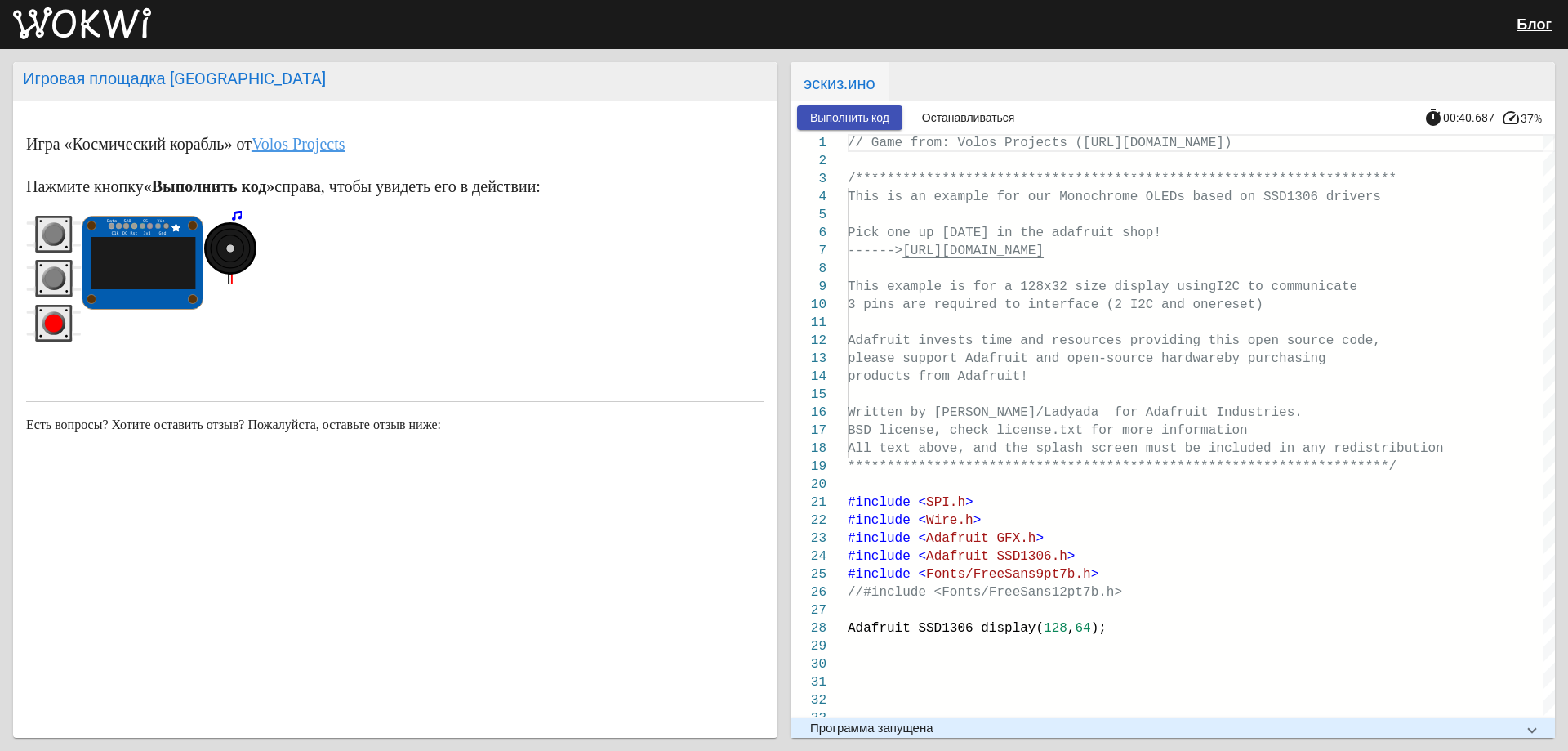
click at [48, 314] on icon "красная кнопка" at bounding box center [54, 323] width 56 height 36
click at [52, 310] on icon "красная кнопка" at bounding box center [54, 323] width 56 height 36
click at [53, 310] on rect "красная кнопка" at bounding box center [54, 323] width 33 height 33
click at [53, 308] on rect "красная кнопка" at bounding box center [54, 323] width 33 height 33
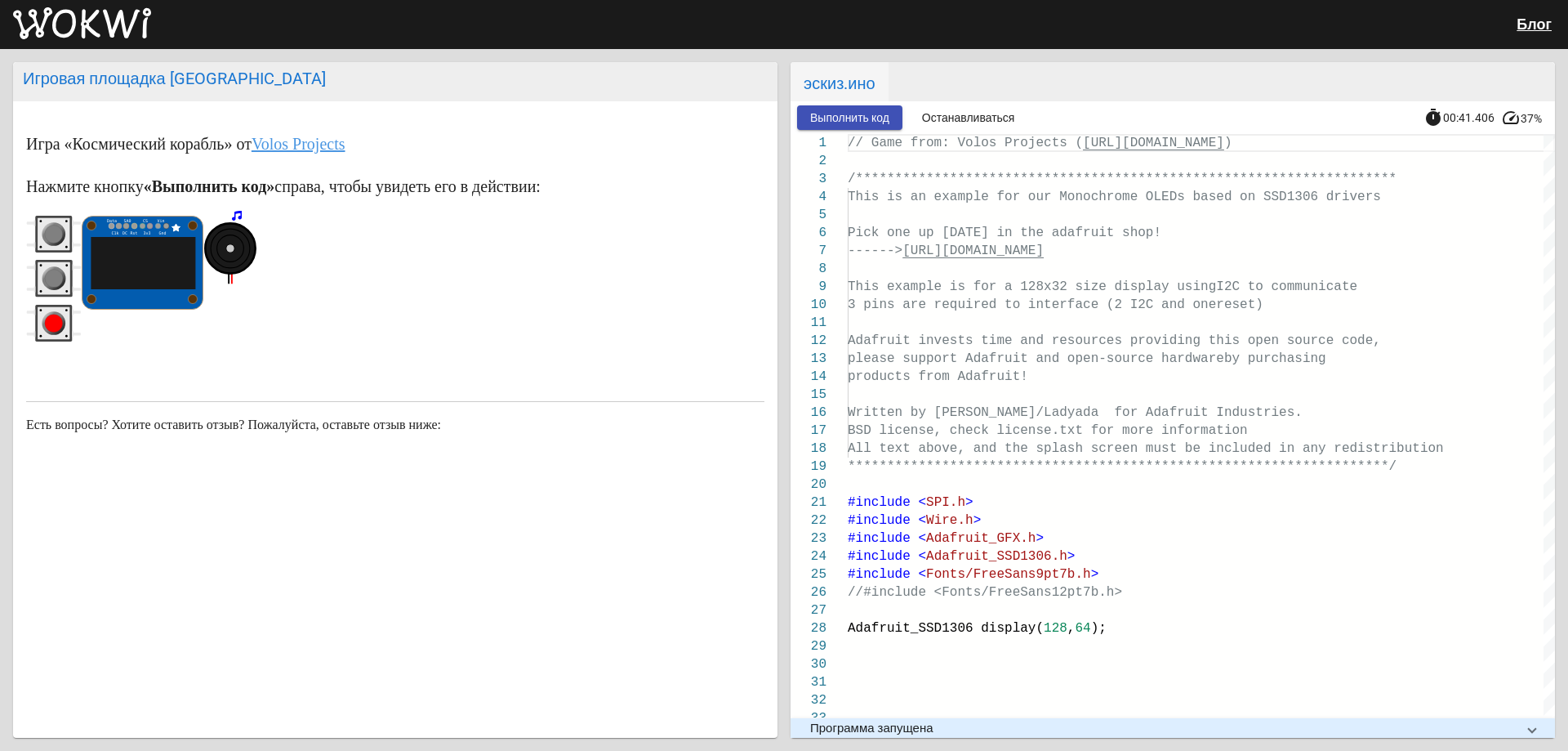
click at [55, 308] on rect "красная кнопка" at bounding box center [54, 323] width 33 height 33
click at [54, 308] on rect "красная кнопка" at bounding box center [54, 323] width 33 height 33
click at [56, 309] on rect "красная кнопка" at bounding box center [54, 323] width 33 height 33
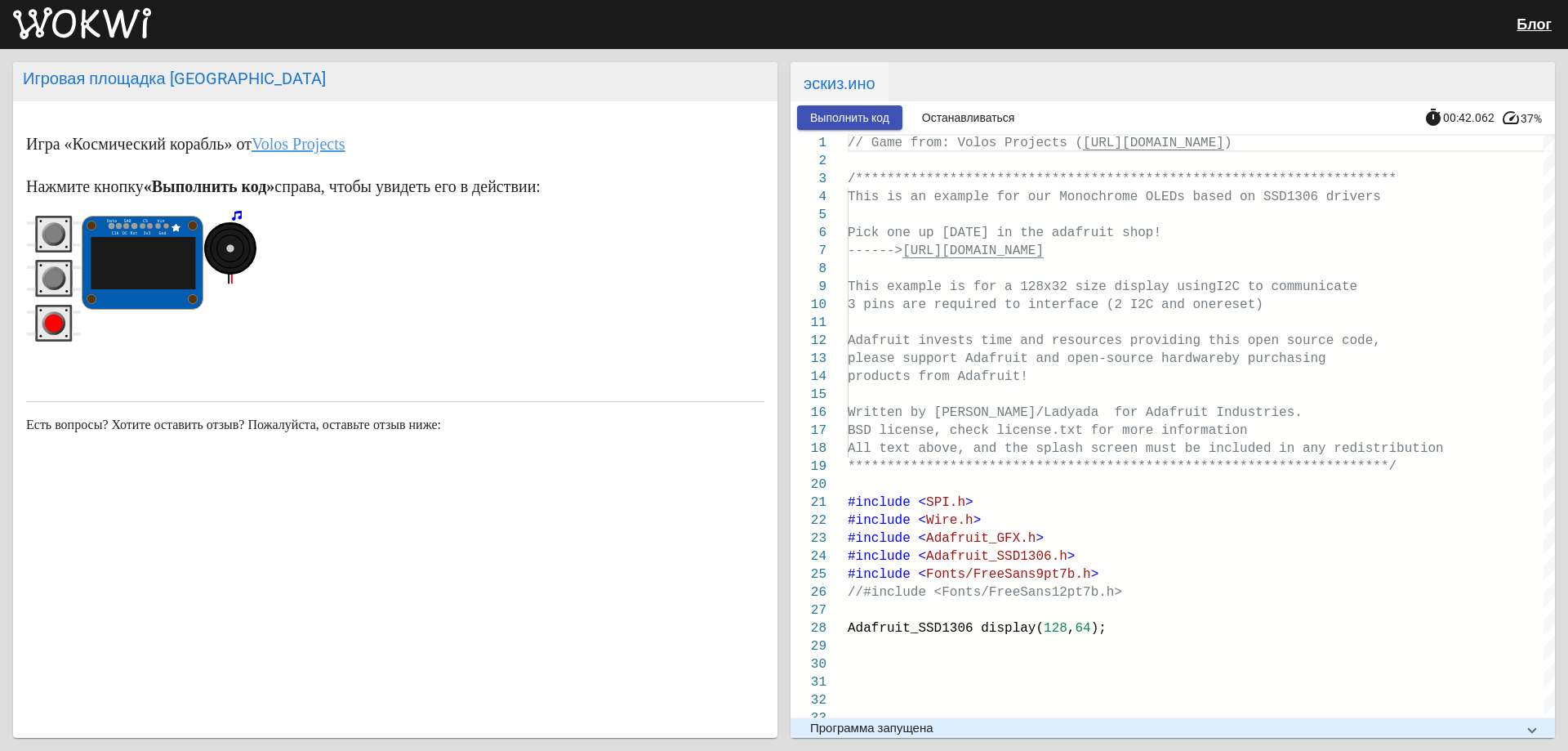
click at [57, 310] on rect "красная кнопка" at bounding box center [54, 323] width 33 height 33
click at [55, 306] on rect "красная кнопка" at bounding box center [54, 323] width 36 height 36
click at [51, 301] on div at bounding box center [54, 282] width 56 height 133
click at [47, 299] on button "серая кнопка" at bounding box center [54, 279] width 56 height 39
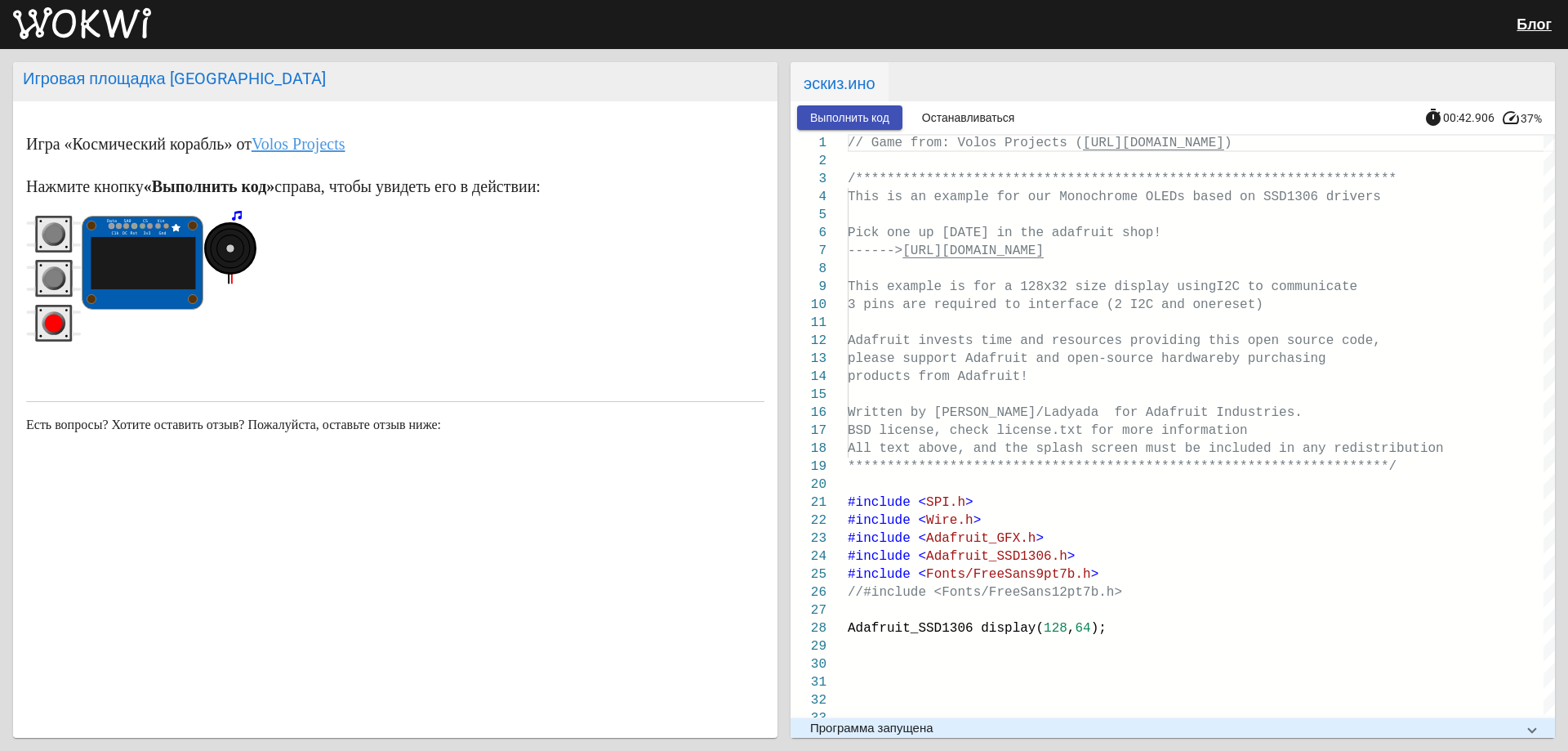
click at [48, 299] on button "серая кнопка" at bounding box center [54, 279] width 56 height 39
click at [49, 300] on wokwi-pushbutton at bounding box center [54, 281] width 56 height 44
click at [53, 303] on wokwi-pushbutton at bounding box center [54, 281] width 56 height 44
click at [56, 240] on circle "серая кнопка" at bounding box center [54, 235] width 18 height 18
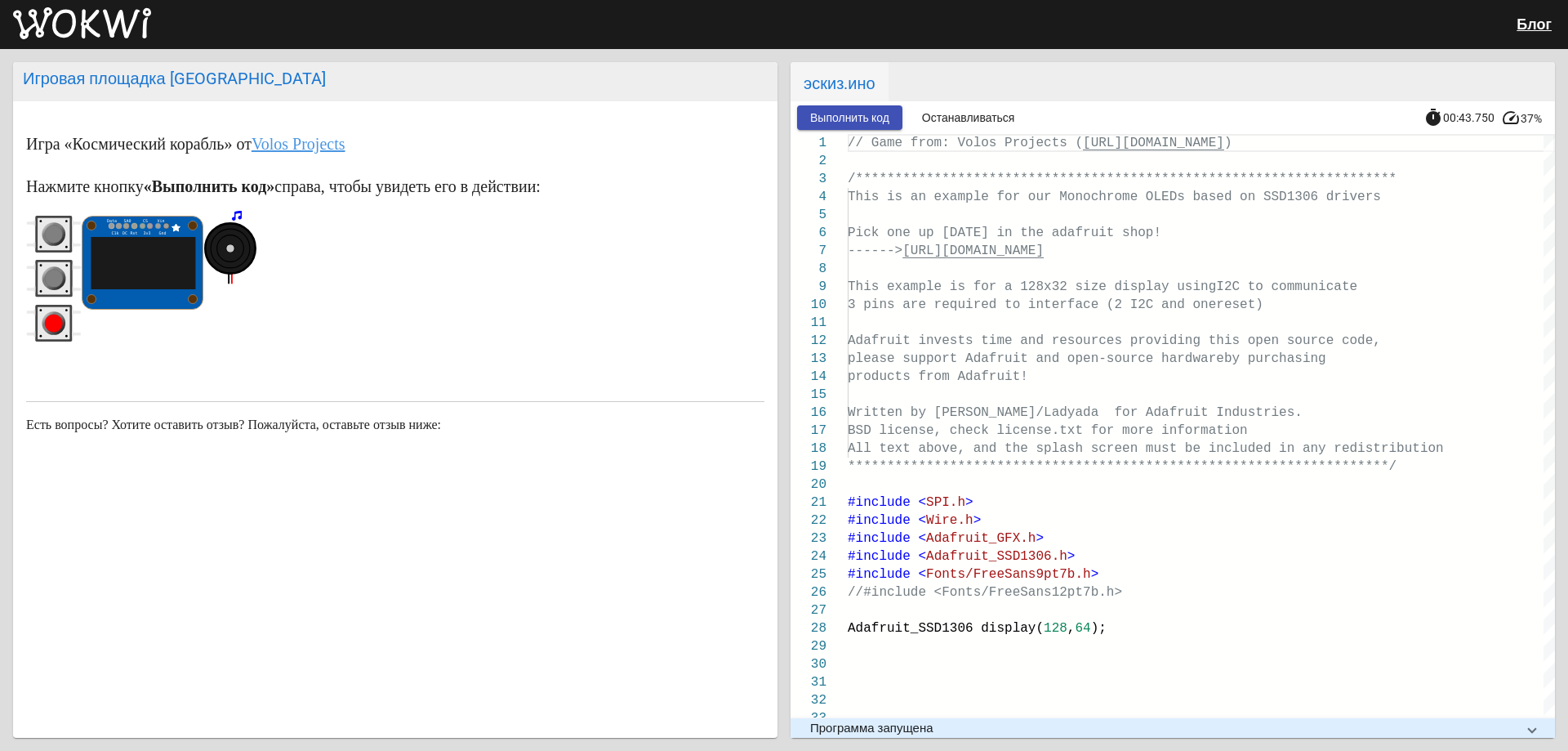
click at [60, 244] on g "серая кнопка" at bounding box center [55, 234] width 24 height 24
click at [63, 248] on icon "серая кнопка" at bounding box center [54, 234] width 56 height 36
click at [63, 248] on rect "серая кнопка" at bounding box center [54, 235] width 33 height 33
click at [55, 233] on circle "серая кнопка" at bounding box center [54, 235] width 18 height 18
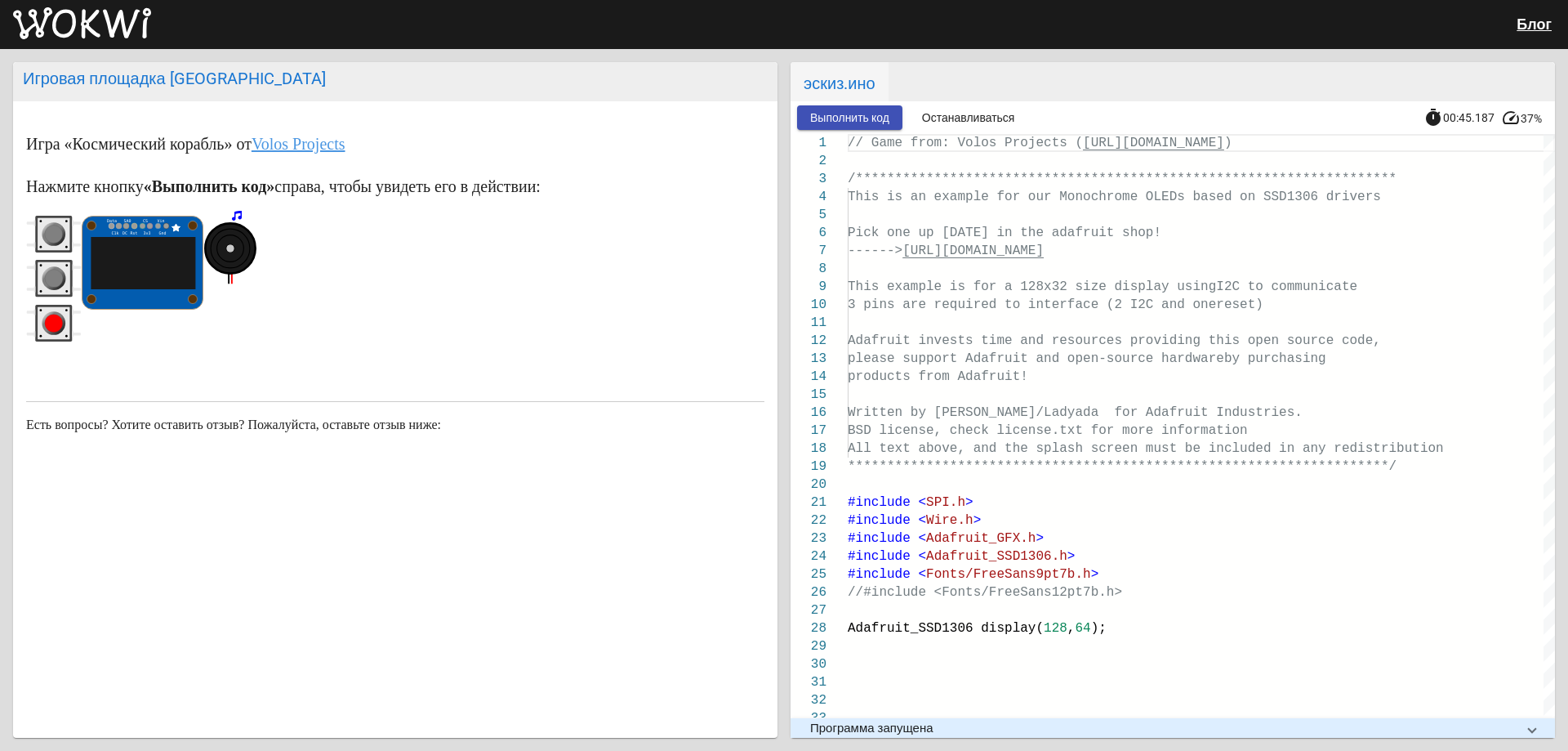
click at [55, 233] on circle "серая кнопка" at bounding box center [54, 235] width 18 height 18
drag, startPoint x: 55, startPoint y: 233, endPoint x: 61, endPoint y: 276, distance: 43.4
click at [61, 266] on div at bounding box center [54, 282] width 56 height 133
click at [60, 281] on circle "серая кнопка" at bounding box center [54, 279] width 18 height 18
click at [56, 278] on circle "серая кнопка" at bounding box center [54, 279] width 18 height 18
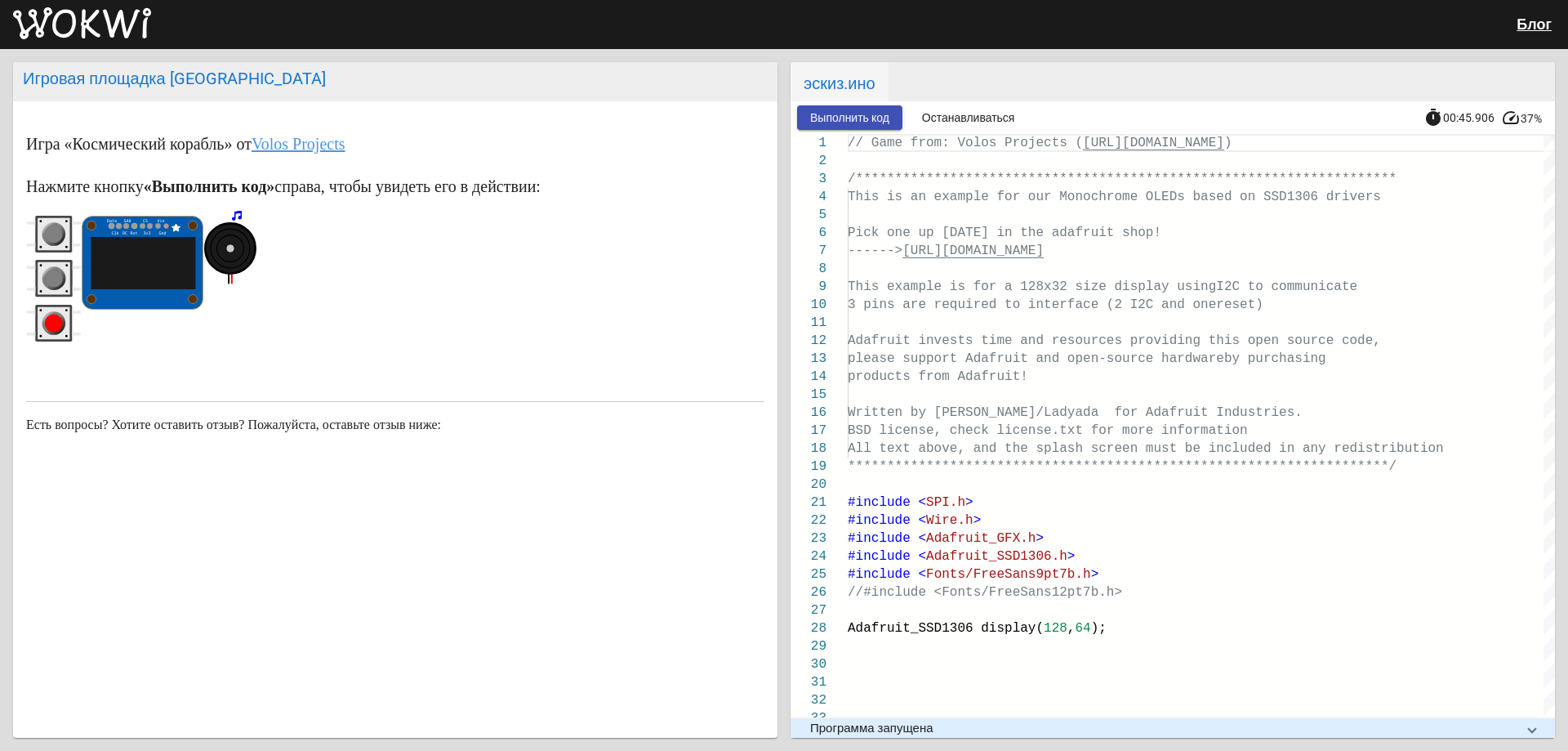
click at [56, 274] on circle "серая кнопка" at bounding box center [54, 279] width 18 height 18
click at [55, 269] on circle "серая кнопка" at bounding box center [55, 279] width 24 height 24
click at [54, 312] on circle "красная кнопка" at bounding box center [55, 323] width 24 height 24
click at [51, 310] on rect "красная кнопка" at bounding box center [54, 323] width 33 height 33
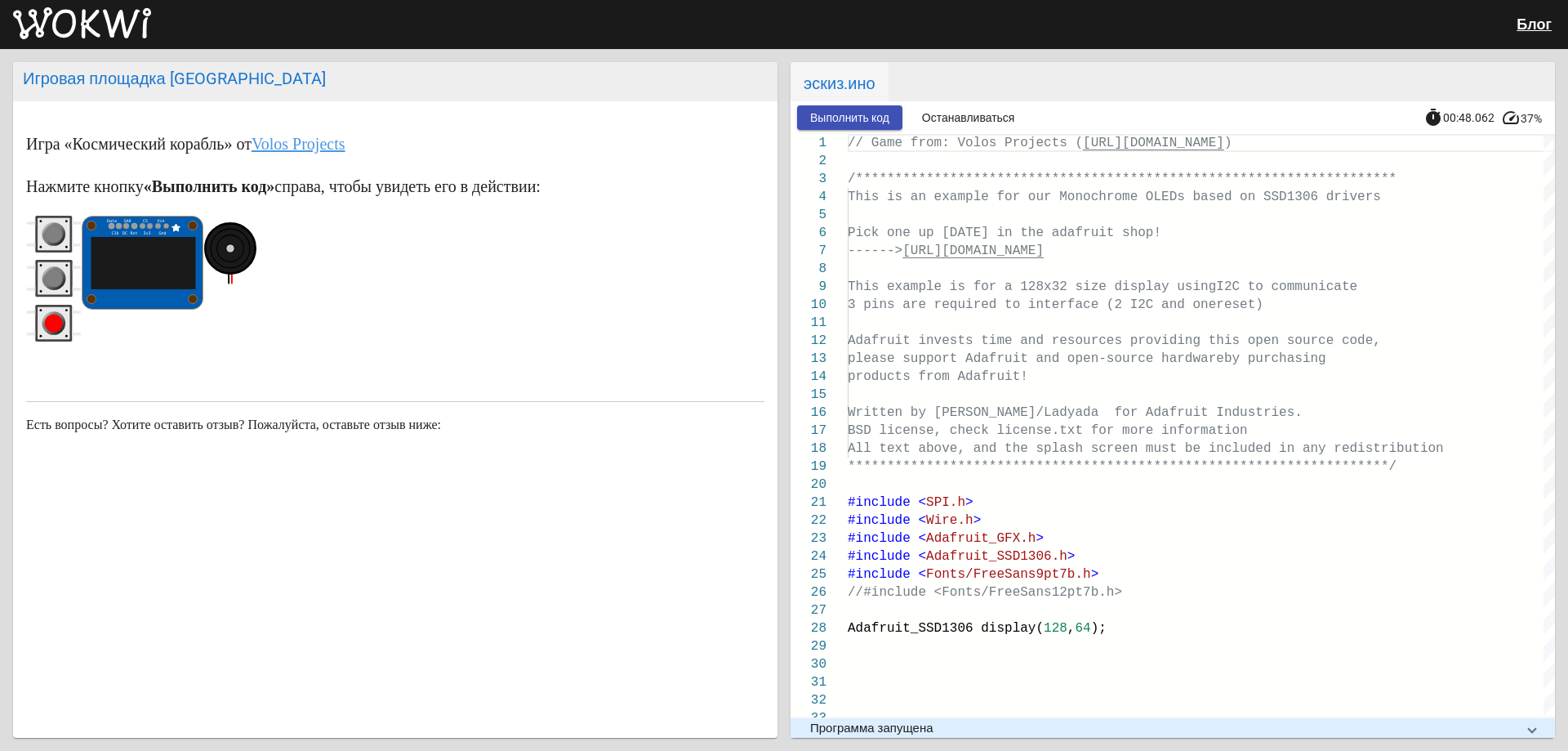
click at [72, 277] on icon "серая кнопка" at bounding box center [54, 278] width 56 height 36
click at [67, 274] on rect "серая кнопка" at bounding box center [54, 279] width 33 height 33
click at [60, 275] on circle "серая кнопка" at bounding box center [54, 279] width 18 height 18
click at [60, 232] on circle "серая кнопка" at bounding box center [54, 235] width 18 height 18
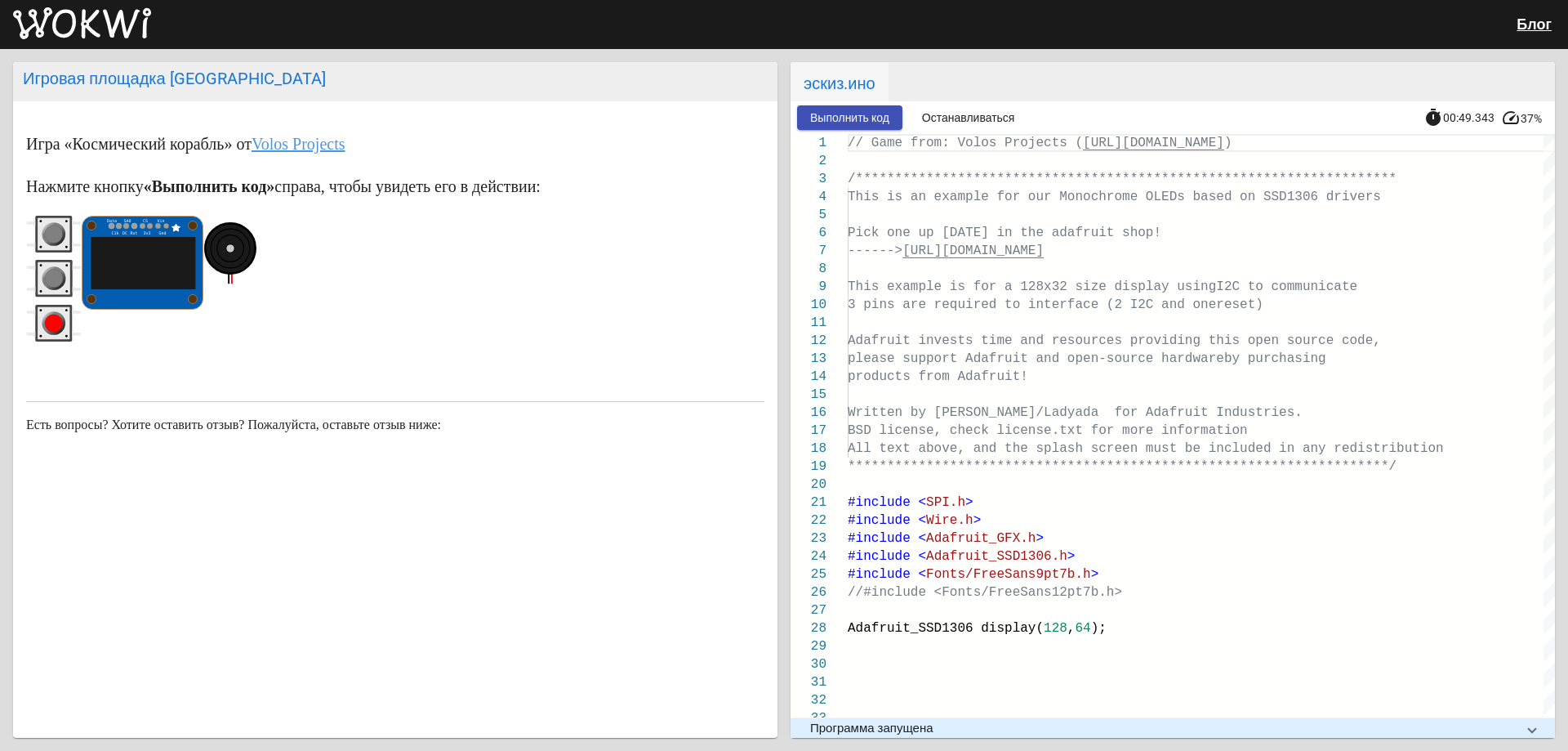
click at [60, 232] on circle "серая кнопка" at bounding box center [54, 235] width 18 height 18
click at [56, 238] on circle "серая кнопка" at bounding box center [54, 235] width 18 height 18
click at [52, 275] on circle "серая кнопка" at bounding box center [54, 279] width 18 height 18
click at [74, 263] on icon "серая кнопка" at bounding box center [54, 278] width 56 height 36
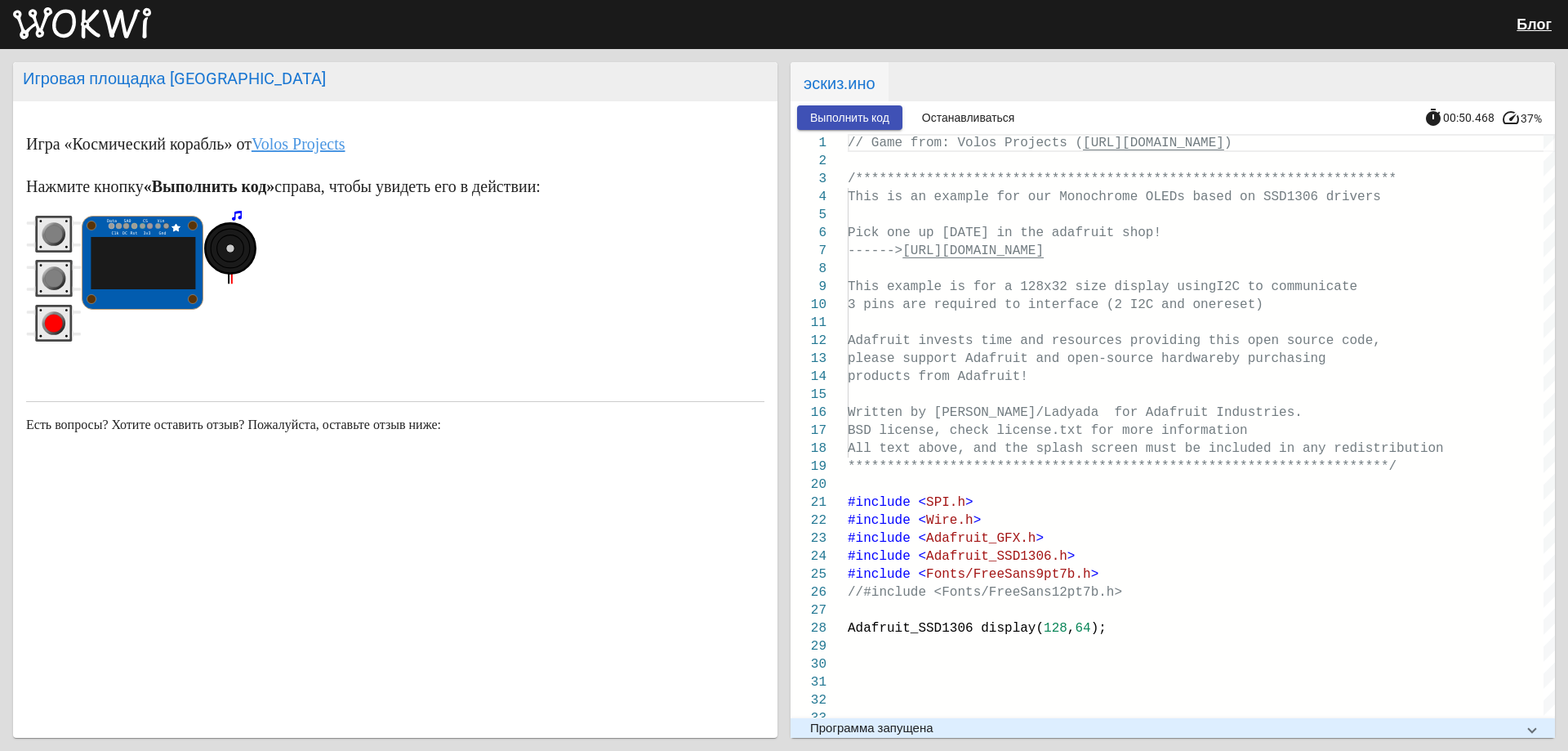
click at [71, 262] on rect "серая кнопка" at bounding box center [54, 278] width 36 height 36
click at [72, 262] on rect "серая кнопка" at bounding box center [54, 278] width 36 height 36
click at [71, 262] on rect "серая кнопка" at bounding box center [54, 278] width 36 height 36
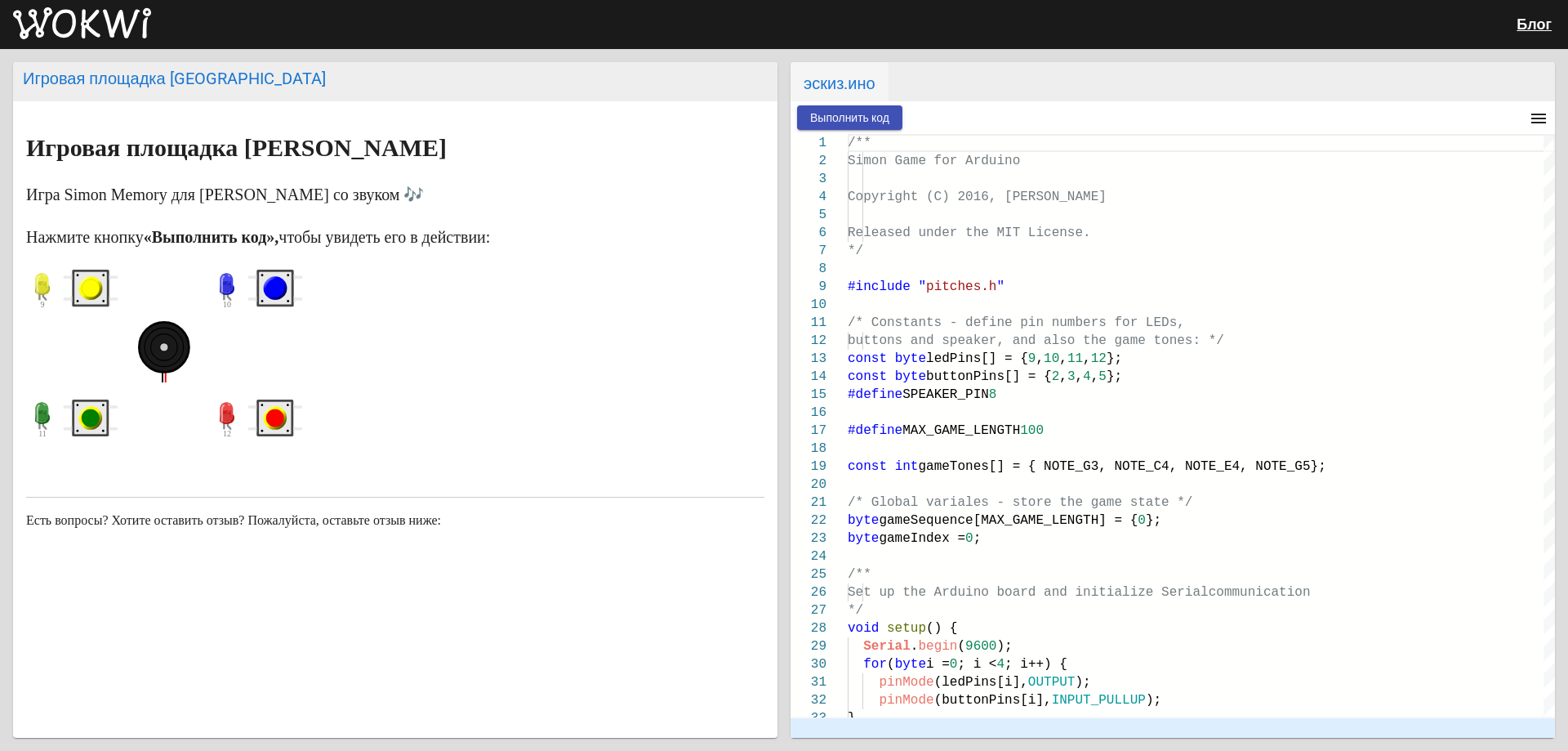
click at [265, 289] on circle "синяя кнопка" at bounding box center [276, 289] width 24 height 24
click at [278, 295] on circle "синяя кнопка" at bounding box center [276, 289] width 18 height 18
click at [820, 114] on font "Выполнить код" at bounding box center [849, 117] width 79 height 13
click at [280, 290] on circle "синяя кнопка" at bounding box center [276, 289] width 18 height 18
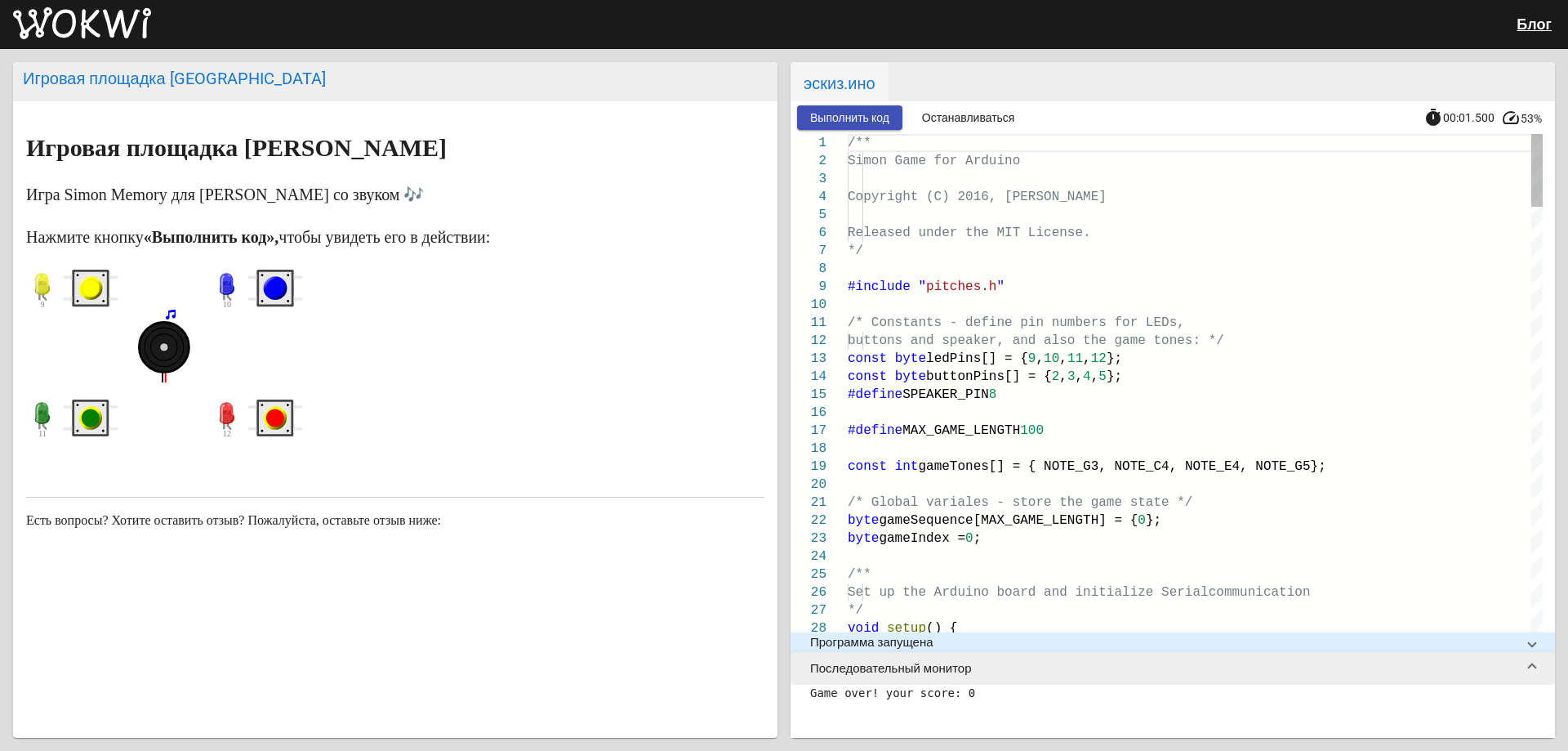
click at [278, 418] on circle "красная кнопка" at bounding box center [276, 419] width 18 height 18
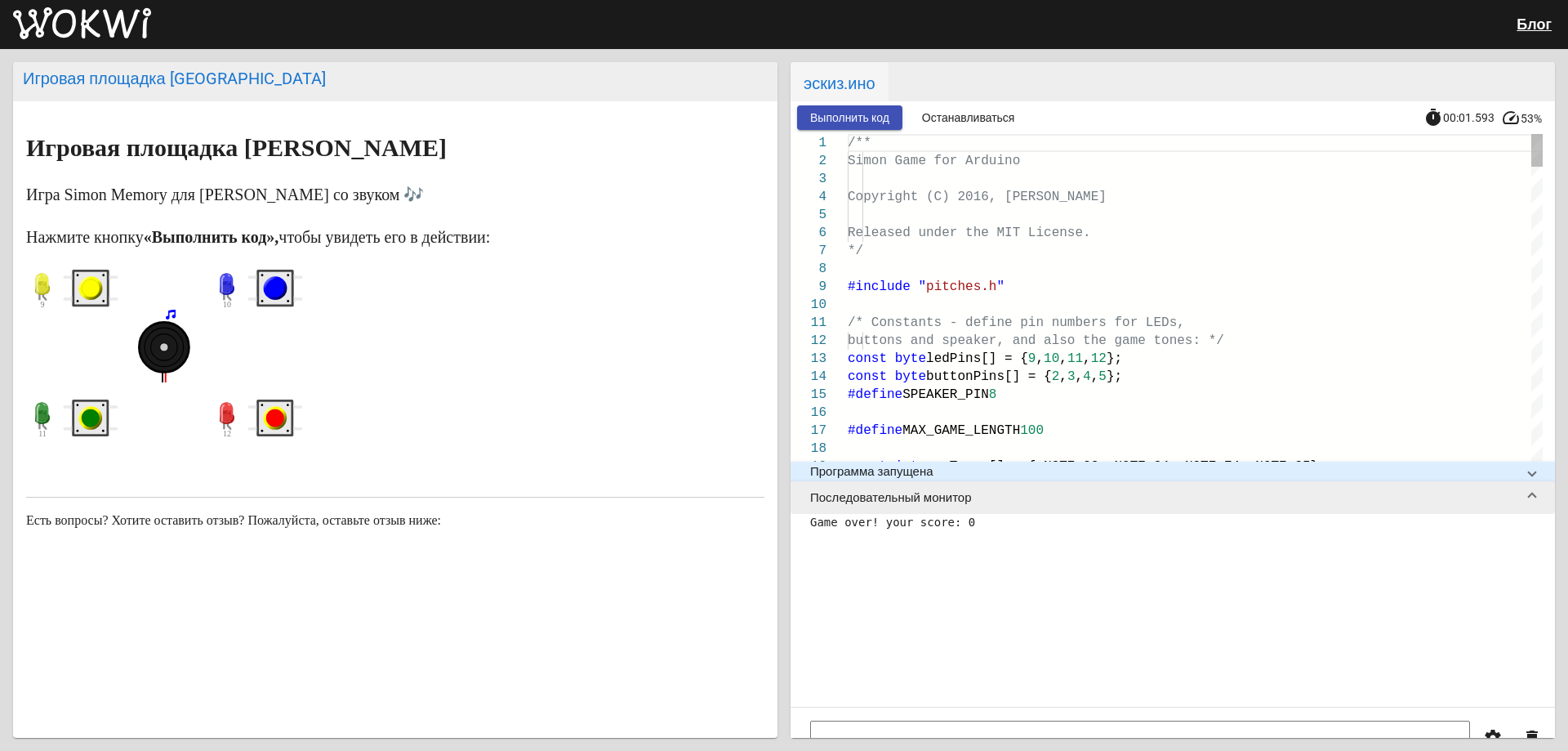
click at [278, 418] on circle "красная кнопка" at bounding box center [276, 419] width 18 height 18
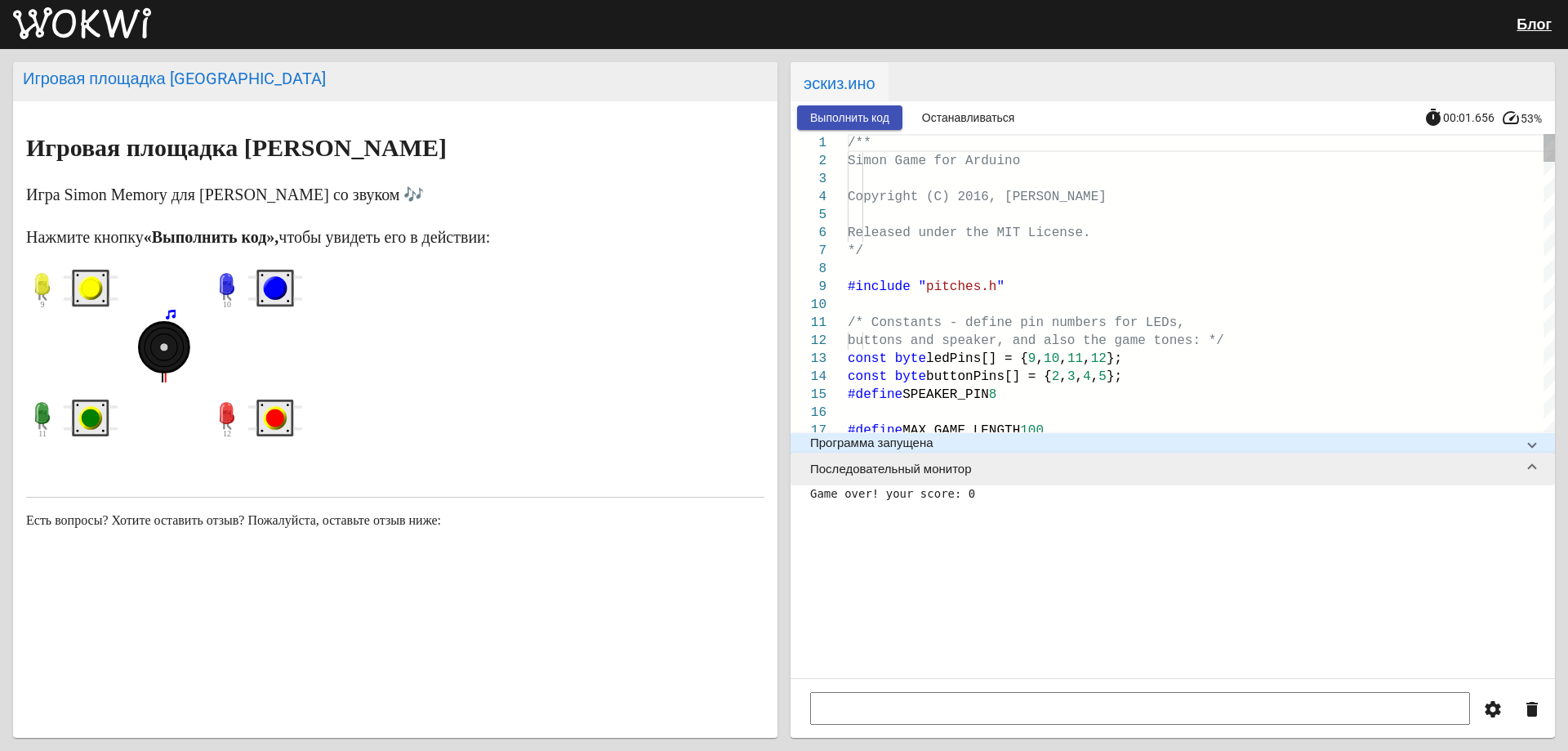
click at [278, 418] on circle "красная кнопка" at bounding box center [276, 419] width 18 height 18
click at [270, 291] on circle "синяя кнопка" at bounding box center [276, 289] width 18 height 18
click at [274, 289] on circle "синяя кнопка" at bounding box center [276, 289] width 18 height 18
click at [270, 412] on circle "красная кнопка" at bounding box center [276, 418] width 24 height 24
click at [98, 414] on circle "зеленая кнопка" at bounding box center [91, 418] width 24 height 24
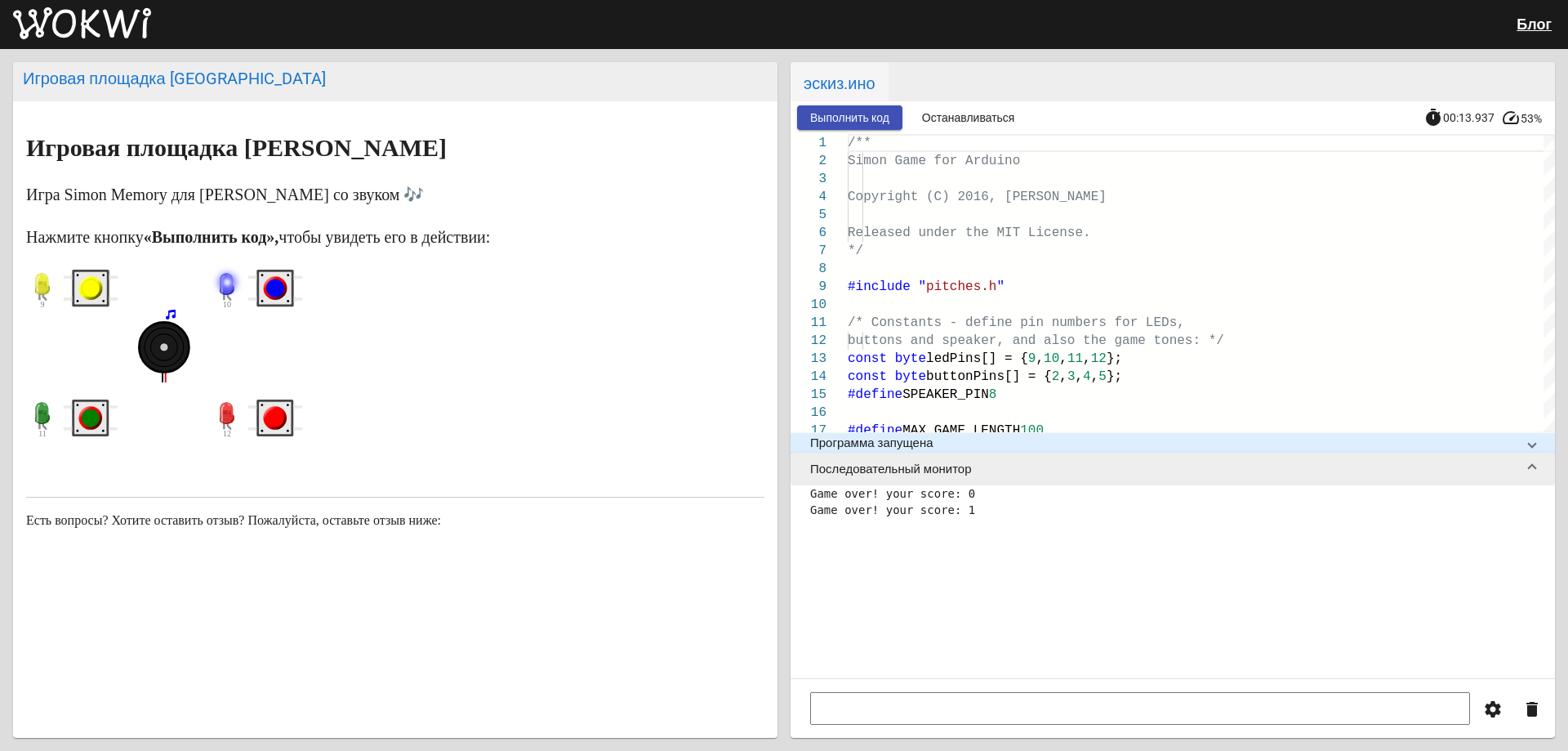
click at [285, 294] on circle "синяя кнопка" at bounding box center [276, 289] width 24 height 24
click at [91, 284] on circle "желтая кнопка" at bounding box center [91, 289] width 18 height 18
click at [93, 412] on circle "зеленая кнопка" at bounding box center [91, 419] width 18 height 18
click at [91, 420] on circle "зеленая кнопка" at bounding box center [91, 419] width 18 height 18
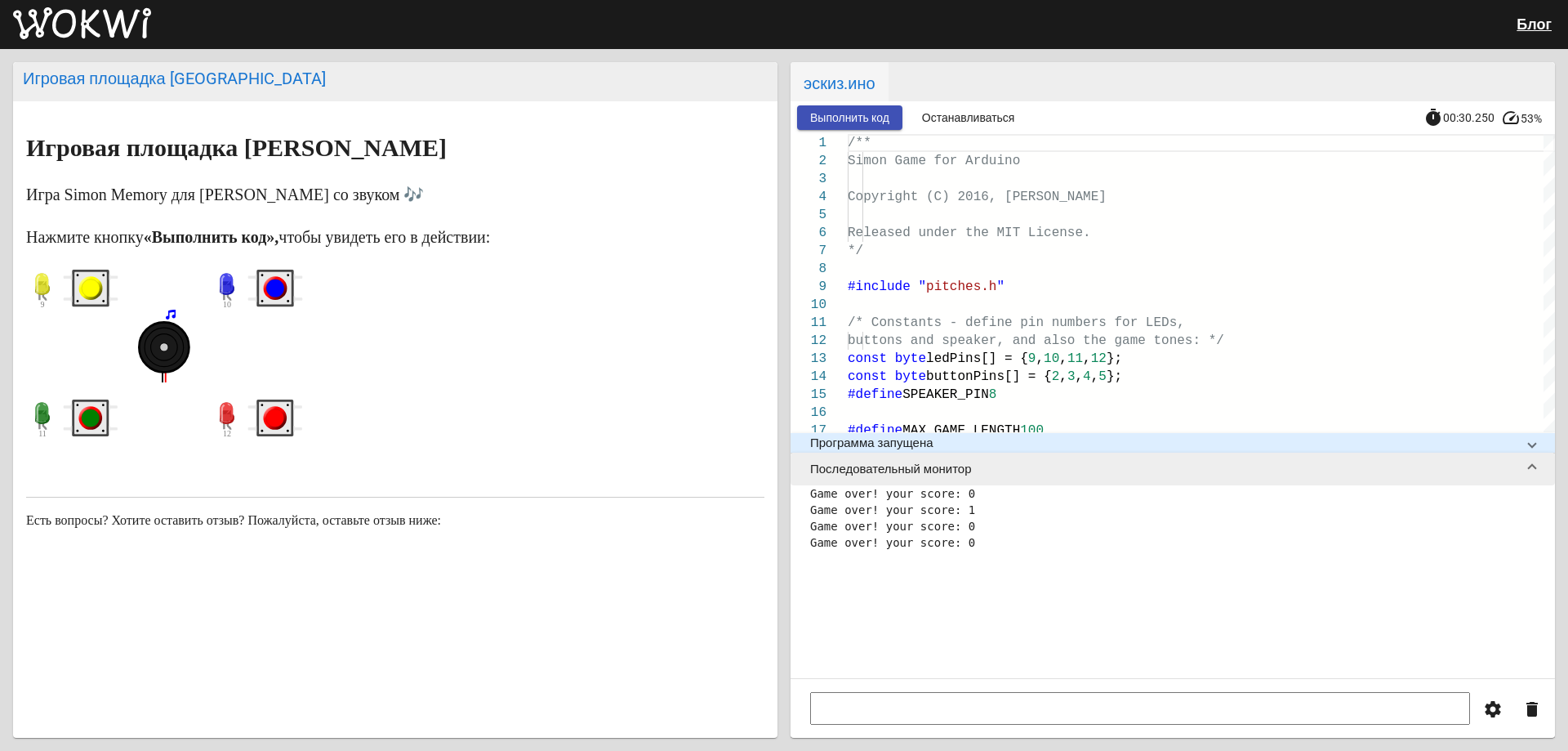
click at [91, 420] on circle "зеленая кнопка" at bounding box center [91, 419] width 18 height 18
click at [86, 417] on circle "зеленая кнопка" at bounding box center [91, 419] width 18 height 18
click at [90, 289] on circle "желтая кнопка" at bounding box center [91, 289] width 18 height 18
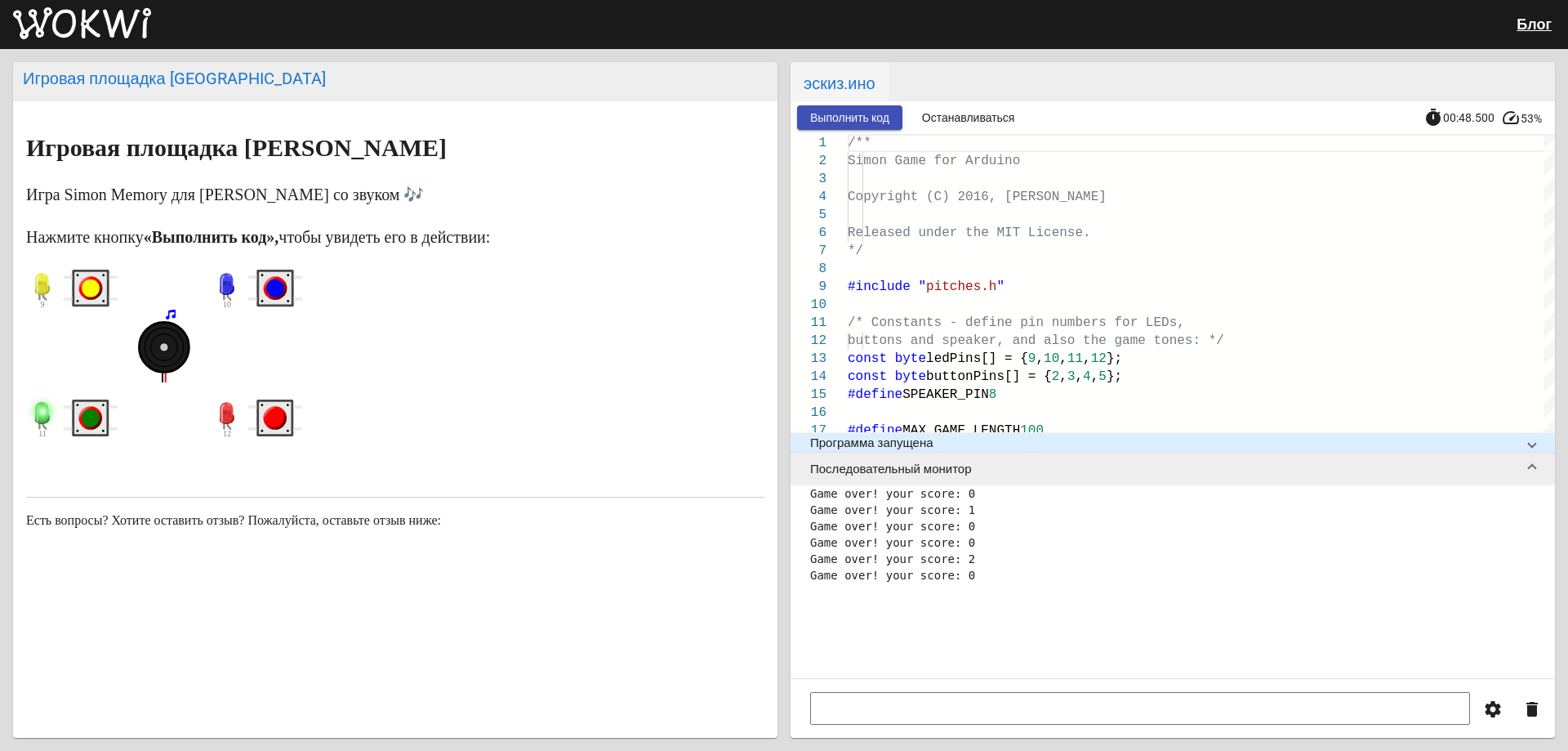
click at [89, 415] on circle "зеленая кнопка" at bounding box center [91, 419] width 18 height 18
click at [282, 411] on rect "красная кнопка" at bounding box center [275, 418] width 33 height 33
click at [274, 417] on circle "красная кнопка" at bounding box center [276, 419] width 18 height 18
drag, startPoint x: 264, startPoint y: 282, endPoint x: 274, endPoint y: 286, distance: 10.8
click at [274, 286] on icon "синяя кнопка" at bounding box center [275, 288] width 56 height 36
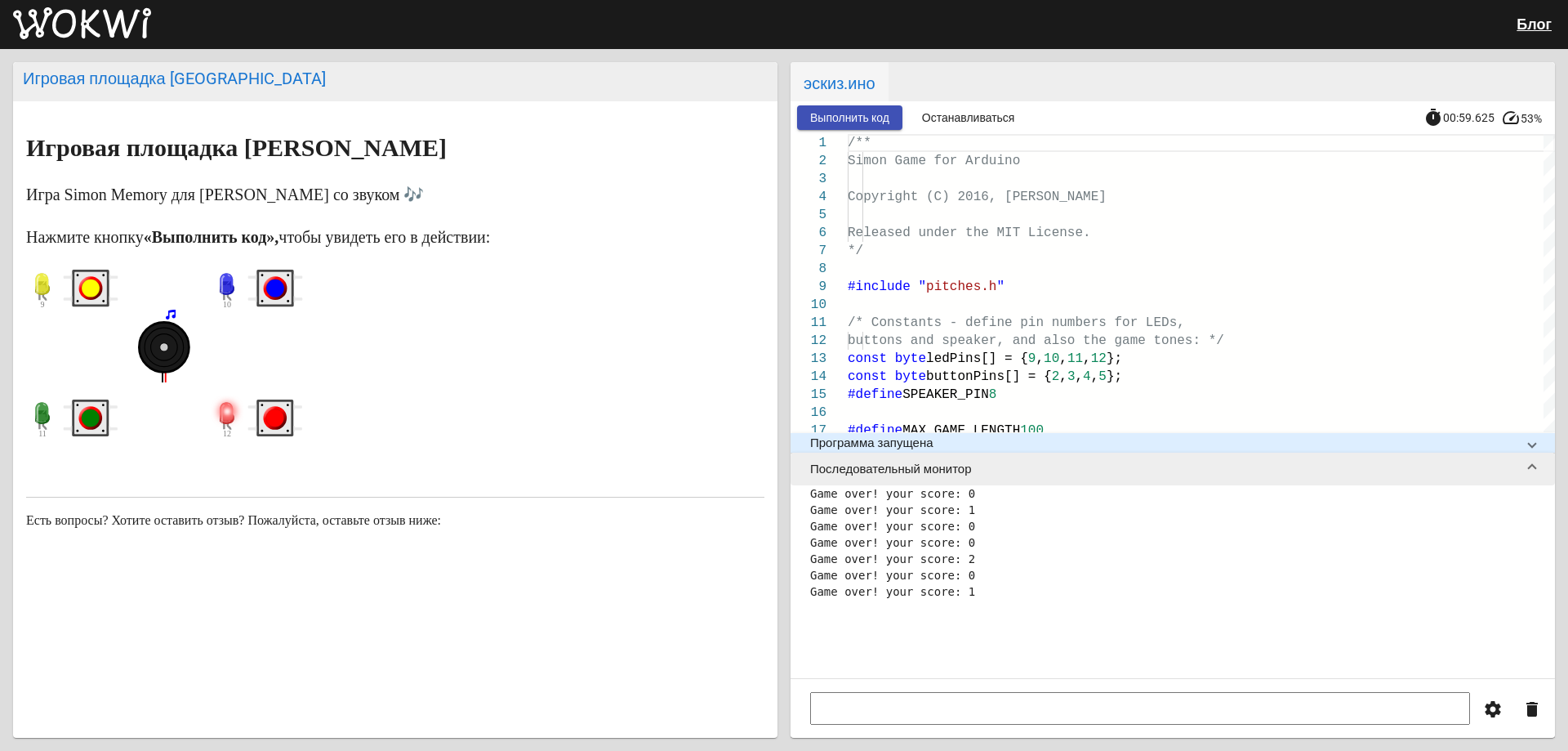
click at [278, 419] on circle "красная кнопка" at bounding box center [276, 419] width 18 height 18
click at [267, 294] on circle "синяя кнопка" at bounding box center [276, 289] width 18 height 18
click at [275, 421] on circle "красная кнопка" at bounding box center [276, 419] width 18 height 18
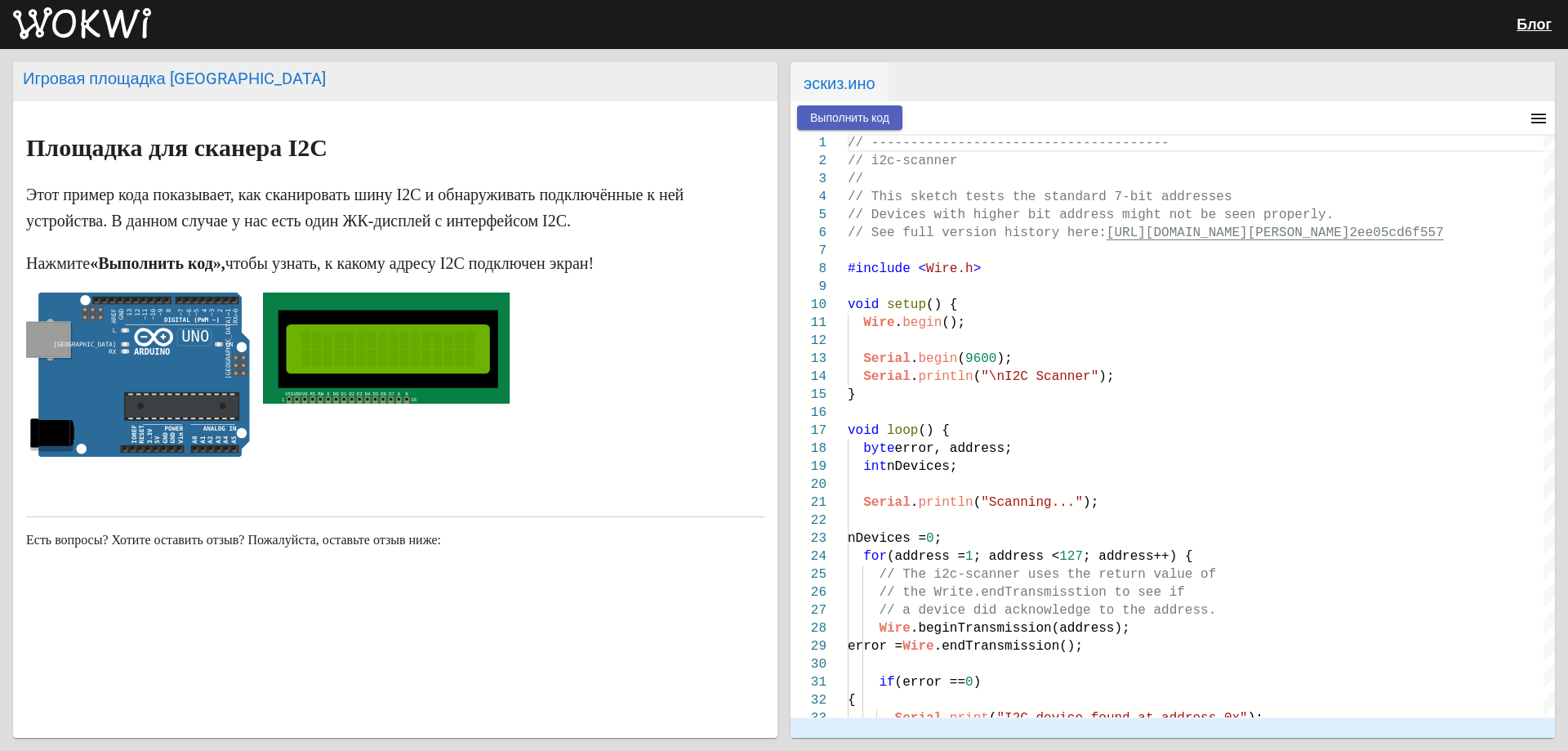
click at [879, 109] on button "Выполнить код" at bounding box center [850, 117] width 106 height 25
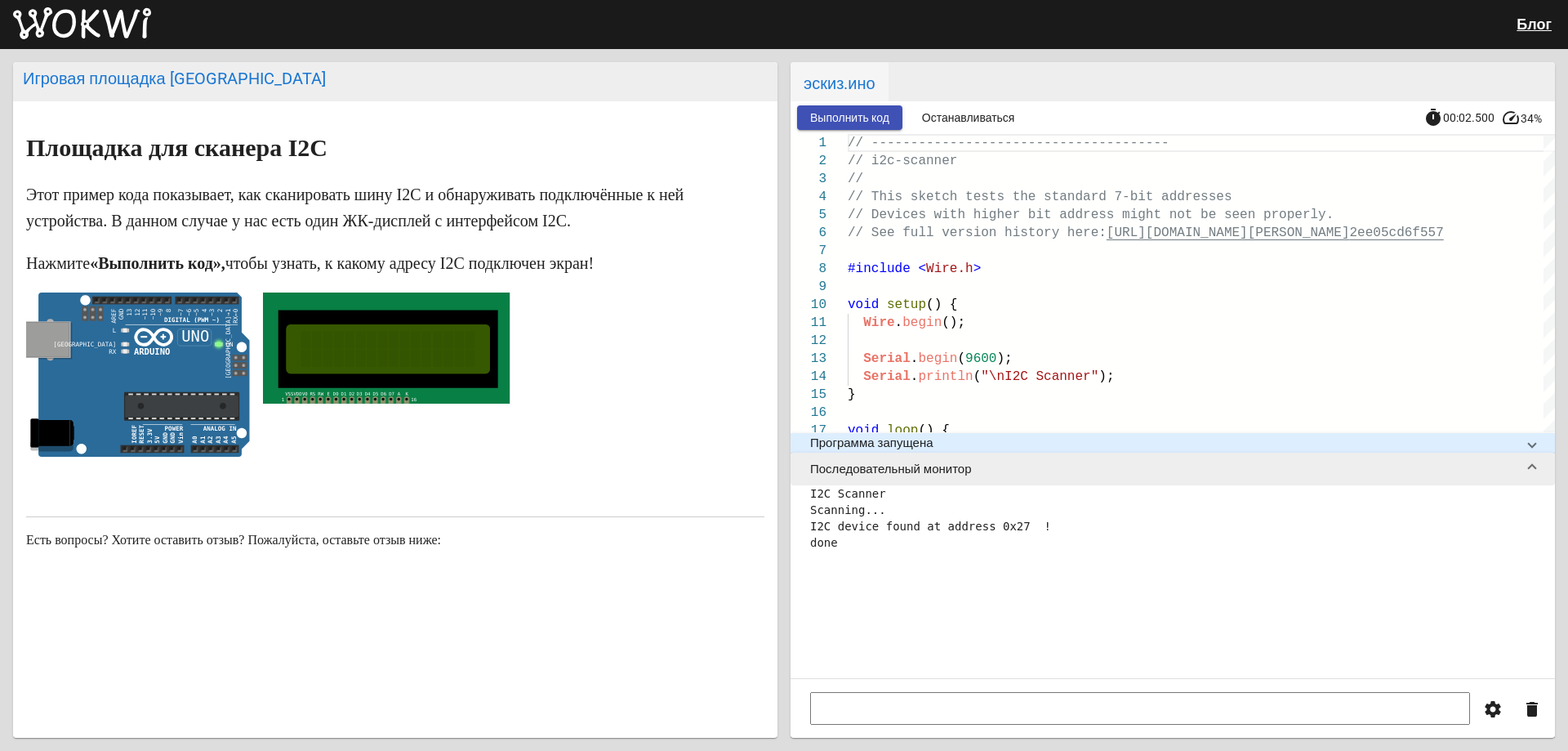
click at [386, 362] on rect at bounding box center [388, 348] width 173 height 36
drag, startPoint x: 389, startPoint y: 365, endPoint x: 408, endPoint y: 386, distance: 28.3
click at [412, 392] on icon "1 VSS VDD V0 RS RW E D0 D1 D2 D3 D4 D5 D6 D7 A K 16" at bounding box center [386, 348] width 247 height 111
drag, startPoint x: 190, startPoint y: 358, endPoint x: 255, endPoint y: 330, distance: 70.8
click at [203, 361] on icon at bounding box center [144, 374] width 211 height 165
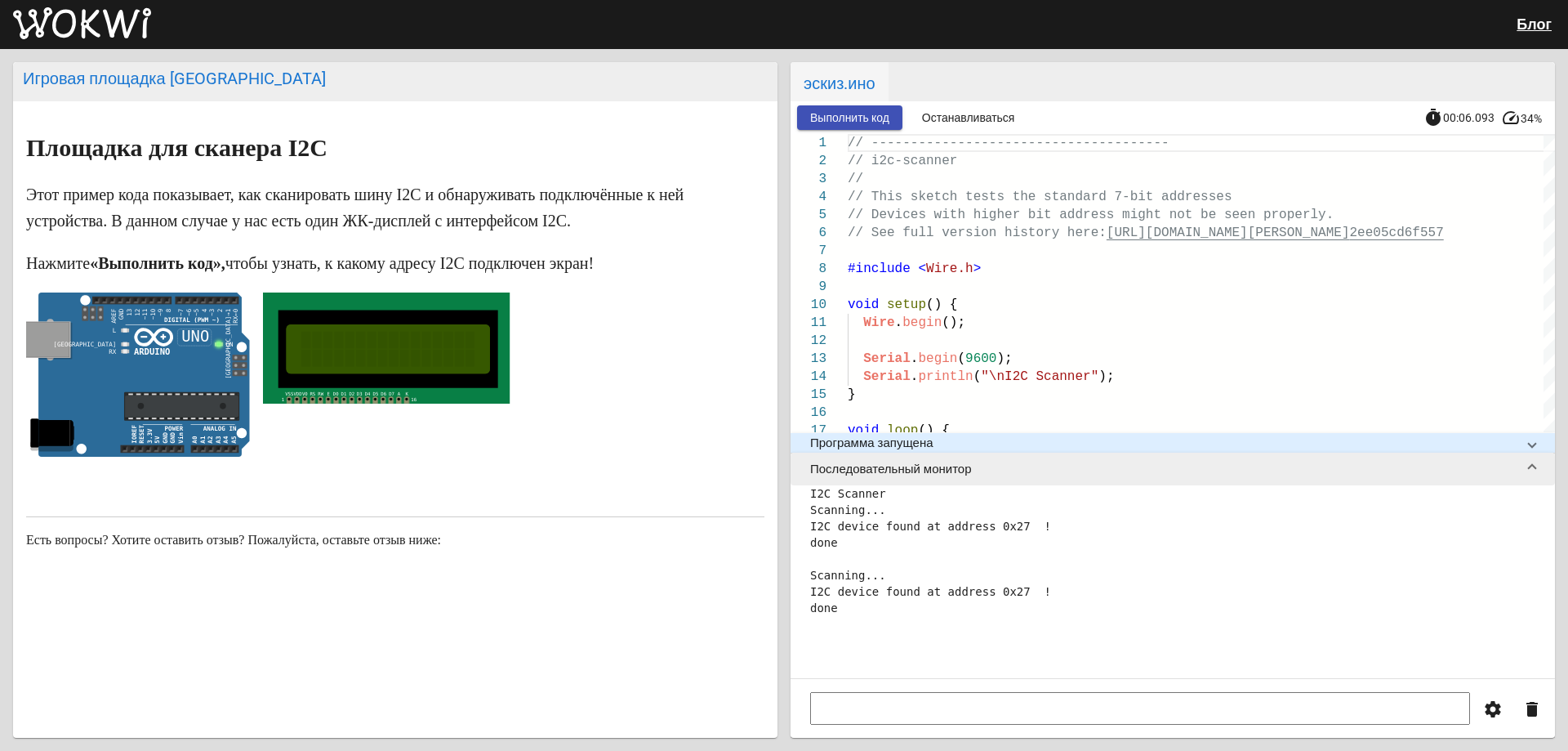
click at [413, 366] on rect at bounding box center [388, 348] width 173 height 36
click at [867, 712] on input at bounding box center [1139, 708] width 660 height 33
click at [877, 714] on input at bounding box center [1139, 708] width 660 height 33
type input "w"
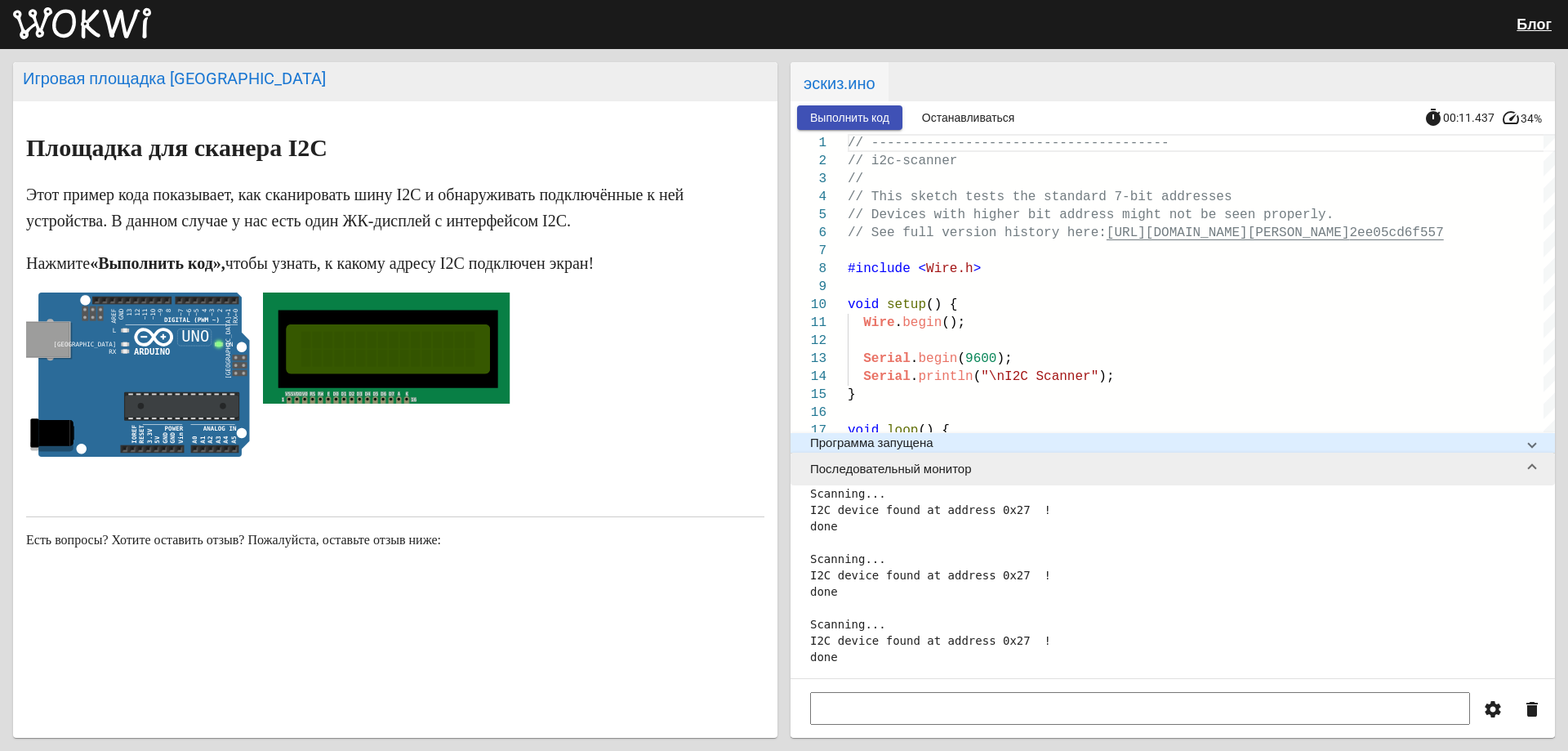
drag, startPoint x: 377, startPoint y: 368, endPoint x: 473, endPoint y: 371, distance: 96.0
click at [473, 371] on icon "1 VSS VDD V0 RS RW E D0 D1 D2 D3 D4 D5 D6 D7 A K 16" at bounding box center [386, 348] width 247 height 111
drag, startPoint x: 540, startPoint y: 275, endPoint x: 591, endPoint y: 274, distance: 51.0
click at [592, 276] on p "Нажмите «Выполнить код», чтобы узнать, к какому адресу I2C подключен экран!" at bounding box center [395, 263] width 738 height 26
click at [584, 267] on font "чтобы узнать, к какому адресу I2C подключен экран!" at bounding box center [410, 263] width 369 height 18
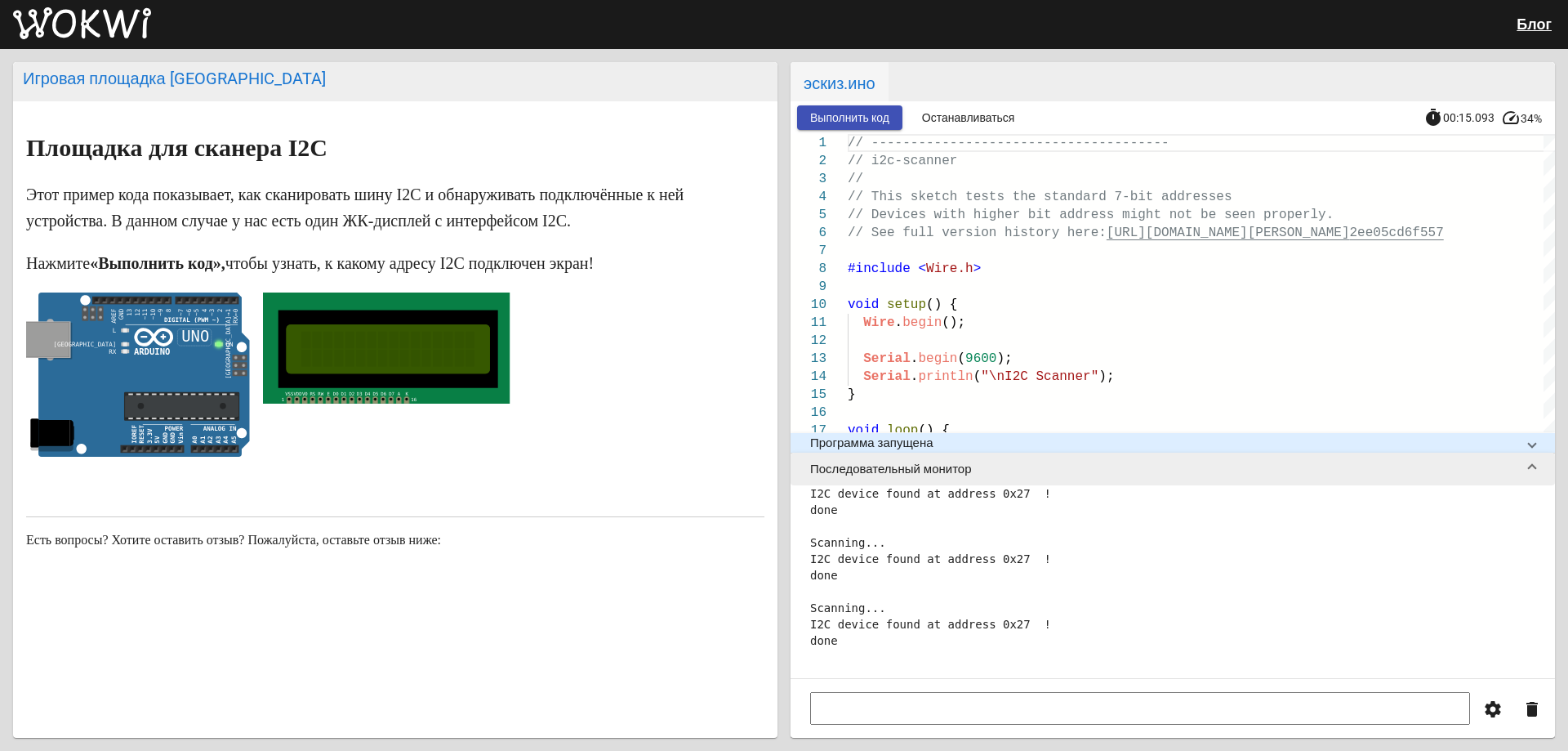
scroll to position [98, 0]
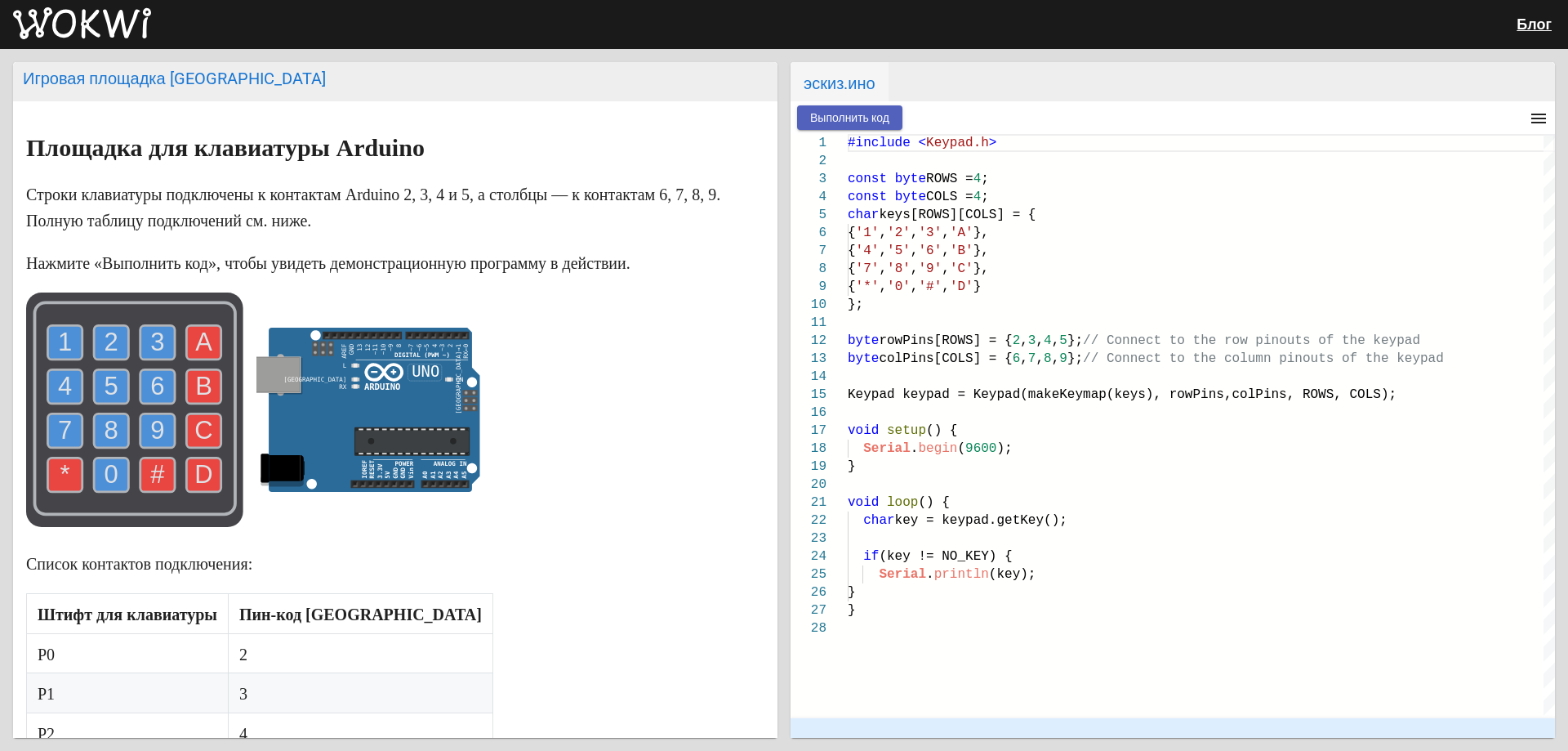
click at [897, 112] on button "Выполнить код" at bounding box center [850, 117] width 106 height 25
click at [101, 339] on use at bounding box center [111, 342] width 35 height 35
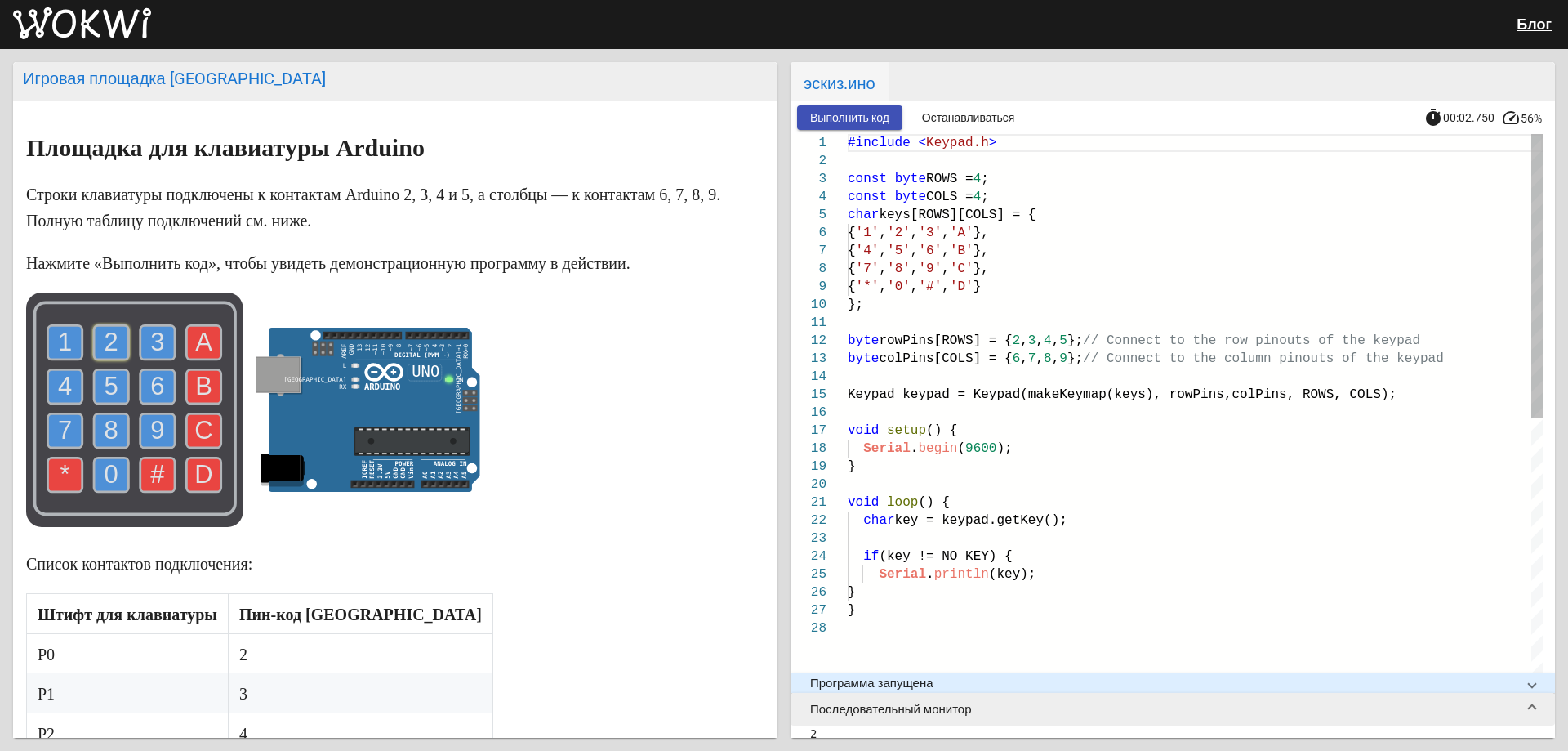
click at [148, 340] on use at bounding box center [157, 342] width 35 height 35
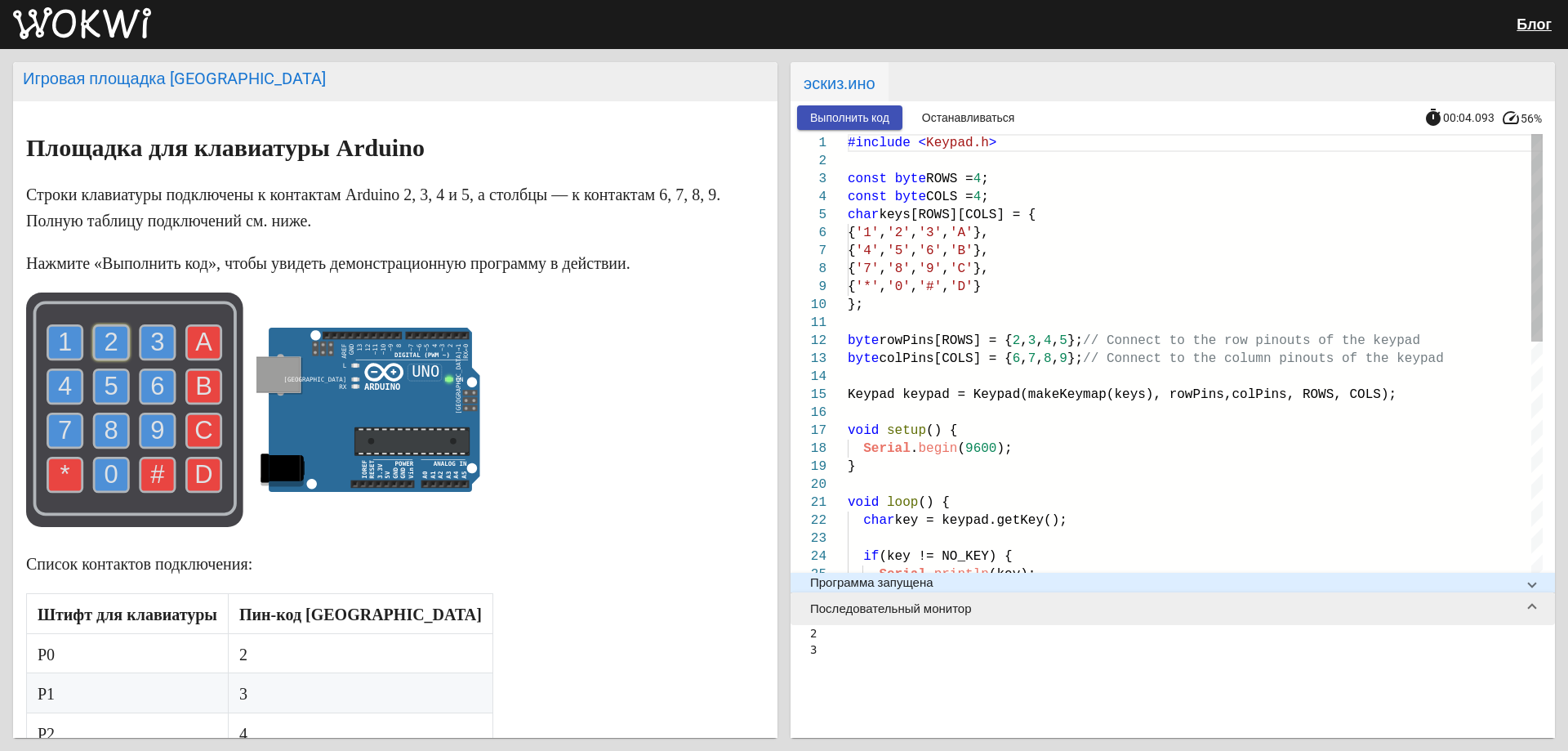
click at [77, 381] on use at bounding box center [65, 387] width 35 height 35
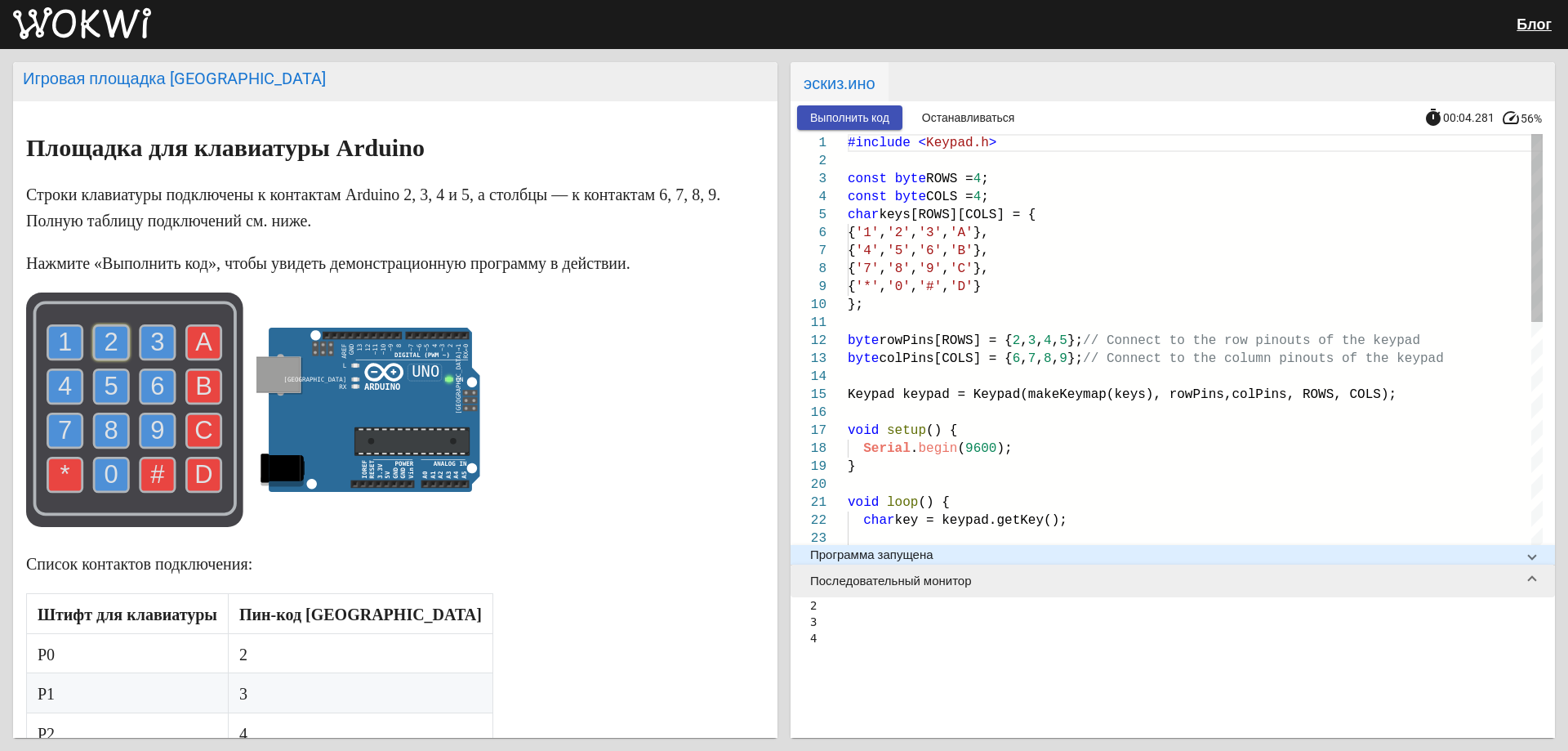
click at [106, 381] on text "5" at bounding box center [111, 385] width 14 height 28
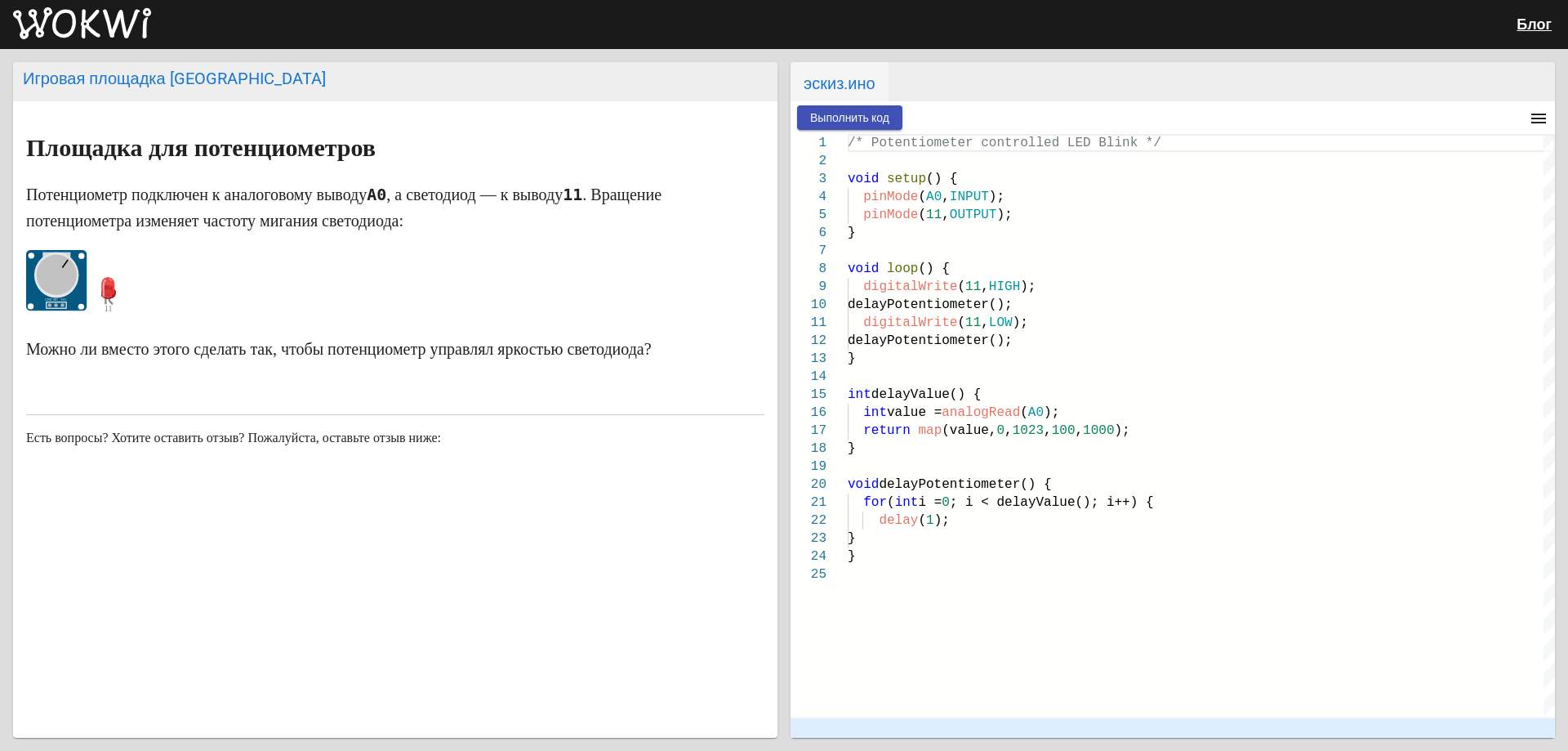
drag, startPoint x: 69, startPoint y: 286, endPoint x: 61, endPoint y: 240, distance: 46.7
click at [61, 240] on markdown "Площадка для потенциометров Потенциометр подключен к аналоговому выводу A0 , а …" at bounding box center [395, 248] width 738 height 227
click at [855, 122] on font "Выполнить код" at bounding box center [849, 117] width 79 height 13
click at [67, 247] on markdown "Площадка для потенциометров Потенциометр подключен к аналоговому выводу A0 , а …" at bounding box center [395, 248] width 738 height 227
click at [925, 107] on button "Останавливаться" at bounding box center [968, 117] width 119 height 25
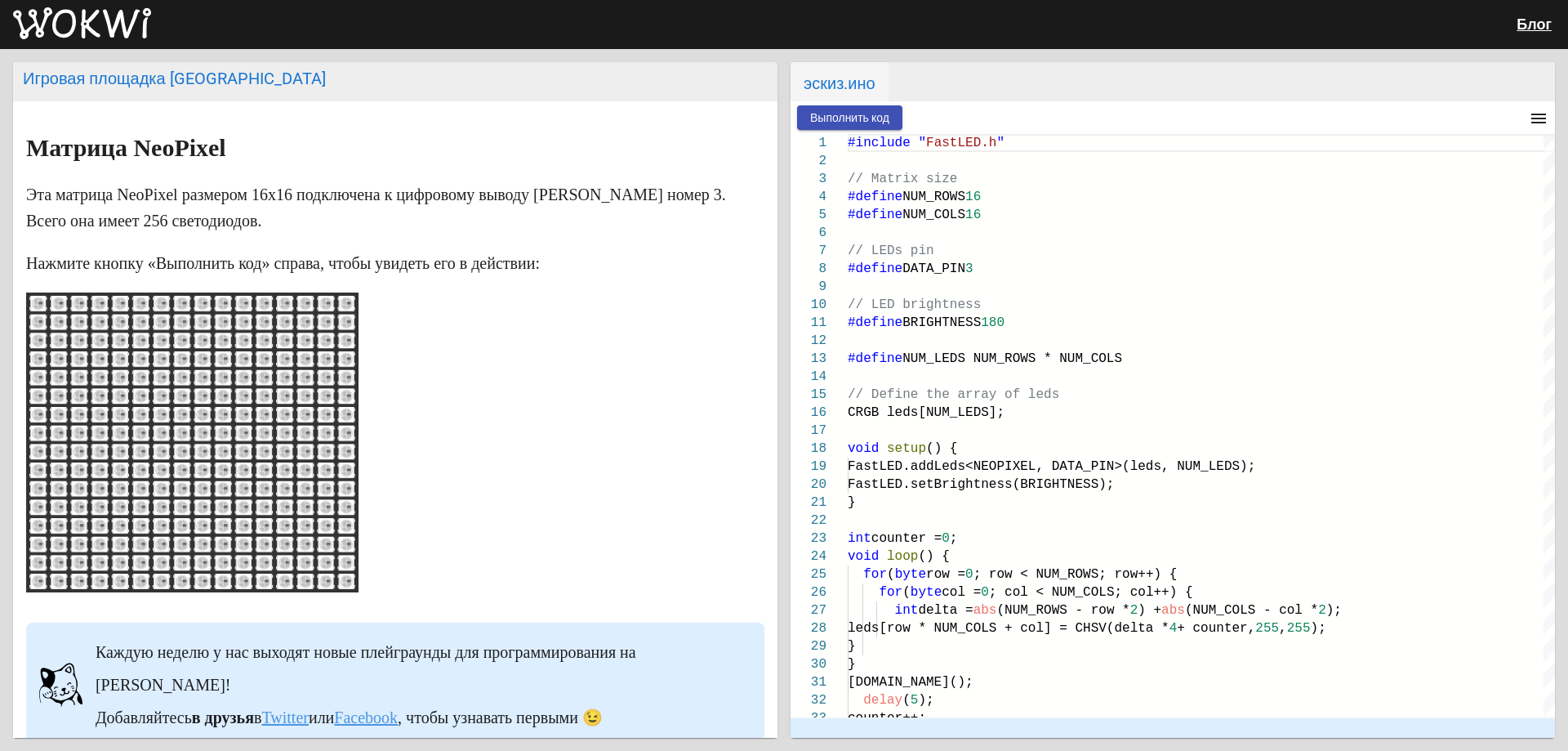
drag, startPoint x: 129, startPoint y: 362, endPoint x: 167, endPoint y: 388, distance: 46.0
click at [167, 388] on rect at bounding box center [192, 442] width 326 height 293
click at [158, 386] on rect at bounding box center [192, 442] width 326 height 293
click at [163, 394] on ellipse at bounding box center [161, 395] width 14 height 14
click at [847, 111] on font "Выполнить код" at bounding box center [849, 117] width 79 height 13
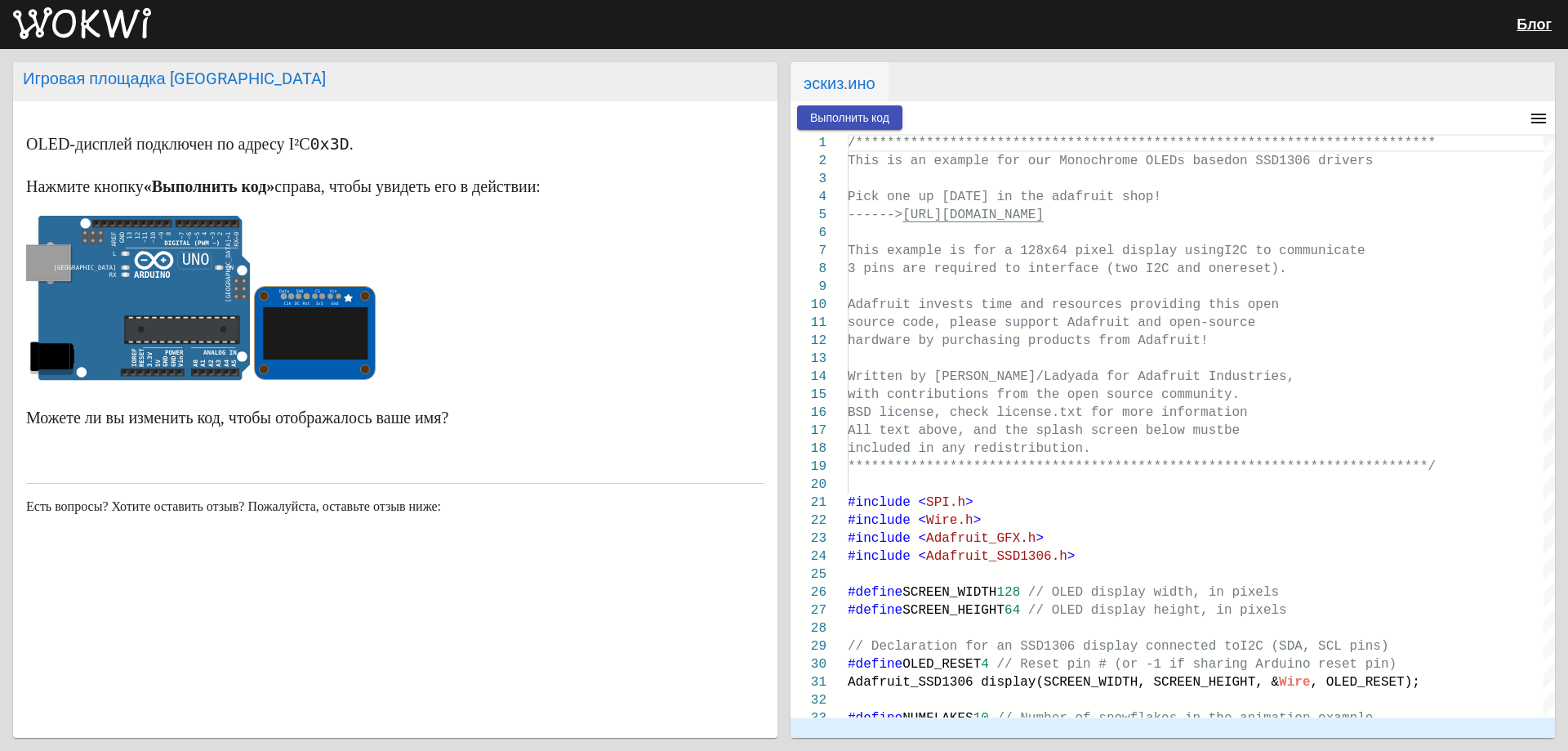
click at [876, 122] on font "Выполнить код" at bounding box center [849, 117] width 79 height 13
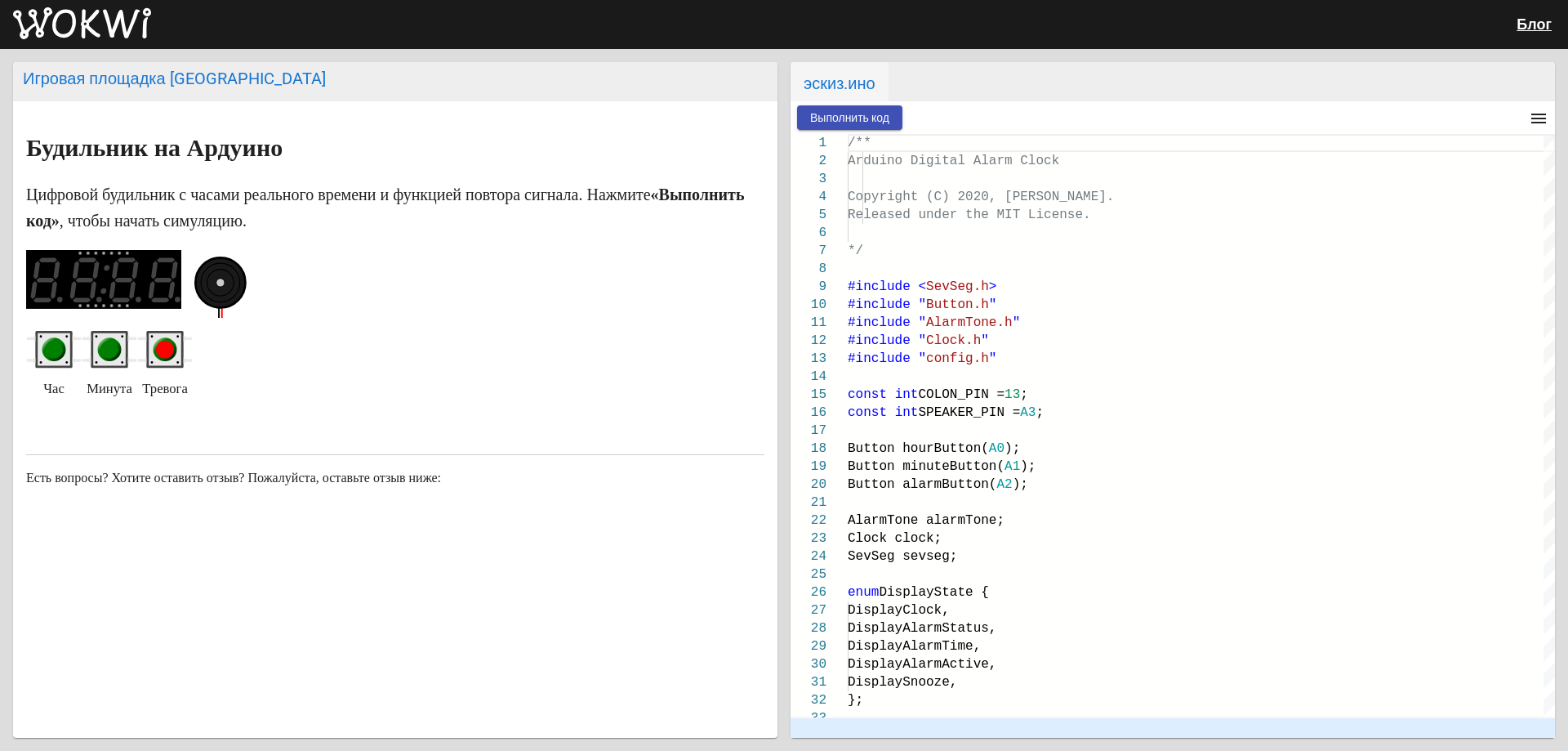
click at [163, 347] on circle "красная кнопка" at bounding box center [165, 350] width 18 height 18
click at [825, 116] on font "Выполнить код" at bounding box center [849, 117] width 79 height 13
click at [162, 356] on circle "красная кнопка" at bounding box center [165, 350] width 18 height 18
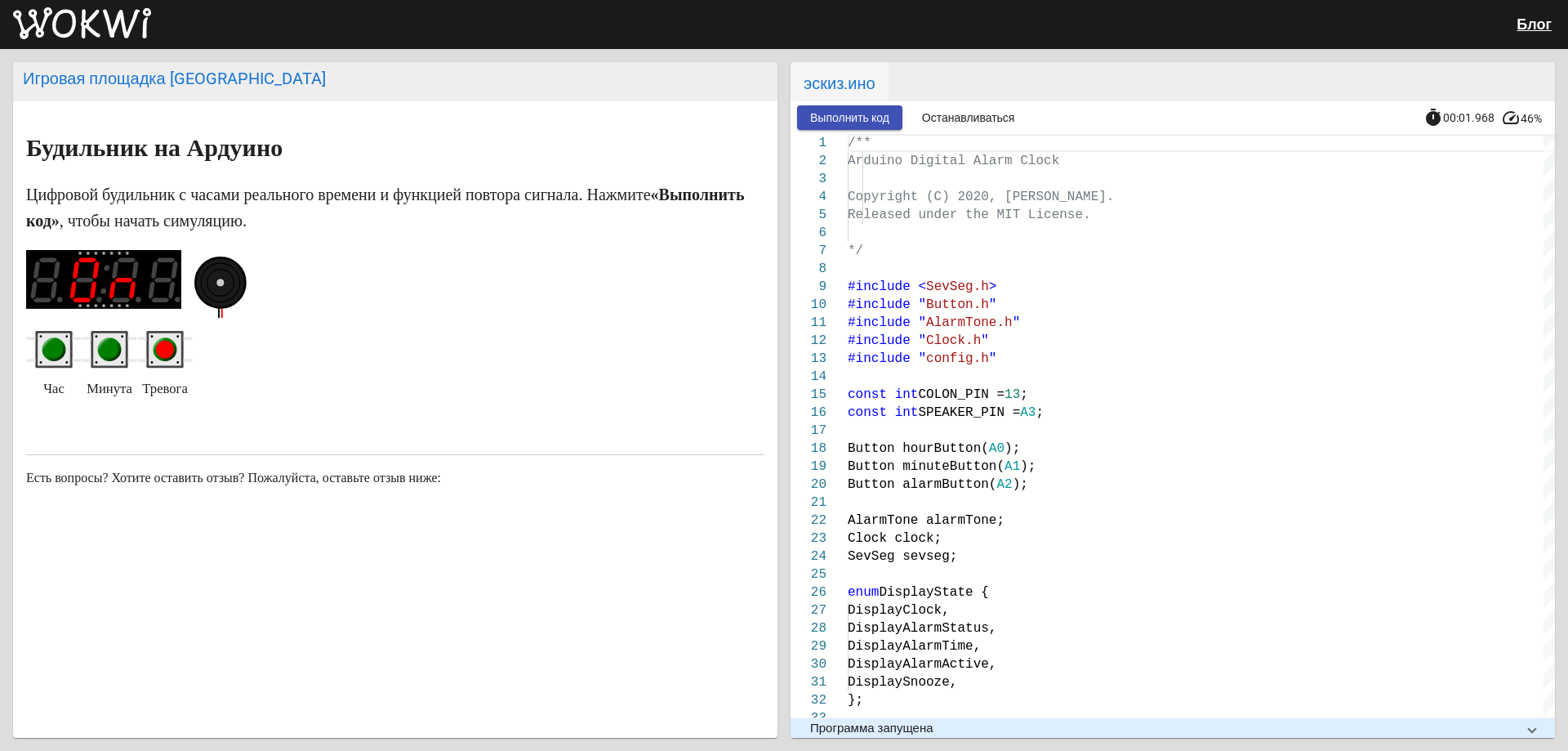
click at [161, 350] on circle "красная кнопка" at bounding box center [165, 350] width 18 height 18
drag, startPoint x: 97, startPoint y: 346, endPoint x: 95, endPoint y: 354, distance: 8.2
click at [95, 348] on rect "зеленая кнопка" at bounding box center [109, 350] width 33 height 33
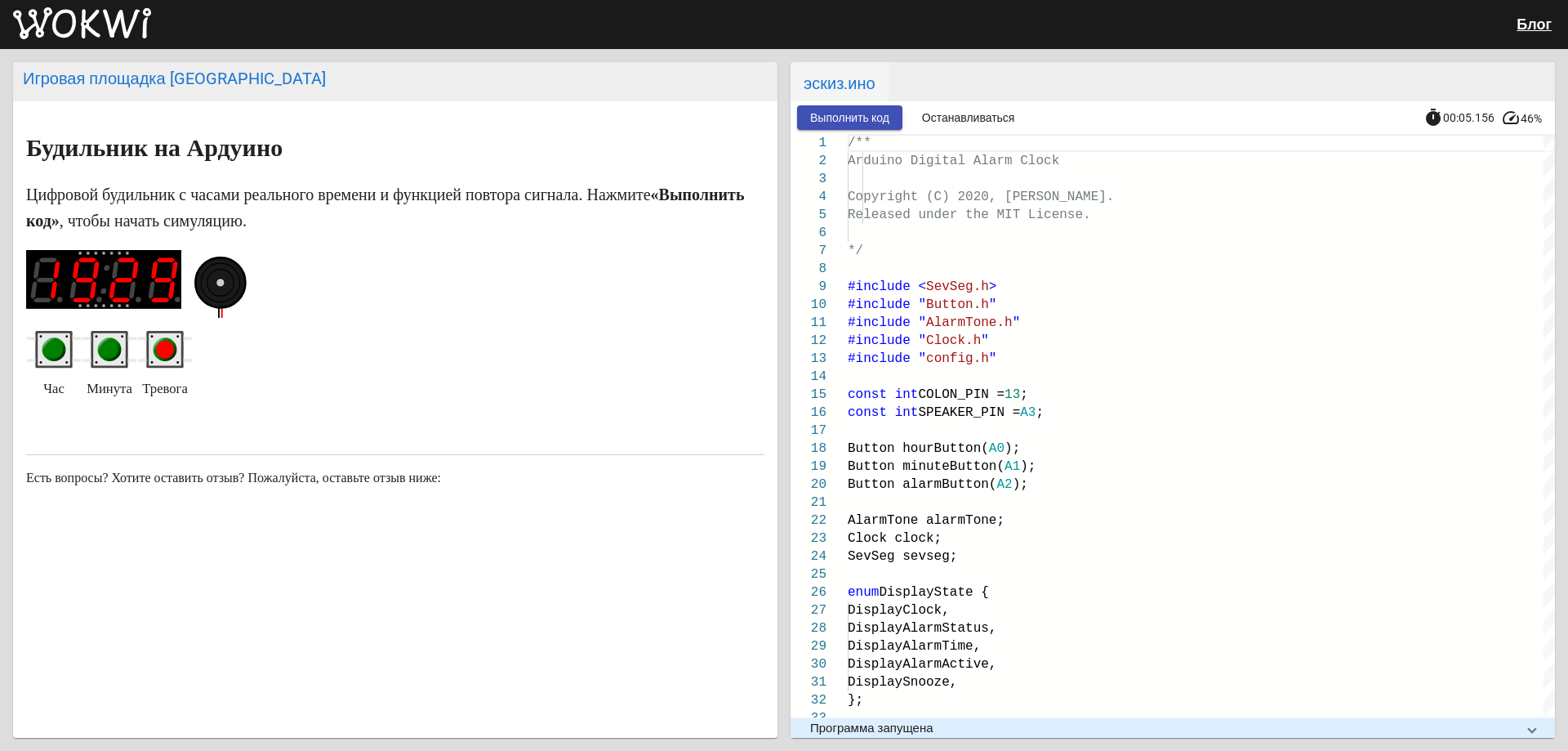
click at [105, 358] on circle "зеленая кнопка" at bounding box center [109, 350] width 18 height 18
click at [106, 355] on circle "зеленая кнопка" at bounding box center [109, 350] width 18 height 18
click at [107, 355] on circle "зеленая кнопка" at bounding box center [109, 350] width 18 height 18
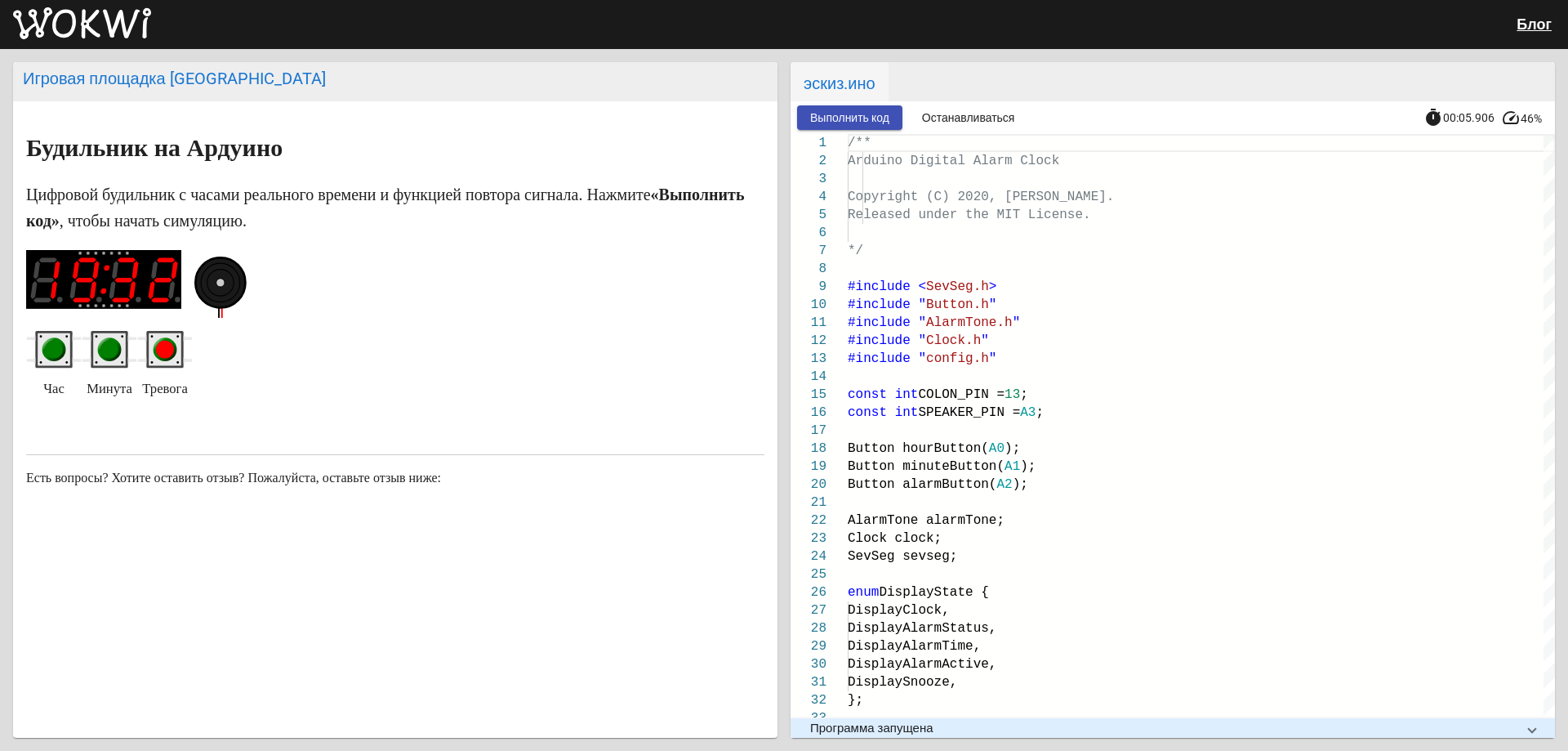
click at [107, 355] on circle "зеленая кнопка" at bounding box center [109, 350] width 18 height 18
click at [162, 356] on circle "красная кнопка" at bounding box center [165, 350] width 18 height 18
click at [107, 349] on circle "зеленая кнопка" at bounding box center [109, 350] width 18 height 18
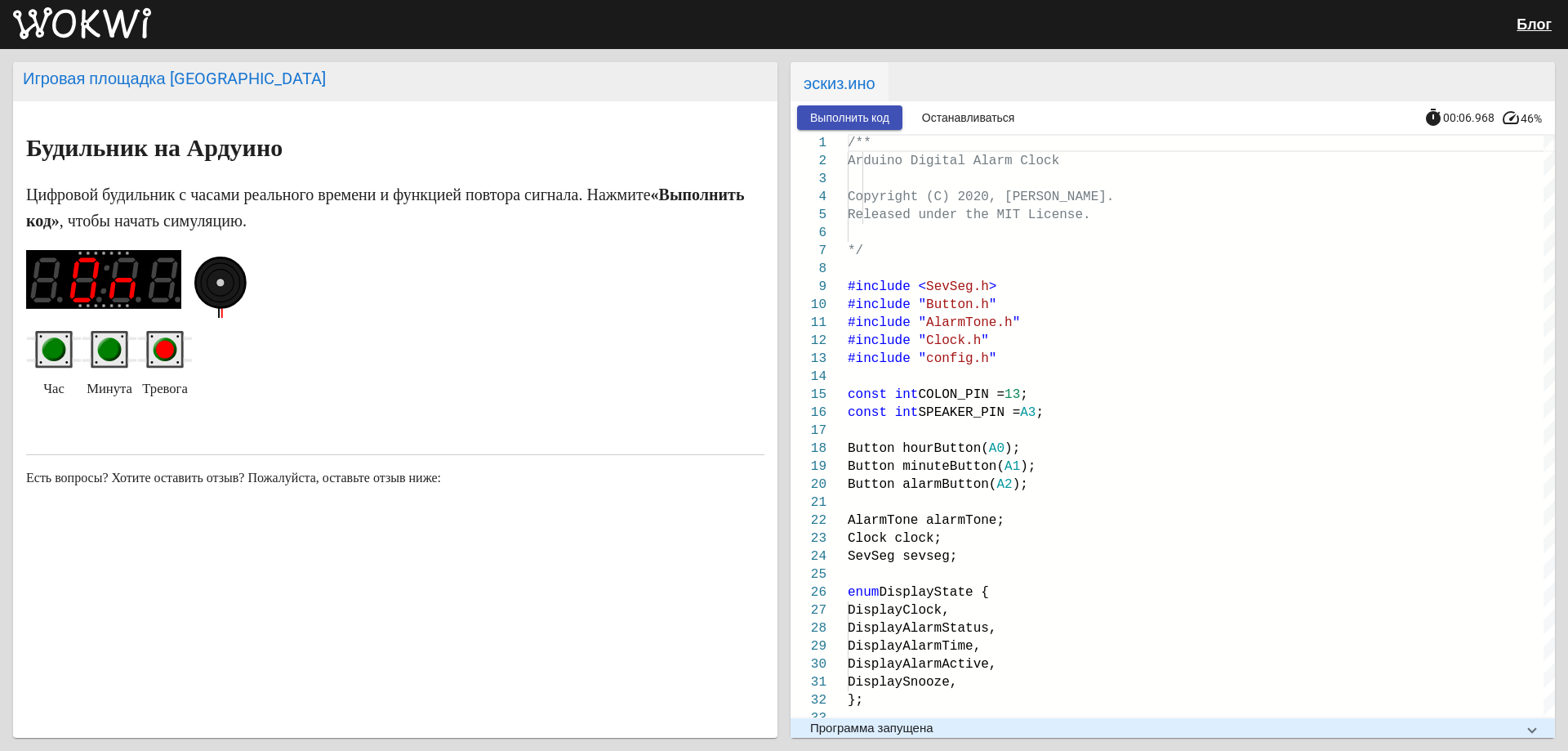
click at [107, 349] on circle "зеленая кнопка" at bounding box center [109, 350] width 18 height 18
click at [60, 346] on circle "зеленая кнопка" at bounding box center [55, 350] width 24 height 24
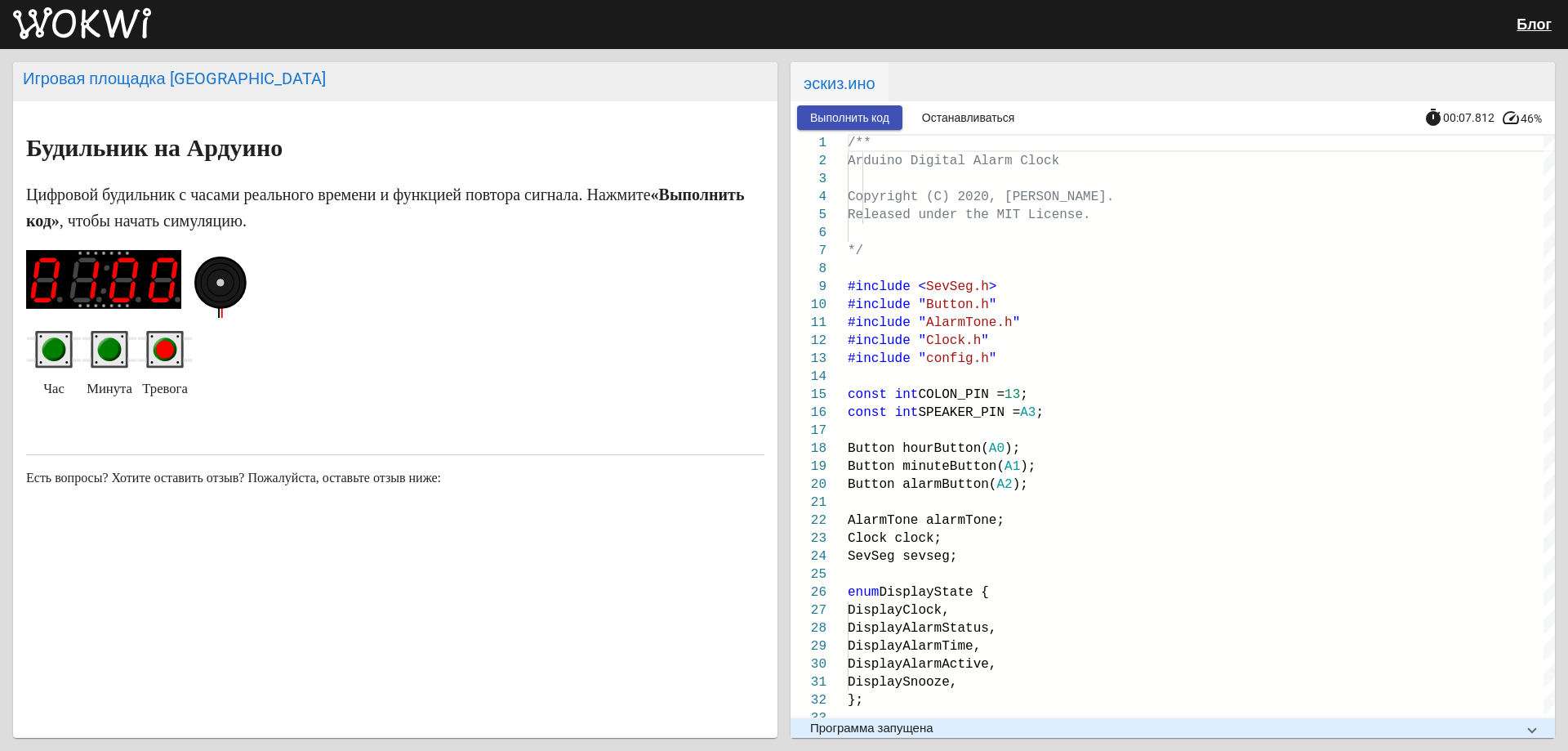
click at [60, 346] on circle "зеленая кнопка" at bounding box center [55, 350] width 24 height 24
click at [60, 349] on g "зеленая кнопка" at bounding box center [55, 350] width 24 height 24
click at [61, 350] on circle "зеленая кнопка" at bounding box center [54, 350] width 18 height 18
click at [118, 359] on circle "зеленая кнопка" at bounding box center [110, 350] width 24 height 24
click at [112, 356] on circle "зеленая кнопка" at bounding box center [109, 350] width 18 height 18
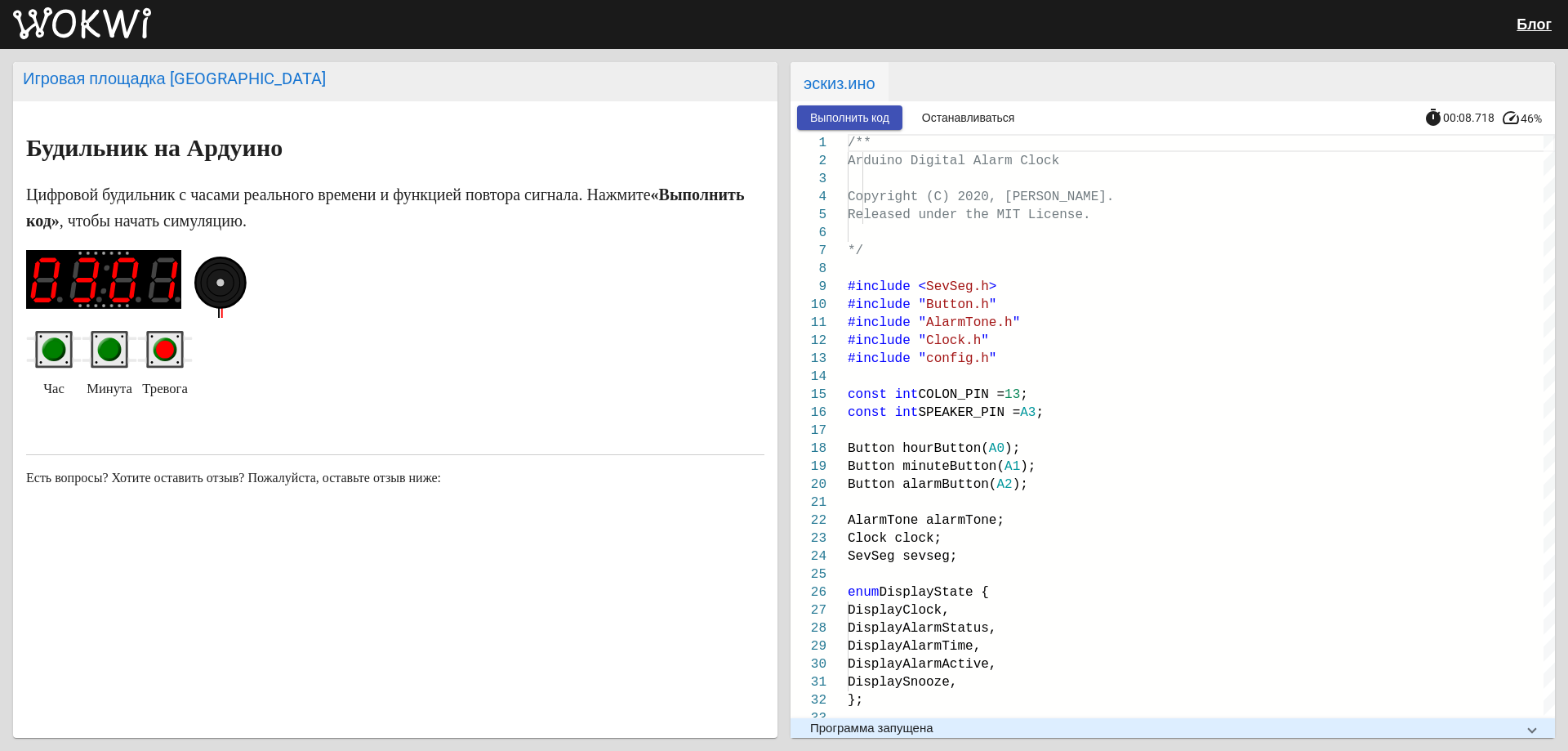
click at [109, 354] on circle "зеленая кнопка" at bounding box center [109, 350] width 18 height 18
click at [111, 354] on circle "зеленая кнопка" at bounding box center [109, 350] width 18 height 18
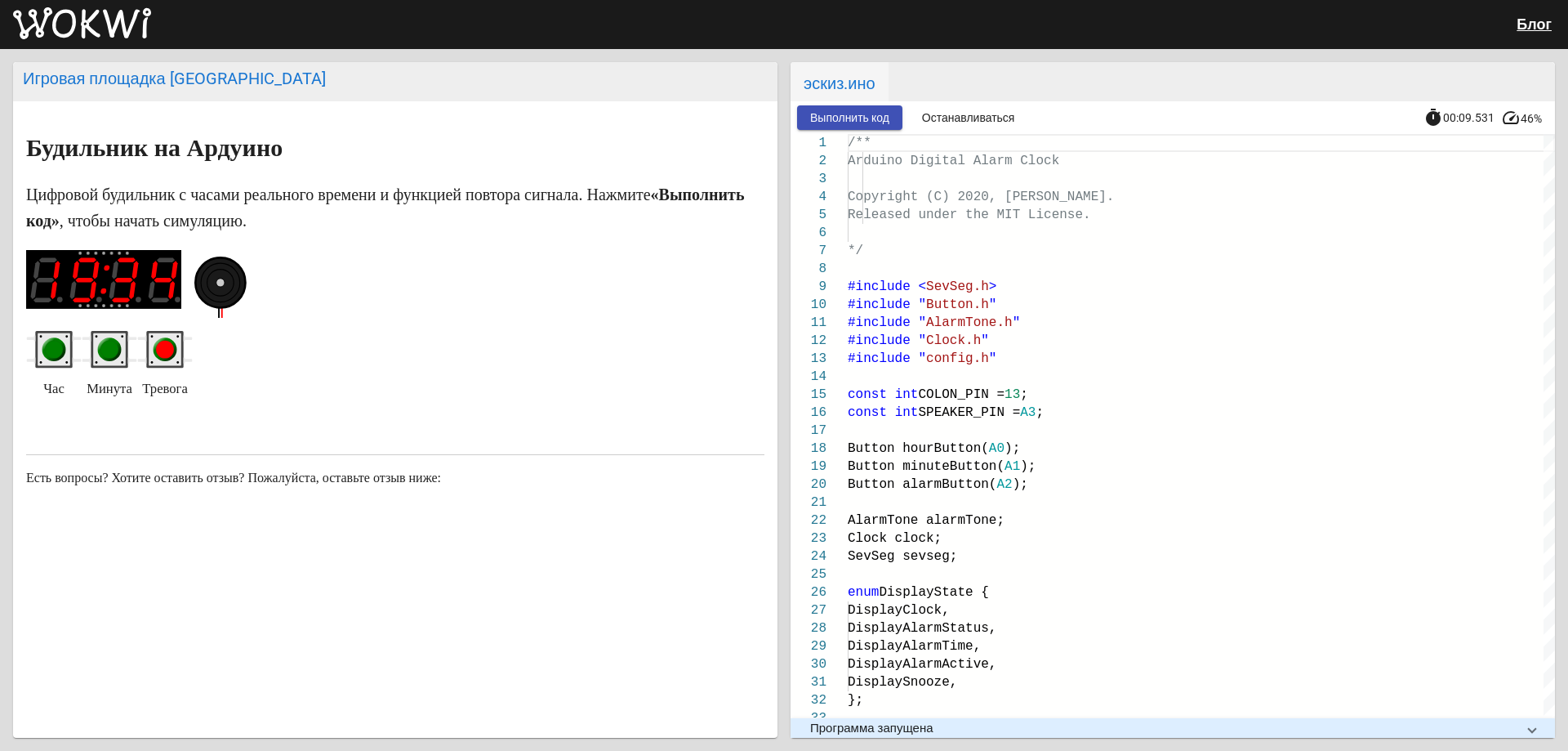
click at [153, 348] on rect "красная кнопка" at bounding box center [165, 350] width 33 height 33
click at [933, 111] on font "Останавливаться" at bounding box center [968, 117] width 93 height 13
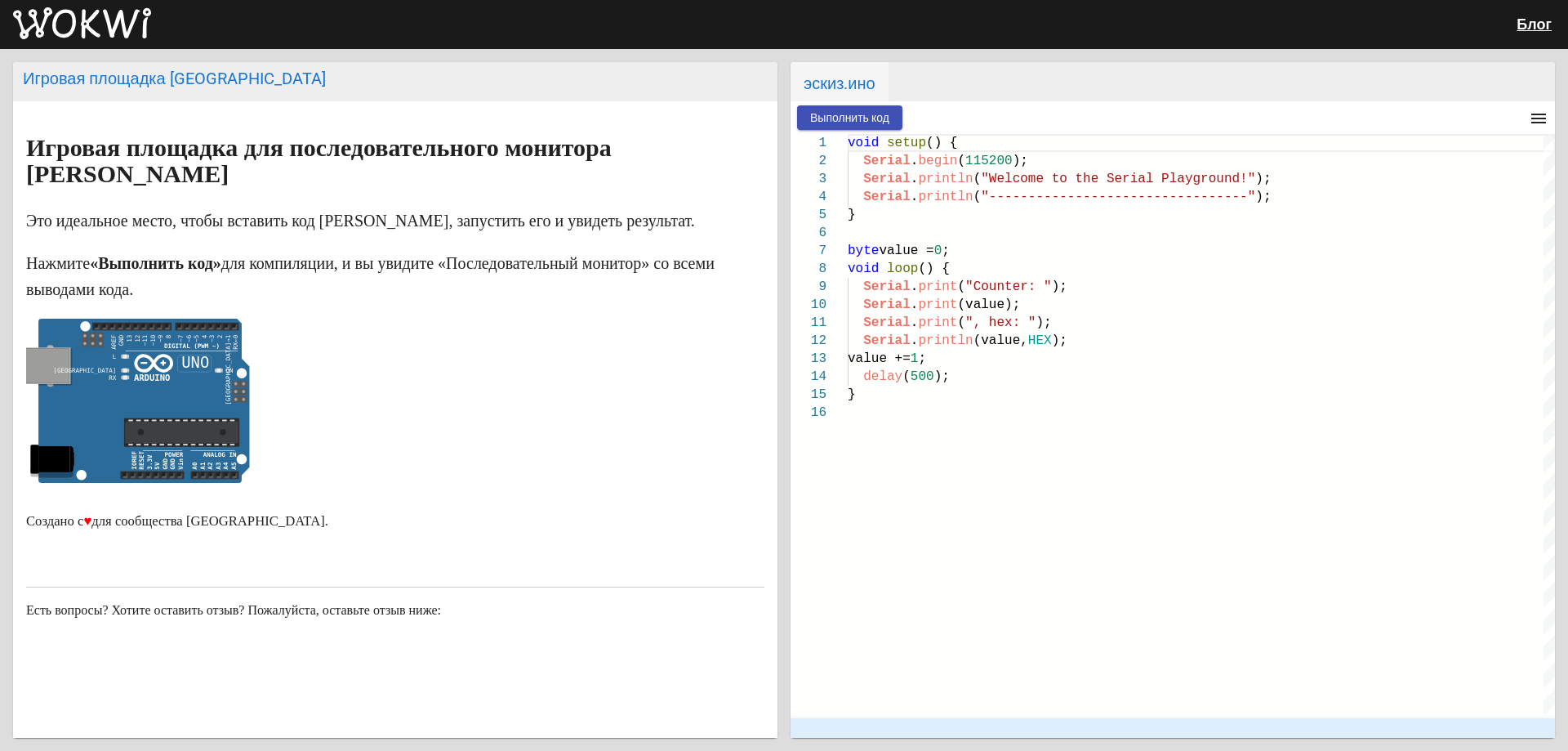
click at [815, 116] on font "Выполнить код" at bounding box center [849, 117] width 79 height 13
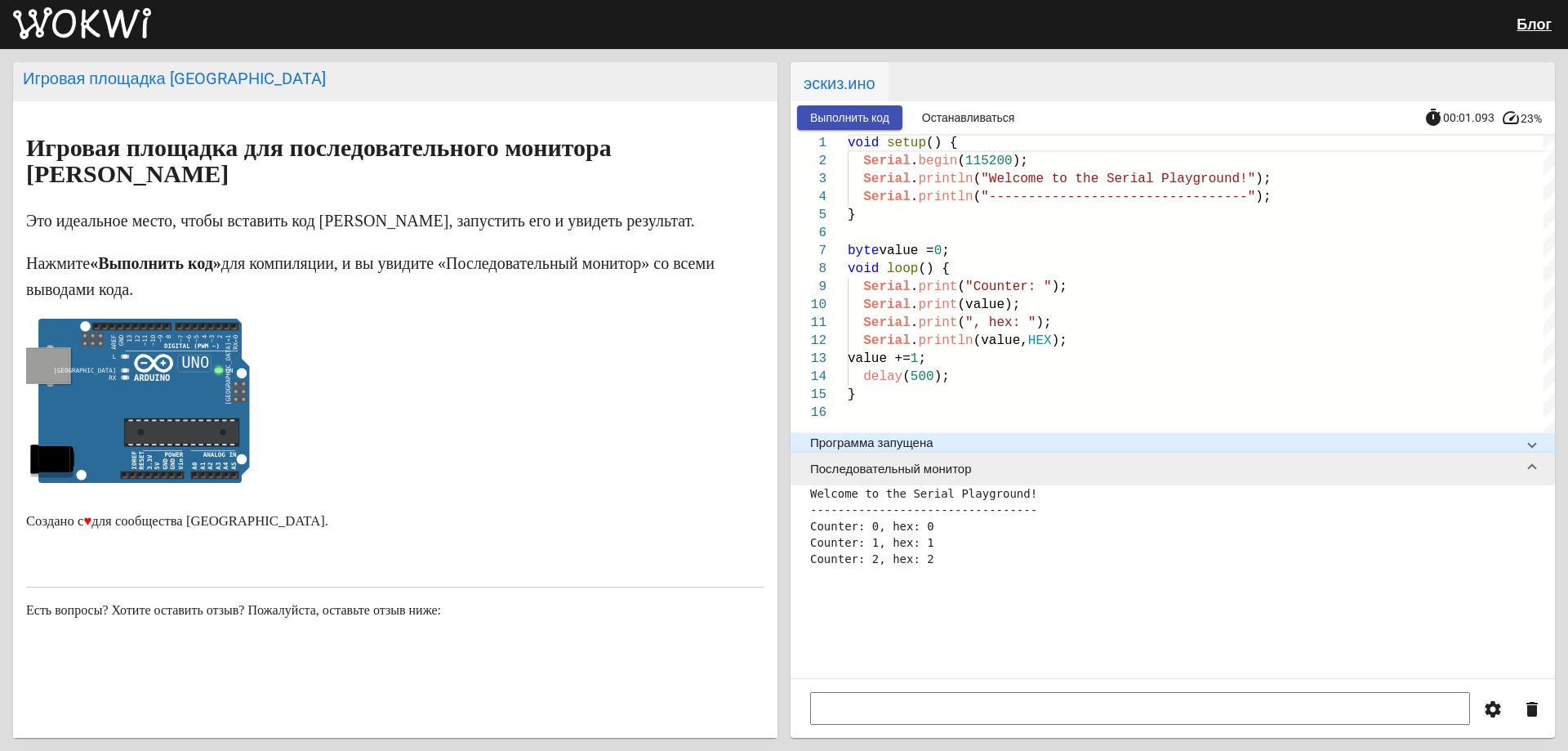
click at [885, 713] on input at bounding box center [1139, 708] width 660 height 33
click at [162, 340] on tspan "~9" at bounding box center [161, 338] width 7 height 8
click at [46, 460] on icon at bounding box center [56, 459] width 35 height 26
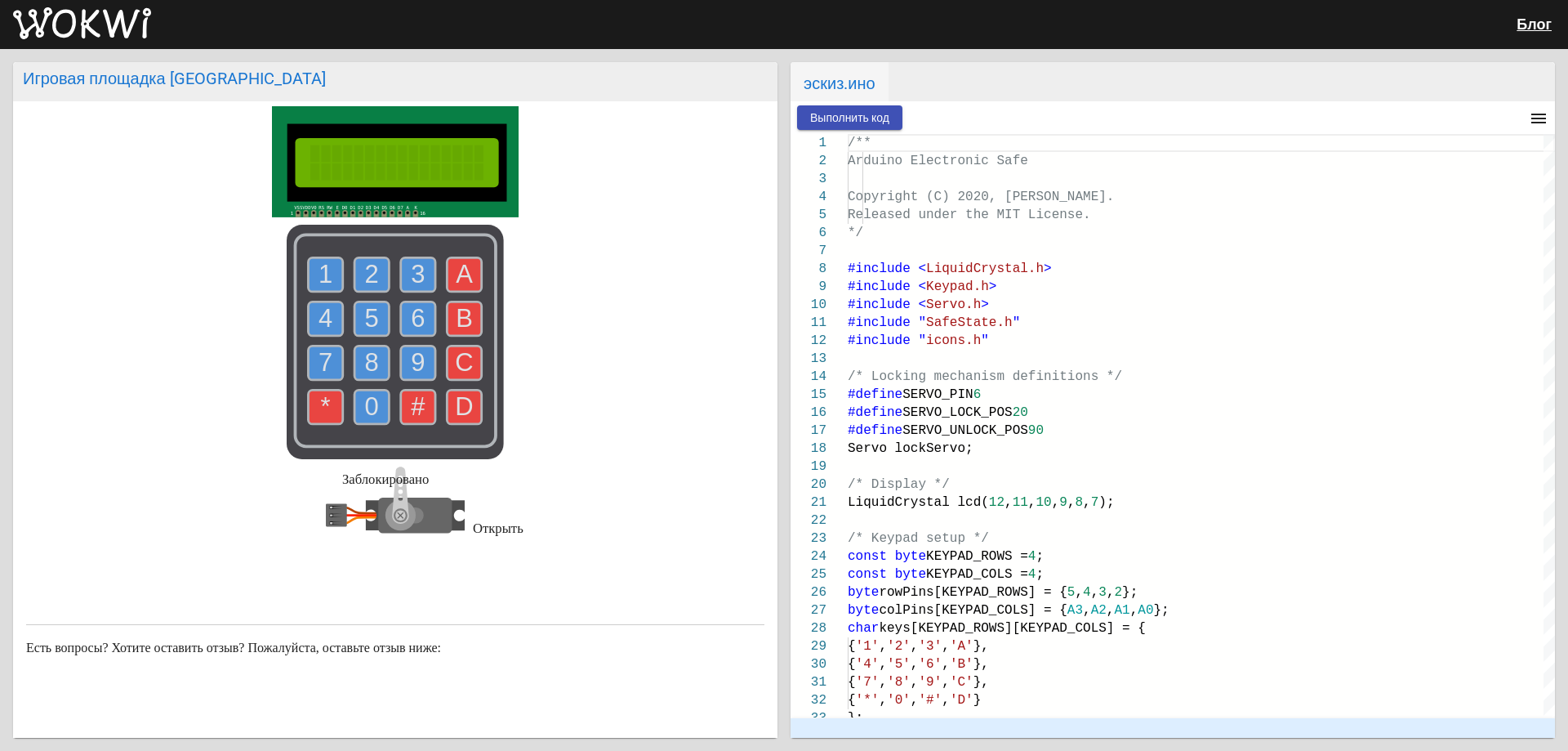
scroll to position [66, 0]
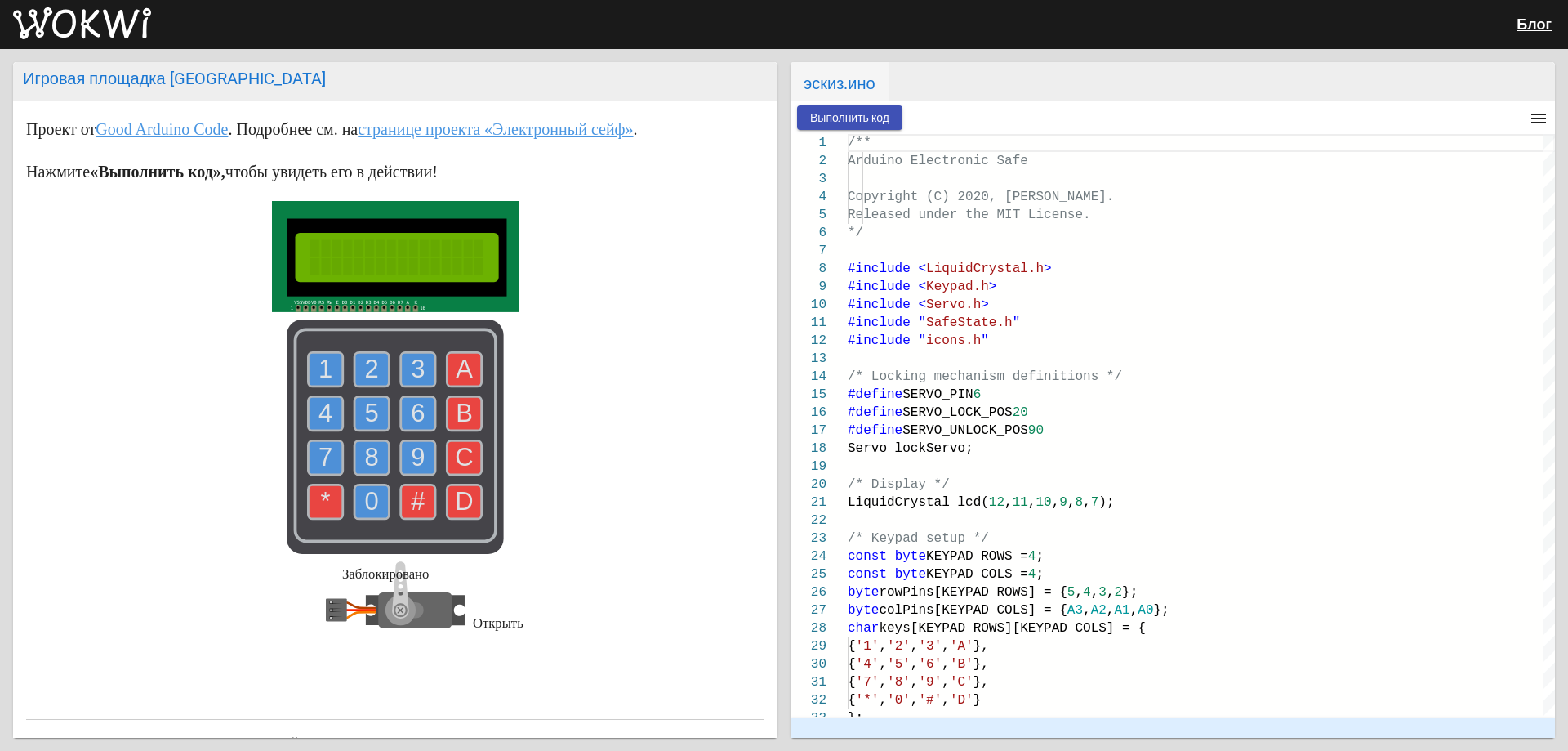
click at [847, 117] on font "Выполнить код" at bounding box center [849, 117] width 79 height 13
click at [998, 114] on font "Останавливаться" at bounding box center [968, 117] width 93 height 13
